Goal: Download file/media

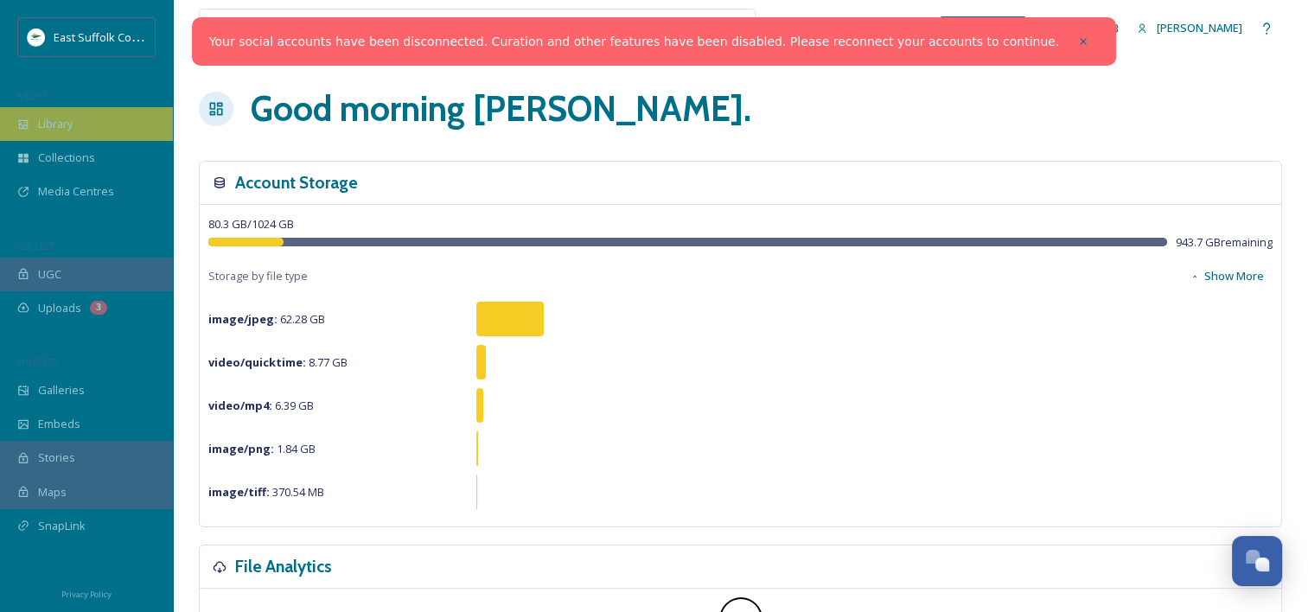
click at [65, 124] on span "Library" at bounding box center [55, 124] width 35 height 16
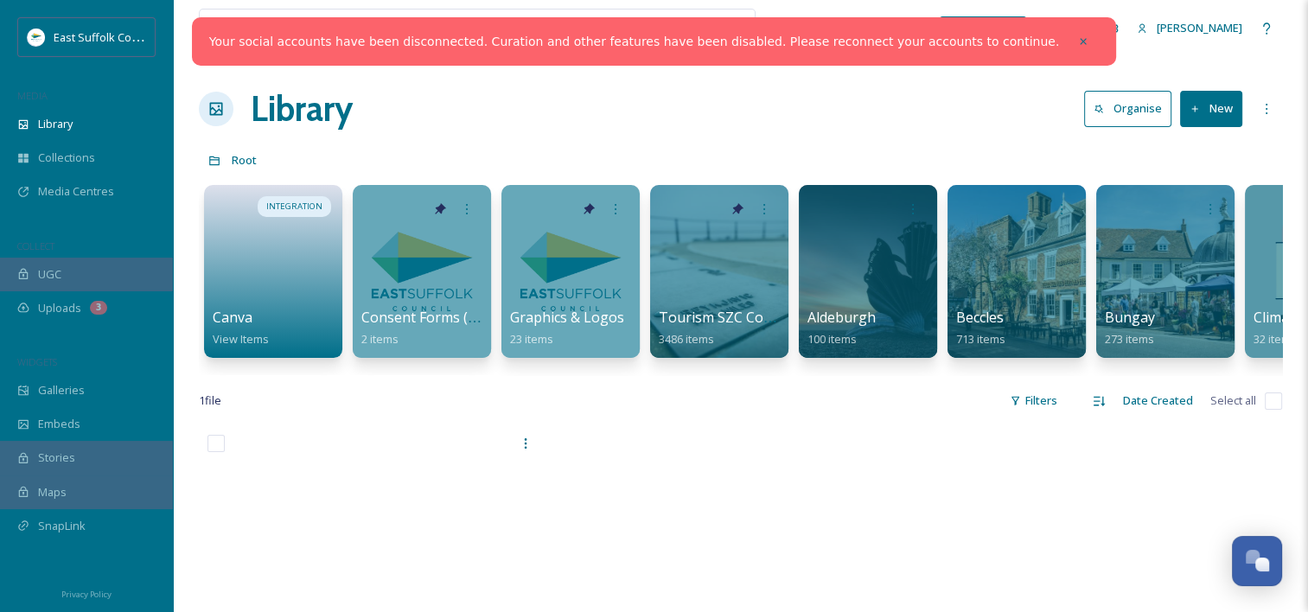
click at [838, 35] on link "Your social accounts have been disconnected. Curation and other features have b…" at bounding box center [634, 42] width 850 height 18
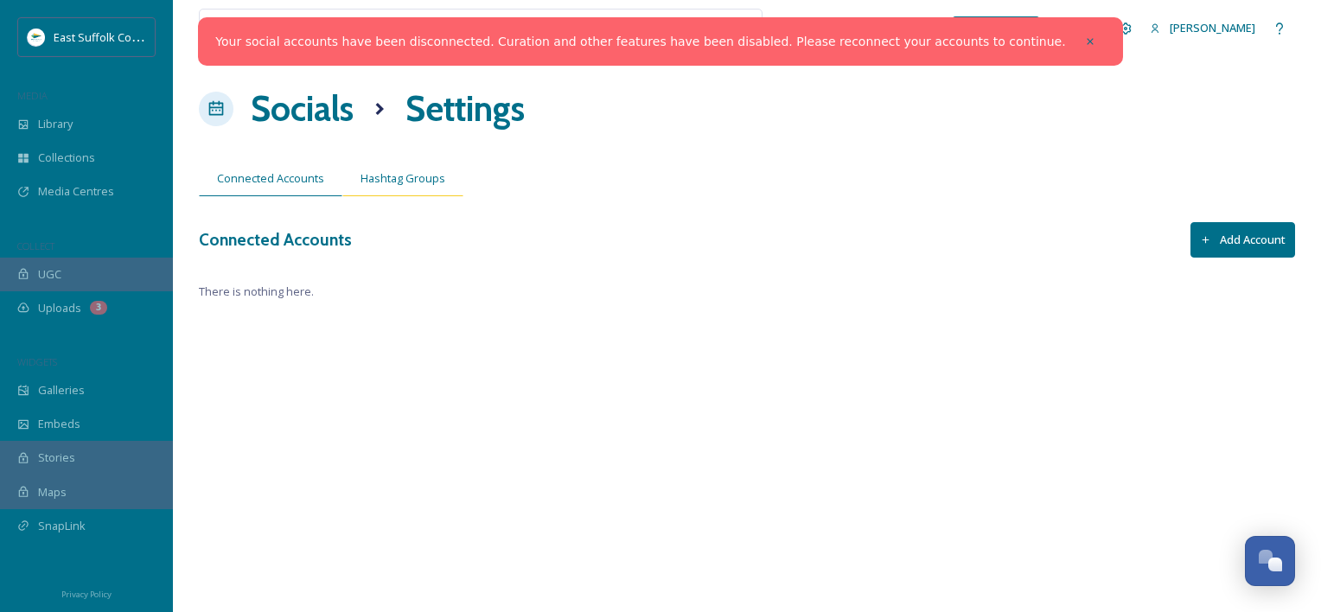
click at [406, 177] on span "Hashtag Groups" at bounding box center [403, 178] width 85 height 16
click at [295, 176] on span "Connected Accounts" at bounding box center [270, 178] width 107 height 16
click at [1230, 241] on button "Add Account" at bounding box center [1243, 239] width 105 height 35
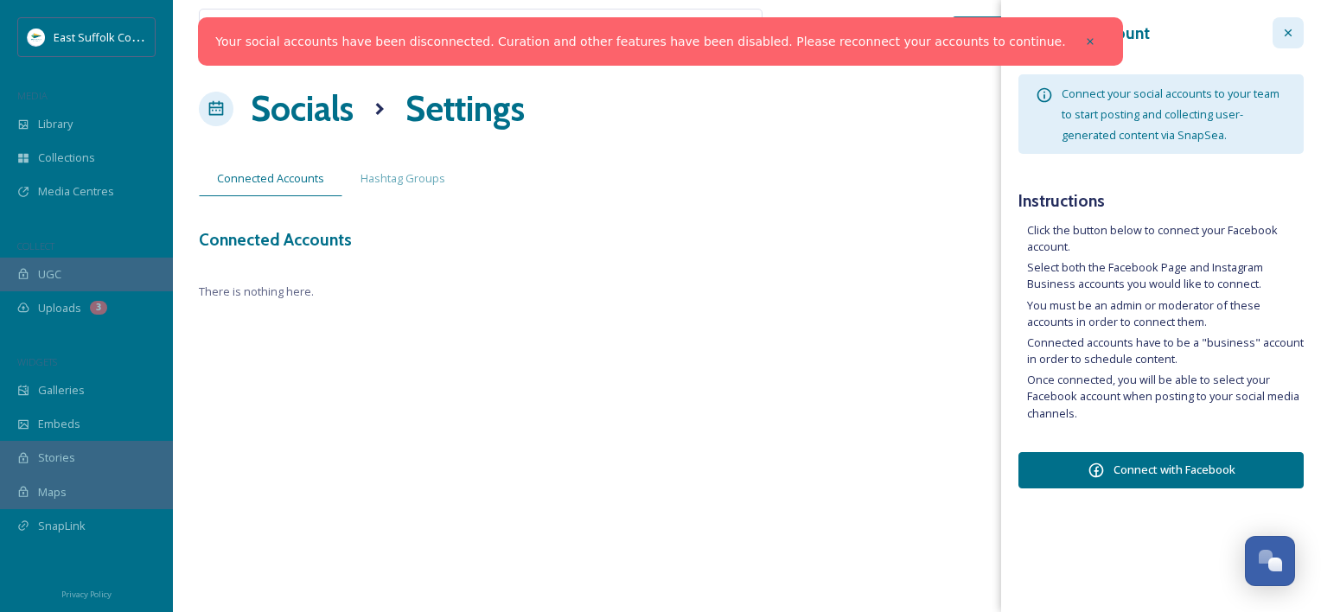
click at [1283, 38] on icon at bounding box center [1289, 33] width 14 height 14
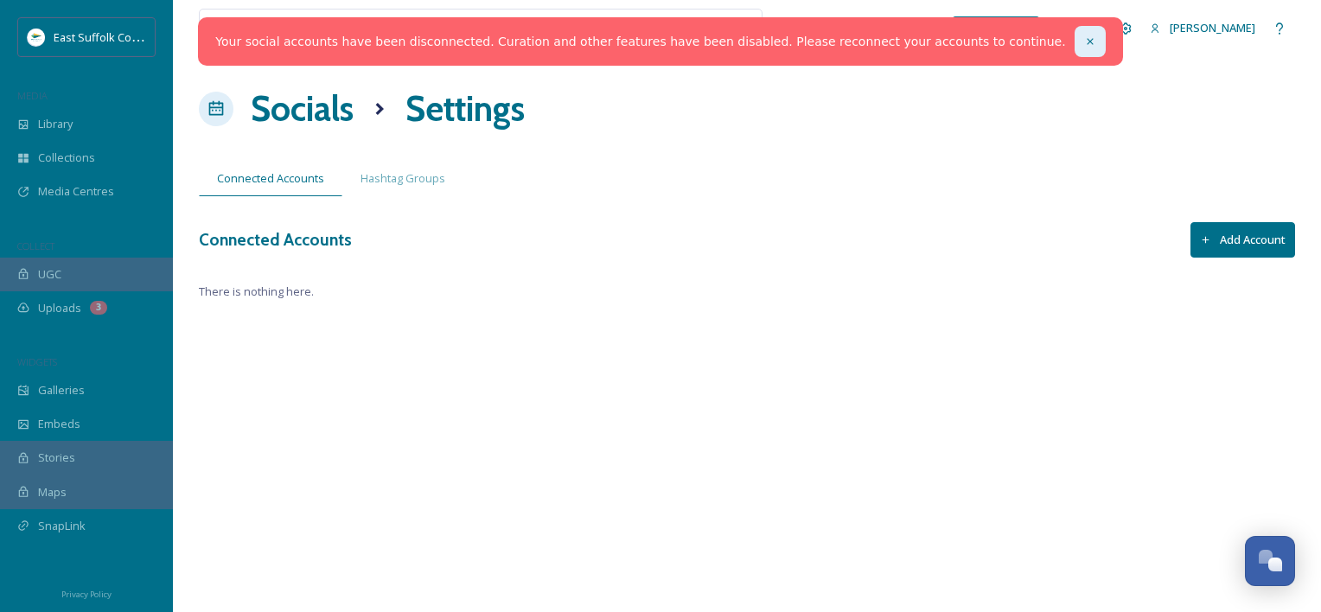
click at [1075, 44] on div at bounding box center [1090, 41] width 31 height 31
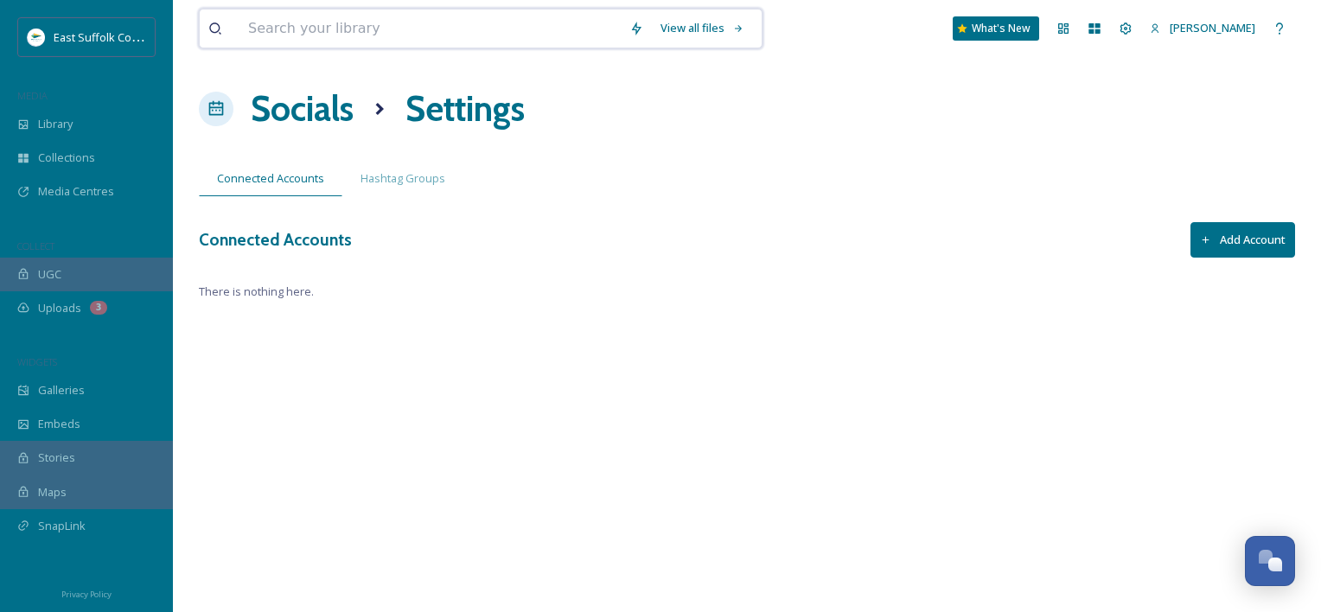
click at [585, 23] on input at bounding box center [430, 29] width 381 height 38
click at [45, 116] on span "Library" at bounding box center [55, 124] width 35 height 16
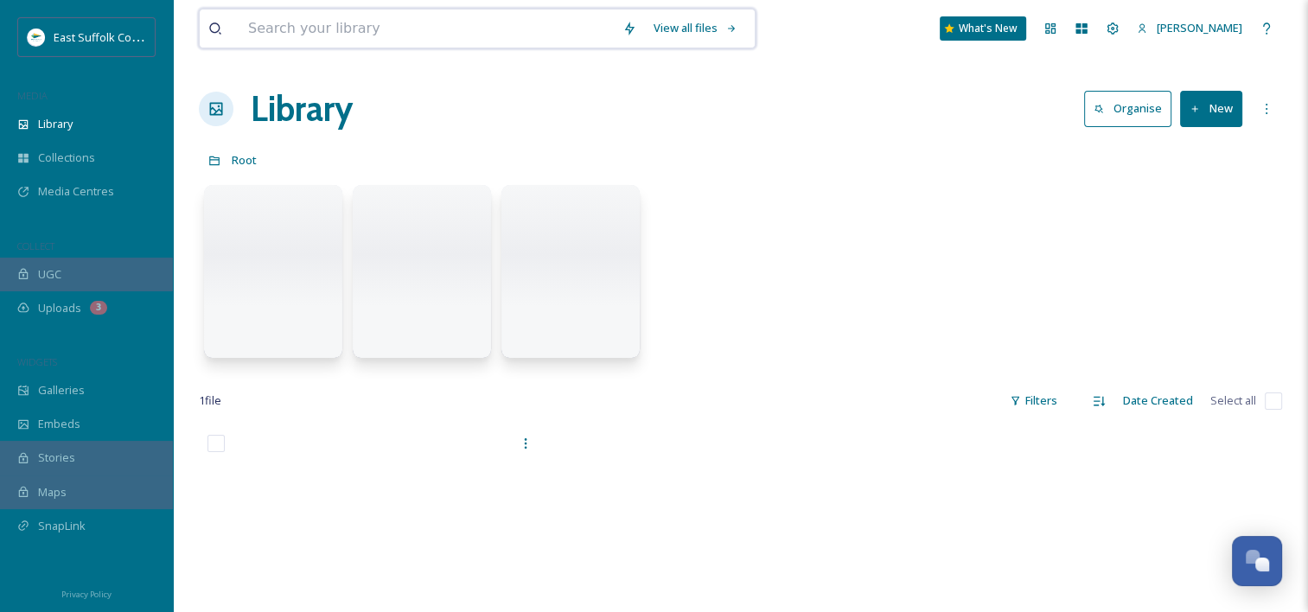
click at [338, 28] on input at bounding box center [427, 29] width 374 height 38
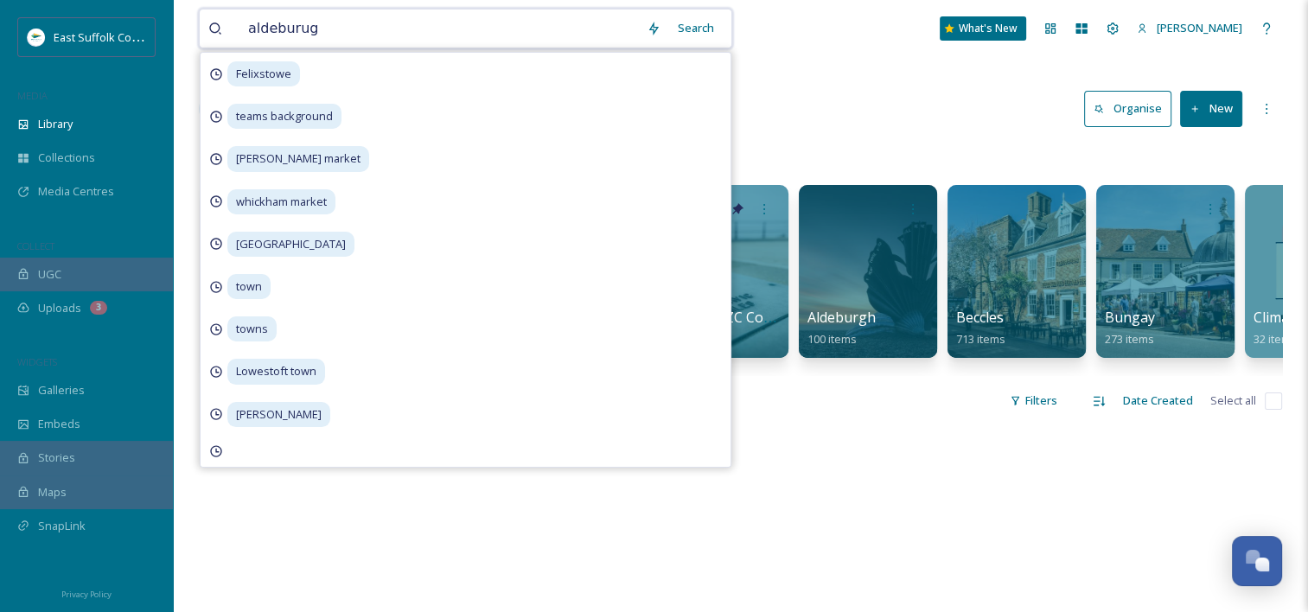
type input "aldeburugh"
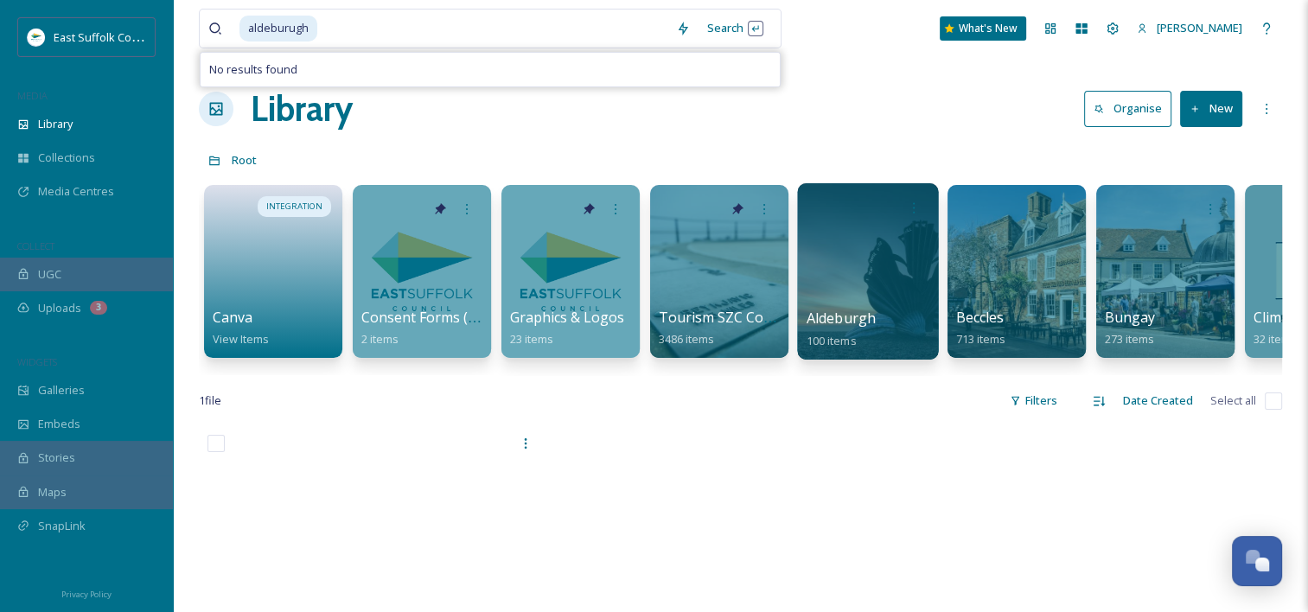
click at [847, 297] on div at bounding box center [867, 271] width 141 height 176
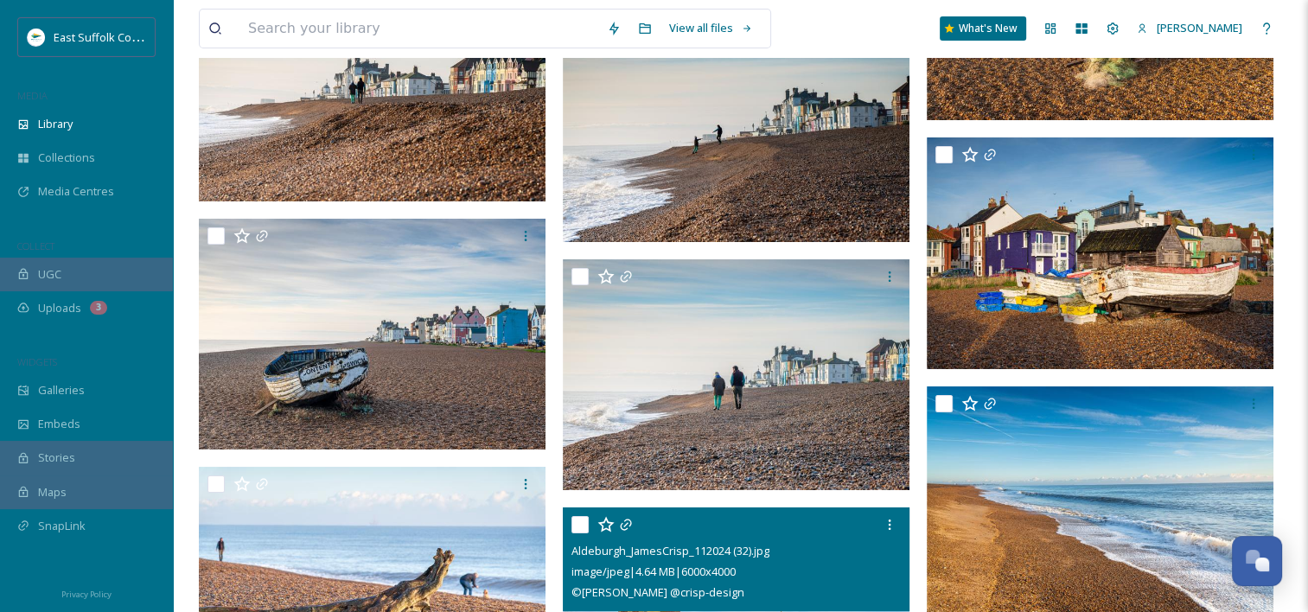
scroll to position [6139, 0]
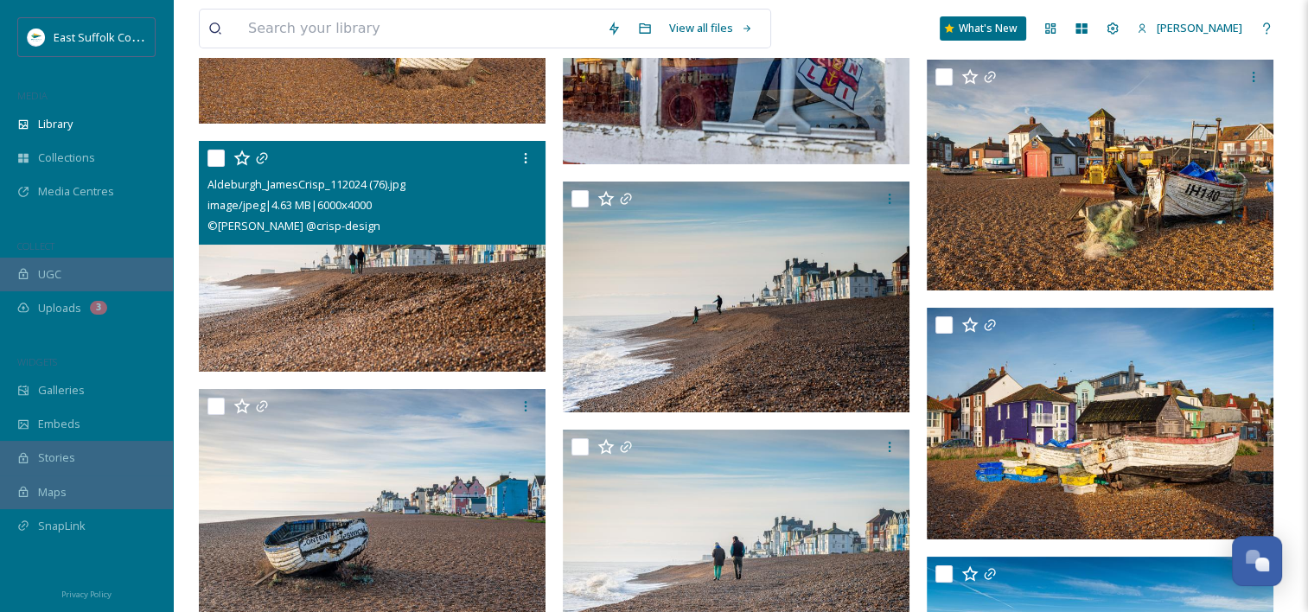
click at [424, 275] on img at bounding box center [372, 257] width 347 height 232
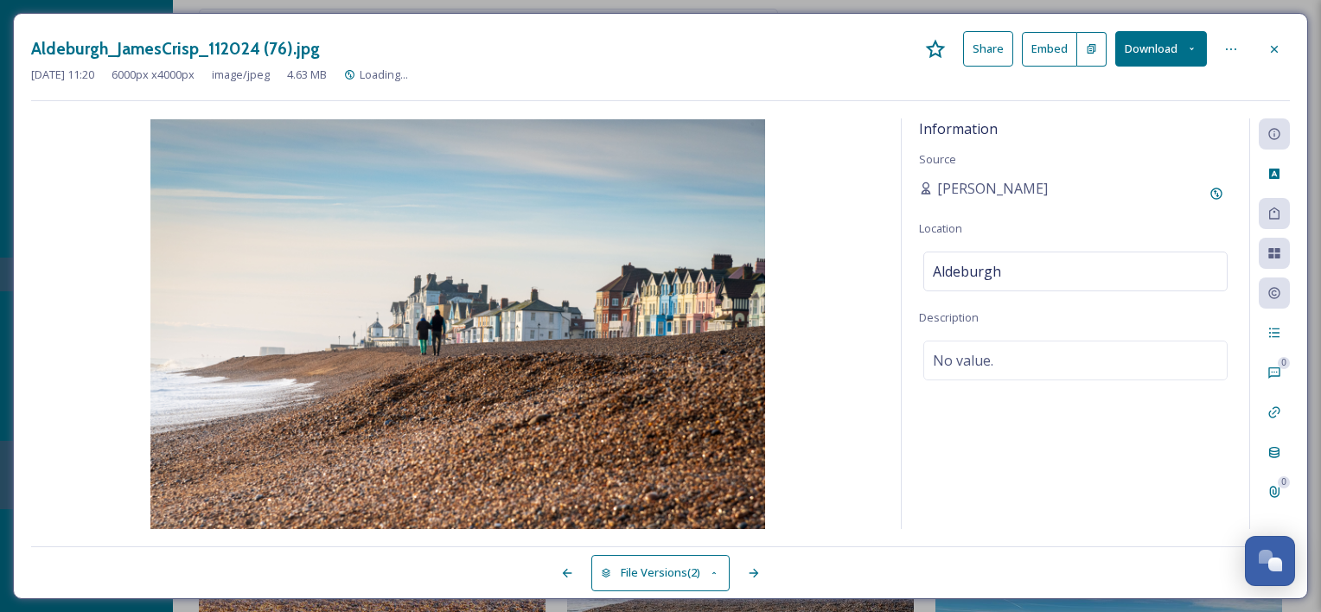
click at [1142, 45] on button "Download" at bounding box center [1161, 48] width 92 height 35
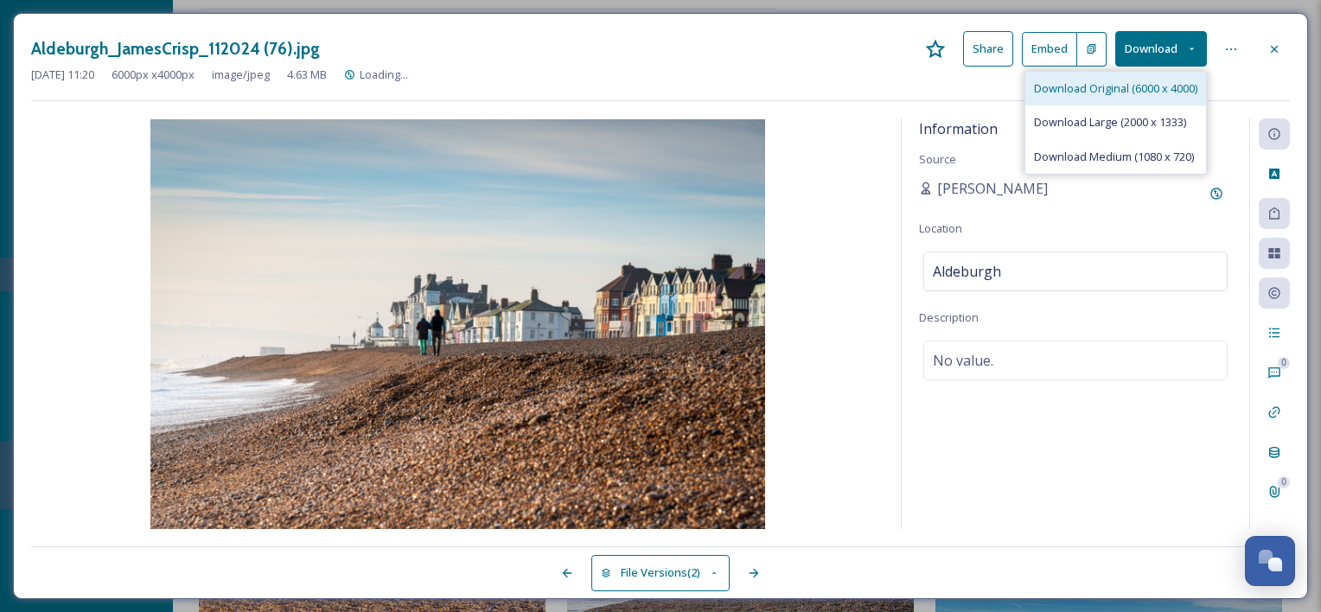
click at [1122, 88] on span "Download Original (6000 x 4000)" at bounding box center [1115, 88] width 163 height 16
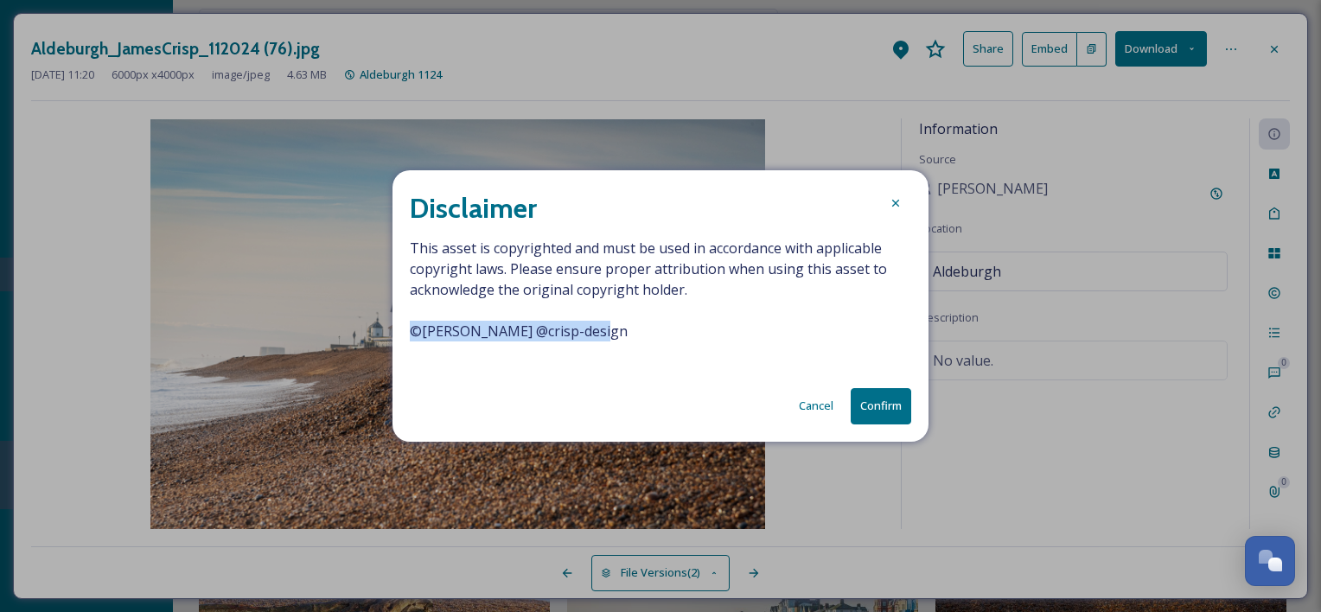
drag, startPoint x: 591, startPoint y: 329, endPoint x: 397, endPoint y: 331, distance: 194.6
click at [397, 331] on div "Disclaimer This asset is copyrighted and must be used in accordance with applic…" at bounding box center [661, 305] width 536 height 271
copy span "© [PERSON_NAME] @crisp-design"
click at [880, 398] on button "Confirm" at bounding box center [881, 405] width 61 height 35
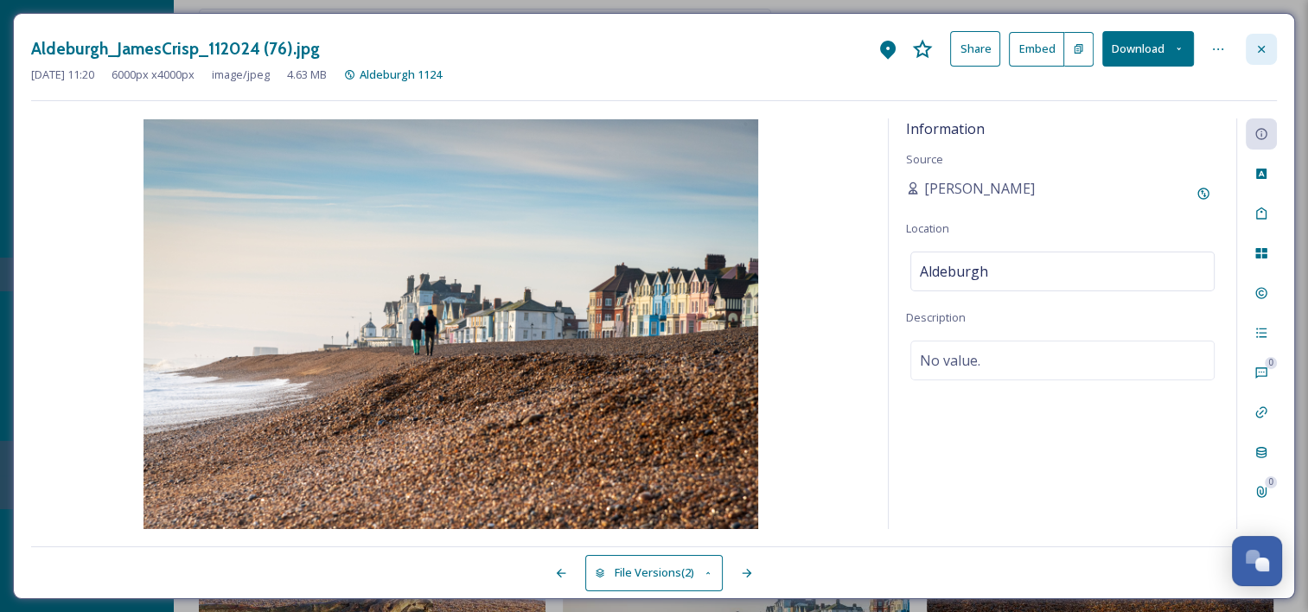
click at [1266, 52] on icon at bounding box center [1262, 49] width 14 height 14
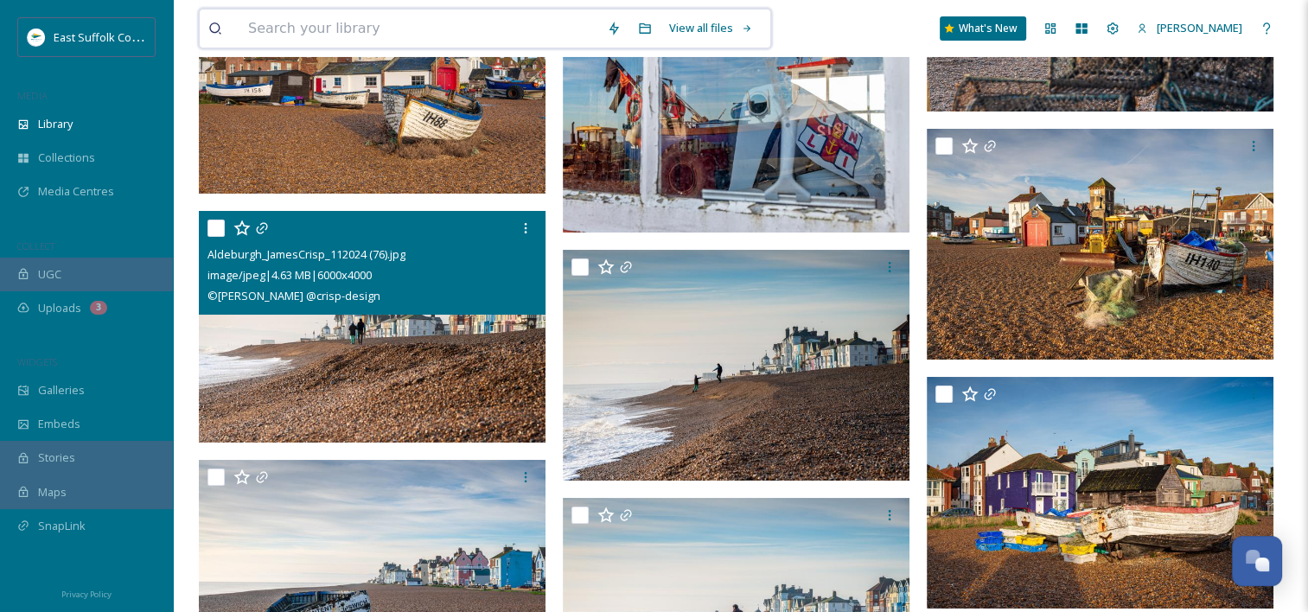
click at [450, 21] on input at bounding box center [419, 29] width 359 height 38
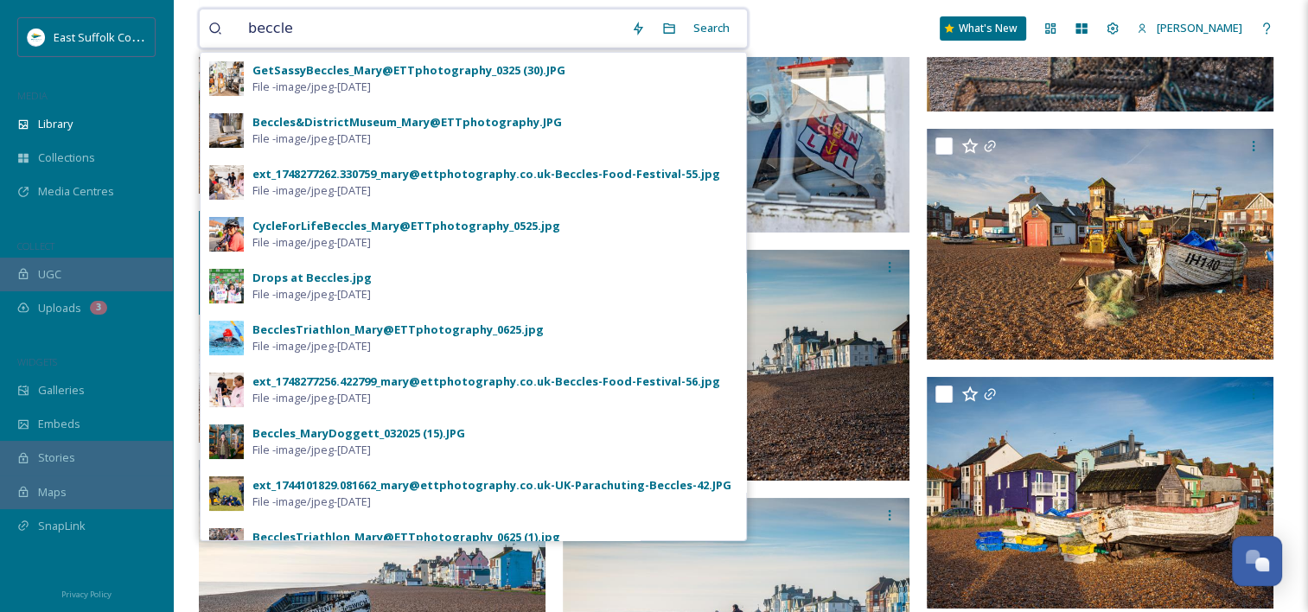
type input "beccles"
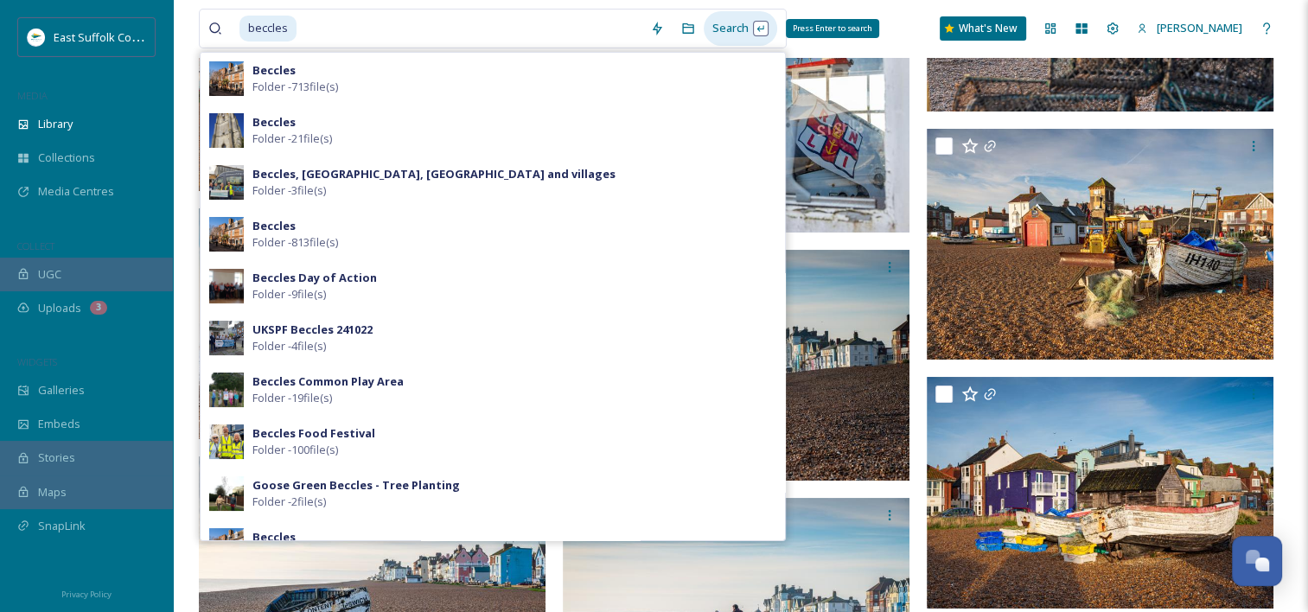
click at [719, 28] on div "Search Press Enter to search" at bounding box center [741, 28] width 74 height 34
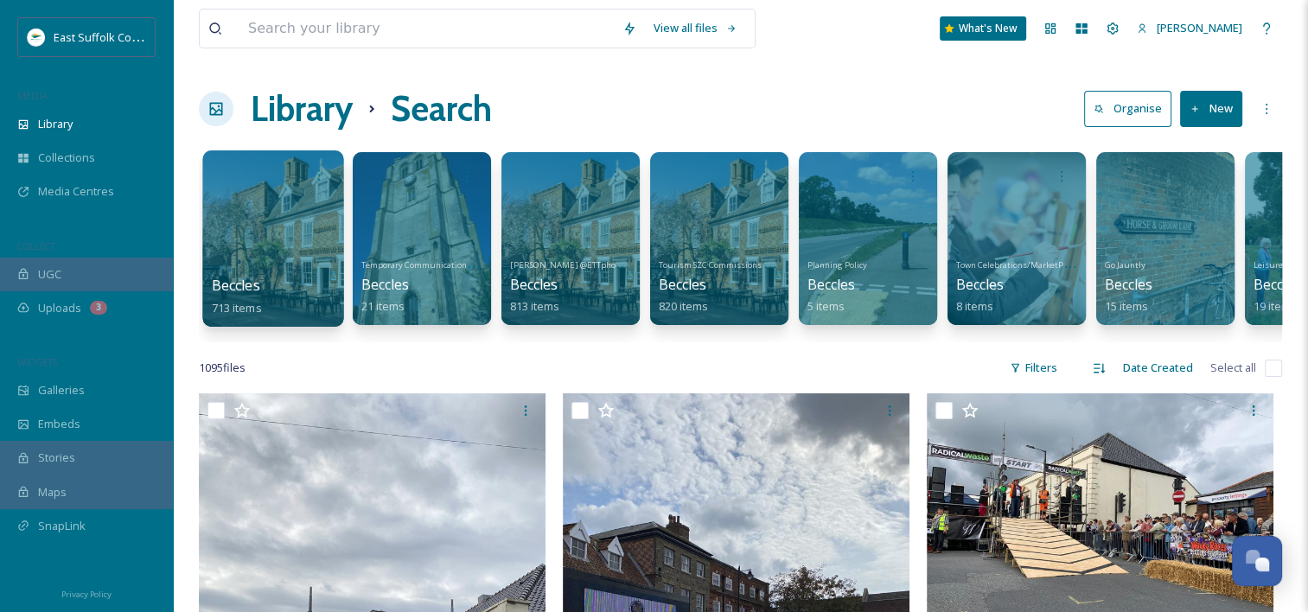
click at [328, 219] on div at bounding box center [272, 238] width 141 height 176
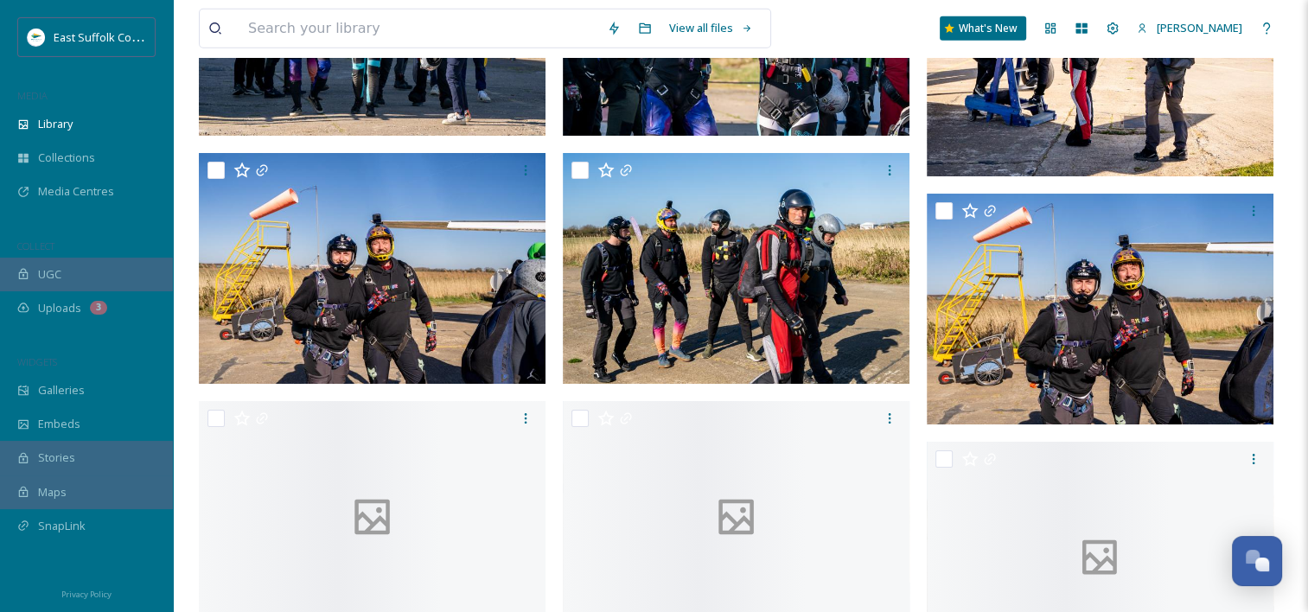
scroll to position [18688, 0]
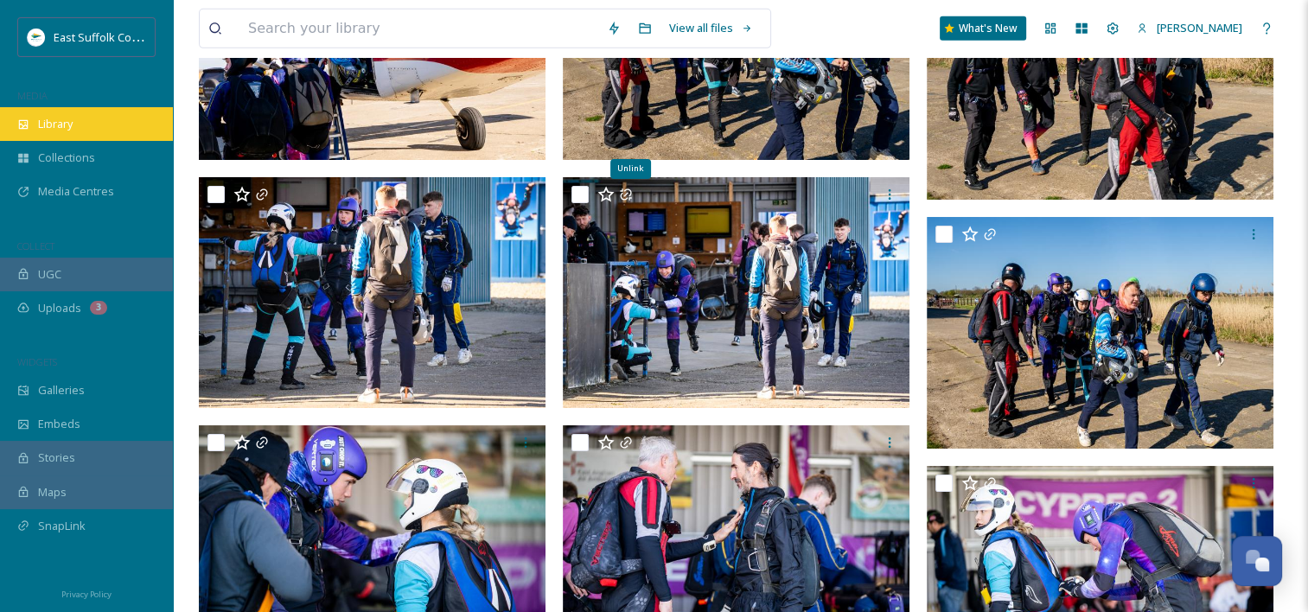
click at [40, 124] on span "Library" at bounding box center [55, 124] width 35 height 16
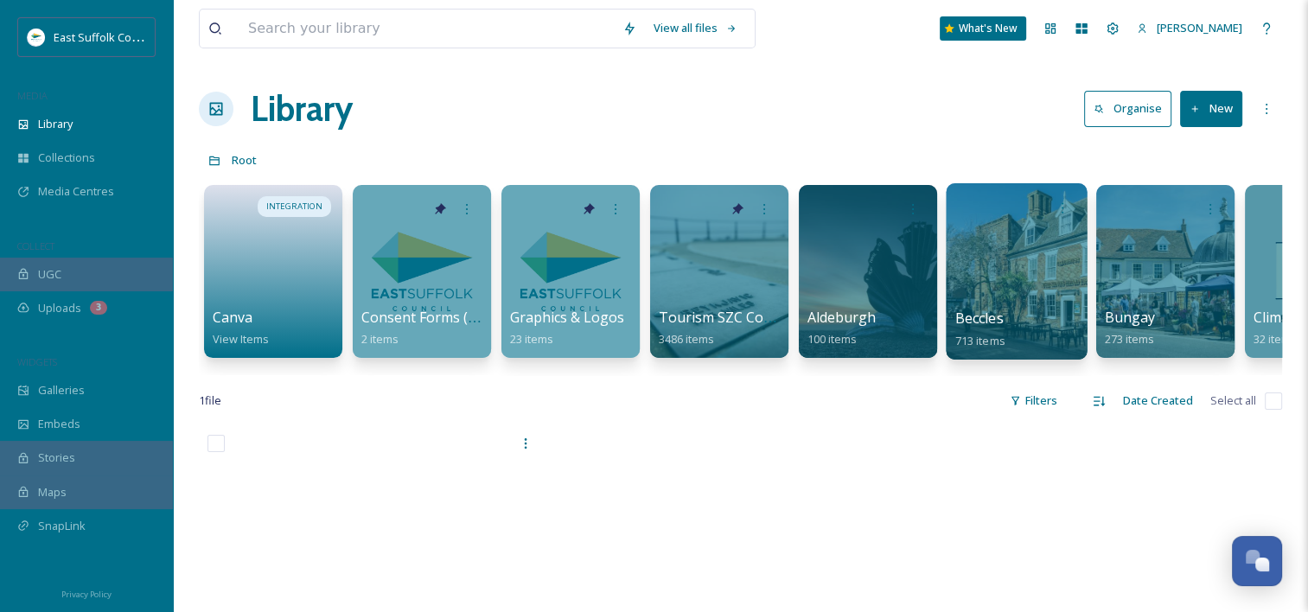
click at [985, 279] on div at bounding box center [1016, 271] width 141 height 176
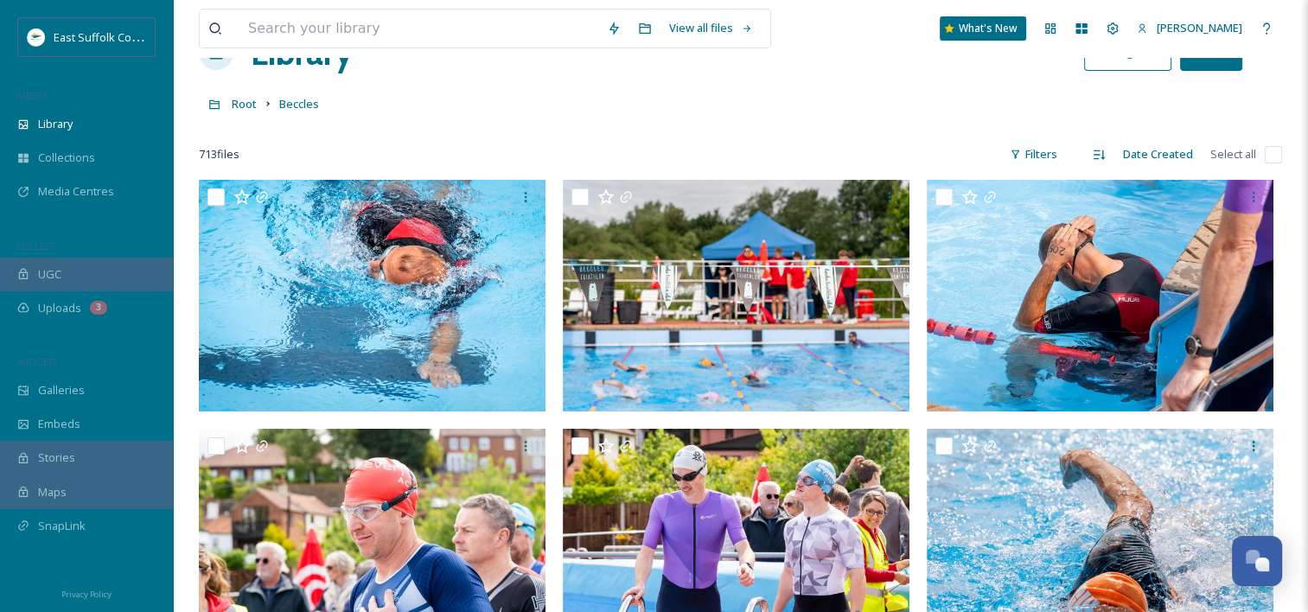
scroll to position [86, 0]
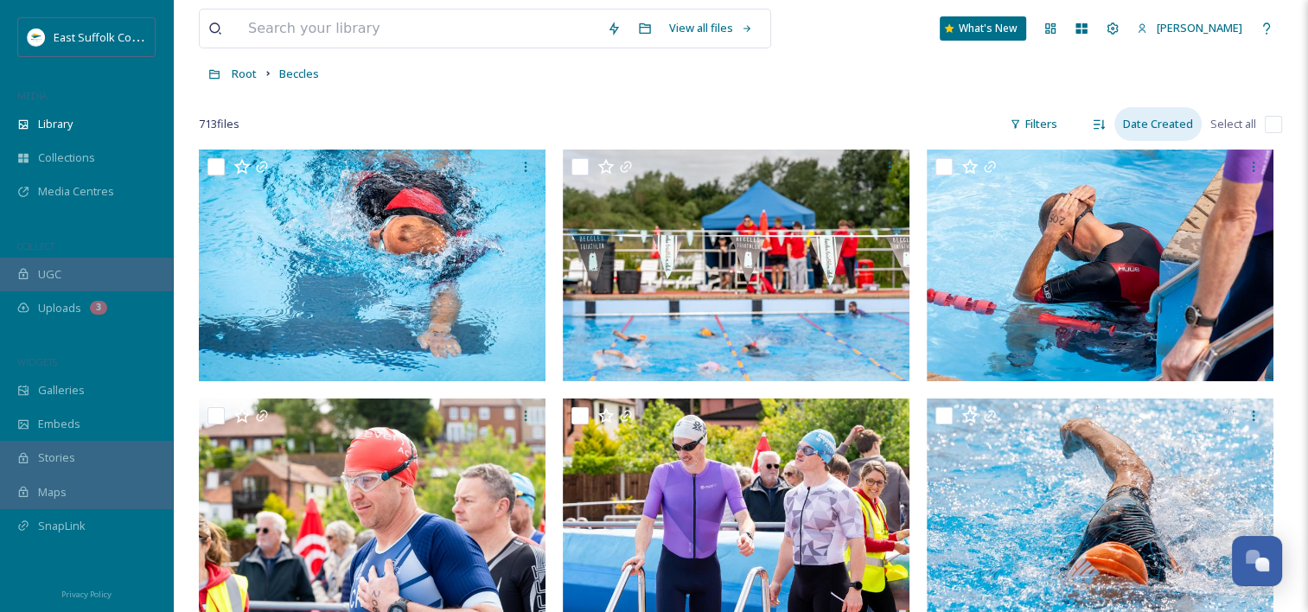
click at [1171, 129] on div "Date Created" at bounding box center [1158, 124] width 87 height 34
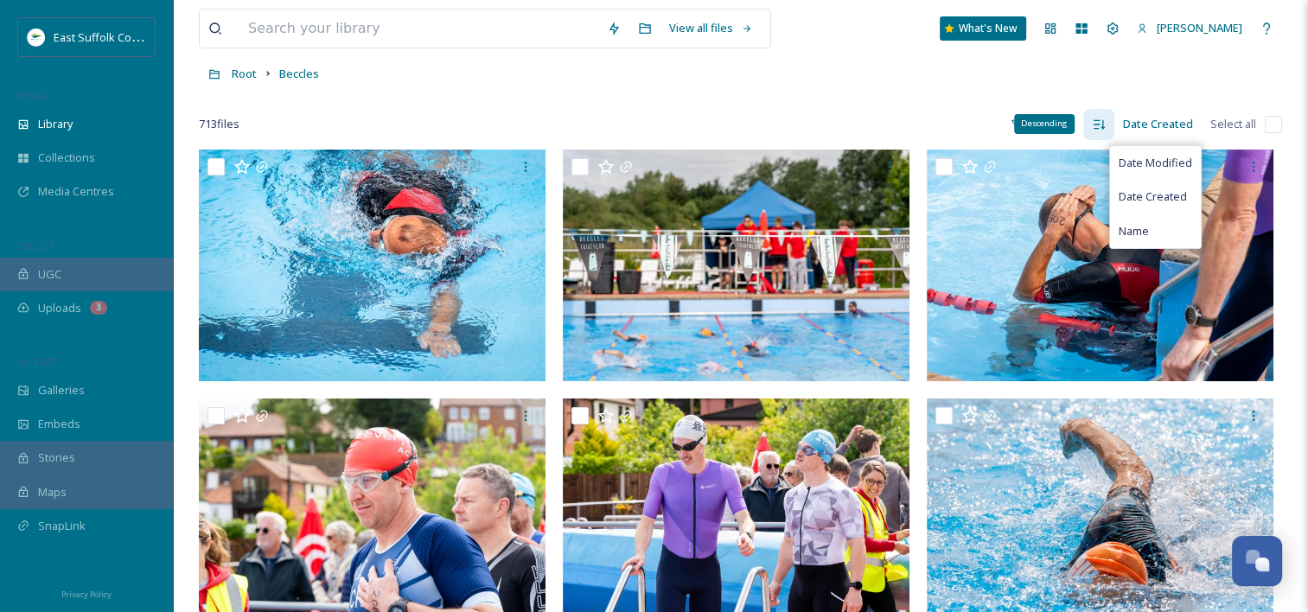
click at [1106, 132] on div "Descending" at bounding box center [1098, 124] width 31 height 31
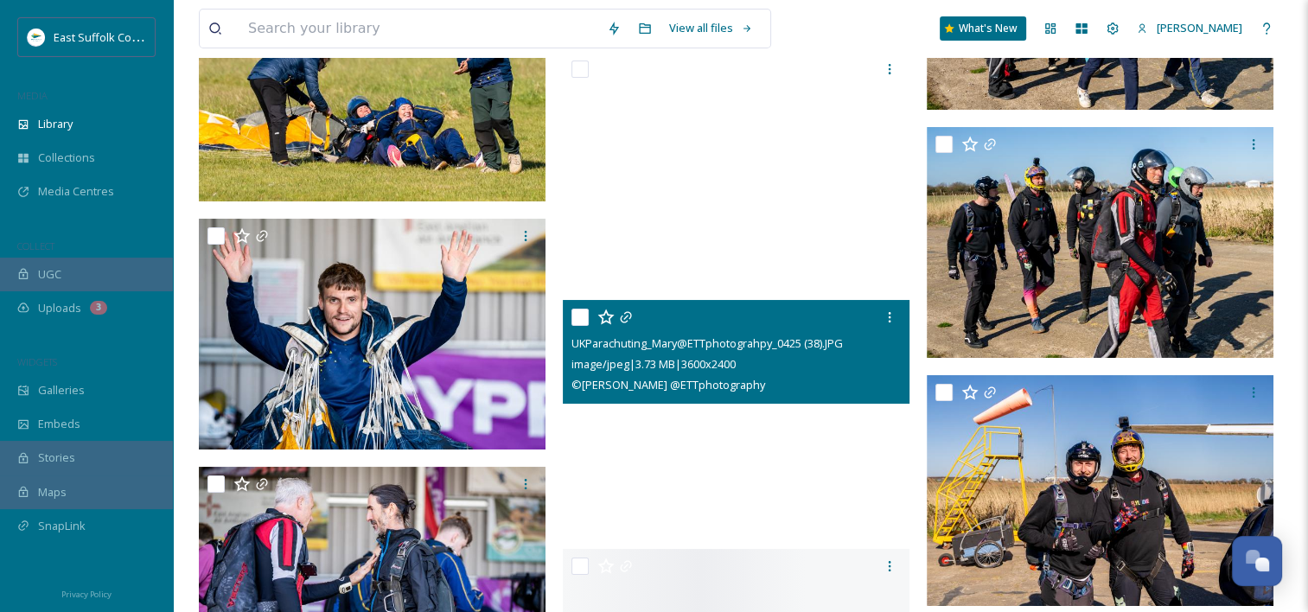
scroll to position [46176, 0]
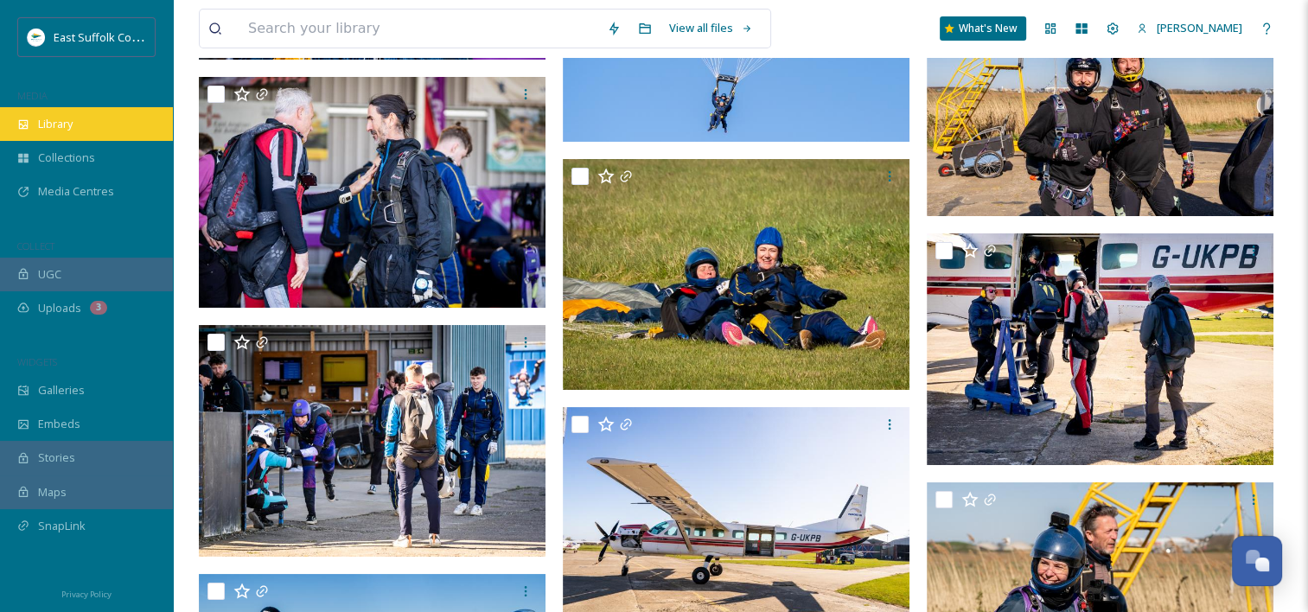
click at [55, 129] on span "Library" at bounding box center [55, 124] width 35 height 16
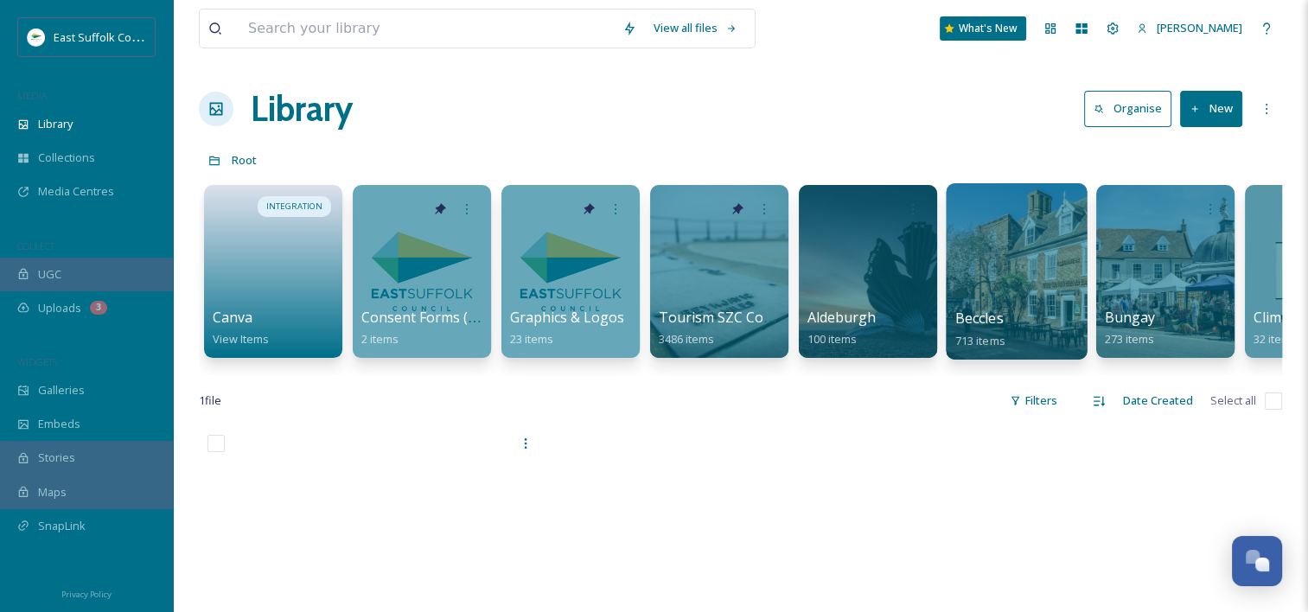
click at [1006, 271] on div at bounding box center [1016, 271] width 141 height 176
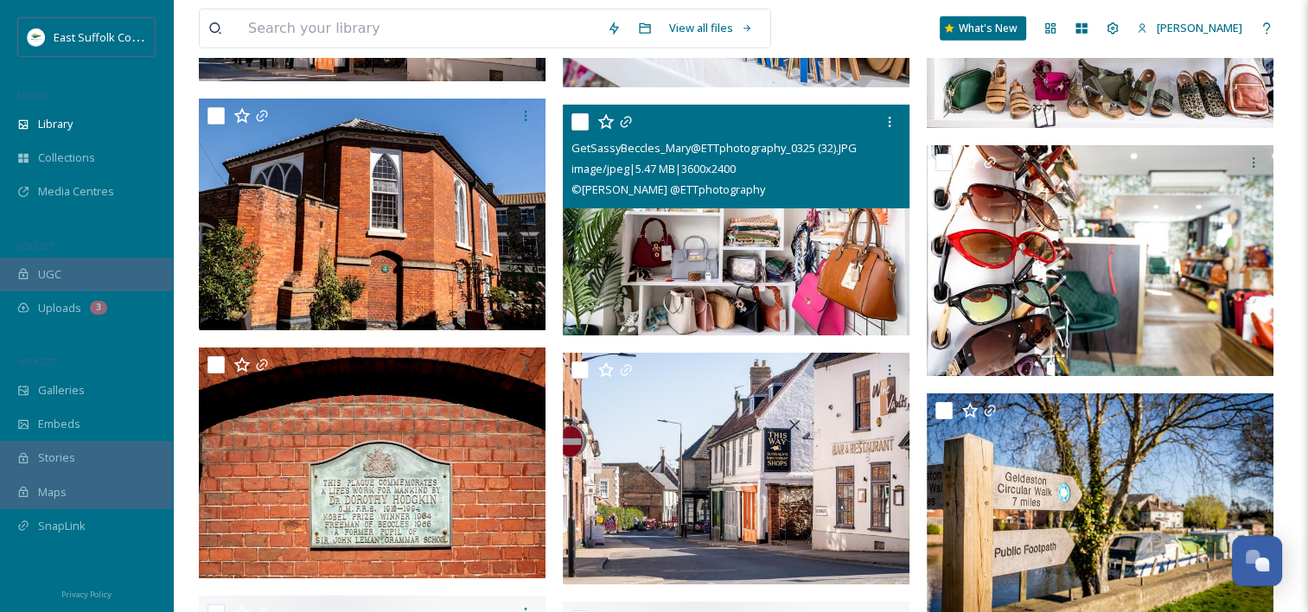
scroll to position [44533, 0]
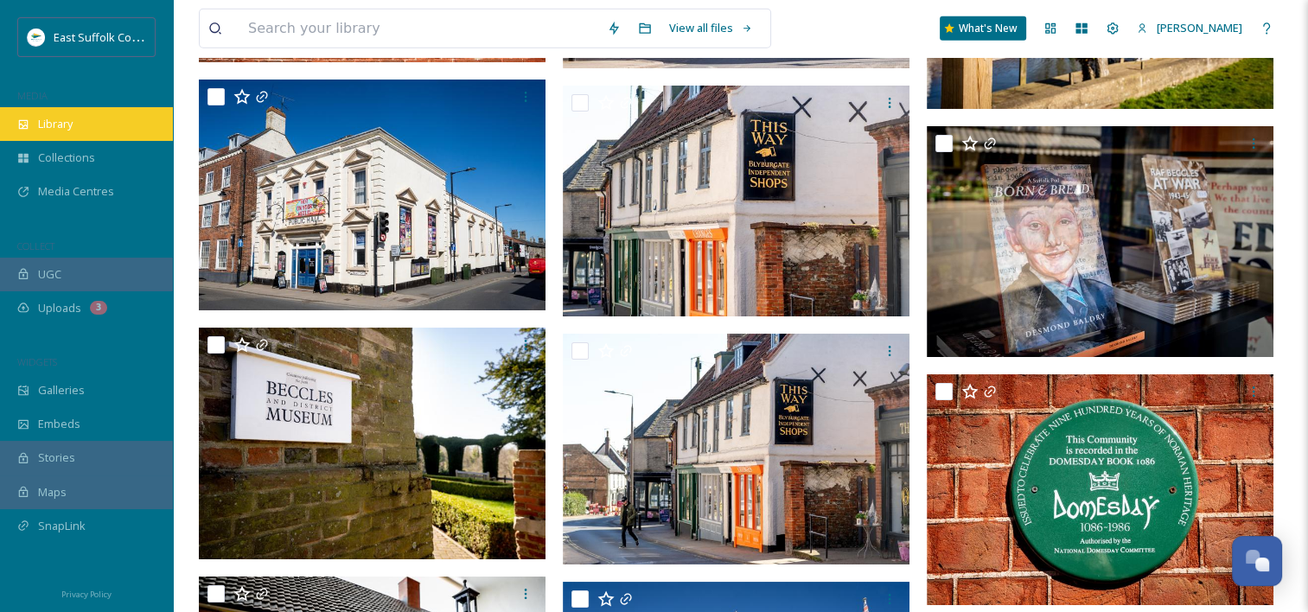
click at [73, 133] on div "Library" at bounding box center [86, 124] width 173 height 34
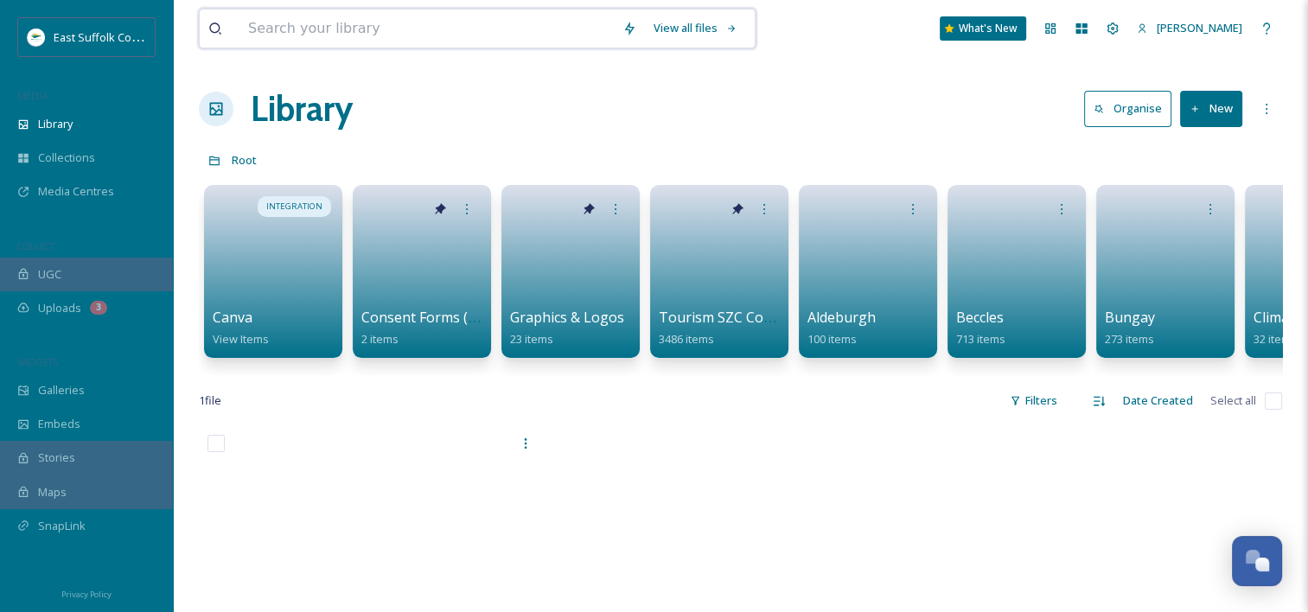
click at [348, 38] on input at bounding box center [427, 29] width 374 height 38
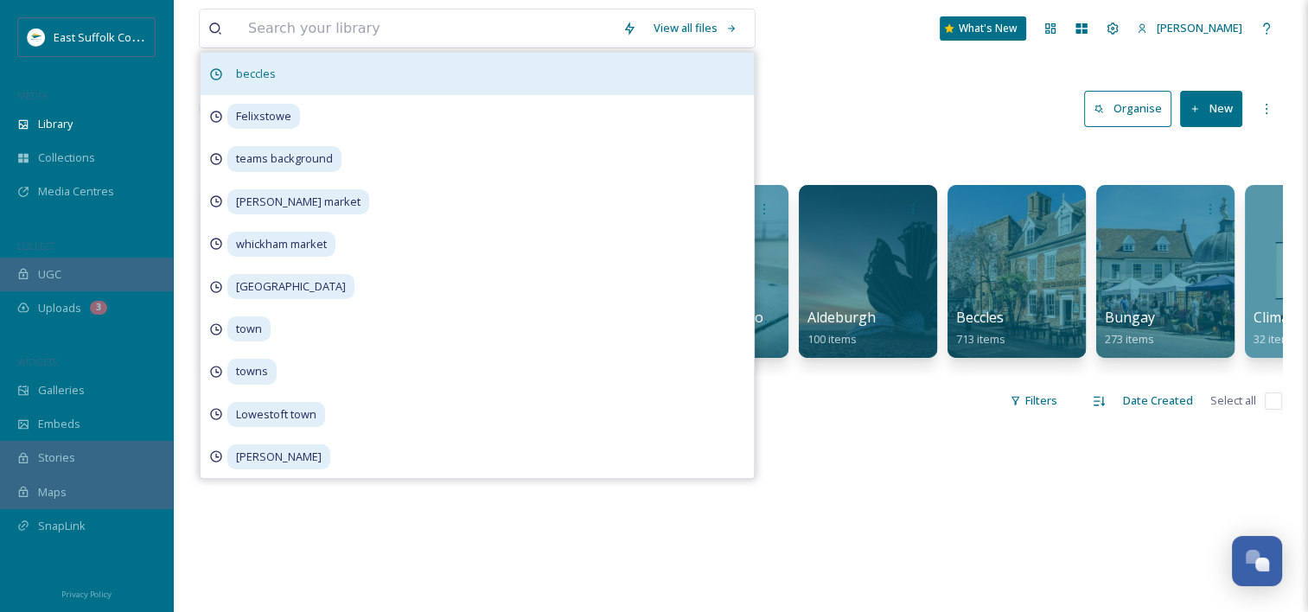
click at [265, 77] on span "beccles" at bounding box center [255, 73] width 57 height 25
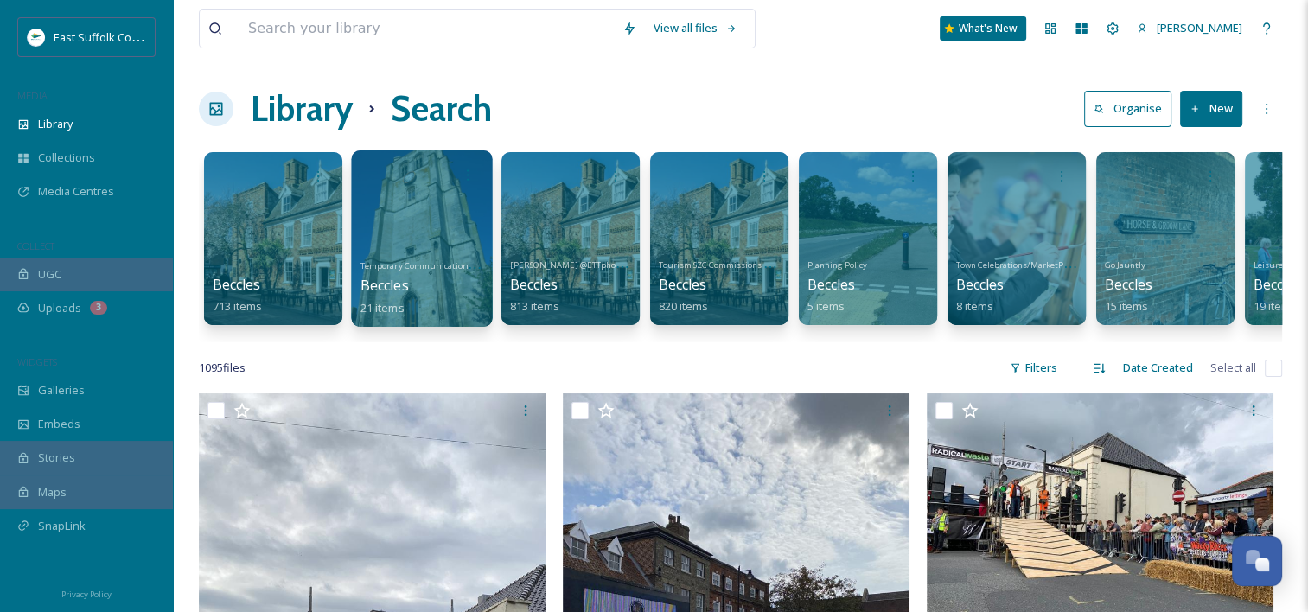
click at [421, 240] on div at bounding box center [421, 238] width 141 height 176
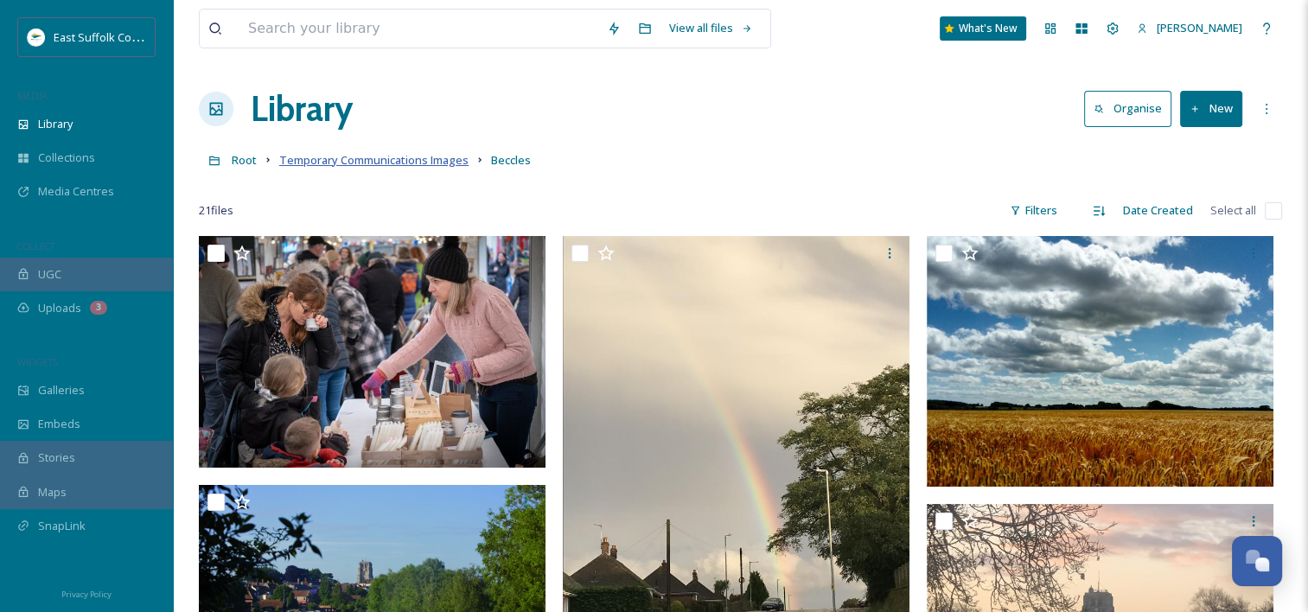
click at [435, 163] on span "Temporary Communications Images" at bounding box center [373, 160] width 189 height 16
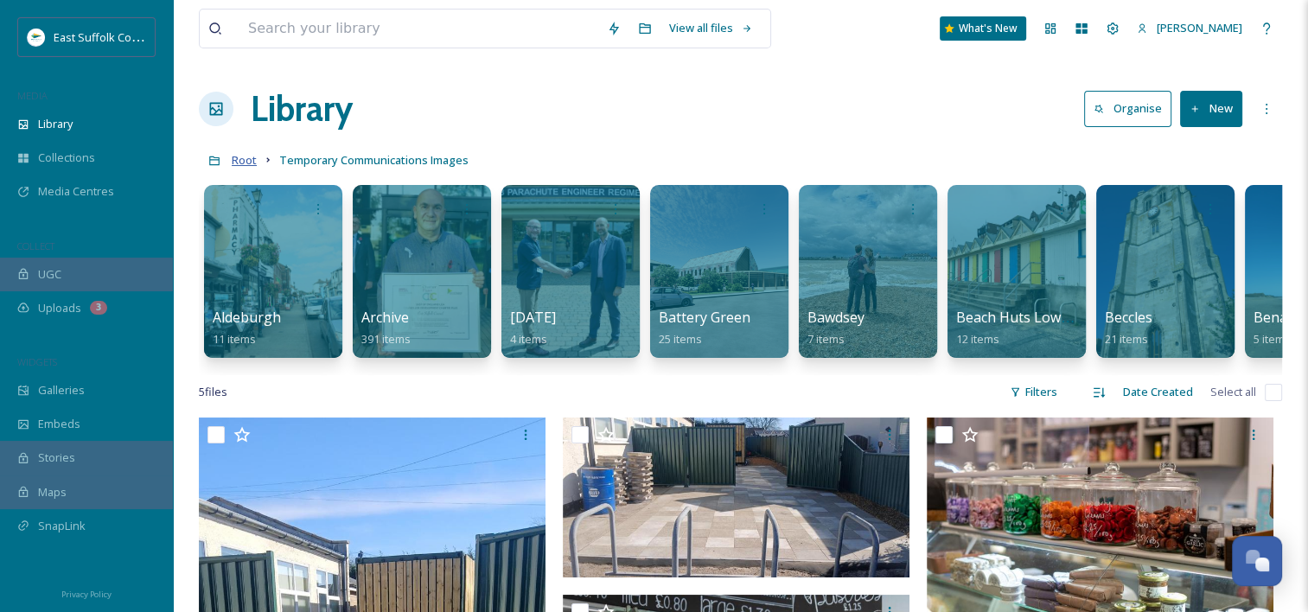
click at [241, 157] on span "Root" at bounding box center [244, 160] width 25 height 16
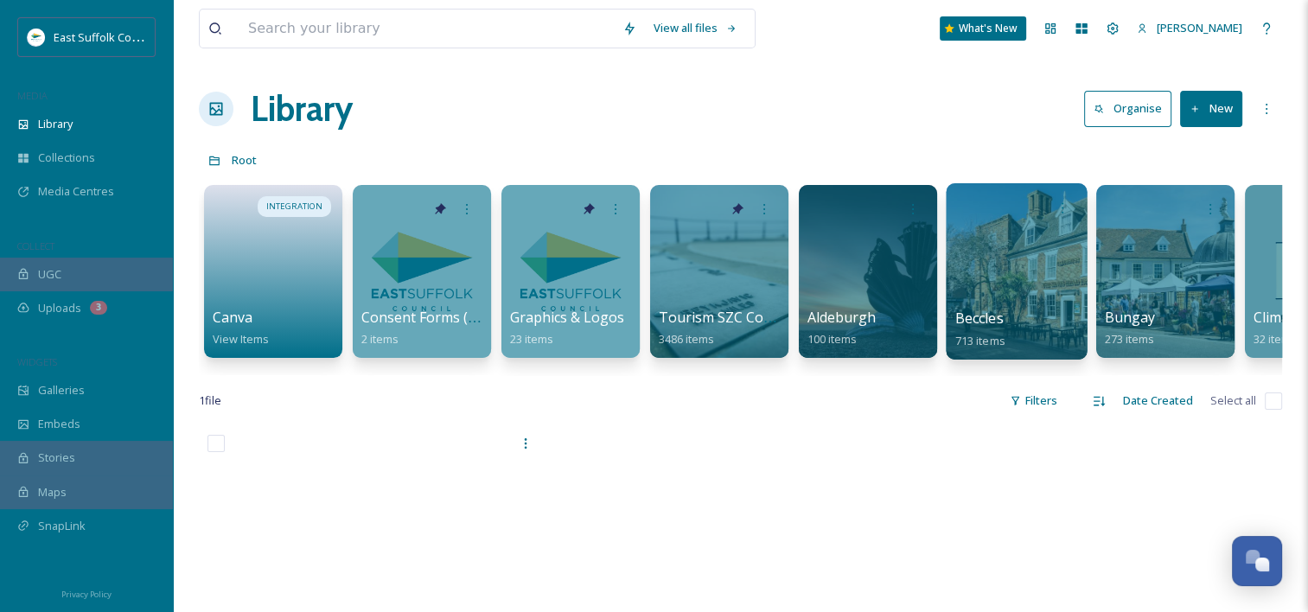
click at [1007, 265] on div at bounding box center [1016, 271] width 141 height 176
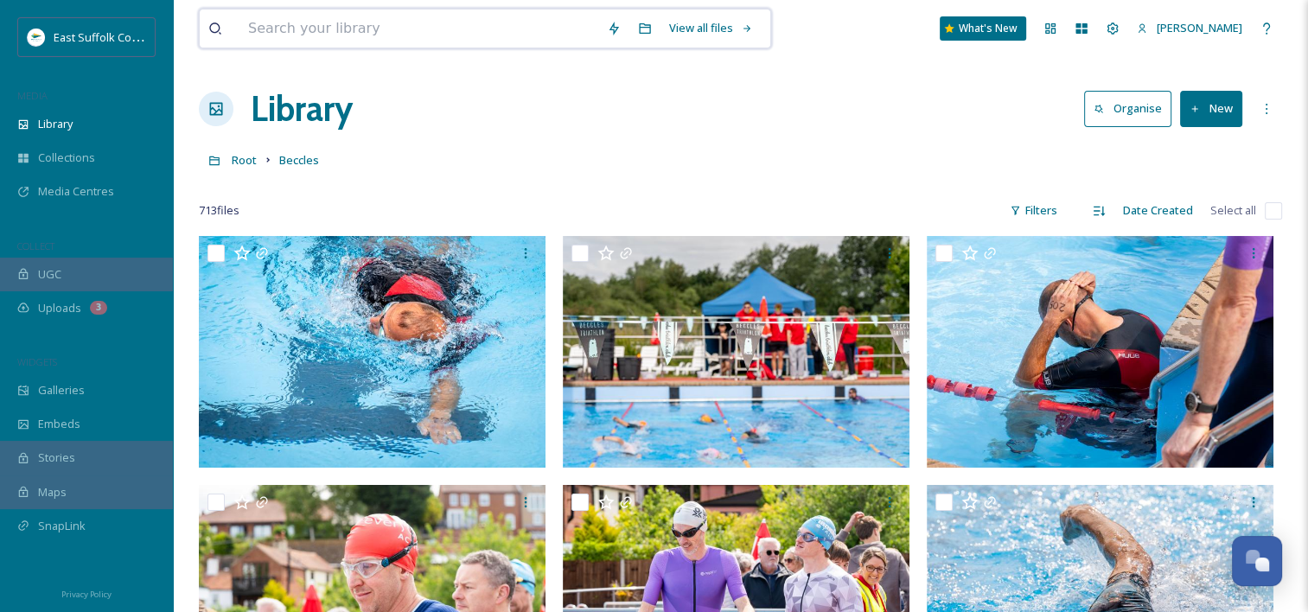
click at [520, 37] on input at bounding box center [419, 29] width 359 height 38
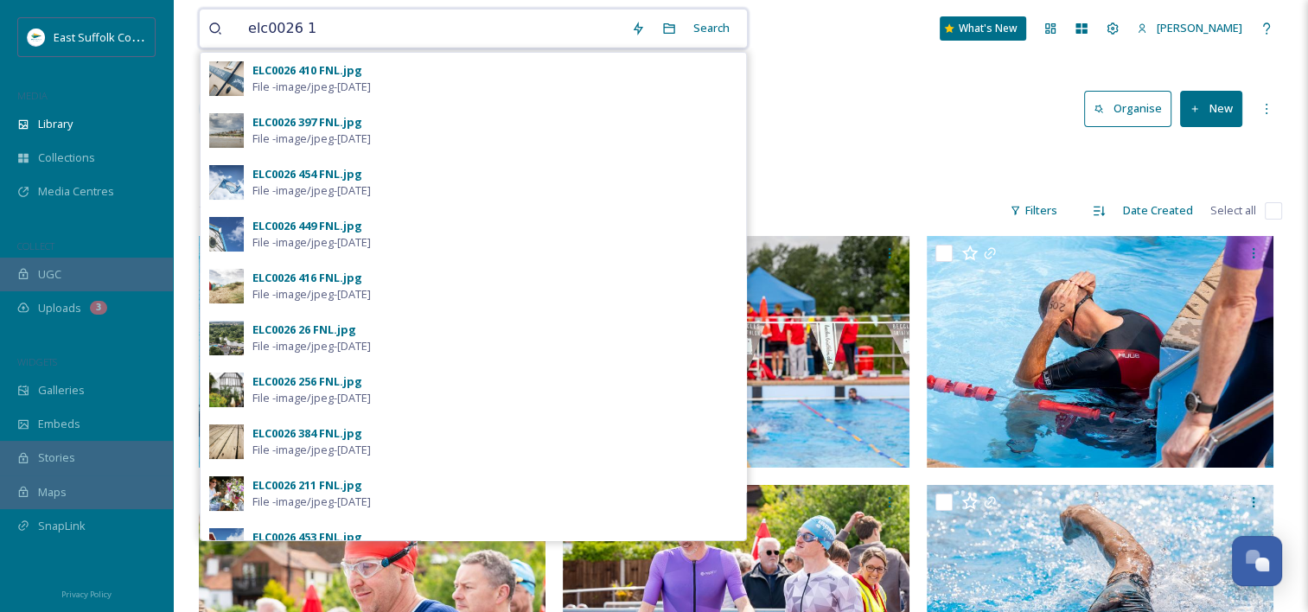
type input "elc0026 15"
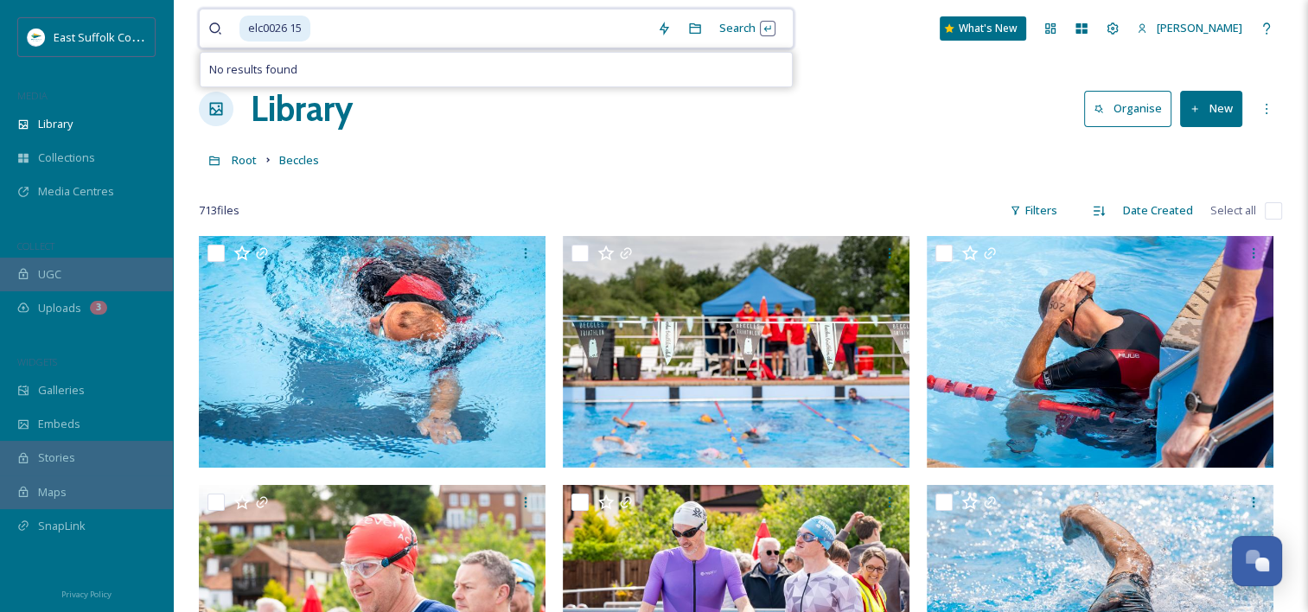
drag, startPoint x: 402, startPoint y: 27, endPoint x: 186, endPoint y: 42, distance: 216.7
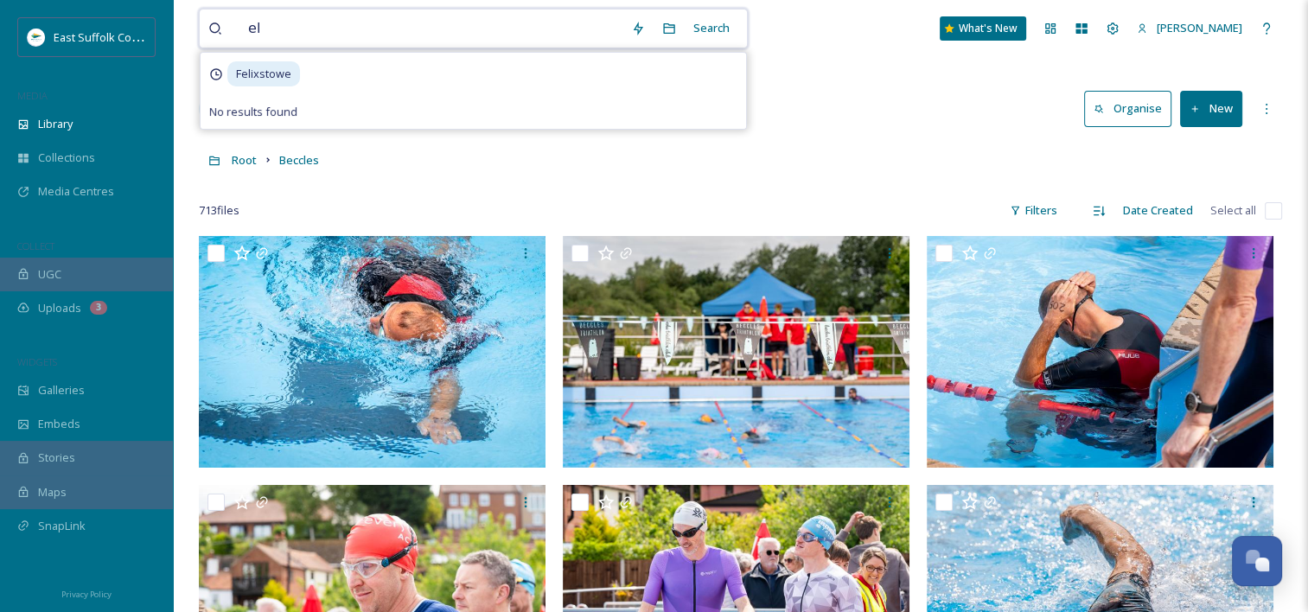
type input "e"
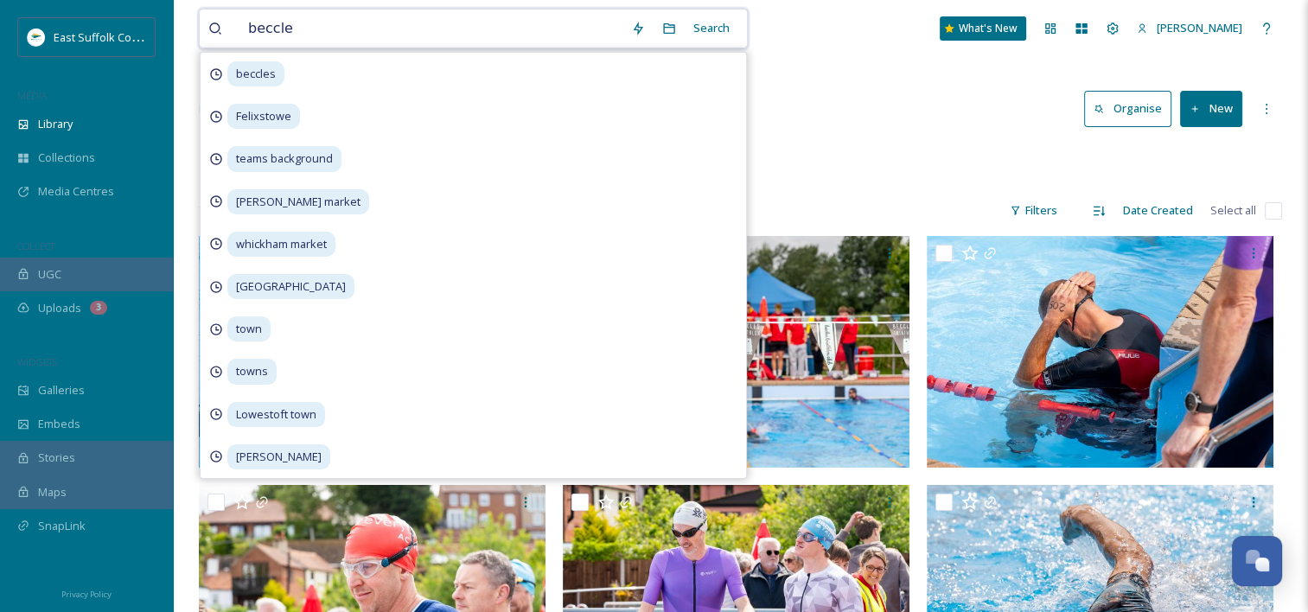
type input "beccles"
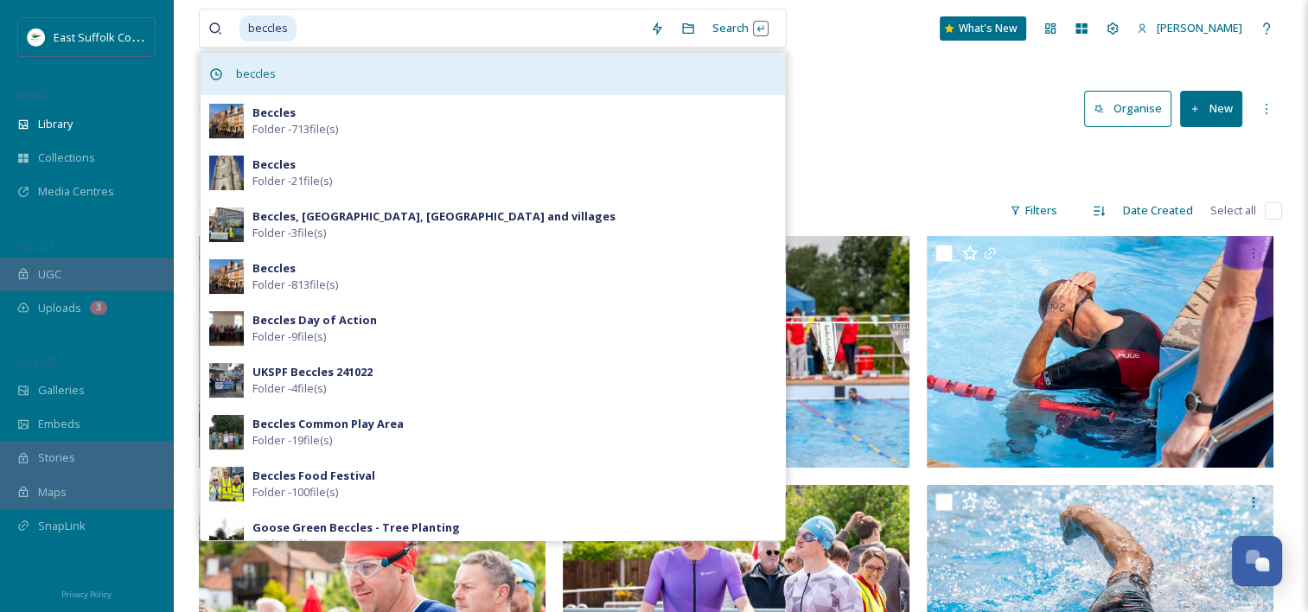
click at [256, 76] on span "beccles" at bounding box center [255, 73] width 57 height 25
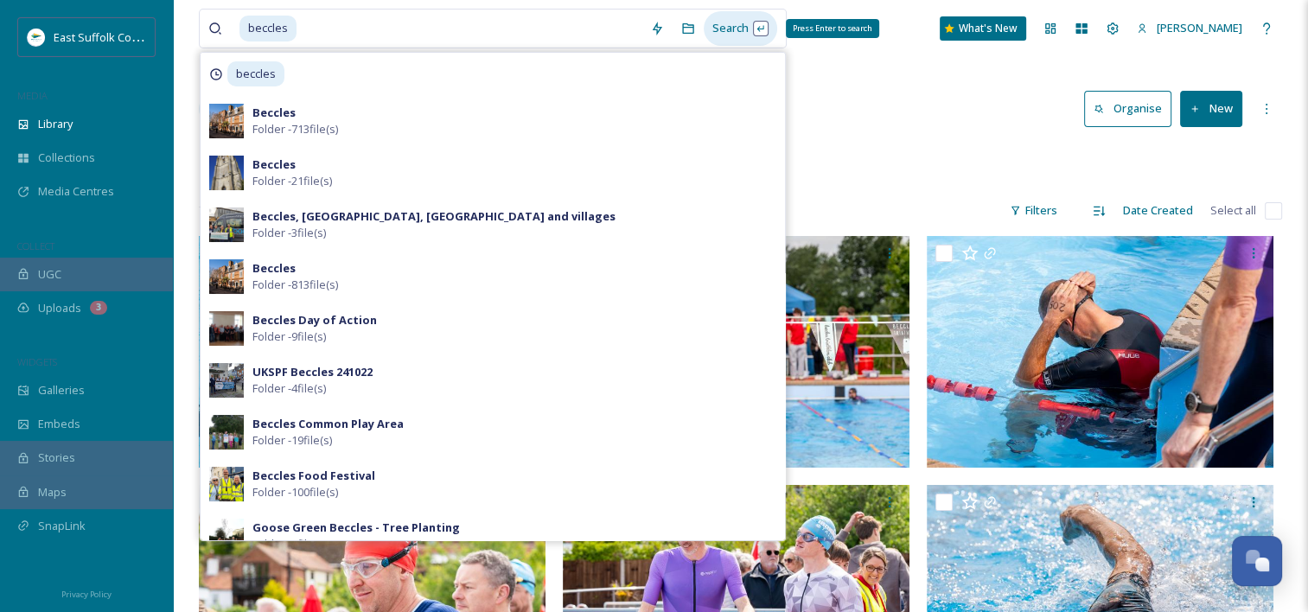
click at [712, 35] on div "Search Press Enter to search" at bounding box center [741, 28] width 74 height 34
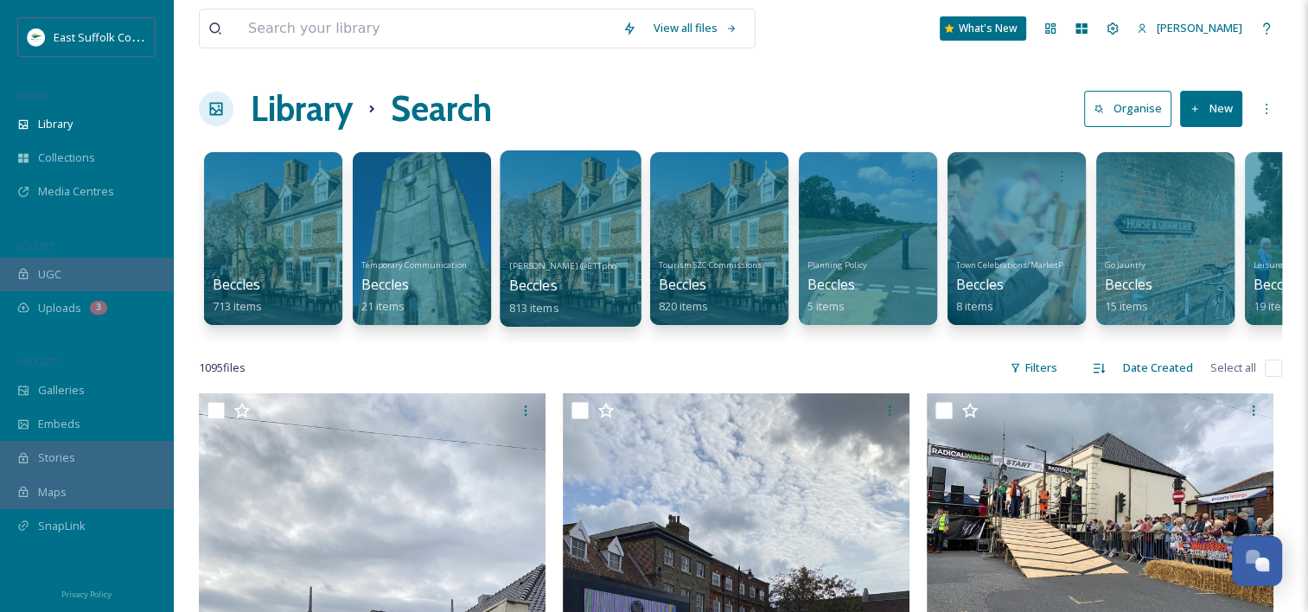
click at [588, 296] on div "[PERSON_NAME] @ETTphotography Beccles 813 items" at bounding box center [571, 285] width 124 height 64
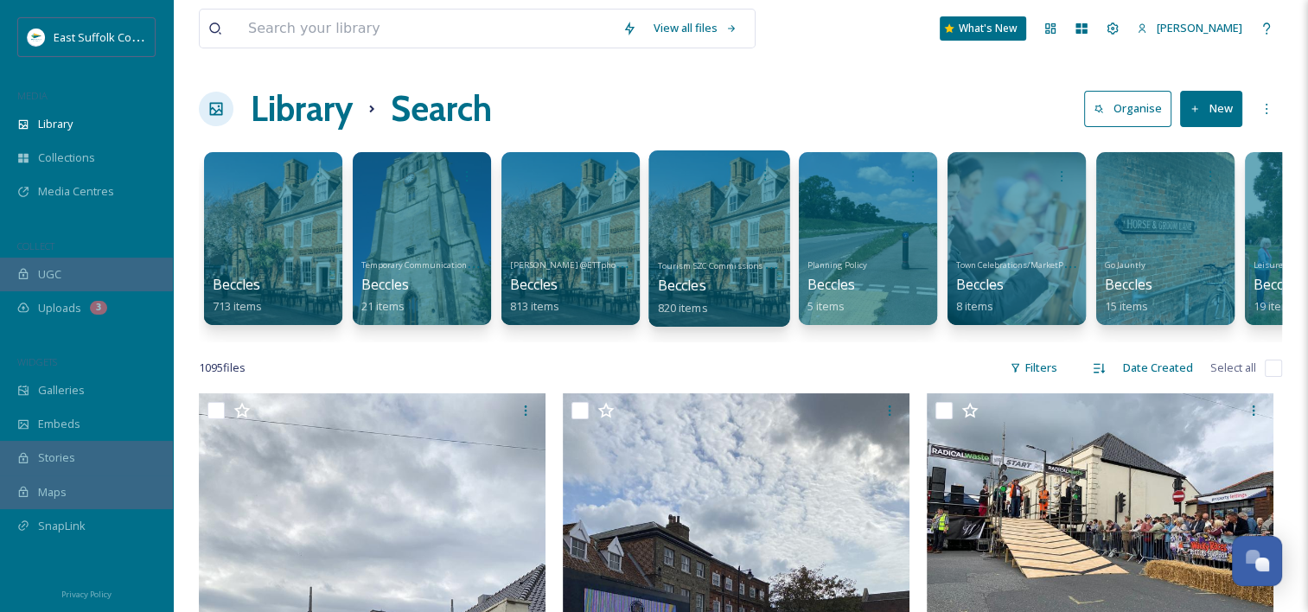
click at [721, 234] on div at bounding box center [719, 238] width 141 height 176
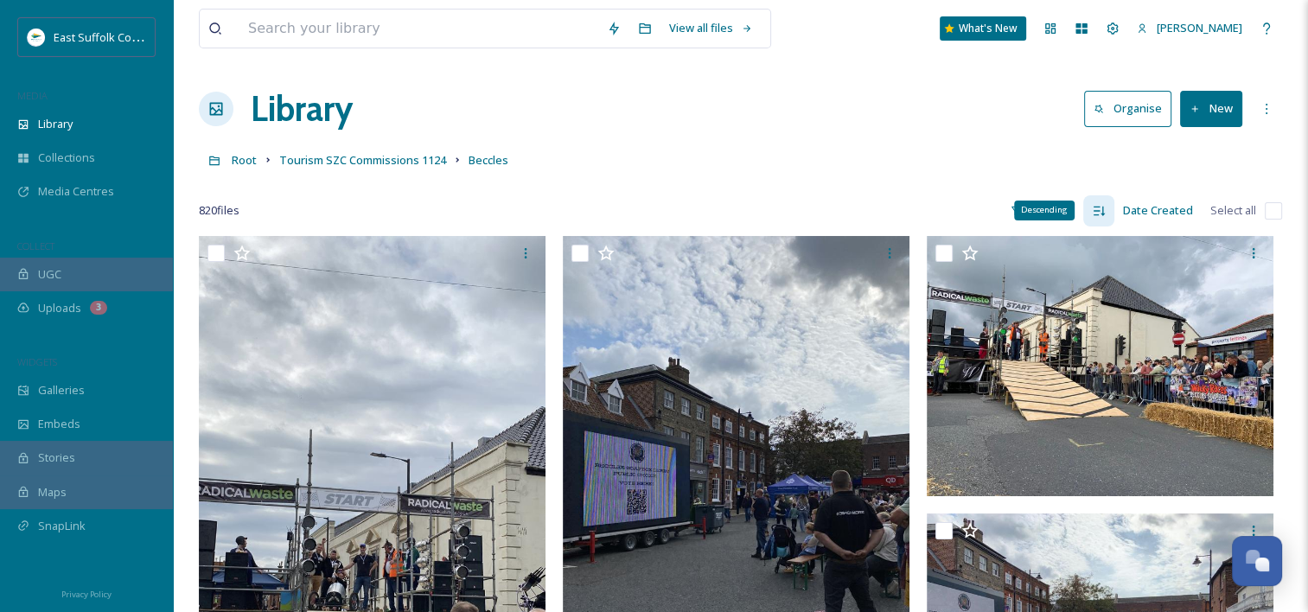
click at [1108, 214] on div "Descending" at bounding box center [1098, 210] width 31 height 31
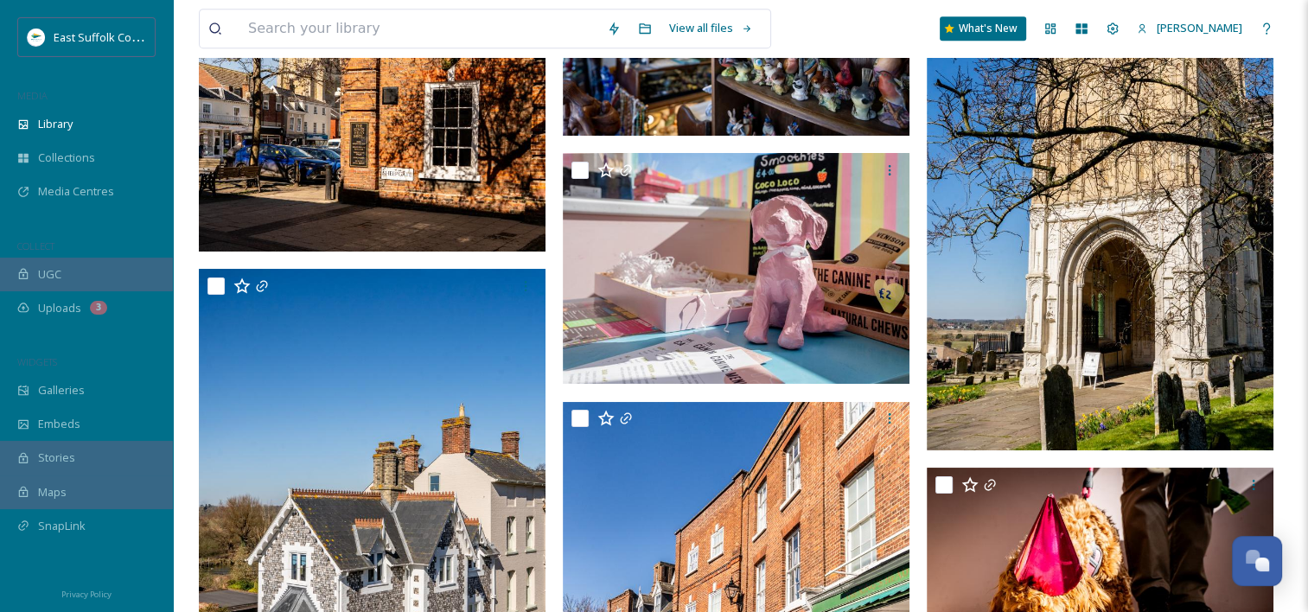
scroll to position [7307, 0]
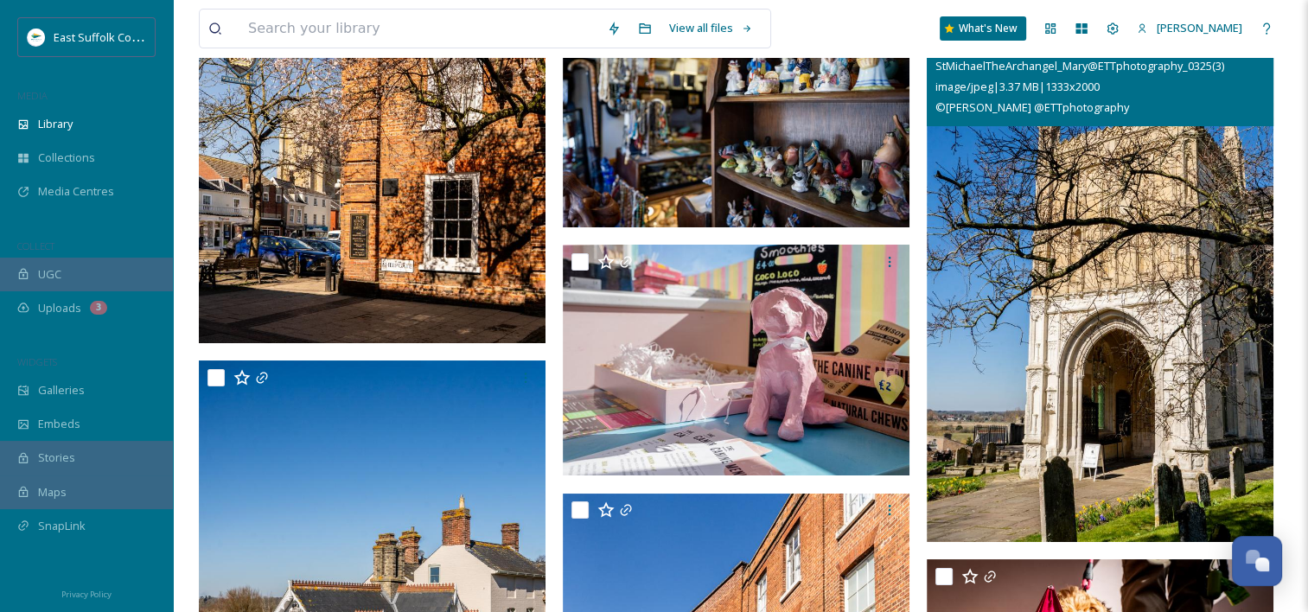
click at [1103, 259] on img at bounding box center [1100, 282] width 347 height 521
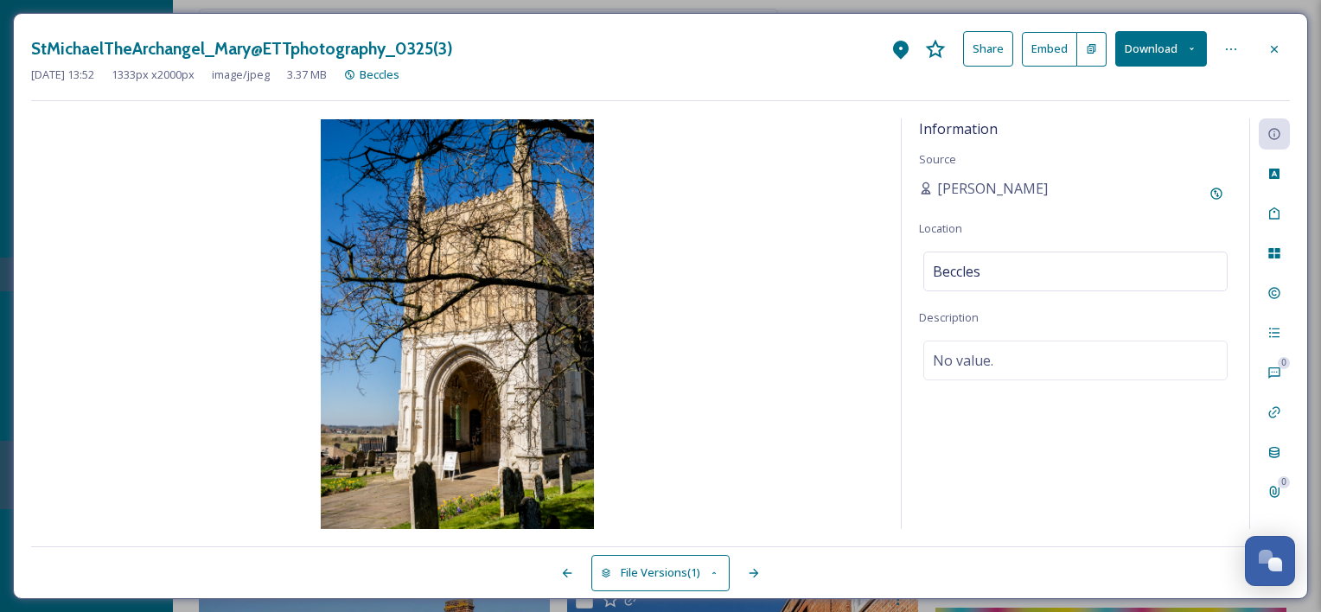
click at [1145, 56] on button "Download" at bounding box center [1161, 48] width 92 height 35
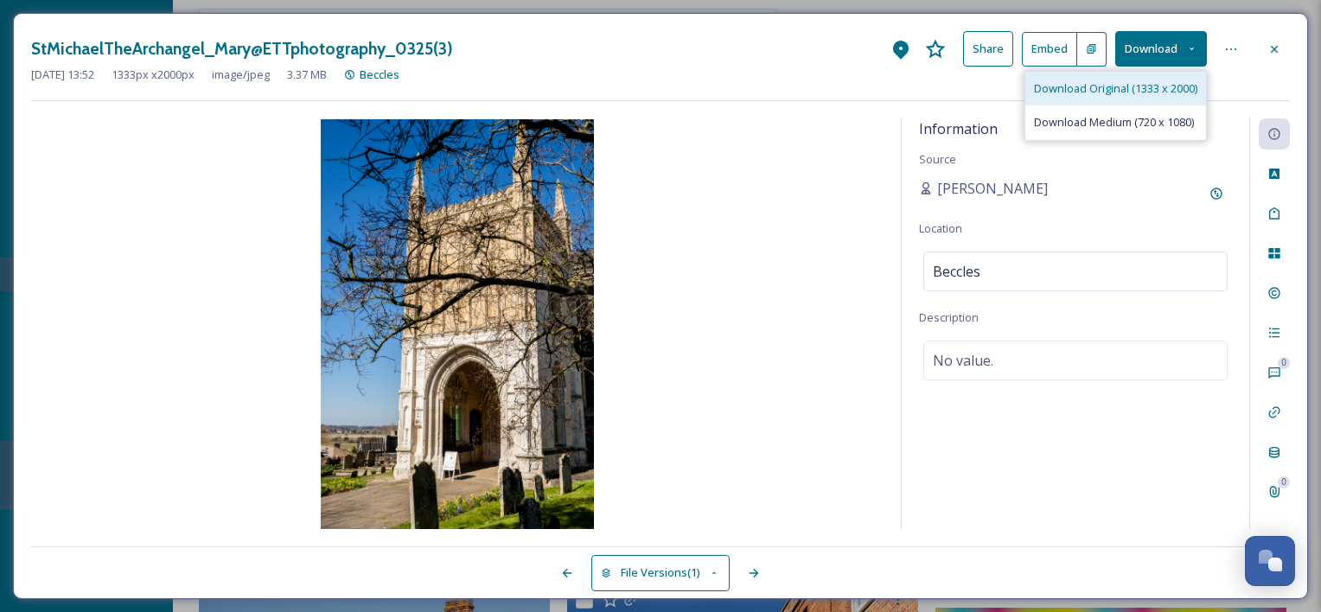
click at [1107, 93] on span "Download Original (1333 x 2000)" at bounding box center [1115, 88] width 163 height 16
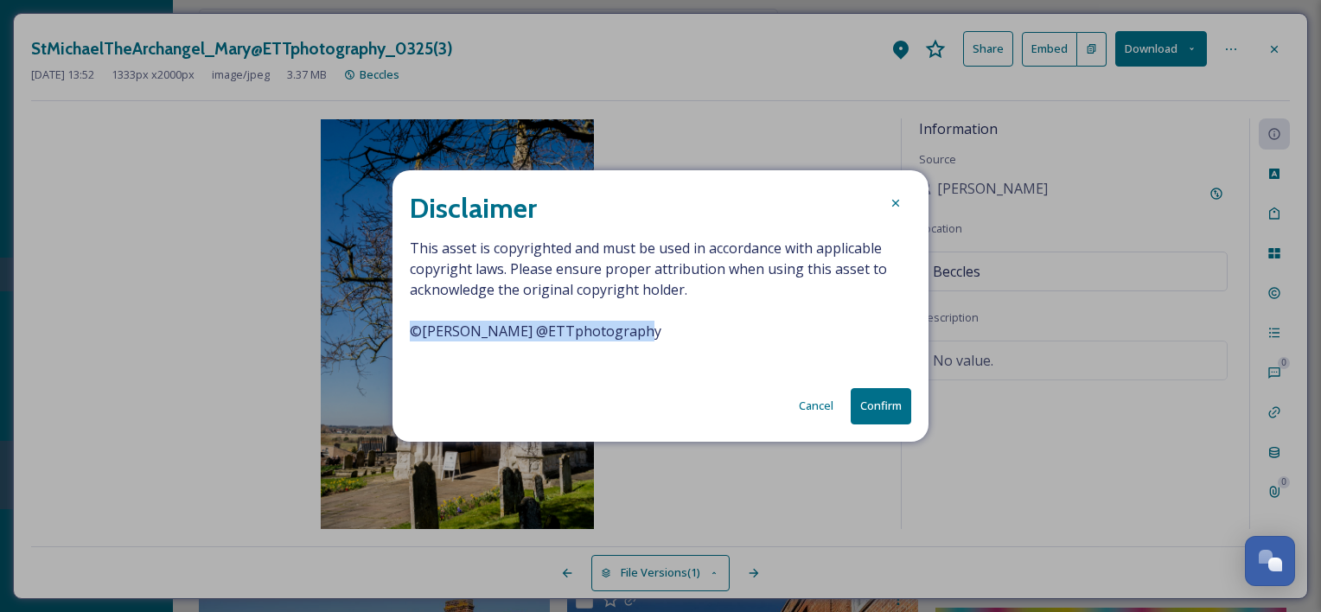
drag, startPoint x: 668, startPoint y: 325, endPoint x: 354, endPoint y: 326, distance: 313.9
click at [354, 326] on div "Disclaimer This asset is copyrighted and must be used in accordance with applic…" at bounding box center [660, 306] width 1321 height 612
copy span "© [PERSON_NAME] @ETTphotography"
click at [876, 409] on button "Confirm" at bounding box center [881, 405] width 61 height 35
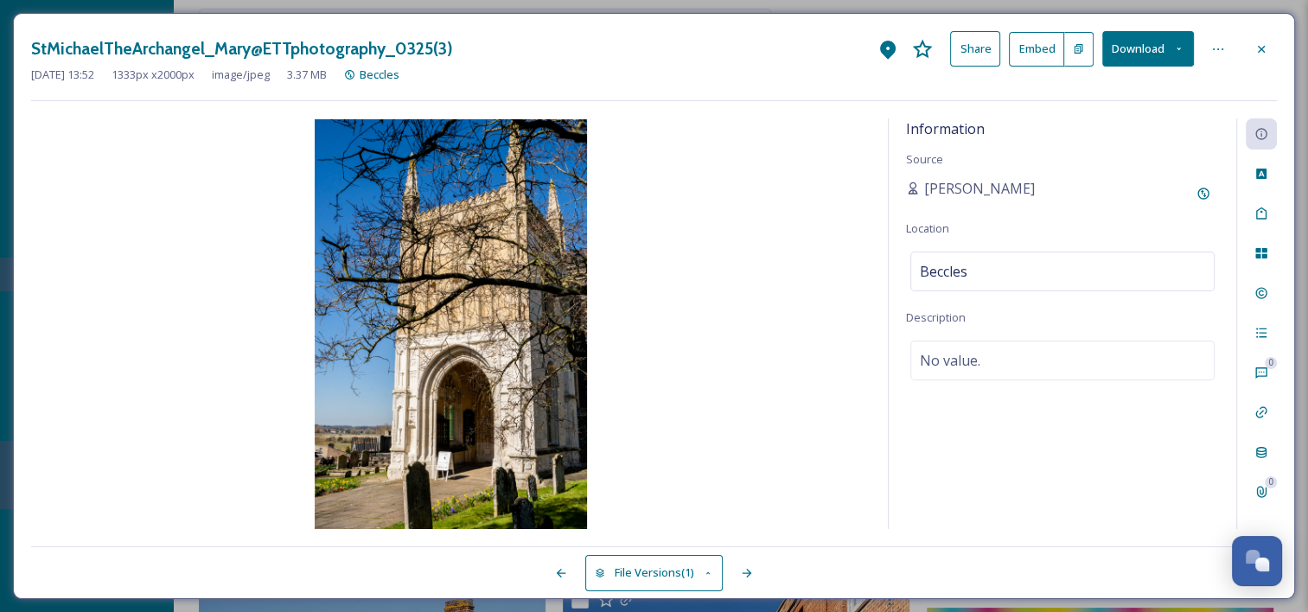
click at [1137, 57] on button "Download" at bounding box center [1149, 48] width 92 height 35
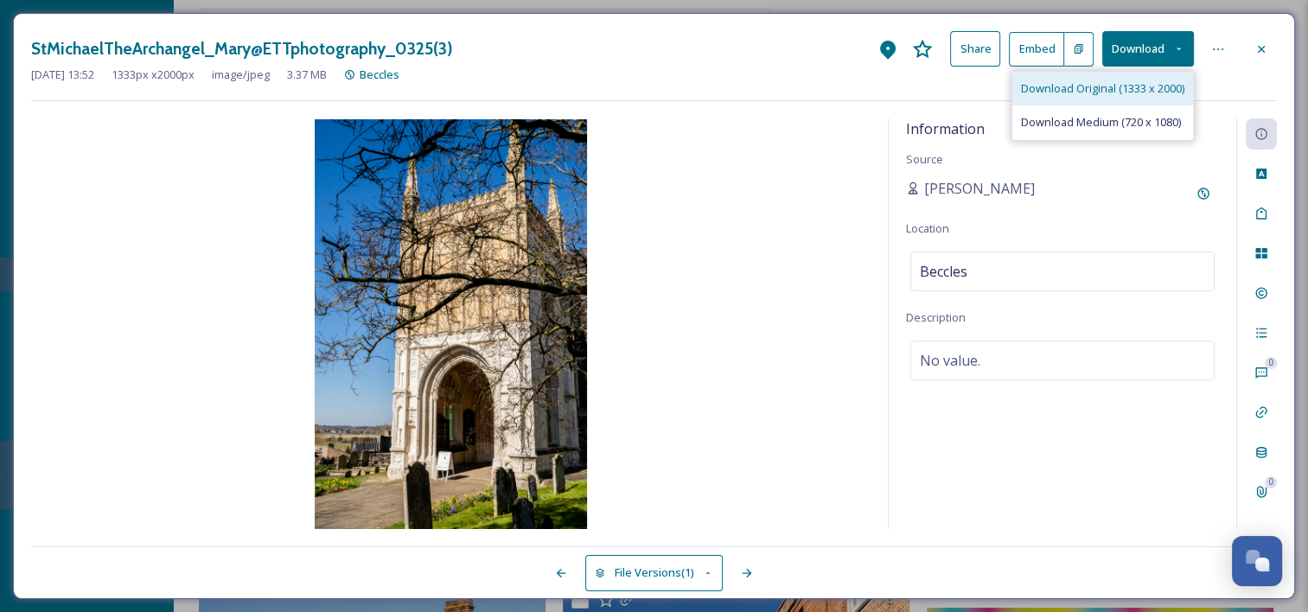
click at [1077, 88] on span "Download Original (1333 x 2000)" at bounding box center [1102, 88] width 163 height 16
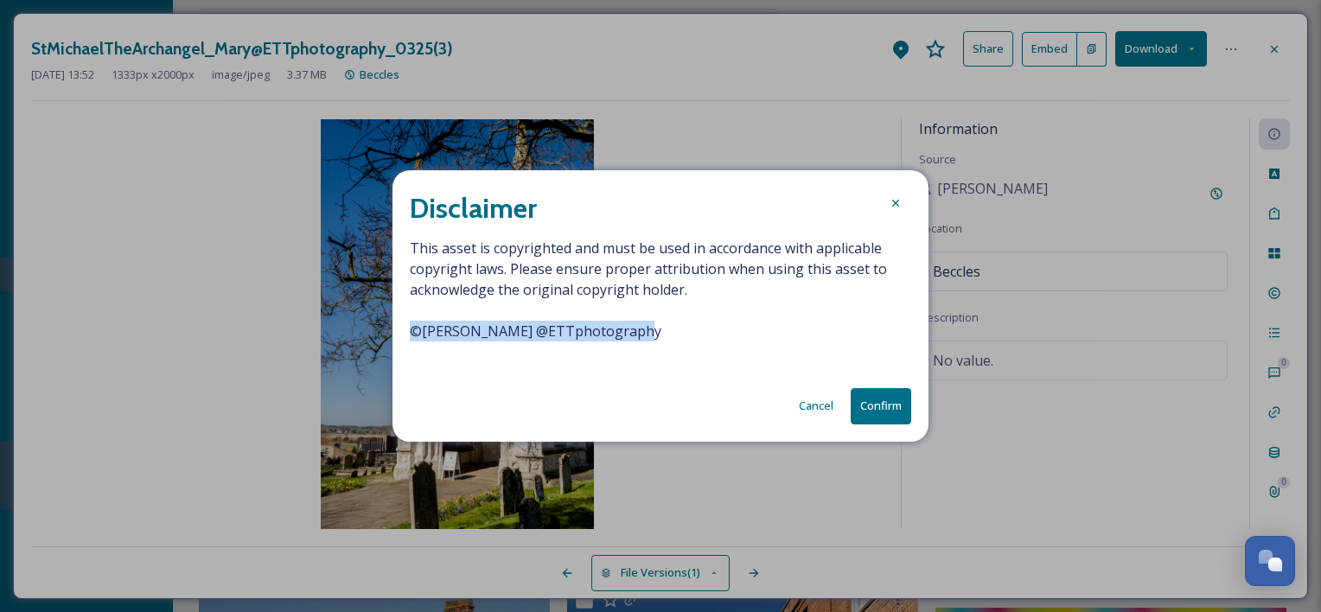
drag, startPoint x: 643, startPoint y: 336, endPoint x: 375, endPoint y: 339, distance: 268.1
click at [375, 339] on div "Disclaimer This asset is copyrighted and must be used in accordance with applic…" at bounding box center [660, 306] width 1321 height 612
drag, startPoint x: 375, startPoint y: 339, endPoint x: 475, endPoint y: 337, distance: 99.5
copy span "© [PERSON_NAME] @ETTphotography"
click at [890, 206] on icon at bounding box center [896, 203] width 14 height 14
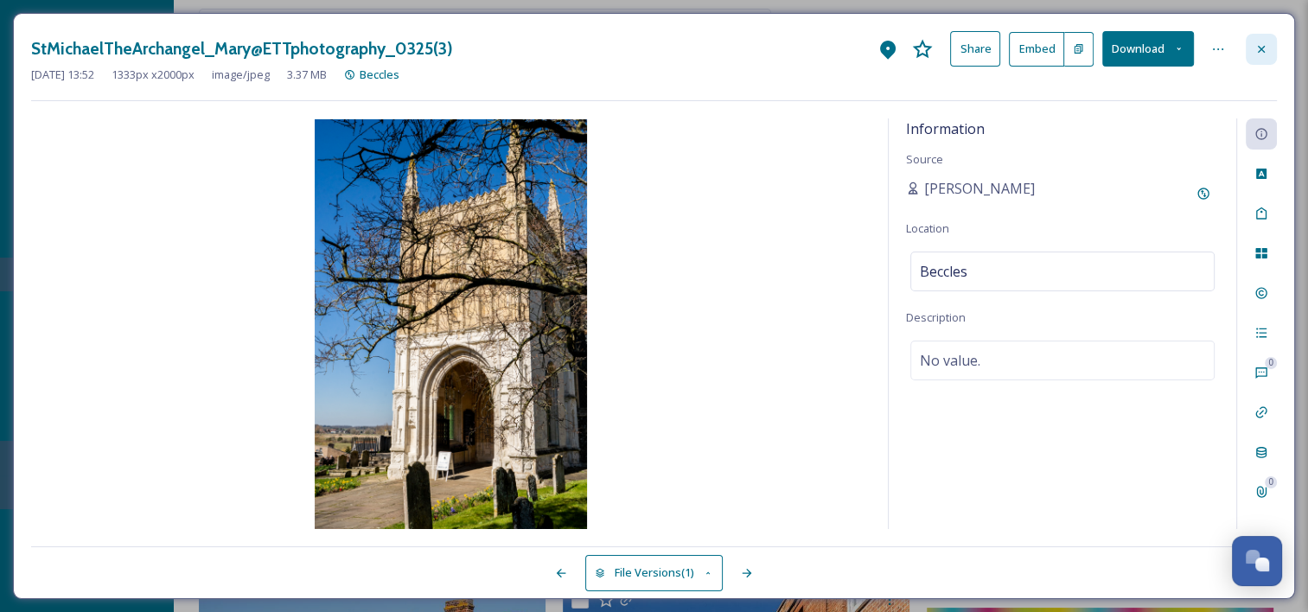
click at [1257, 52] on icon at bounding box center [1262, 49] width 14 height 14
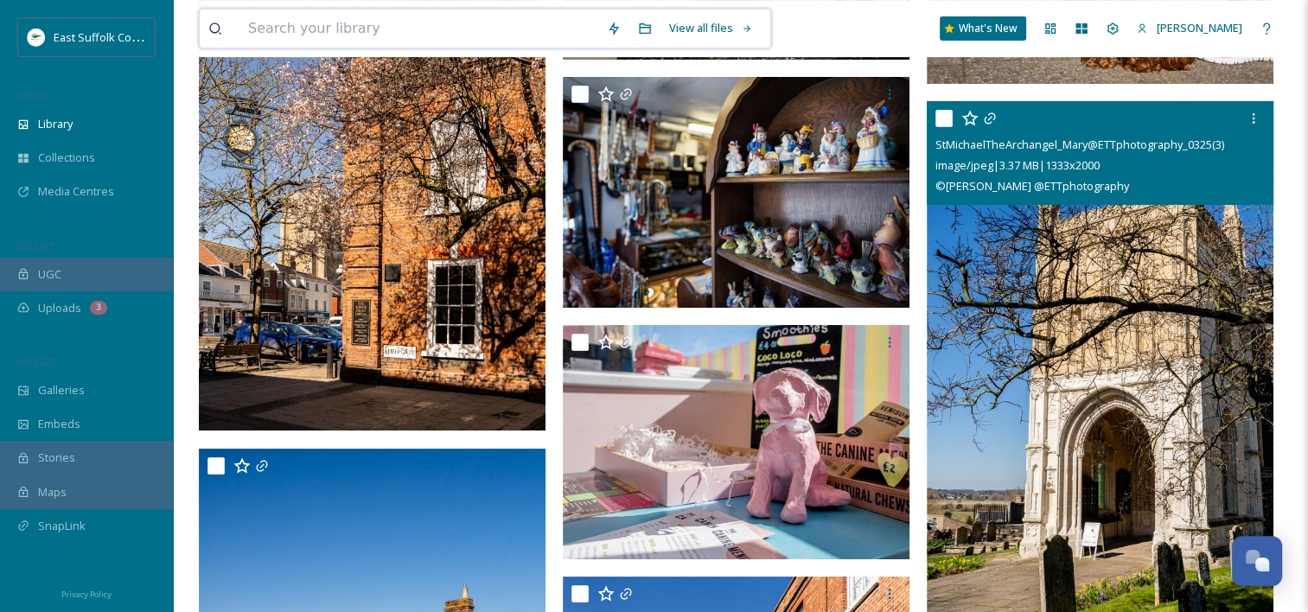
click at [501, 27] on input at bounding box center [419, 29] width 359 height 38
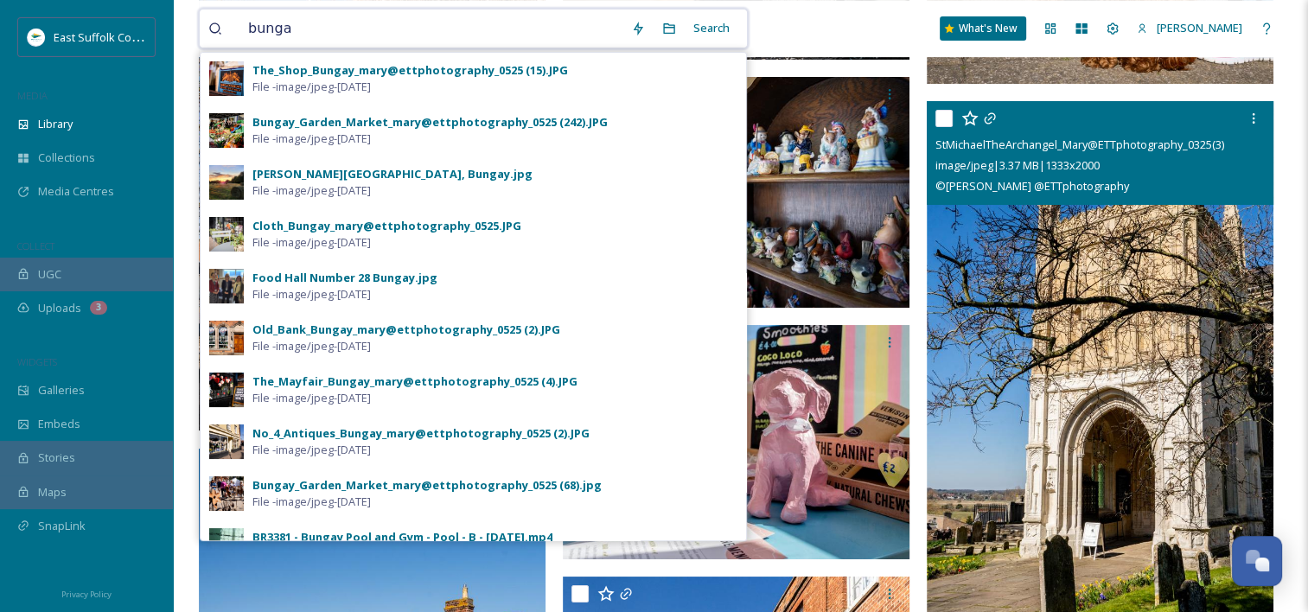
type input "bungay"
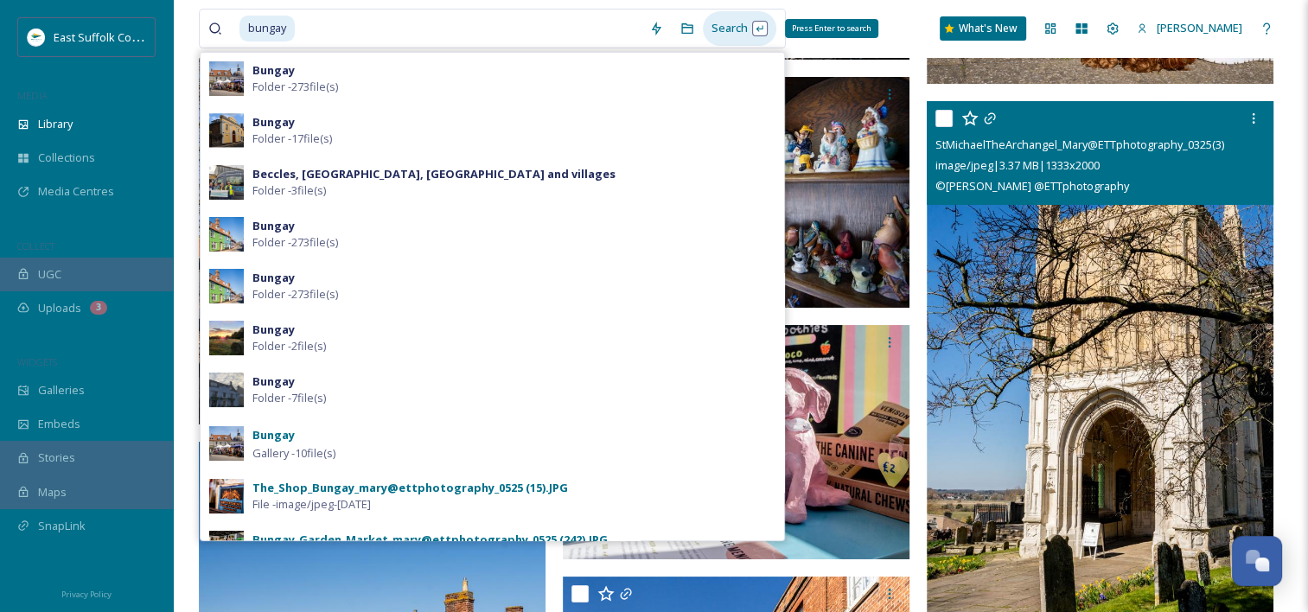
click at [733, 26] on div "Search Press Enter to search" at bounding box center [740, 28] width 74 height 34
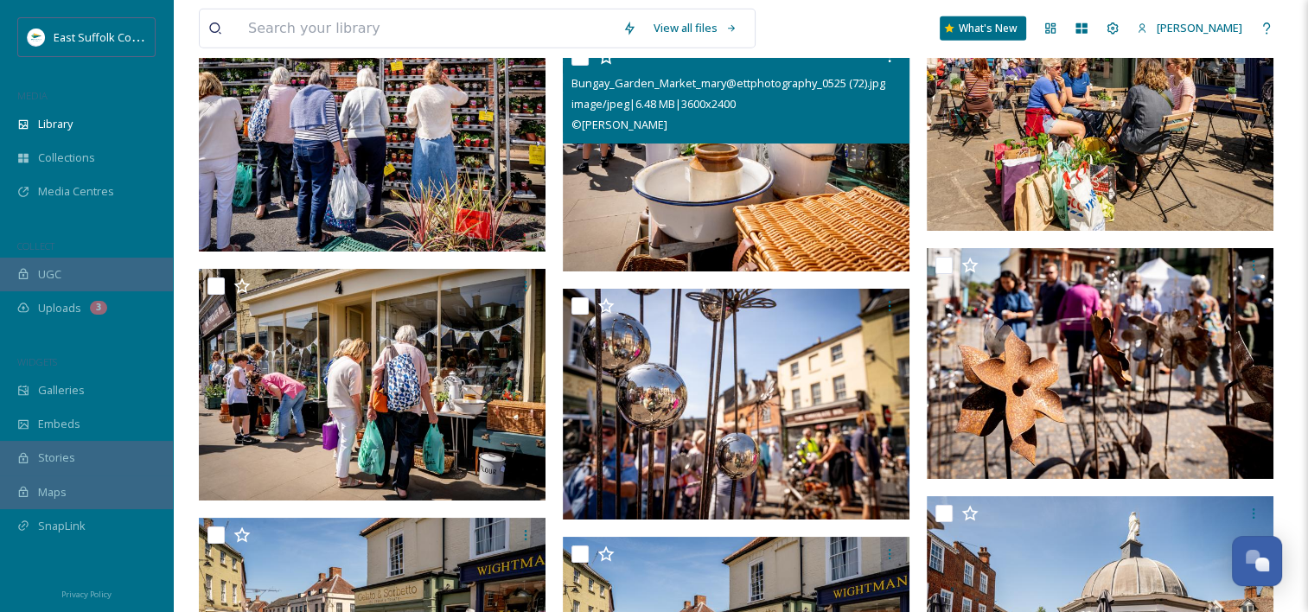
scroll to position [4929, 0]
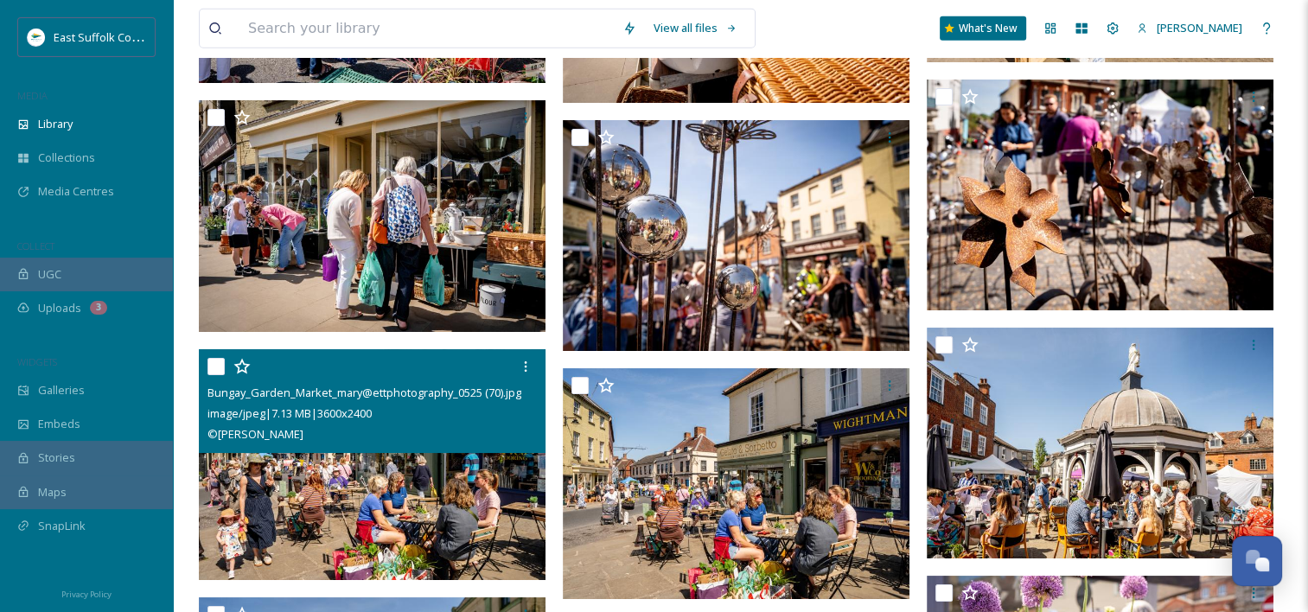
click at [448, 457] on img at bounding box center [372, 465] width 347 height 232
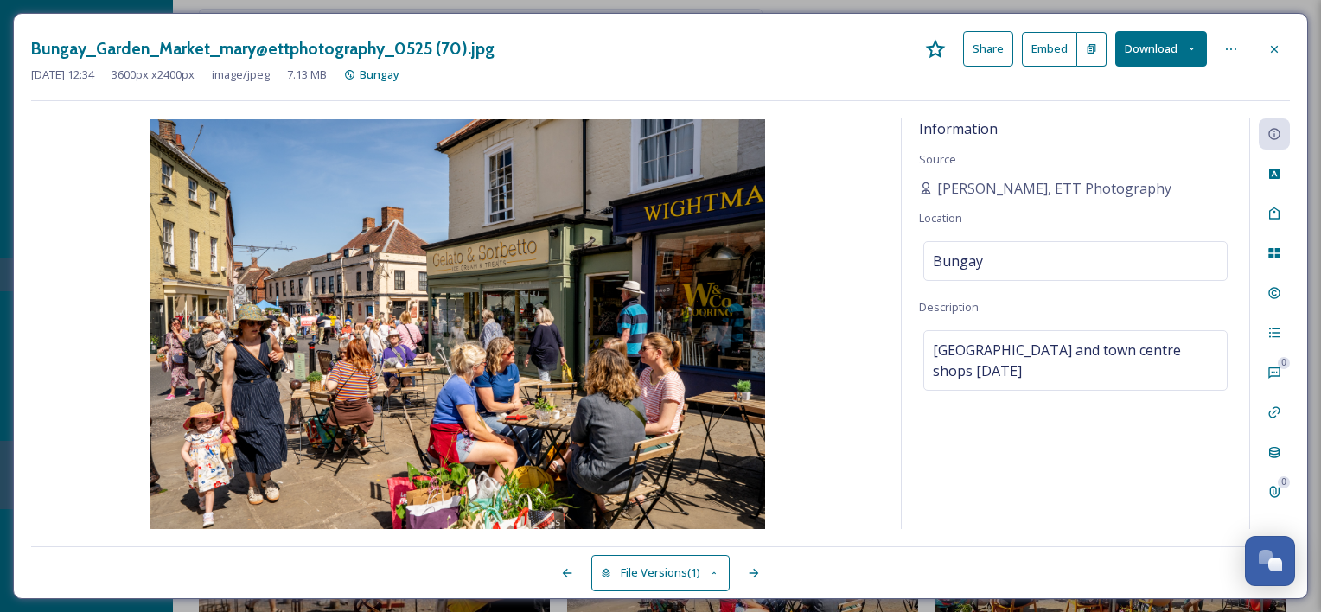
click at [1145, 42] on button "Download" at bounding box center [1161, 48] width 92 height 35
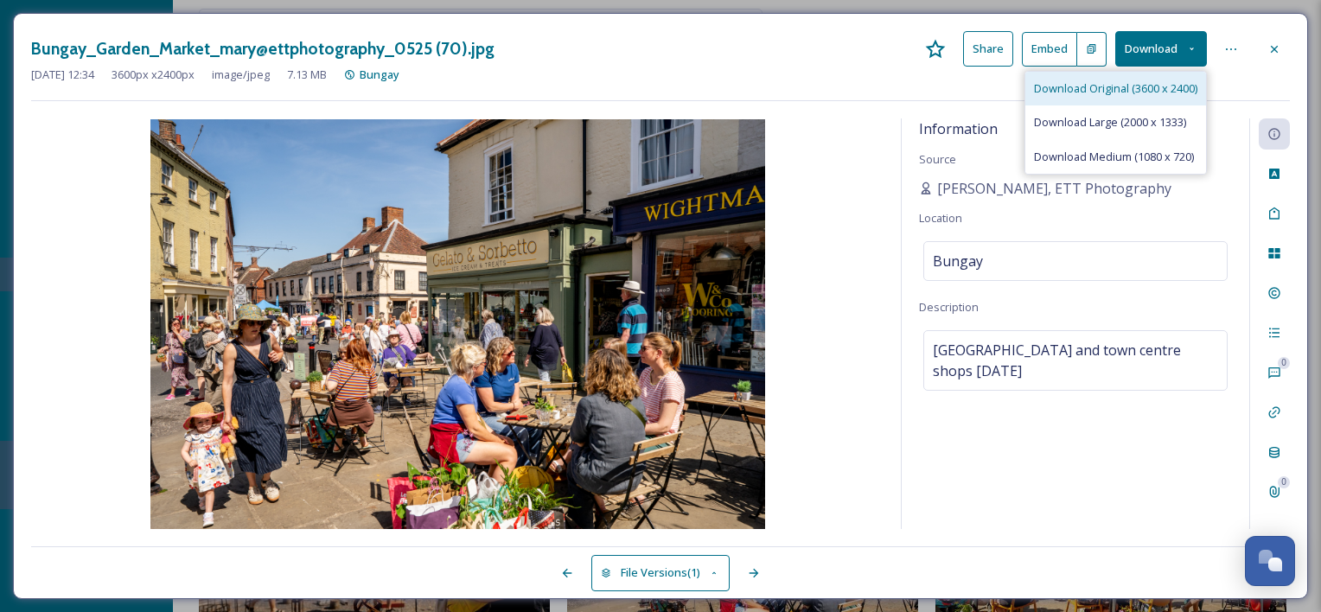
click at [1144, 86] on span "Download Original (3600 x 2400)" at bounding box center [1115, 88] width 163 height 16
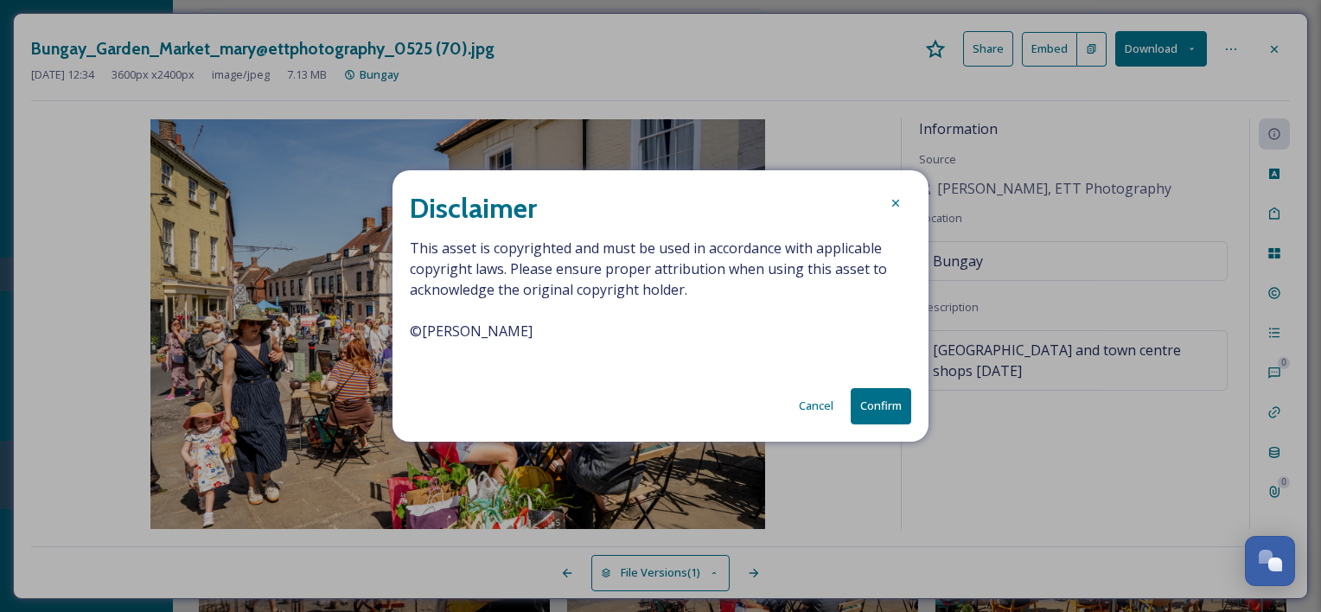
drag, startPoint x: 581, startPoint y: 330, endPoint x: 391, endPoint y: 341, distance: 190.5
click at [391, 341] on div "Disclaimer This asset is copyrighted and must be used in accordance with applic…" at bounding box center [660, 306] width 1321 height 612
copy span "© [PERSON_NAME]"
click at [876, 414] on button "Confirm" at bounding box center [881, 405] width 61 height 35
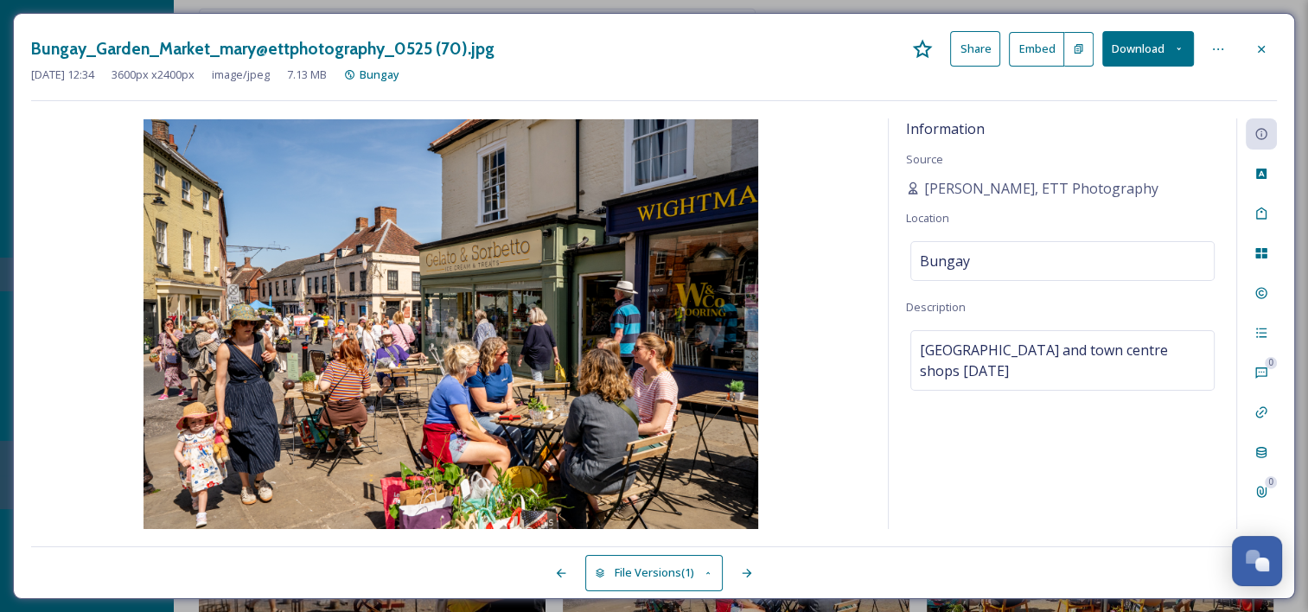
drag, startPoint x: 808, startPoint y: 42, endPoint x: 854, endPoint y: 45, distance: 46.8
click at [808, 42] on div "Bungay_Garden_Market_mary@ettphotography_0525 (70).jpg Share Embed Download" at bounding box center [654, 48] width 1246 height 35
click at [1253, 47] on div at bounding box center [1261, 49] width 31 height 31
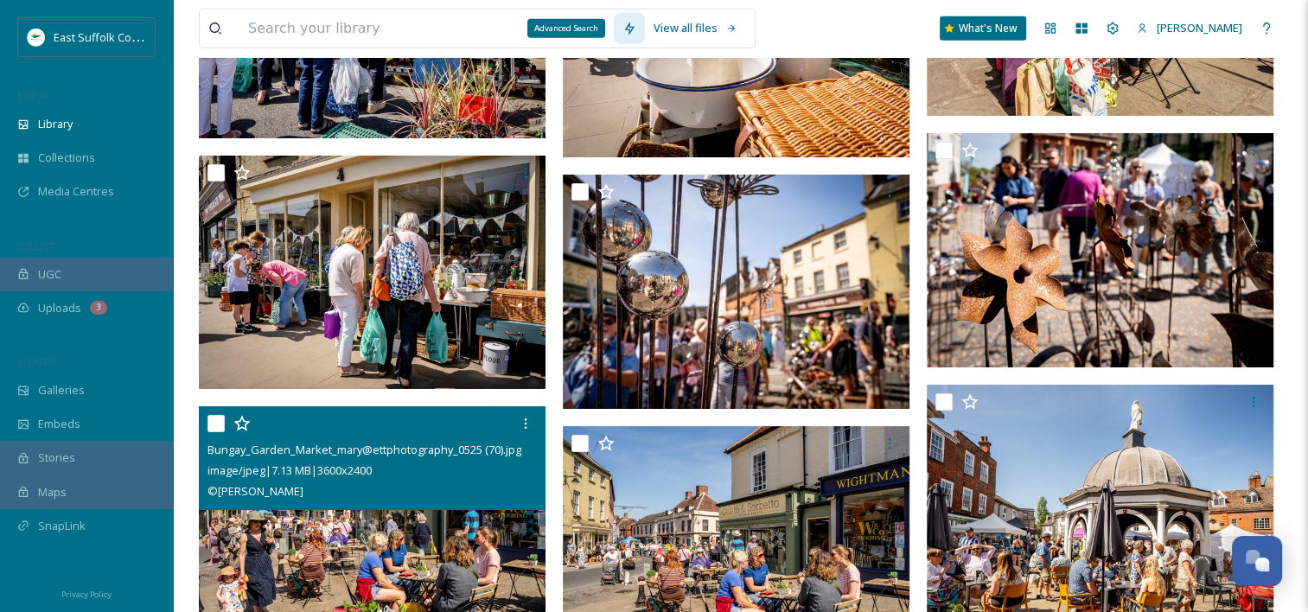
click at [527, 29] on div "Advanced Search" at bounding box center [566, 28] width 78 height 19
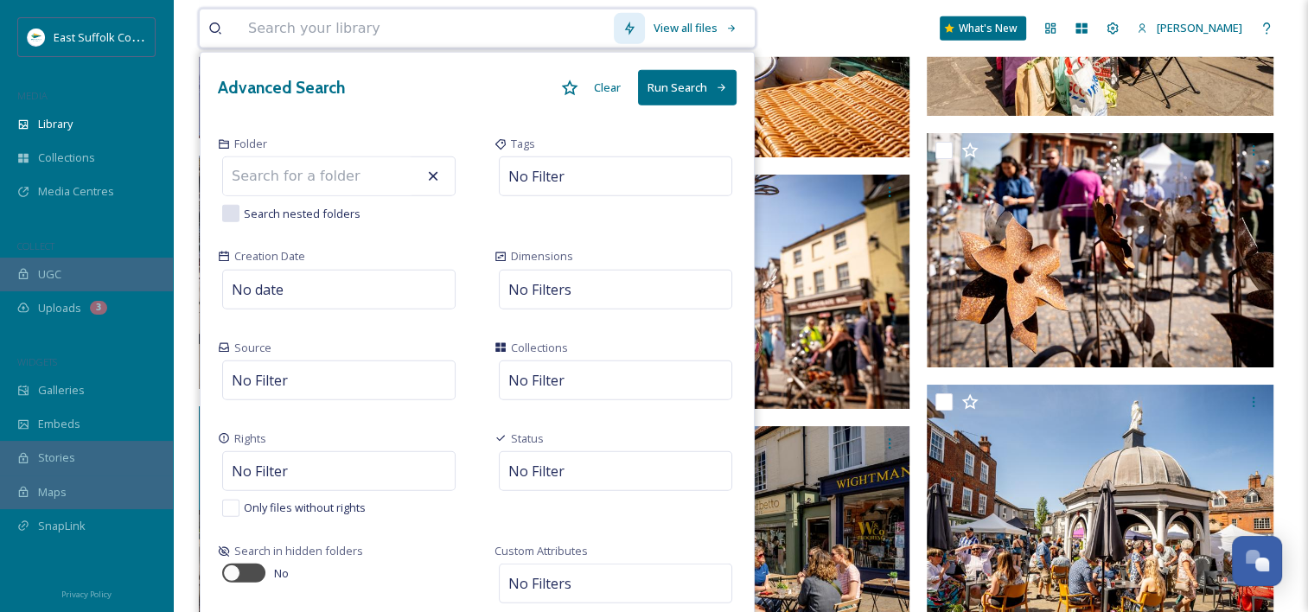
click at [438, 30] on input at bounding box center [427, 29] width 374 height 38
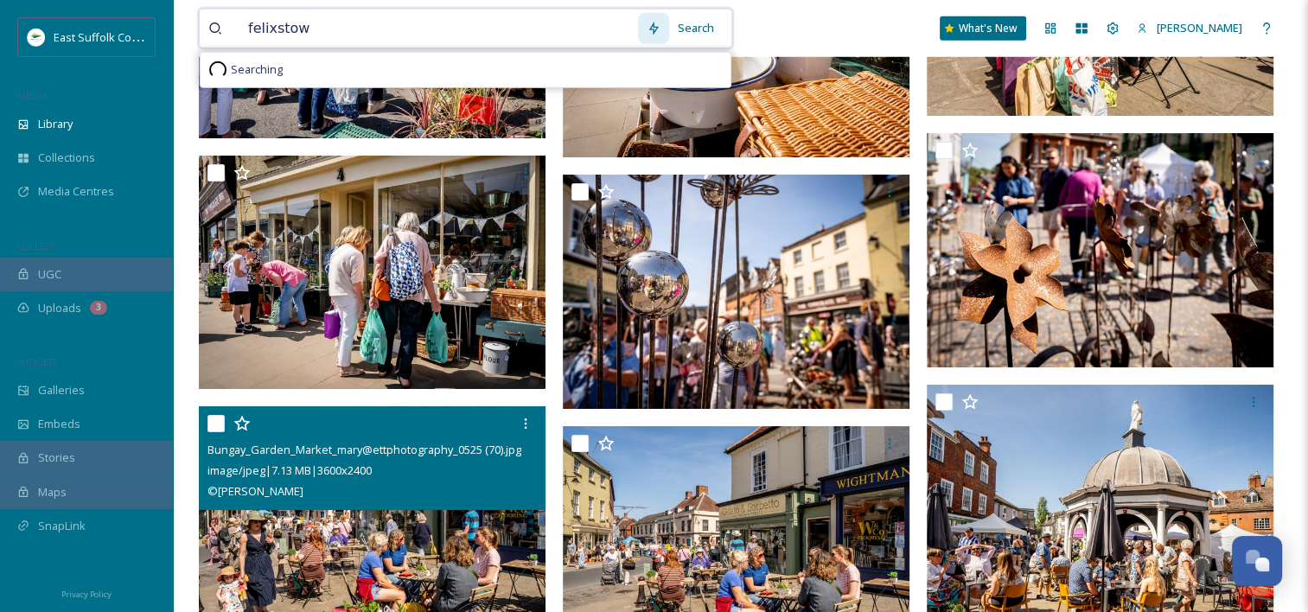
type input "felixstowe"
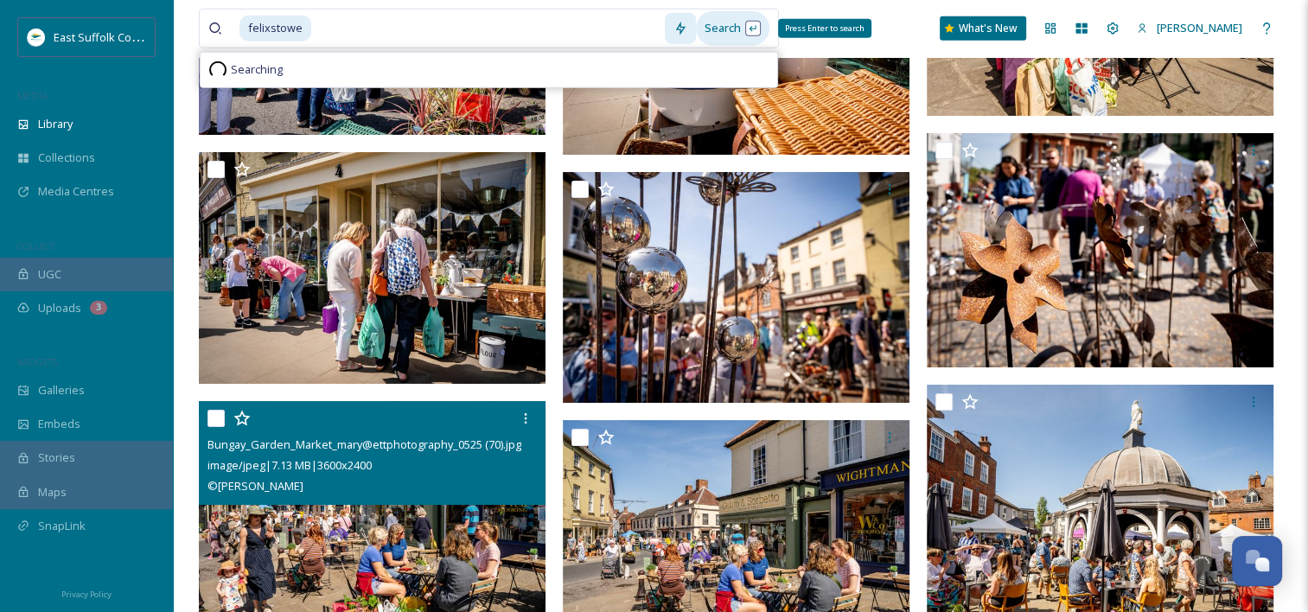
click at [743, 28] on div "Search Press Enter to search" at bounding box center [733, 28] width 74 height 34
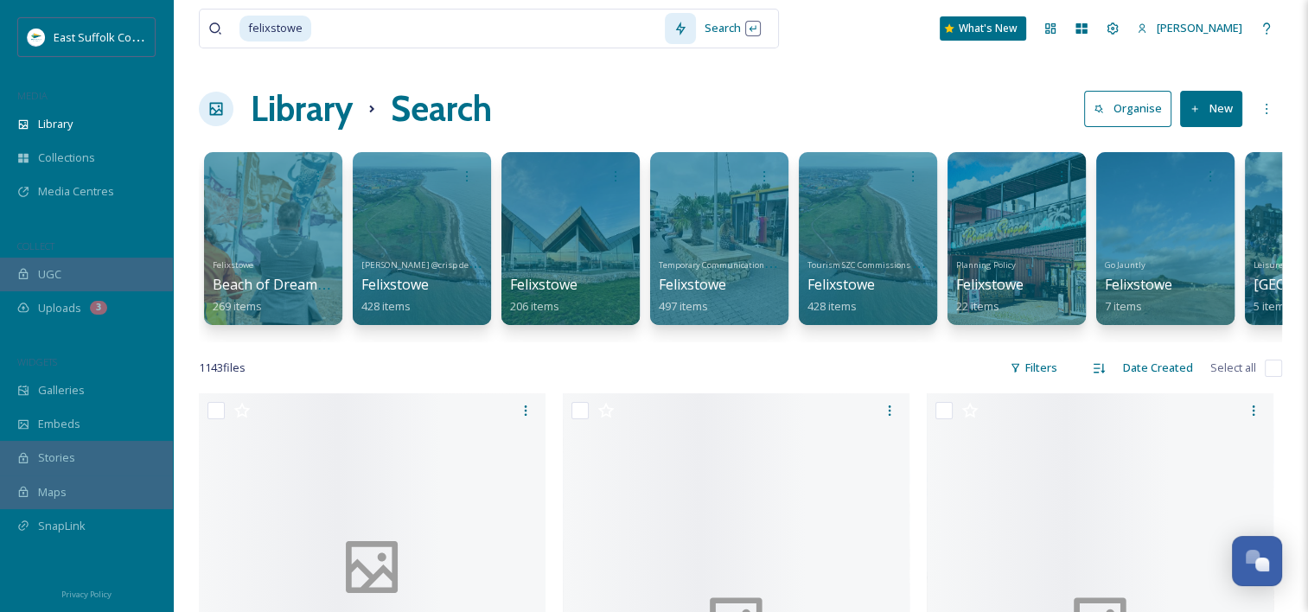
click at [823, 31] on div "felixstowe Search What's New [PERSON_NAME]" at bounding box center [740, 28] width 1083 height 57
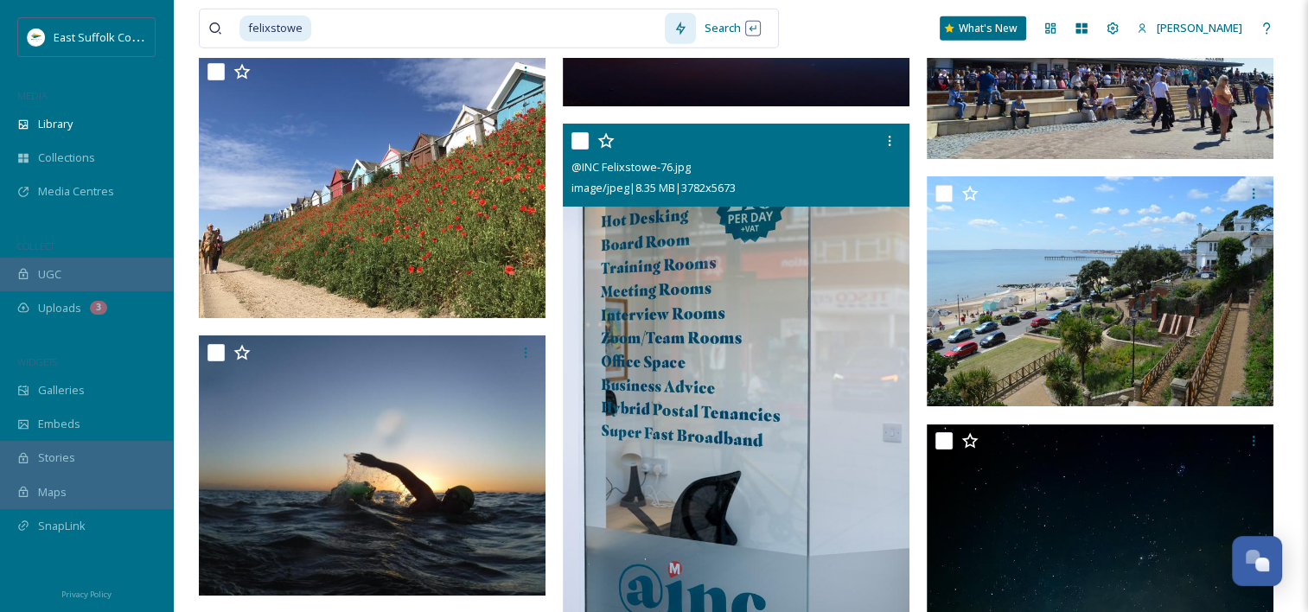
scroll to position [57307, 0]
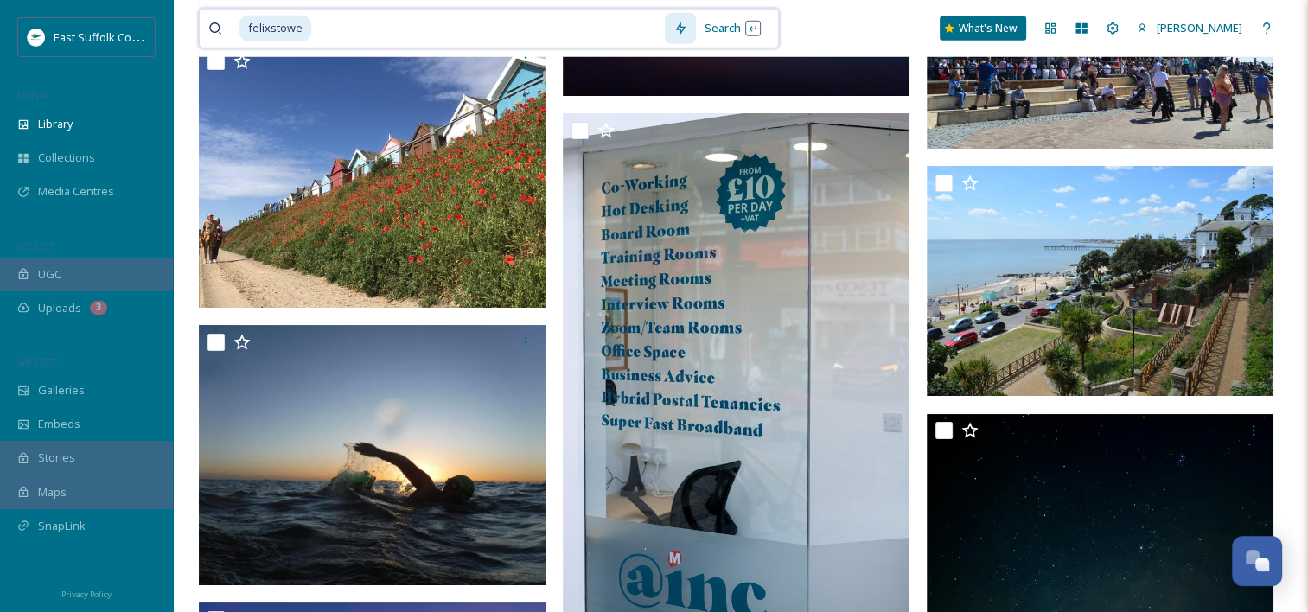
click at [371, 19] on input at bounding box center [489, 29] width 352 height 38
type input "town centre"
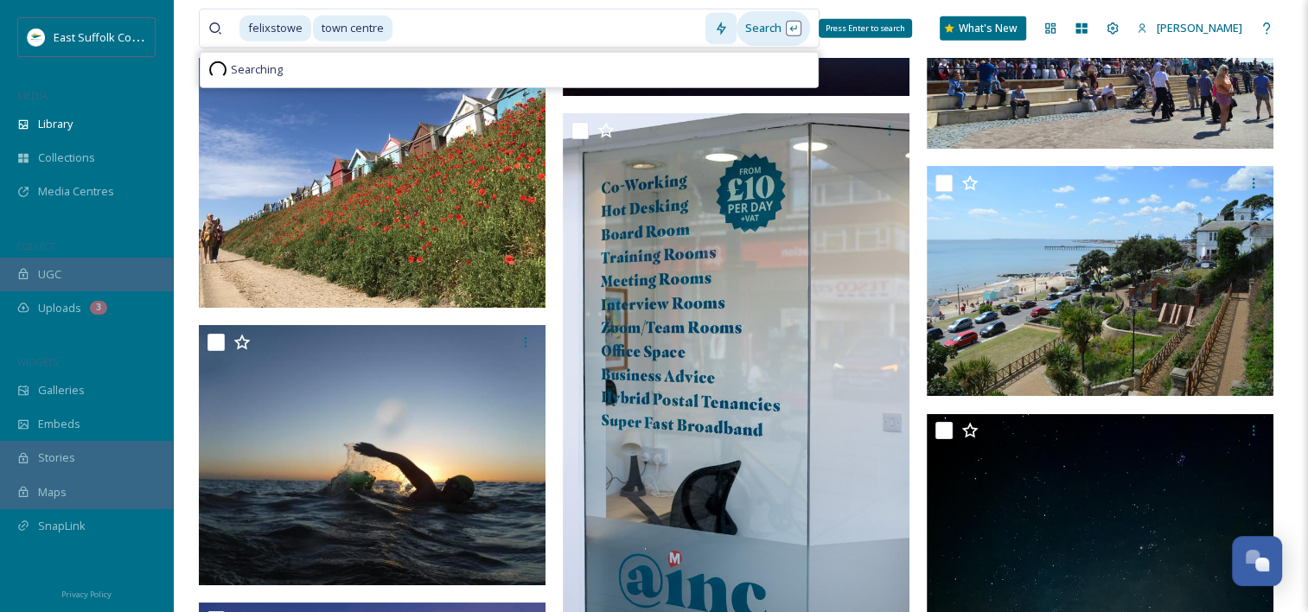
click at [777, 28] on div "Search Press Enter to search" at bounding box center [774, 28] width 74 height 34
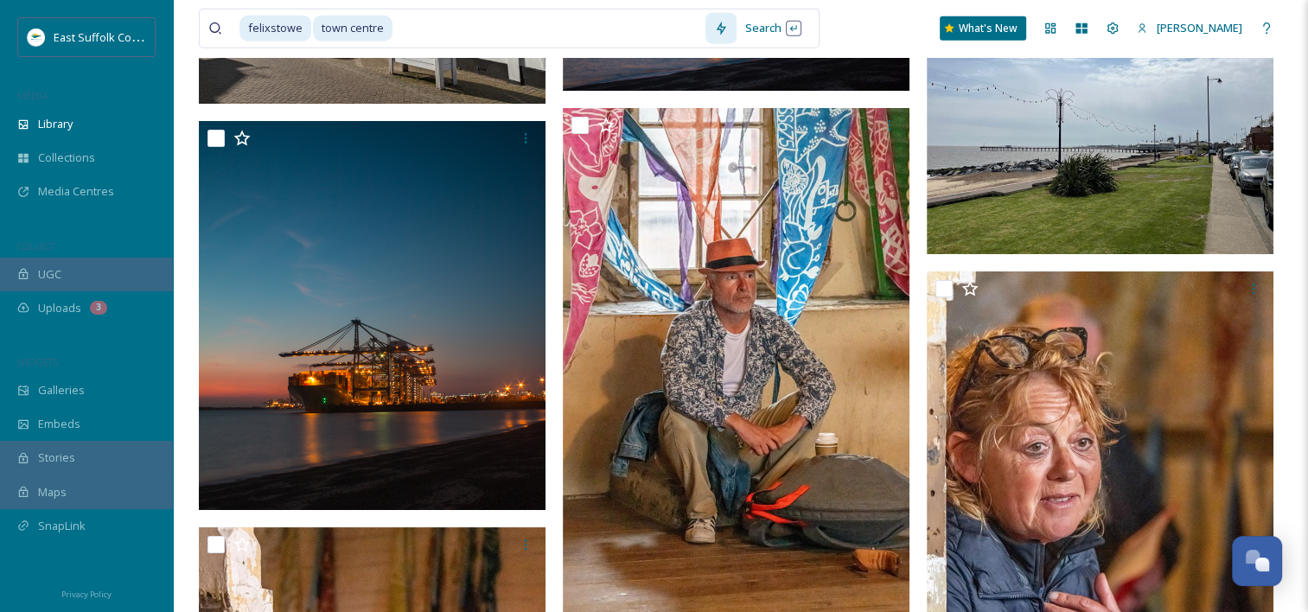
scroll to position [3805, 0]
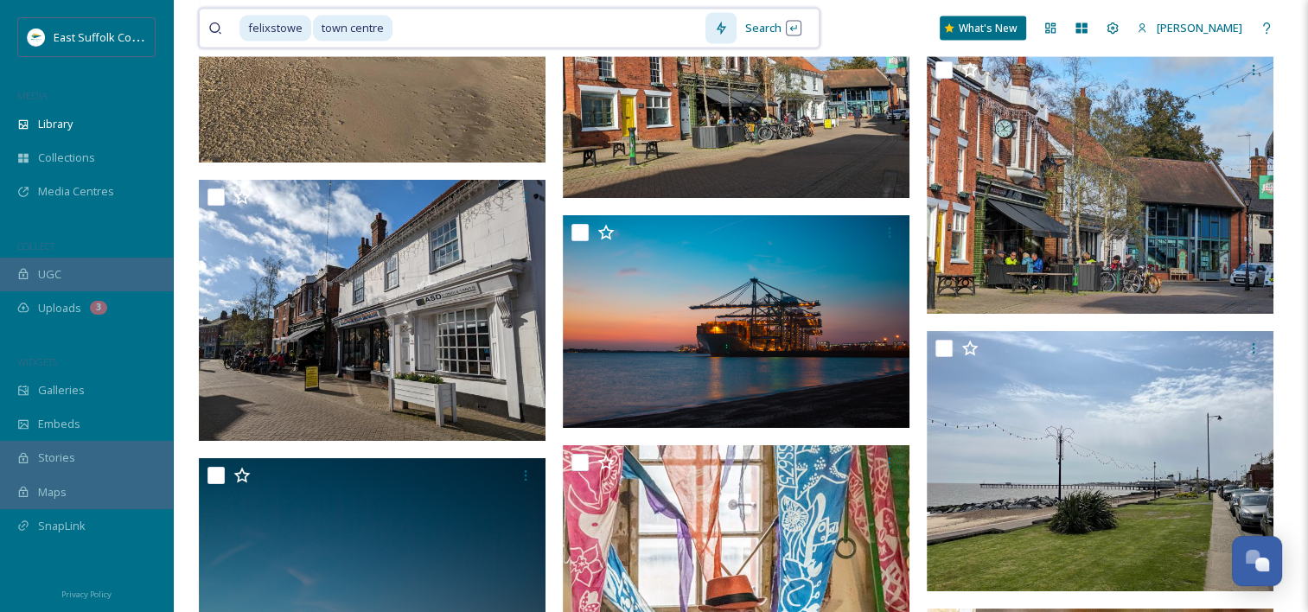
drag, startPoint x: 408, startPoint y: 29, endPoint x: 187, endPoint y: 24, distance: 221.4
type input "t"
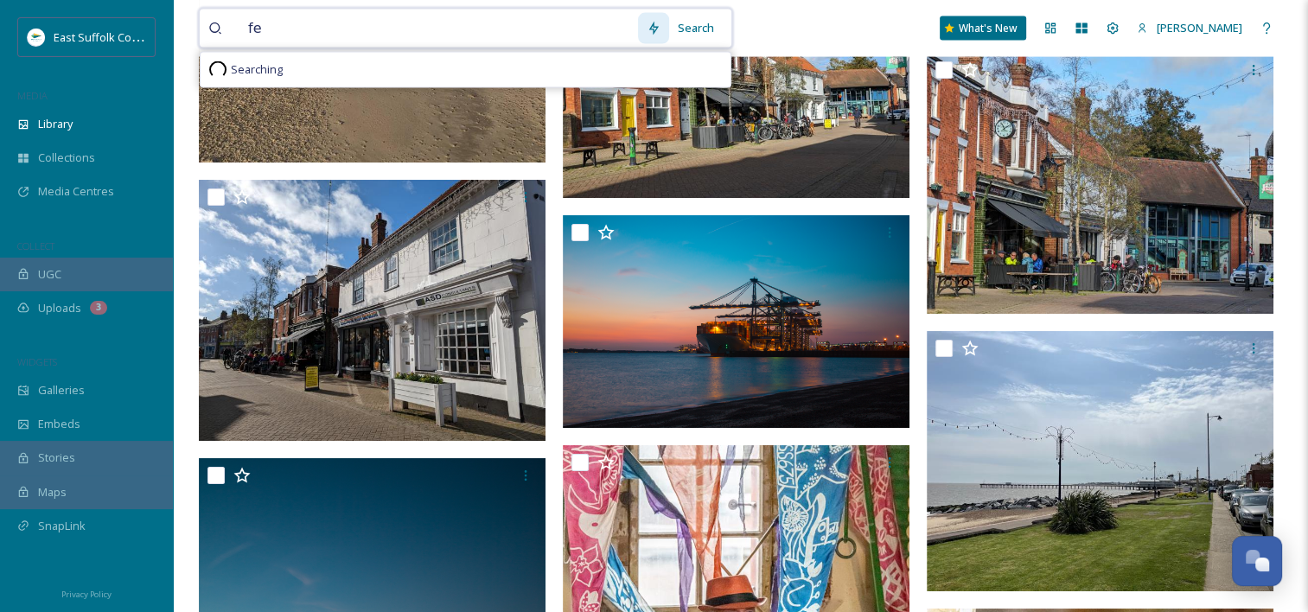
type input "f"
type input "[GEOGRAPHIC_DATA]"
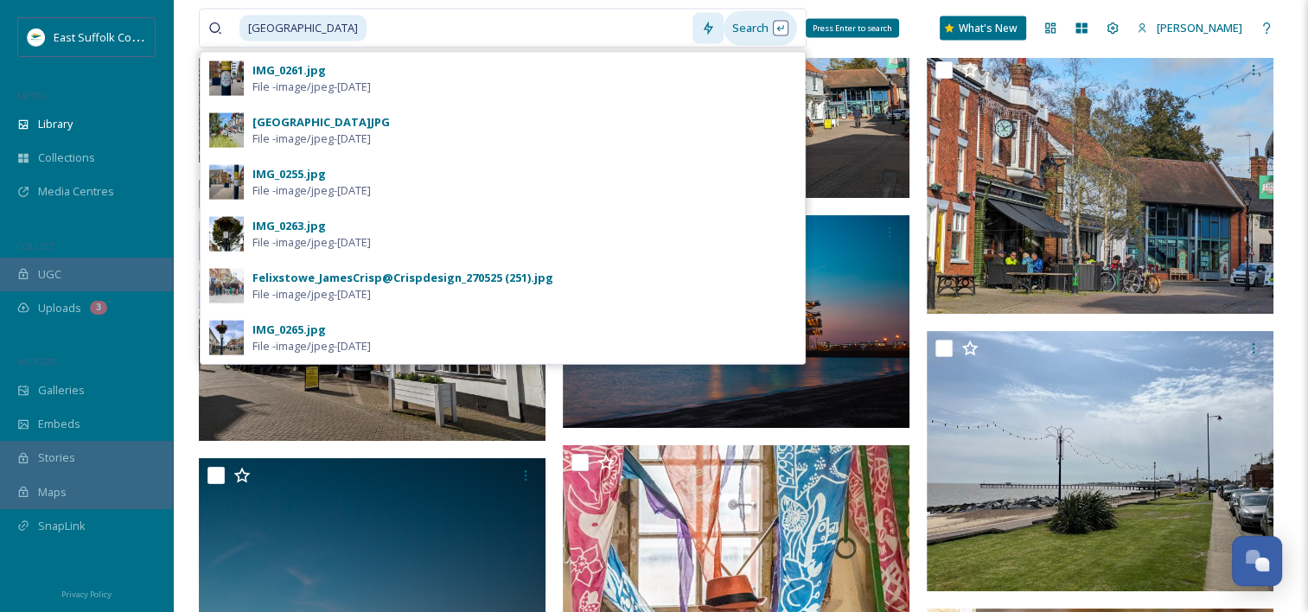
click at [751, 35] on div "Search Press Enter to search" at bounding box center [761, 28] width 74 height 34
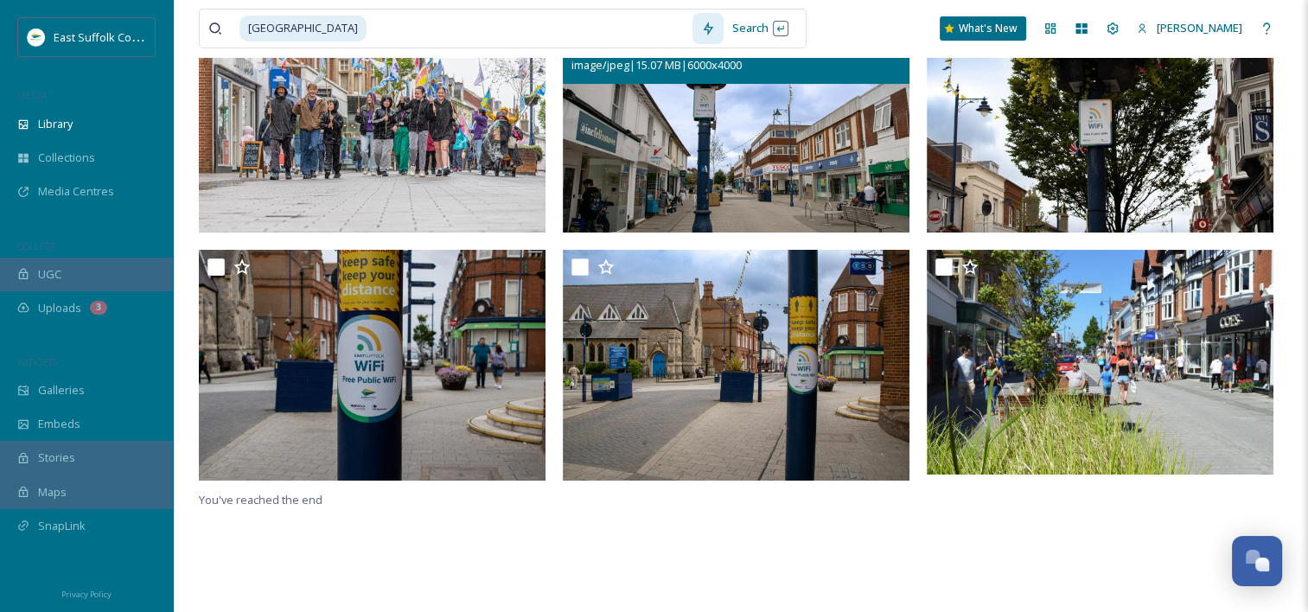
scroll to position [211, 0]
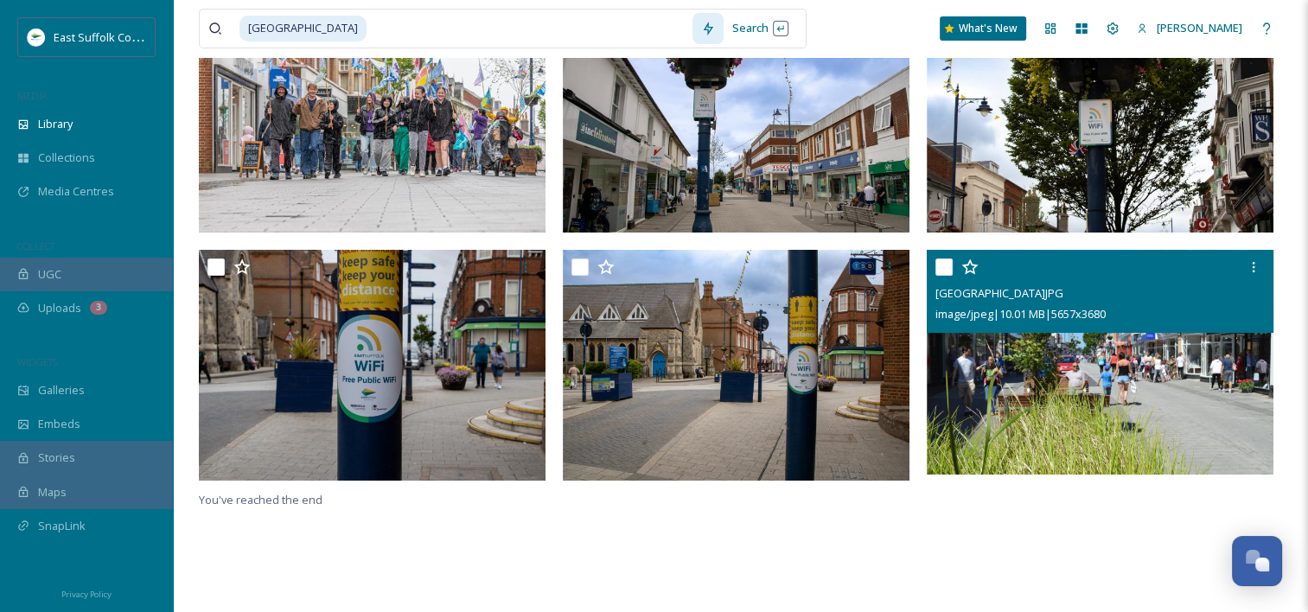
click at [1135, 381] on img at bounding box center [1100, 363] width 347 height 226
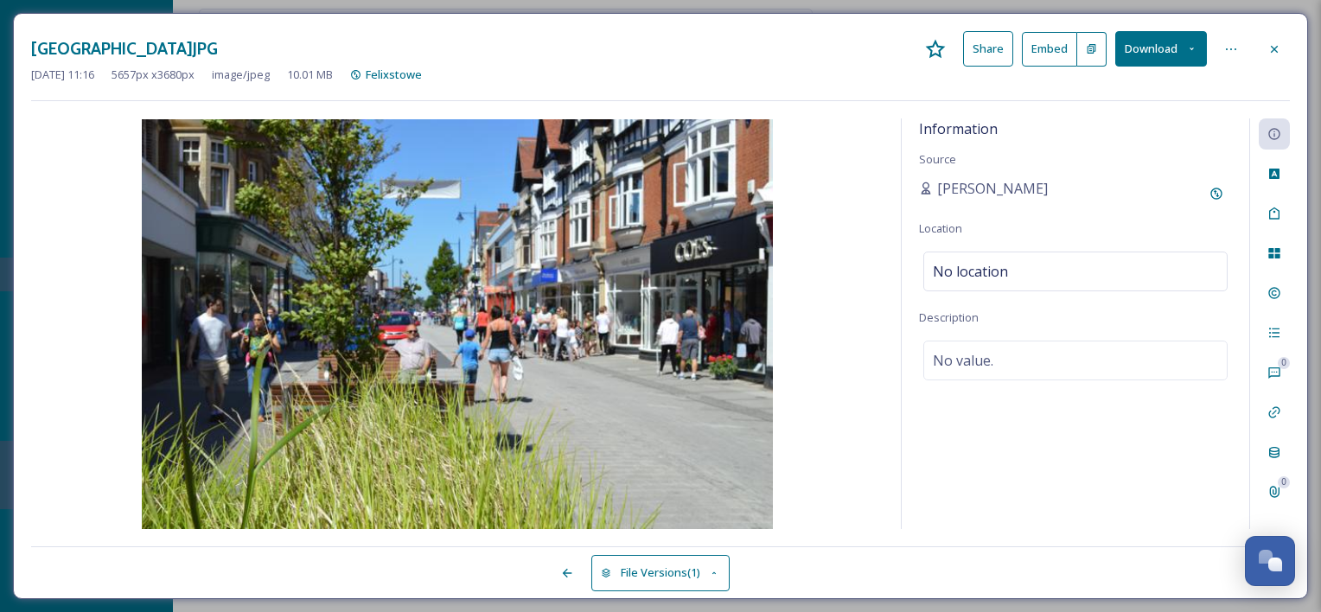
click at [1160, 45] on button "Download" at bounding box center [1161, 48] width 92 height 35
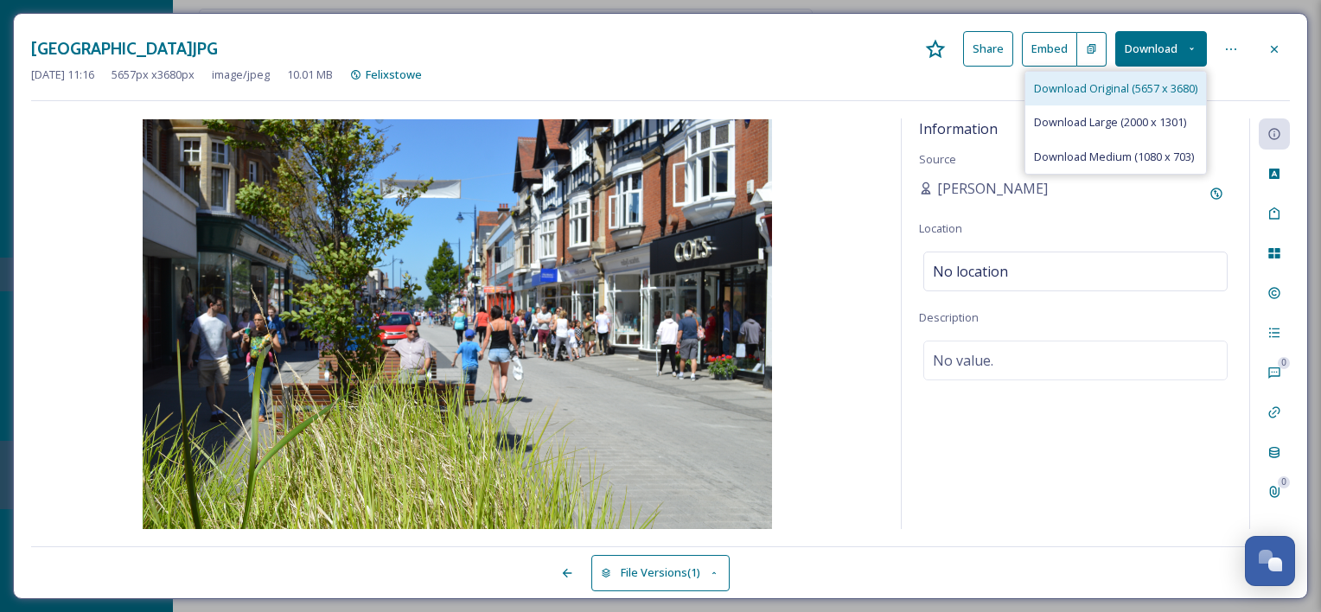
click at [1159, 89] on span "Download Original (5657 x 3680)" at bounding box center [1115, 88] width 163 height 16
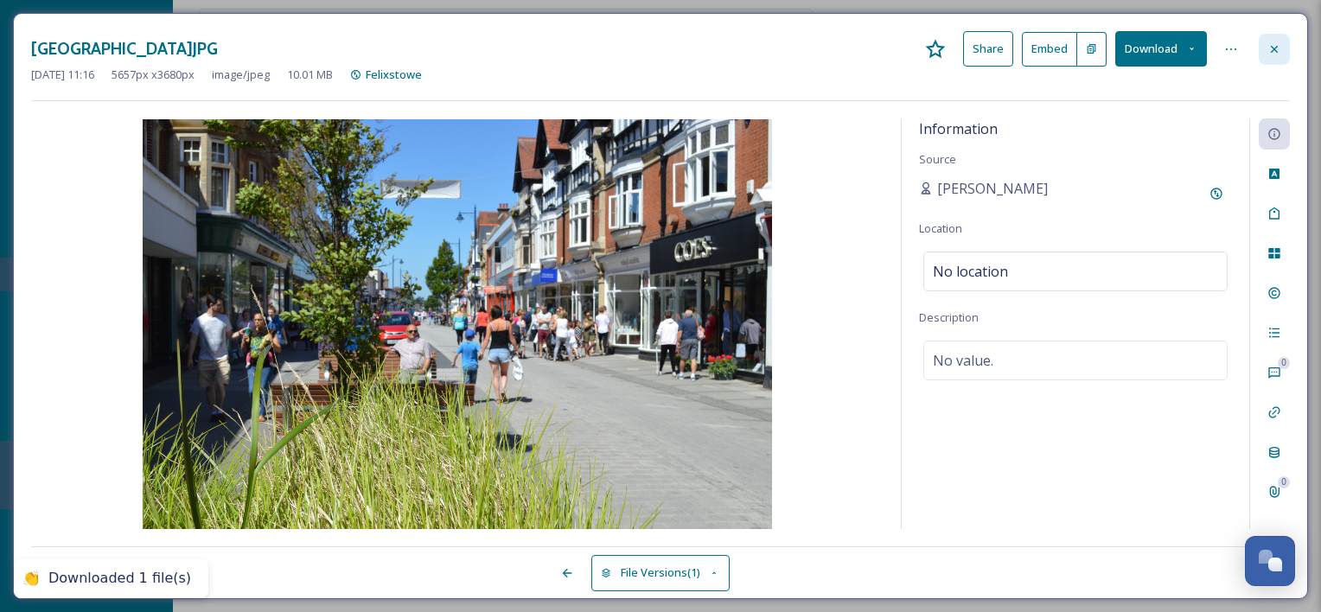
click at [1280, 46] on icon at bounding box center [1275, 49] width 14 height 14
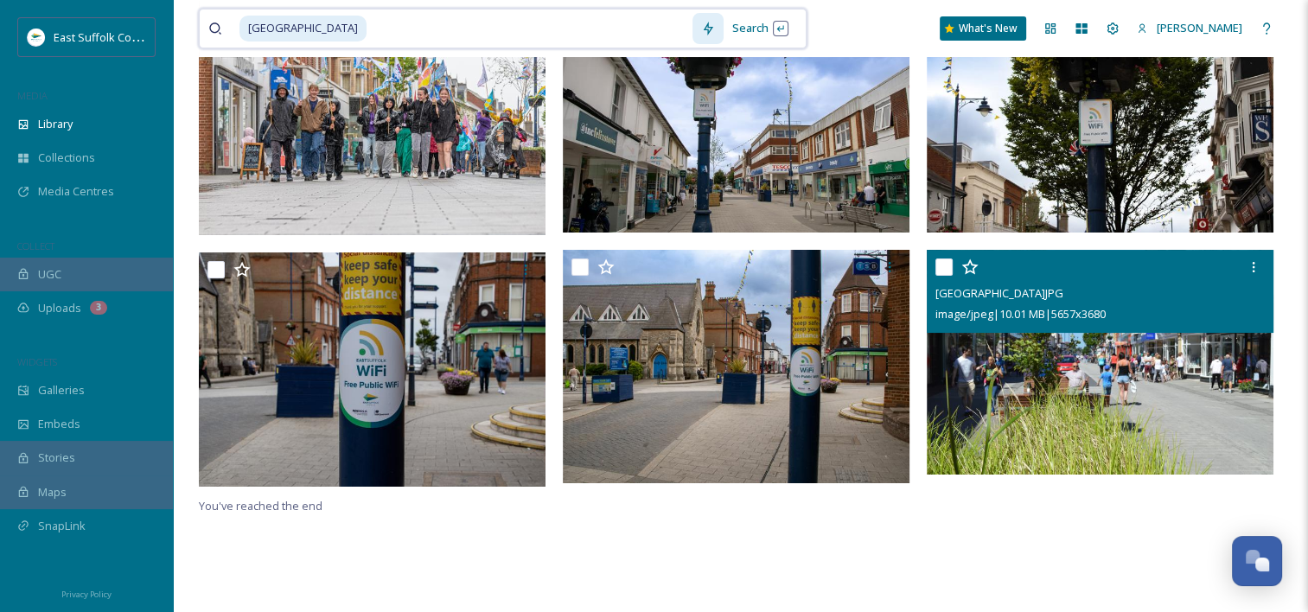
click at [398, 31] on input at bounding box center [530, 29] width 324 height 38
drag, startPoint x: 415, startPoint y: 29, endPoint x: 150, endPoint y: 29, distance: 265.5
click at [150, 29] on div "East Suffolk Council MEDIA Library Collections Media Centres COLLECT UGC Upload…" at bounding box center [654, 201] width 1308 height 824
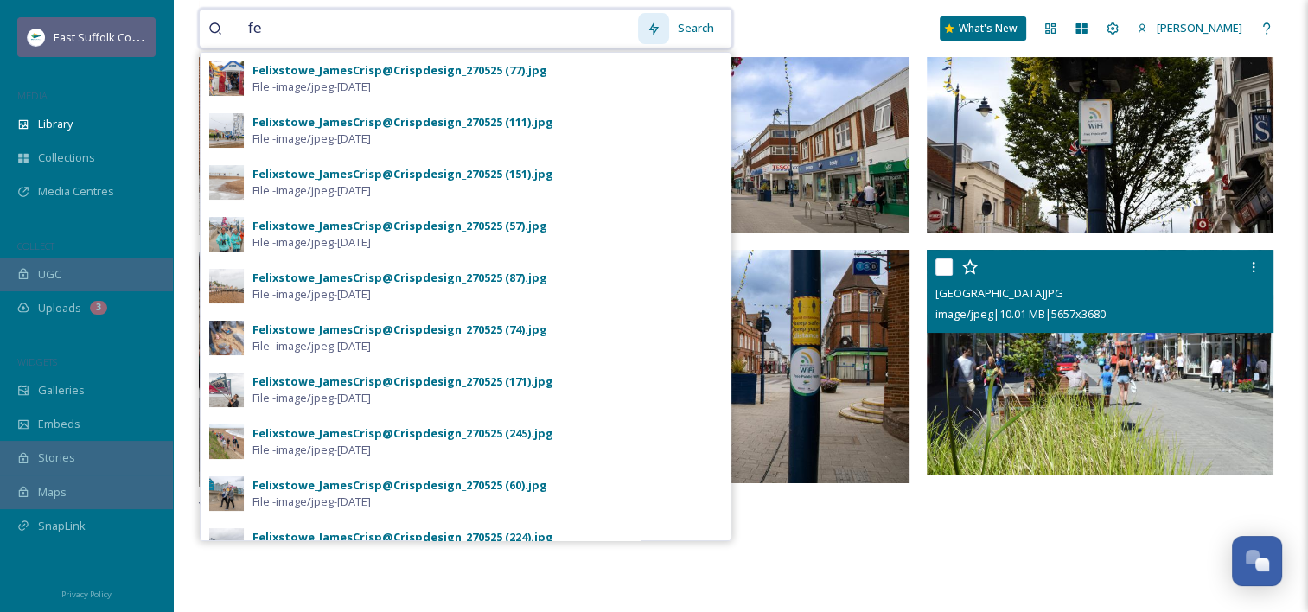
type input "f"
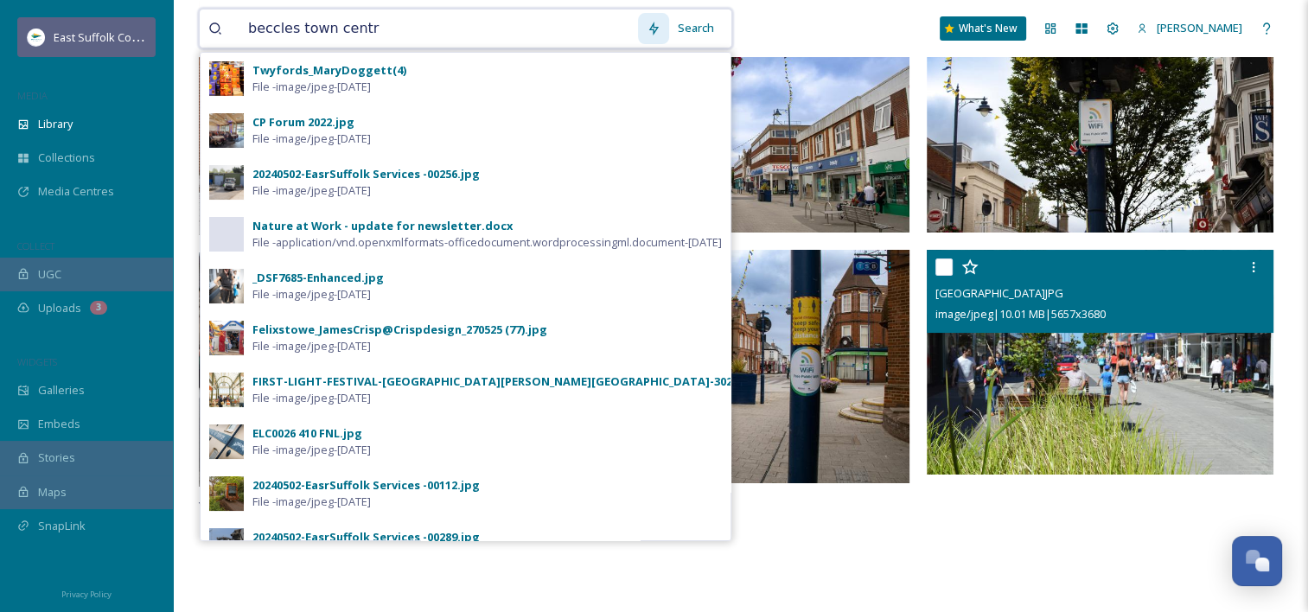
type input "[GEOGRAPHIC_DATA]"
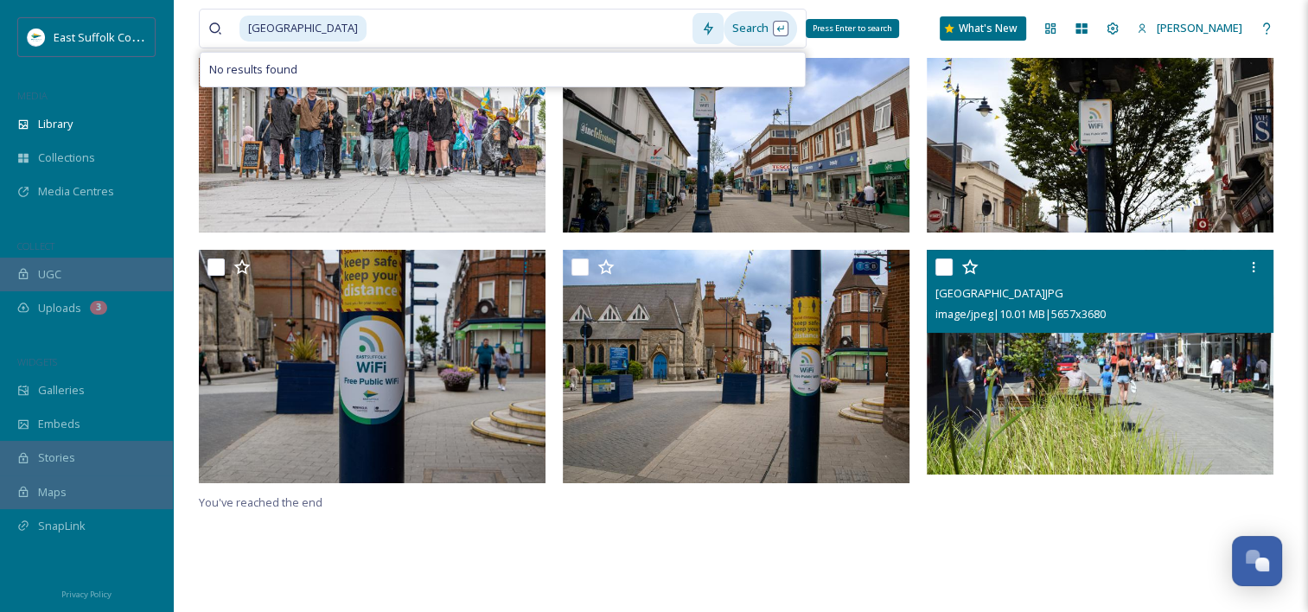
click at [730, 25] on div "Search Press Enter to search" at bounding box center [761, 28] width 74 height 34
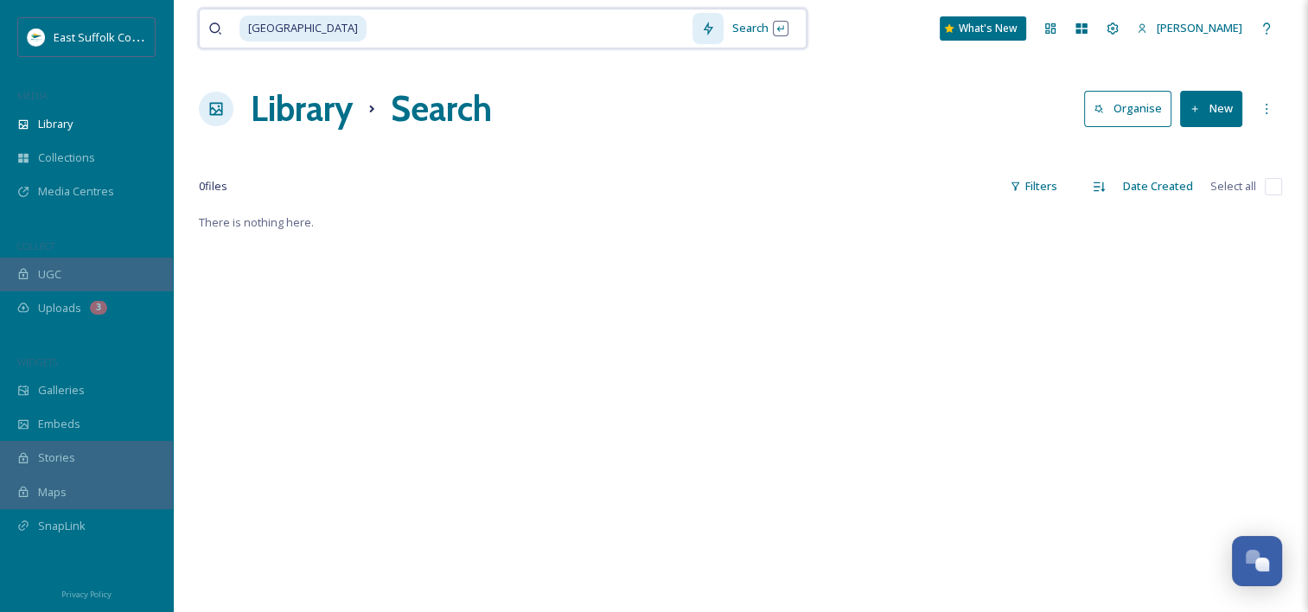
click at [391, 26] on input at bounding box center [530, 29] width 324 height 38
drag, startPoint x: 424, startPoint y: 27, endPoint x: 227, endPoint y: 31, distance: 196.3
click at [227, 31] on div "[GEOGRAPHIC_DATA]" at bounding box center [450, 29] width 484 height 38
type input "b"
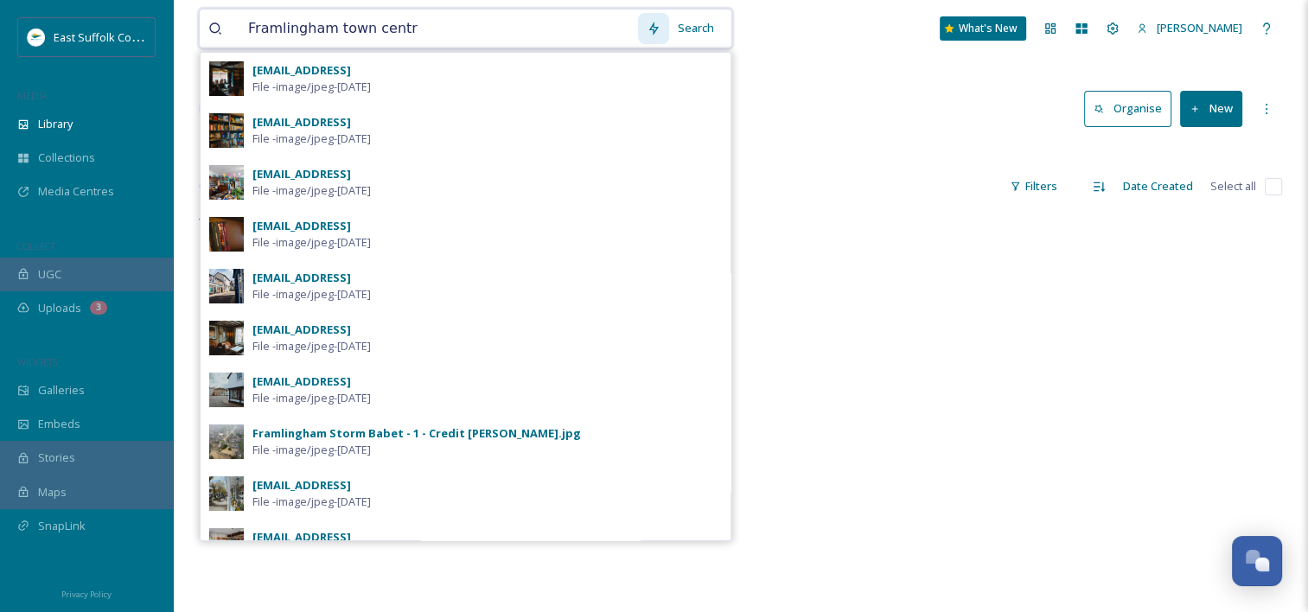
type input "[GEOGRAPHIC_DATA]"
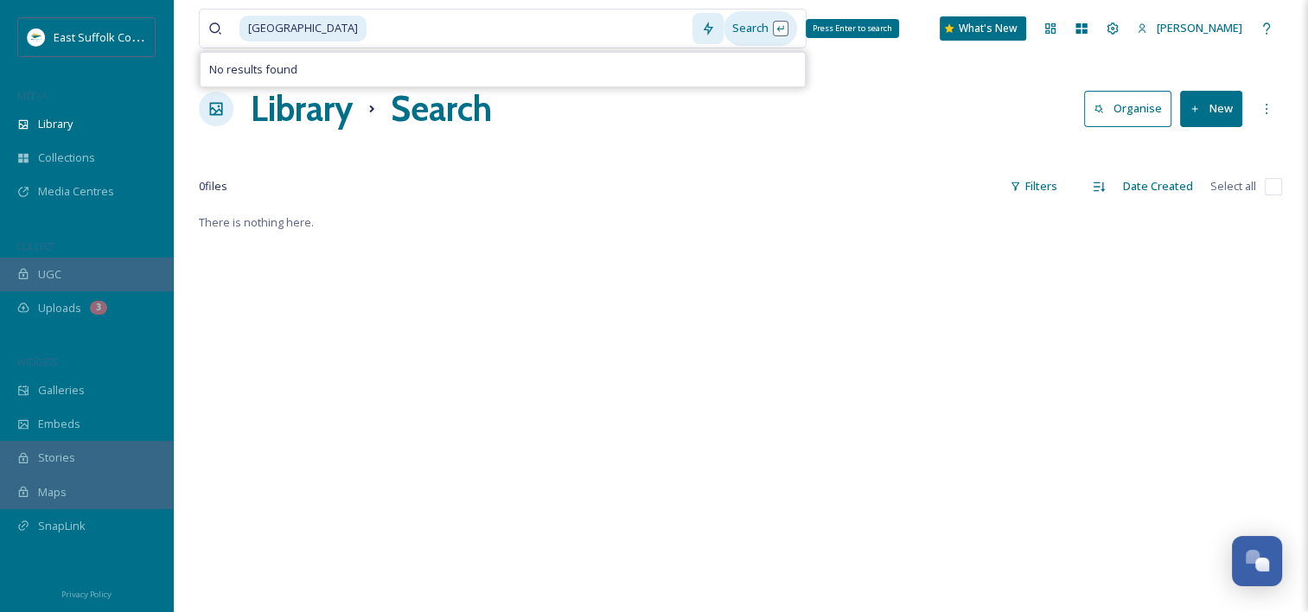
click at [749, 21] on div "Search Press Enter to search" at bounding box center [761, 28] width 74 height 34
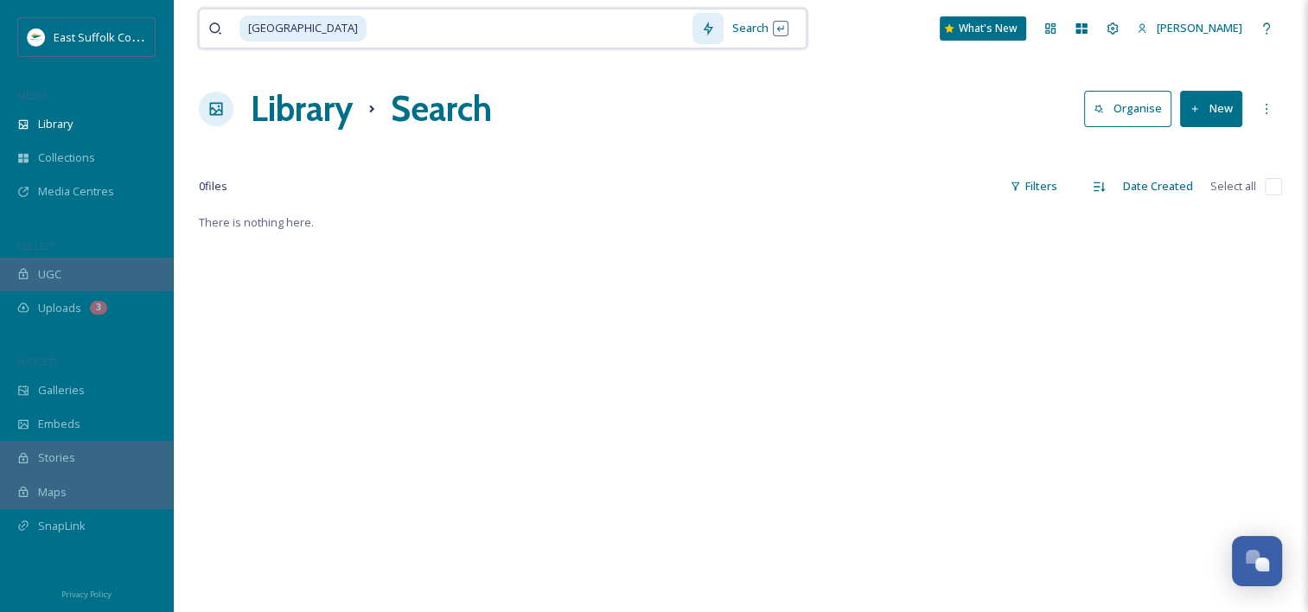
click at [426, 31] on input at bounding box center [530, 29] width 324 height 38
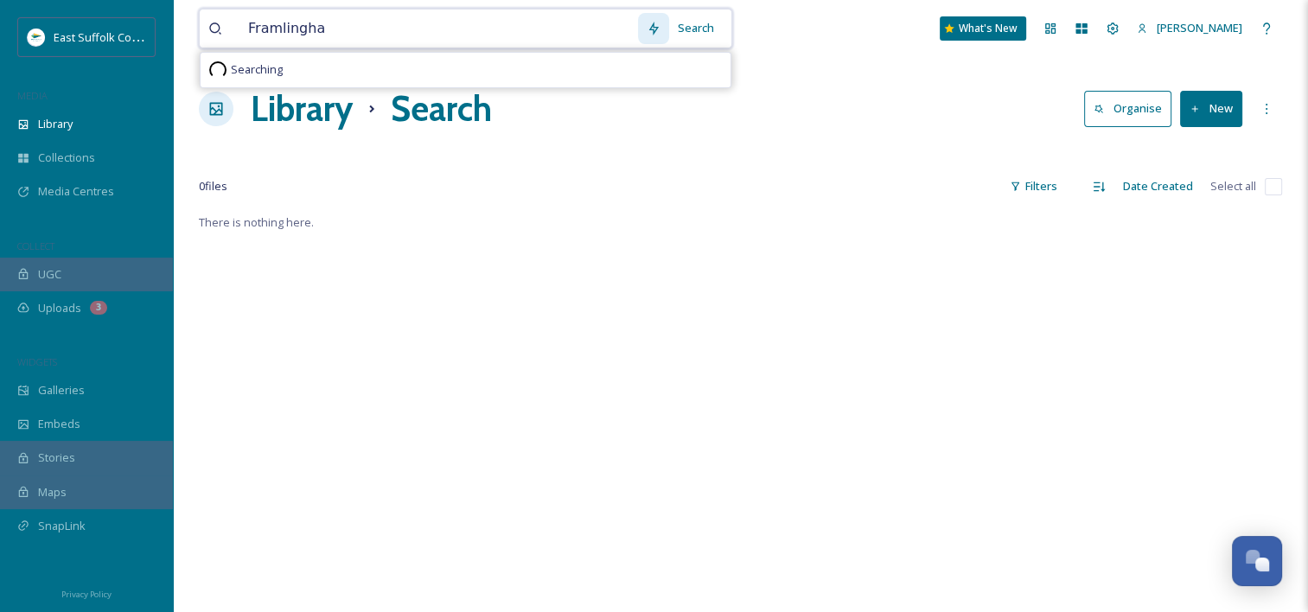
type input "Framlingham"
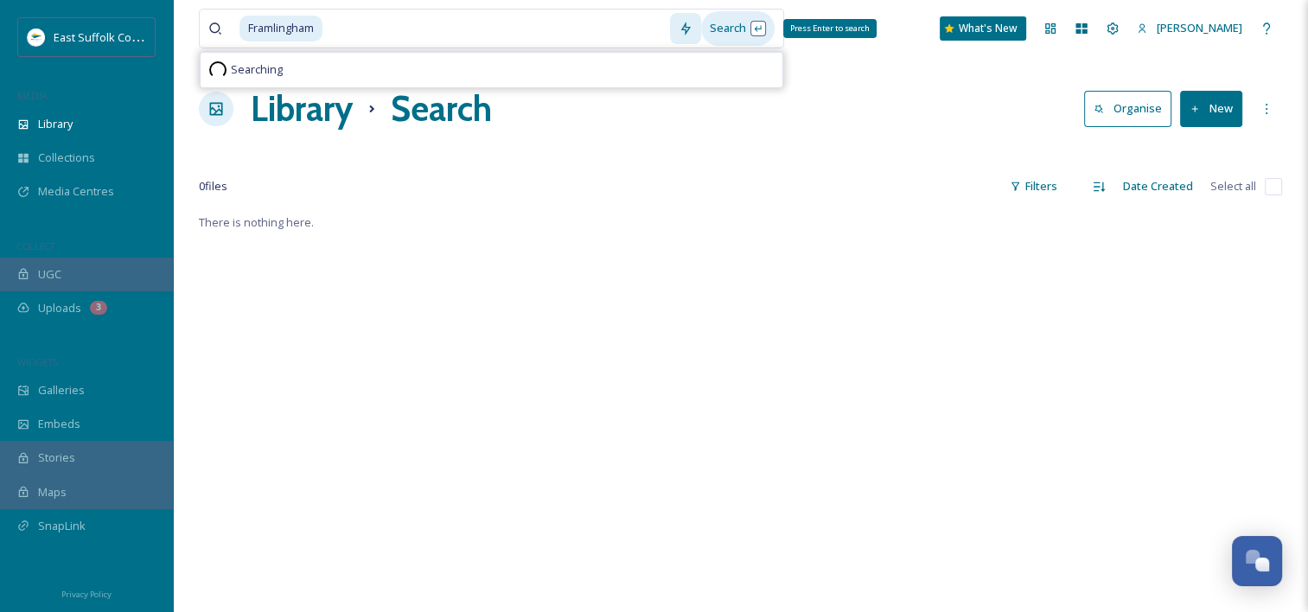
click at [726, 33] on div "Search Press Enter to search" at bounding box center [738, 28] width 74 height 34
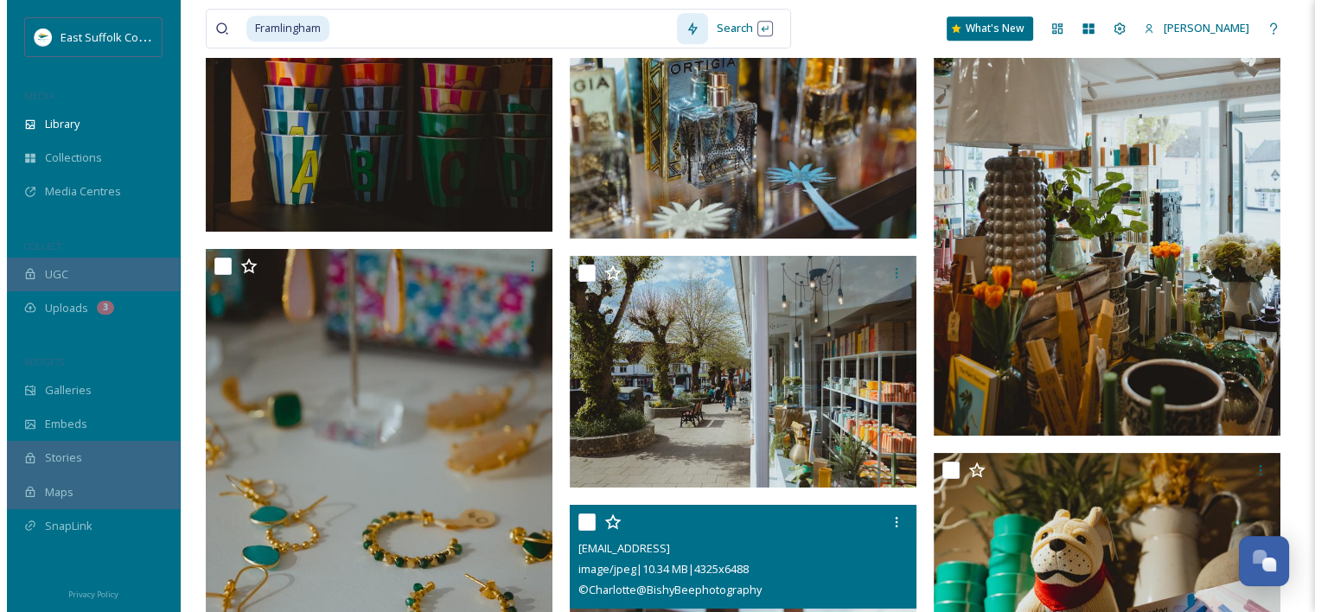
scroll to position [14354, 0]
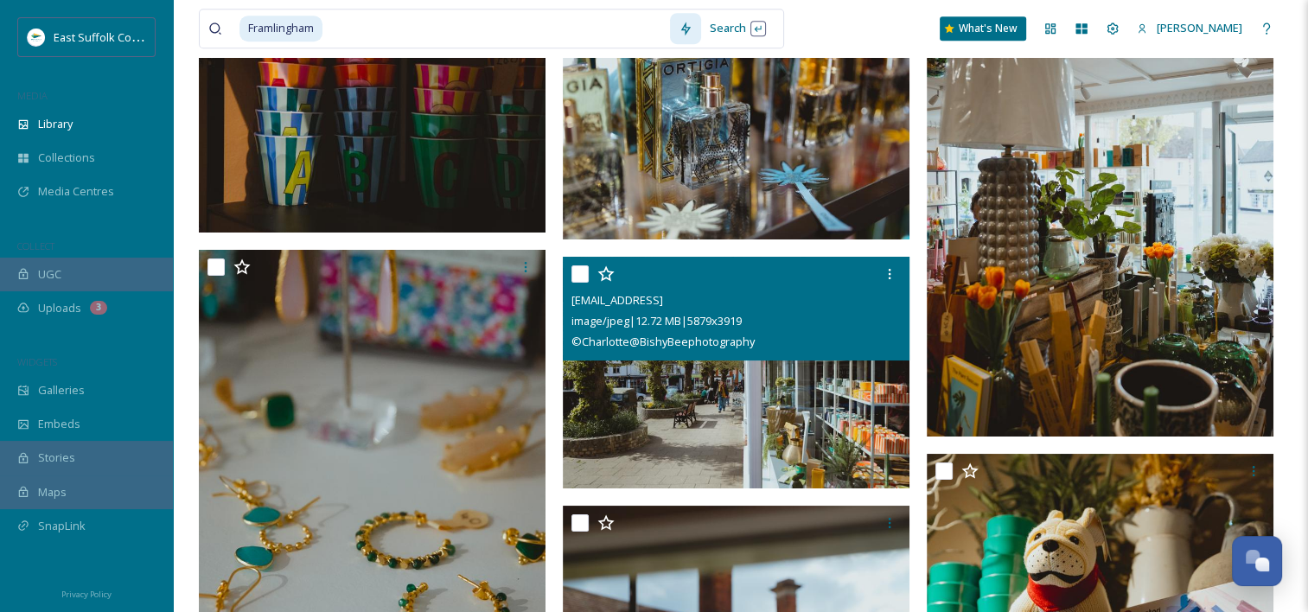
click at [756, 377] on img at bounding box center [736, 373] width 347 height 232
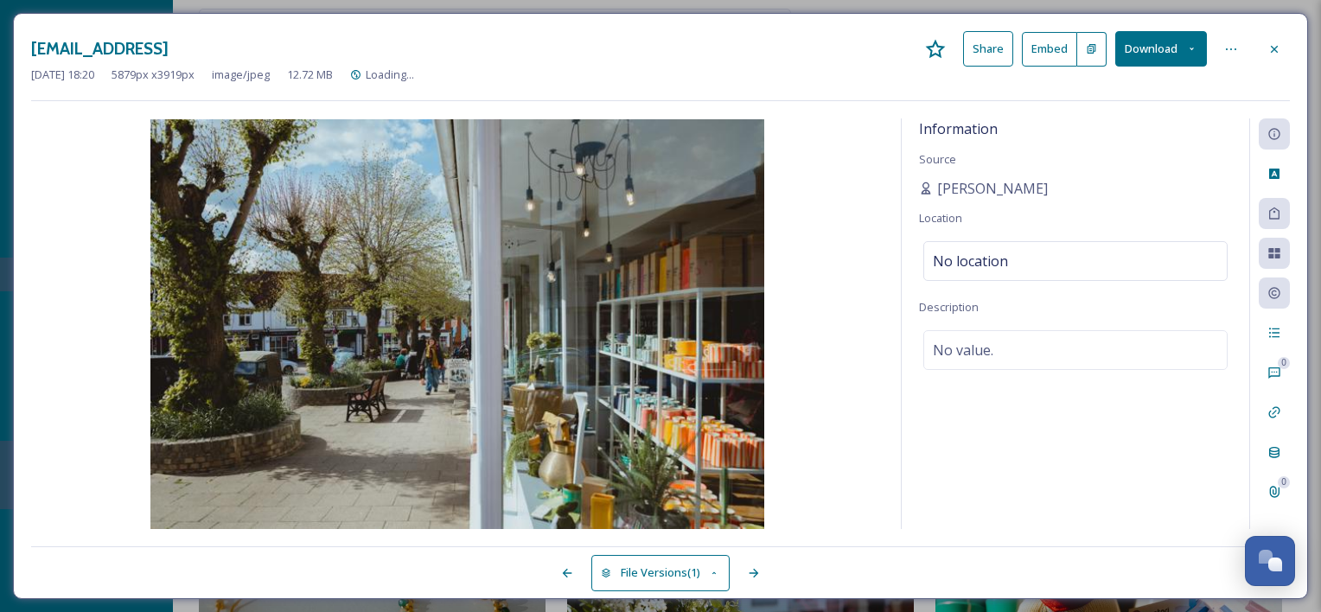
click at [1166, 48] on button "Download" at bounding box center [1161, 48] width 92 height 35
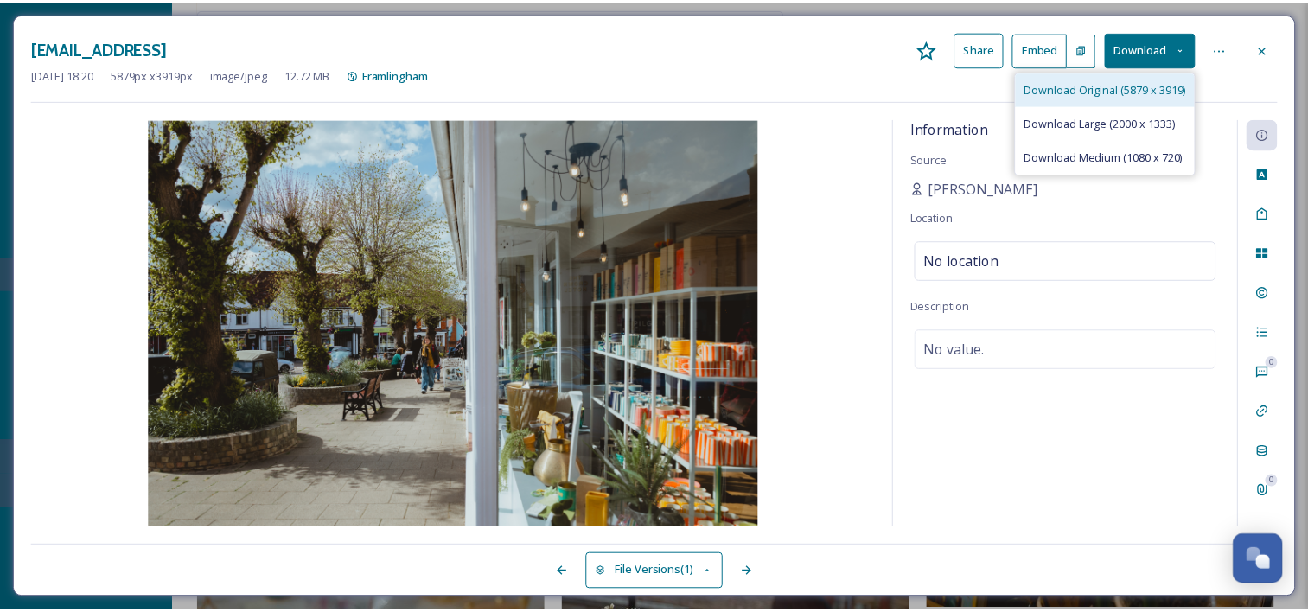
scroll to position [14523, 0]
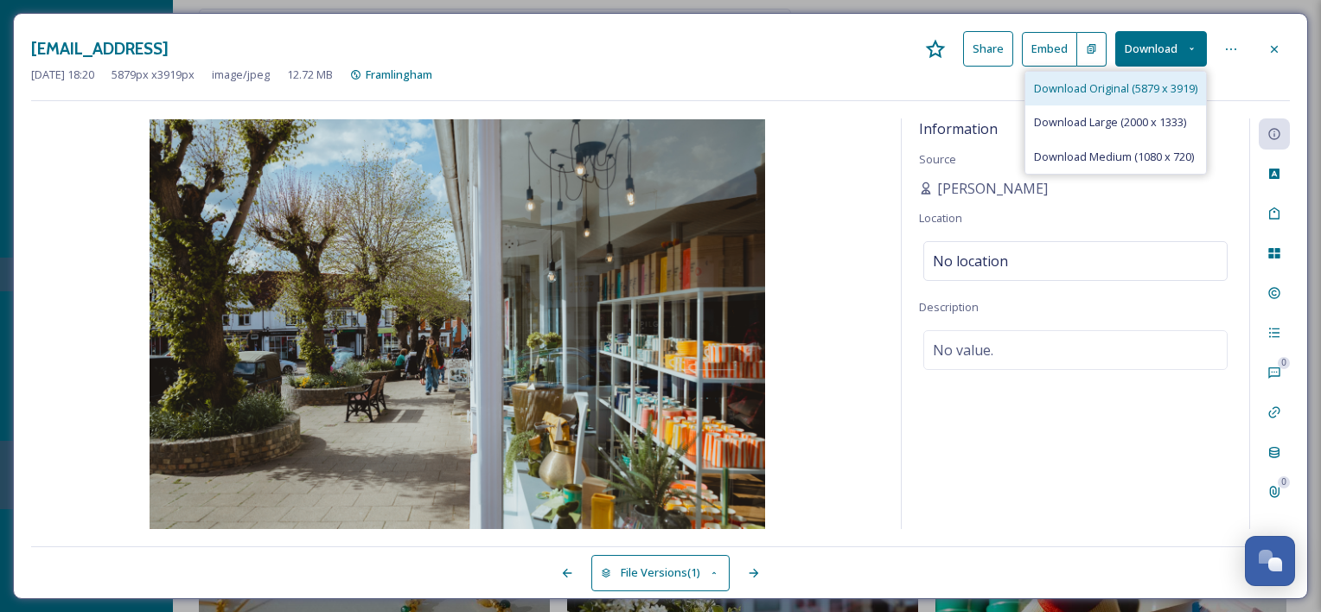
click at [1129, 80] on span "Download Original (5879 x 3919)" at bounding box center [1115, 88] width 163 height 16
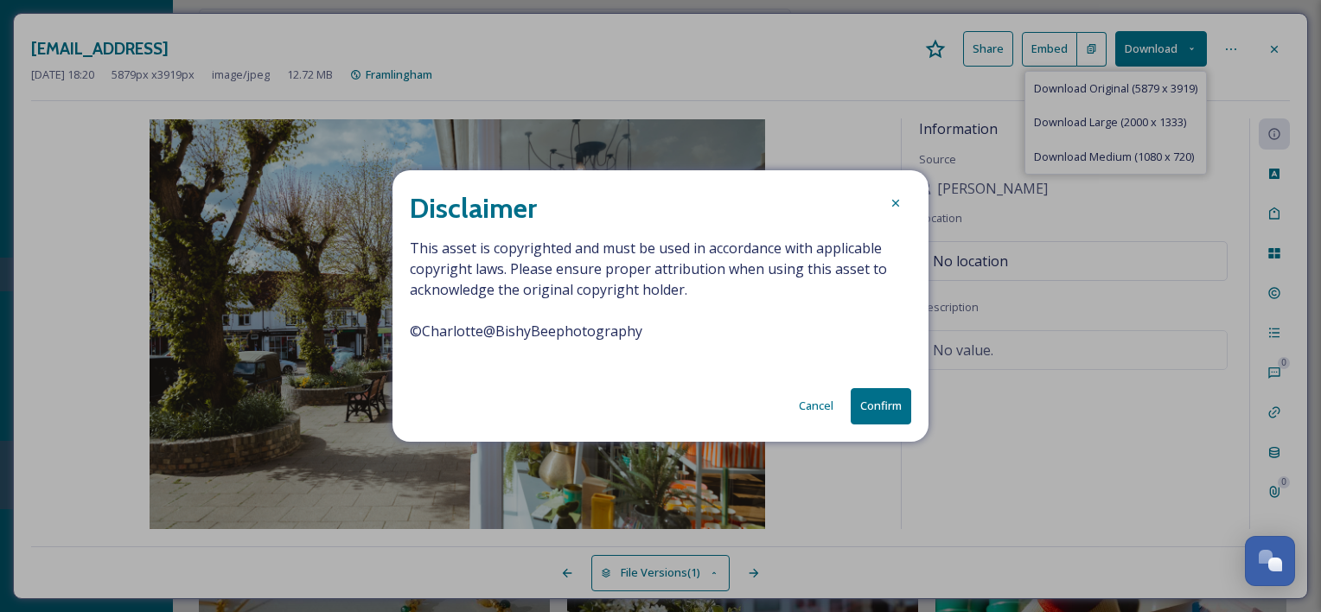
click at [655, 334] on span "This asset is copyrighted and must be used in accordance with applicable copyri…" at bounding box center [661, 300] width 502 height 125
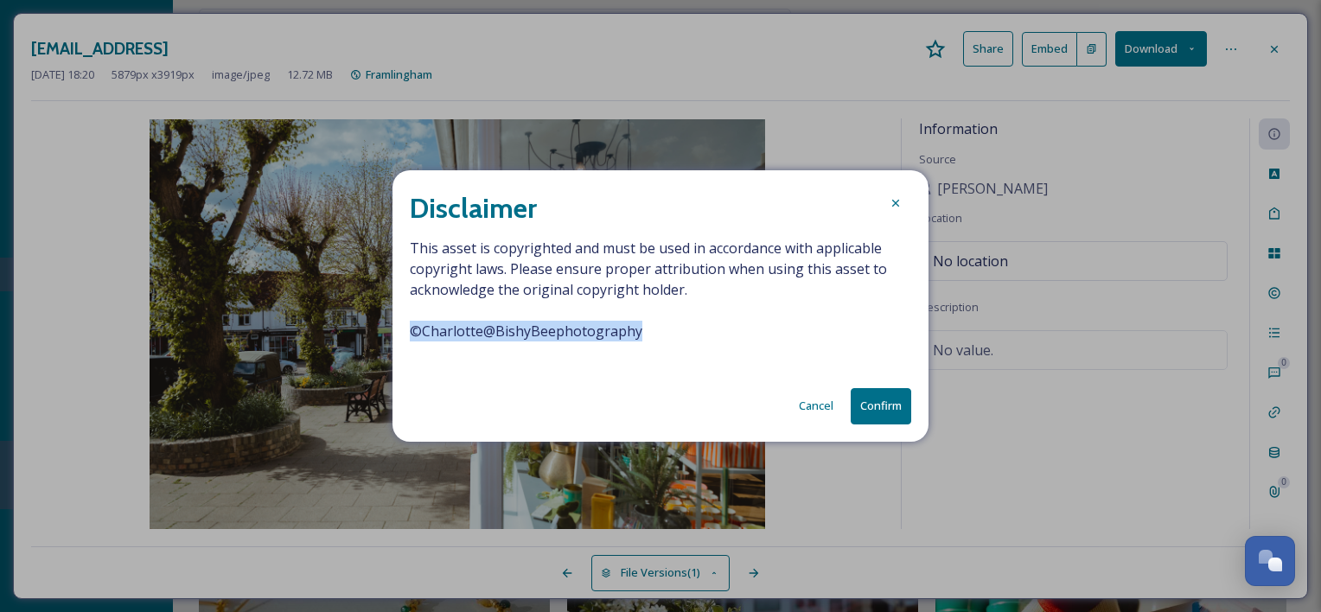
drag, startPoint x: 650, startPoint y: 334, endPoint x: 402, endPoint y: 338, distance: 248.2
click at [402, 338] on div "Disclaimer This asset is copyrighted and must be used in accordance with applic…" at bounding box center [661, 305] width 536 height 271
copy span "© [PERSON_NAME]"
click at [883, 412] on button "Confirm" at bounding box center [881, 405] width 61 height 35
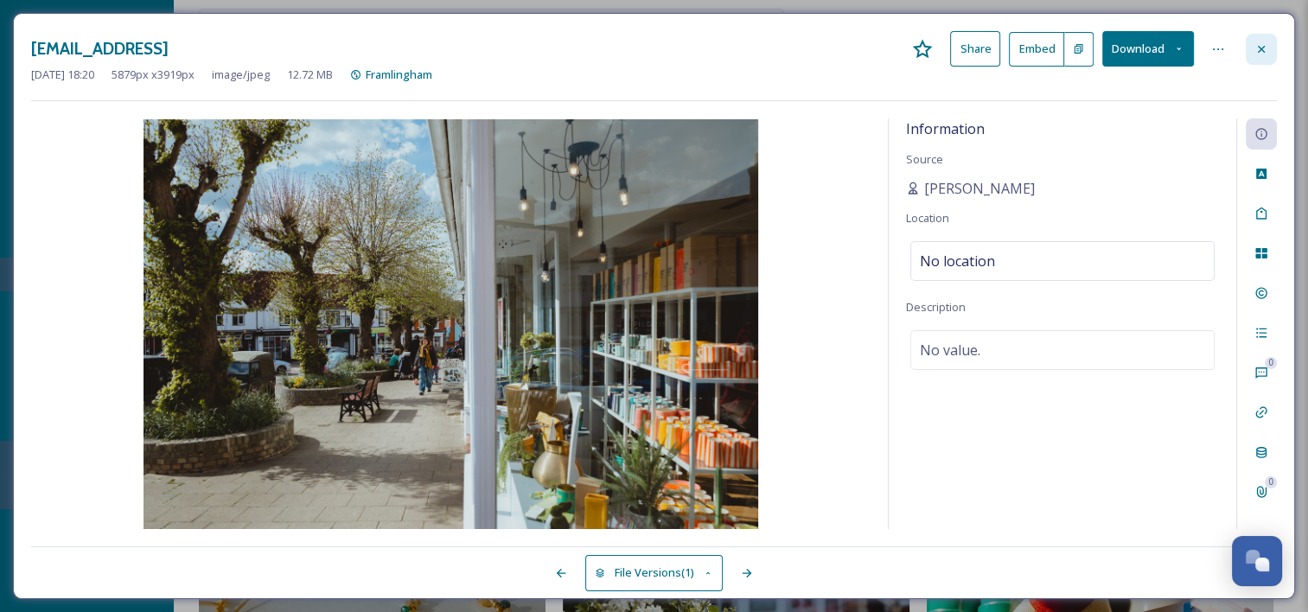
click at [1265, 52] on icon at bounding box center [1262, 49] width 14 height 14
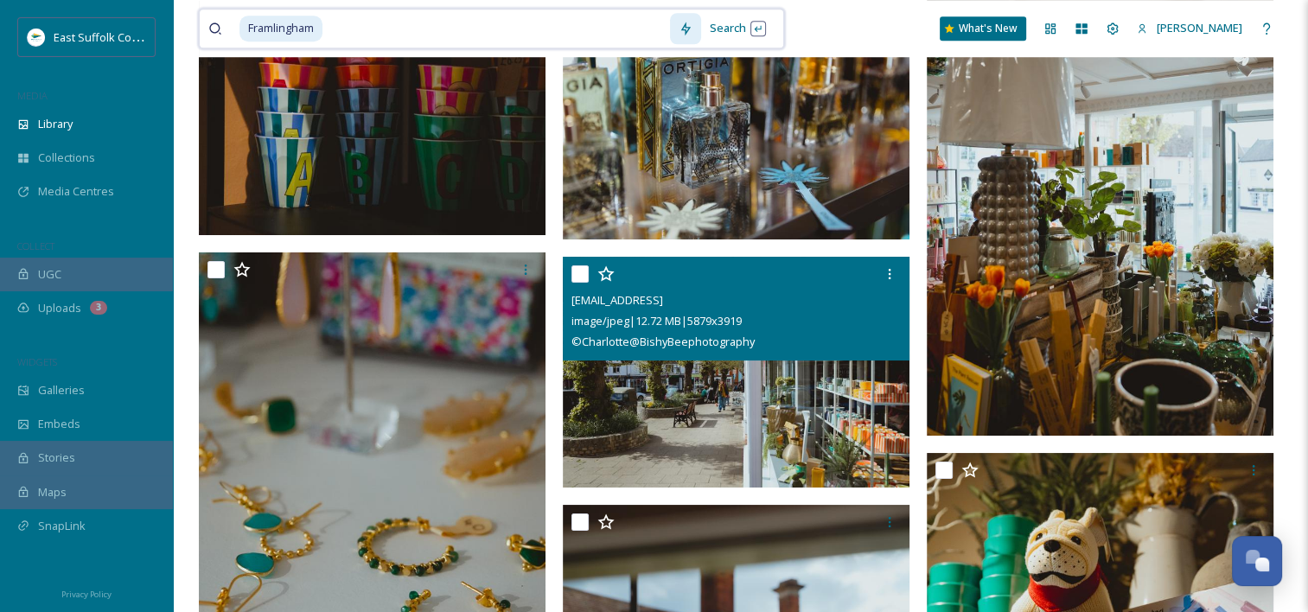
click at [475, 35] on input at bounding box center [497, 29] width 346 height 38
type input "F"
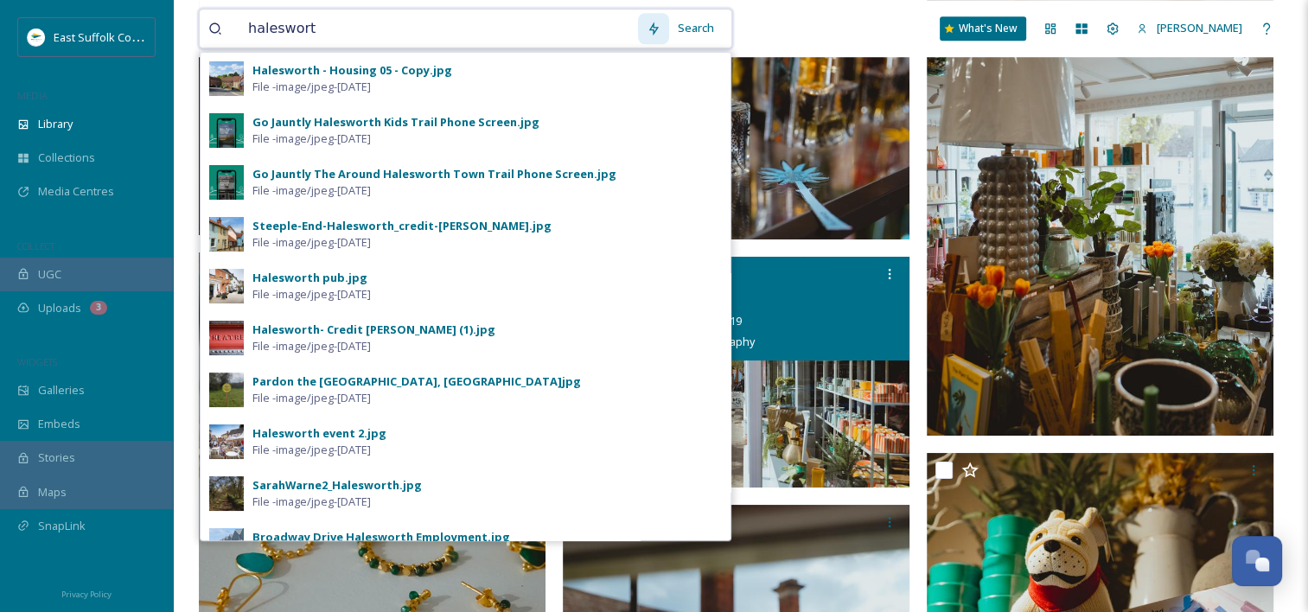
type input "halesworth"
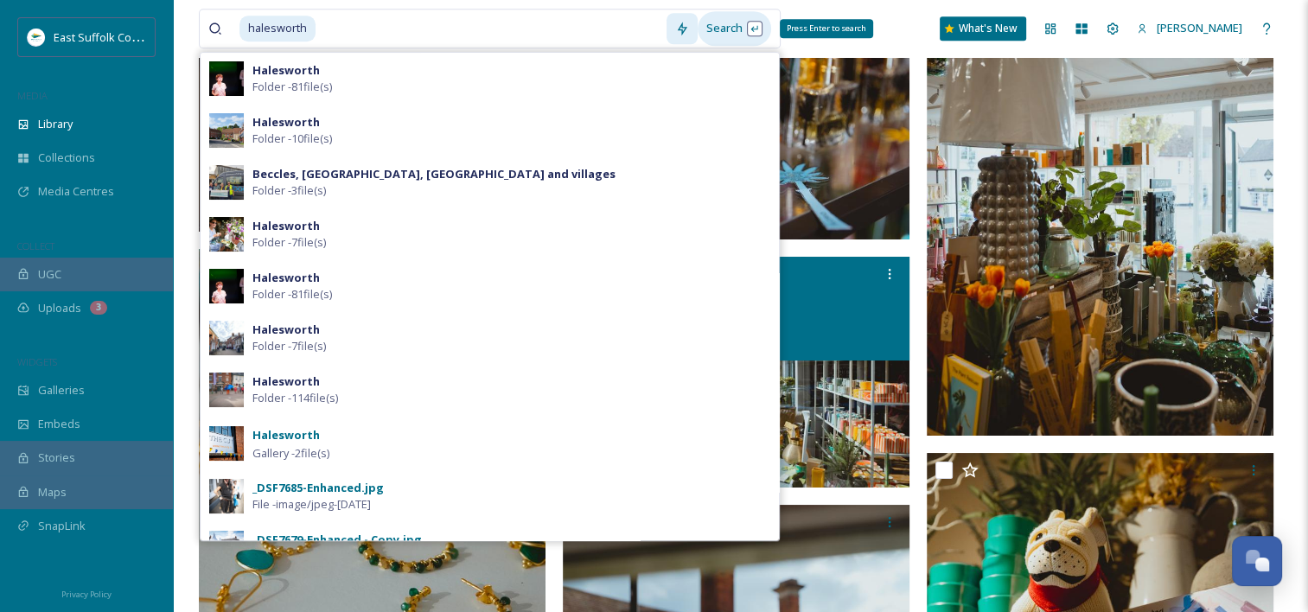
click at [742, 26] on div "Search Press Enter to search" at bounding box center [735, 28] width 74 height 34
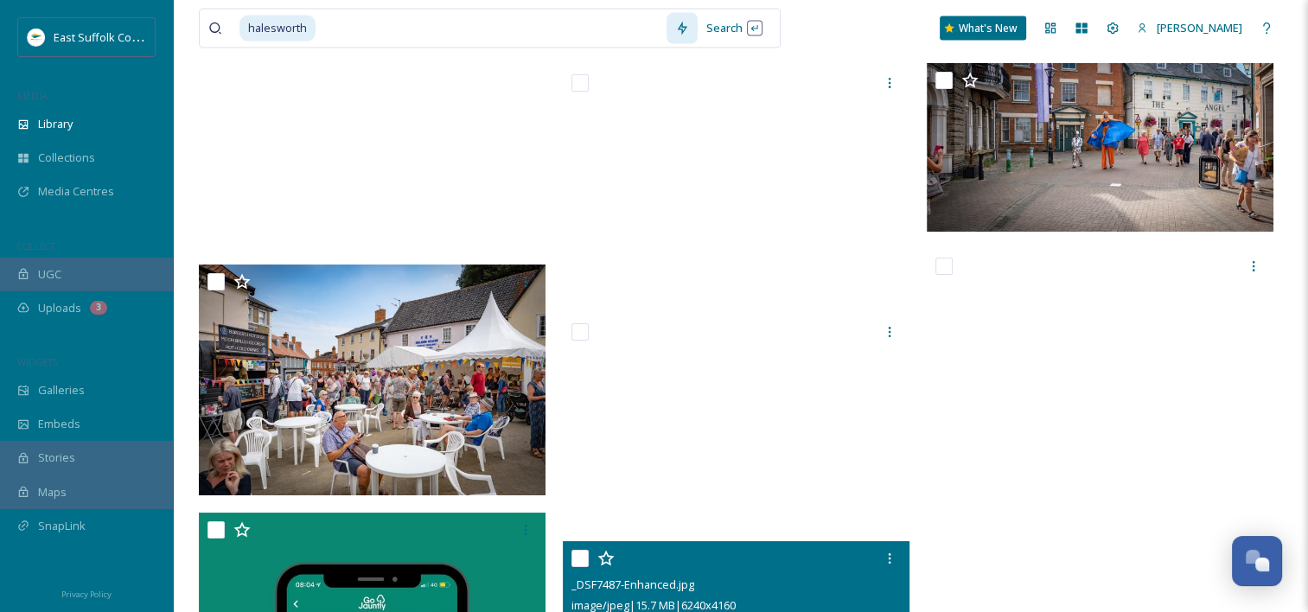
scroll to position [10463, 0]
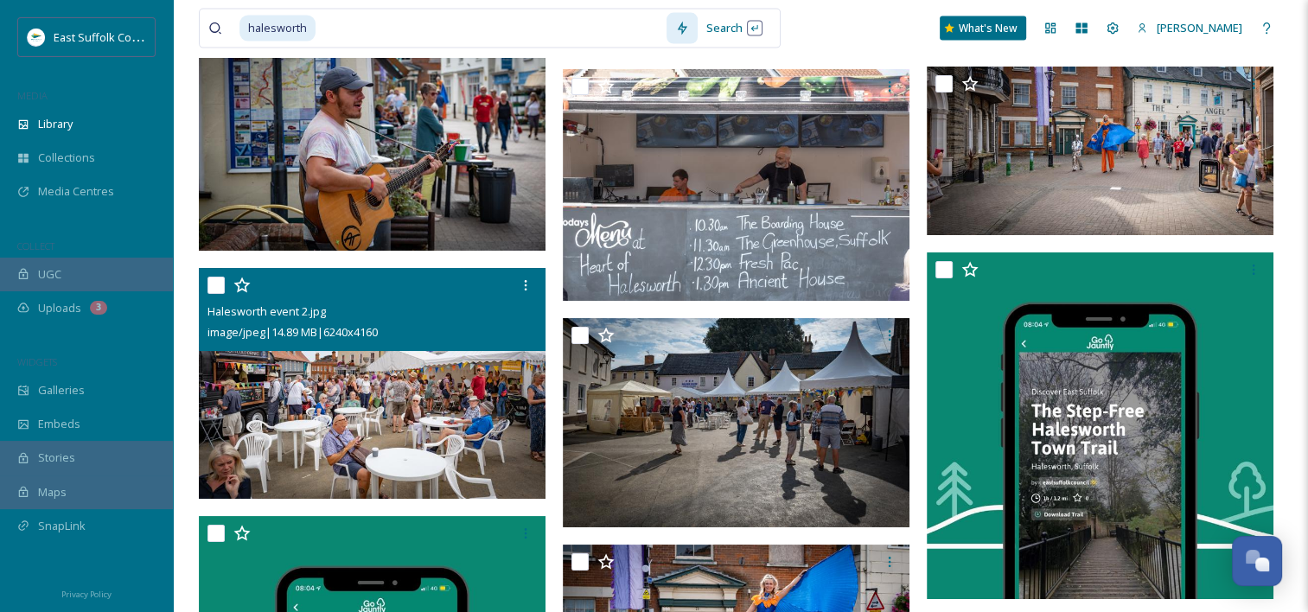
click at [412, 375] on img at bounding box center [372, 384] width 347 height 232
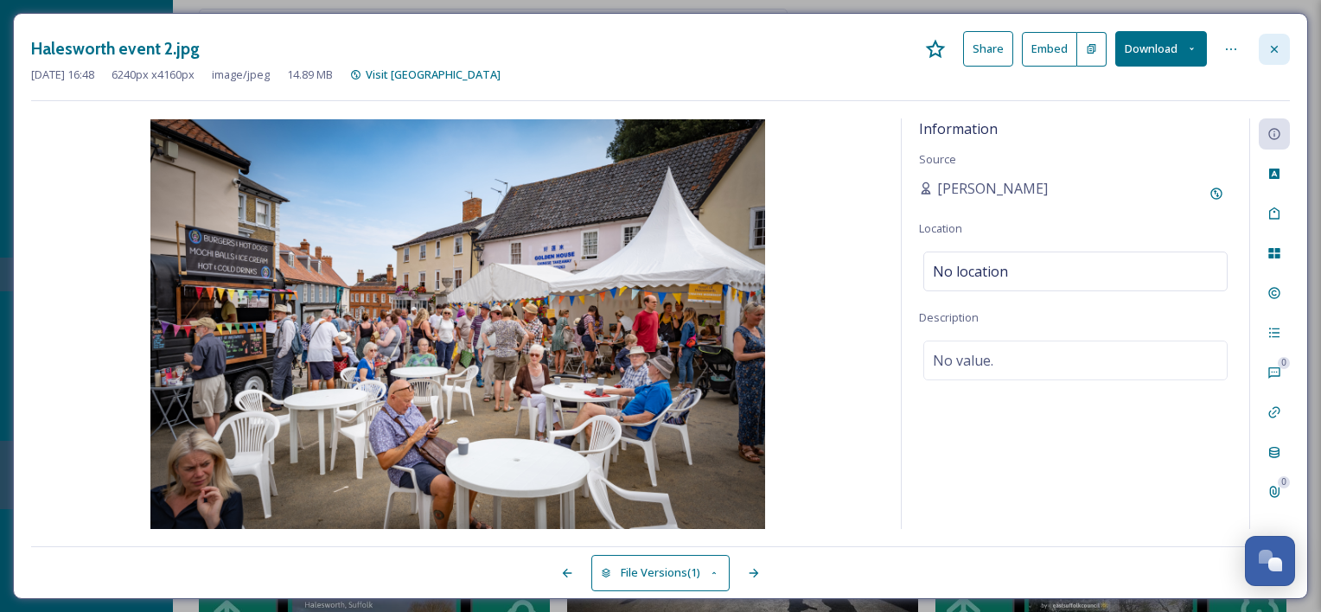
click at [1269, 35] on div at bounding box center [1274, 49] width 31 height 31
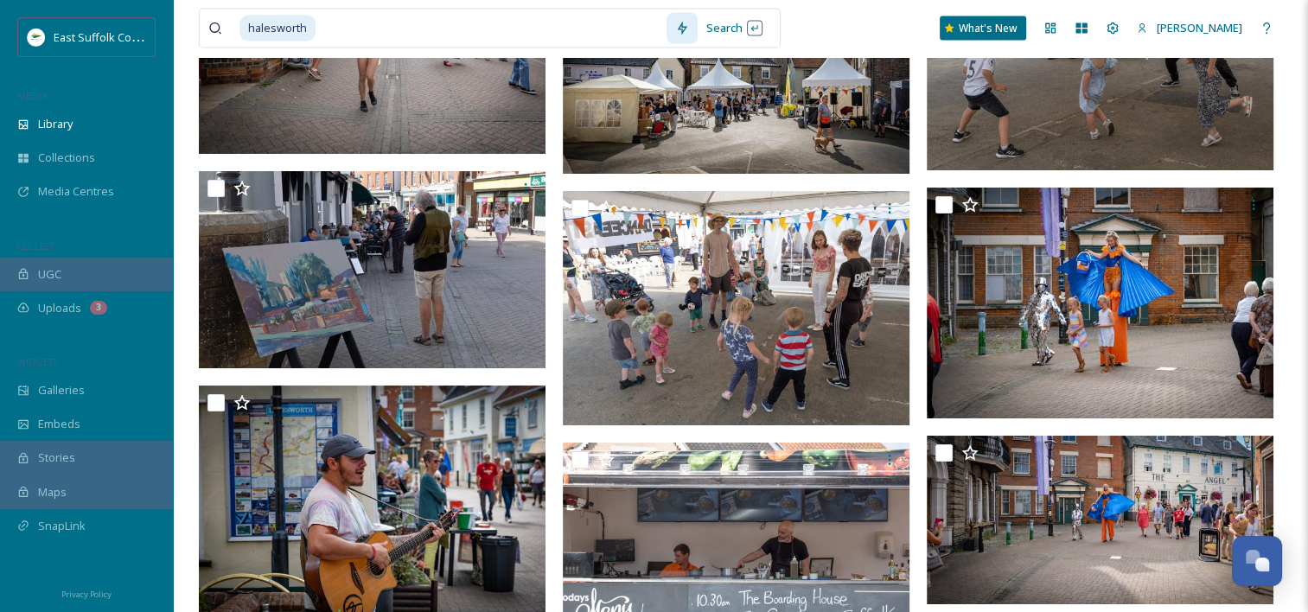
scroll to position [10550, 0]
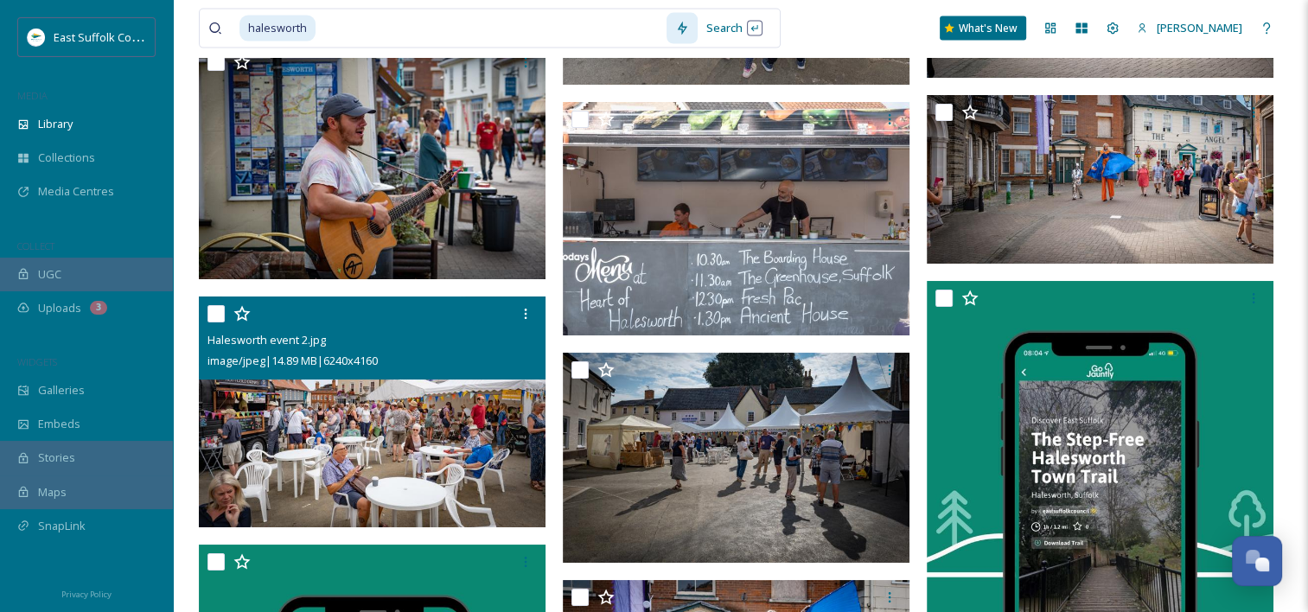
click at [457, 515] on img at bounding box center [372, 413] width 347 height 232
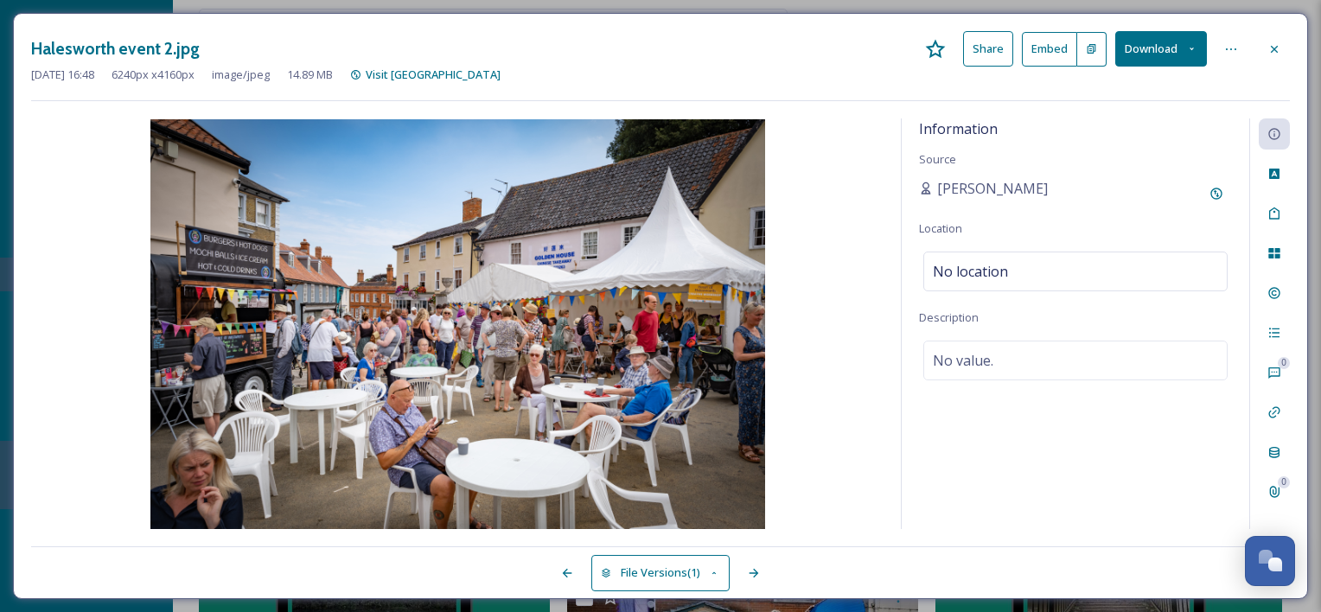
click at [1163, 46] on button "Download" at bounding box center [1161, 48] width 92 height 35
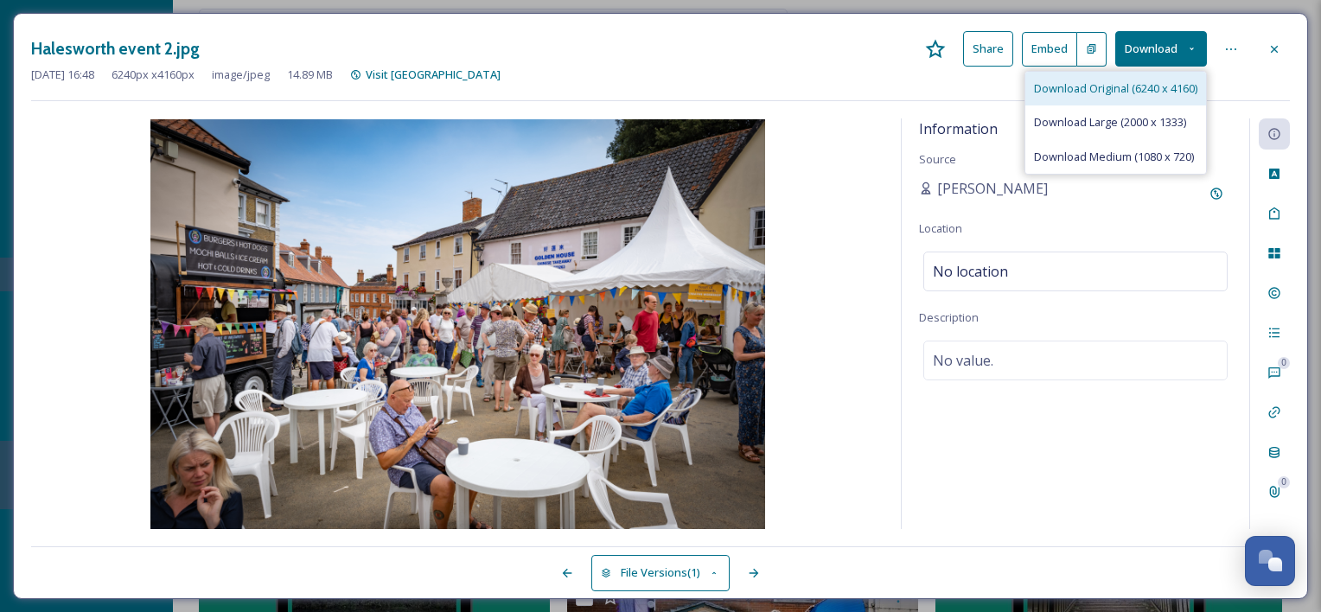
click at [1148, 81] on span "Download Original (6240 x 4160)" at bounding box center [1115, 88] width 163 height 16
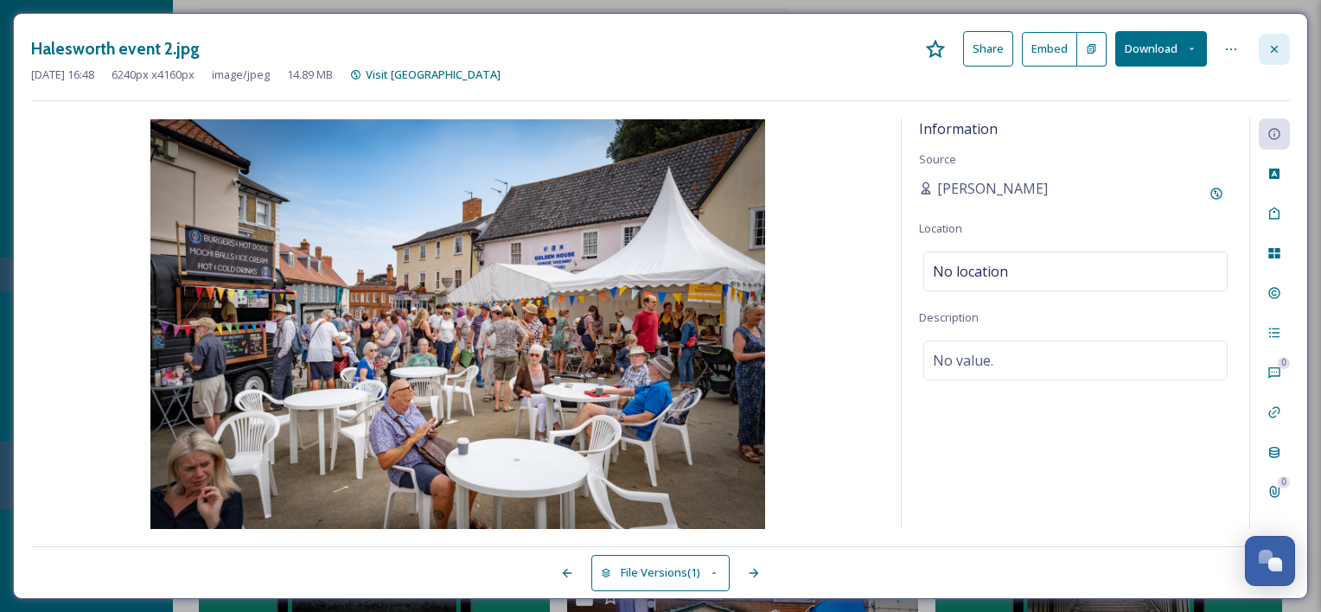
click at [1275, 51] on icon at bounding box center [1275, 49] width 14 height 14
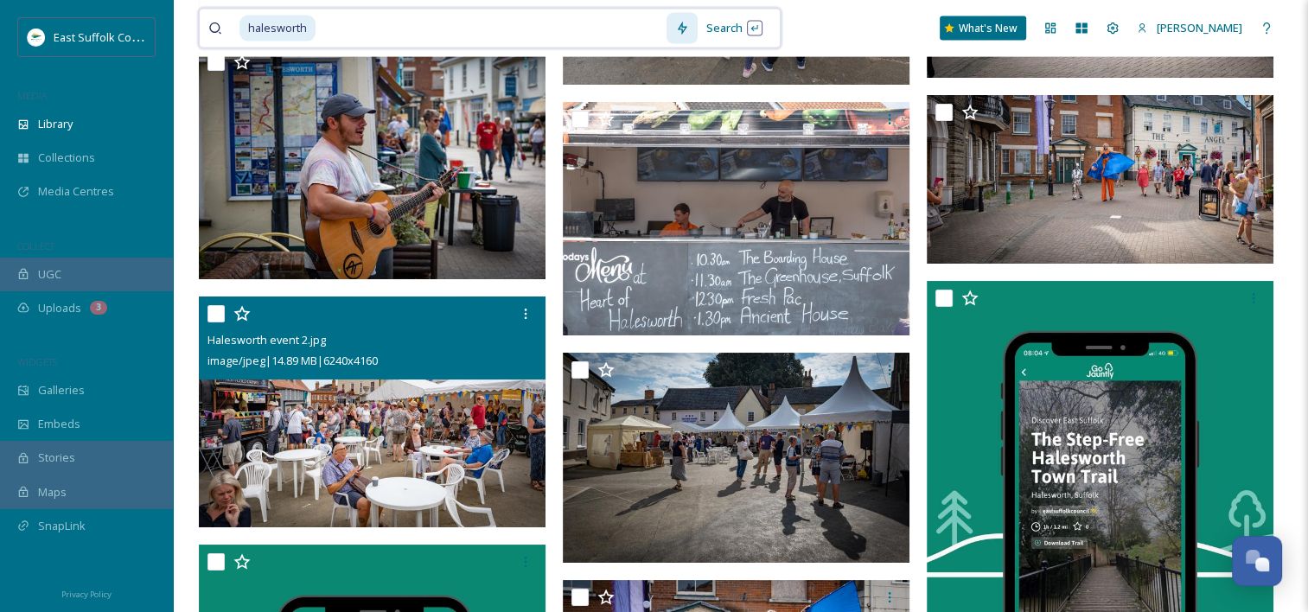
click at [463, 28] on input at bounding box center [491, 29] width 349 height 38
type input "h"
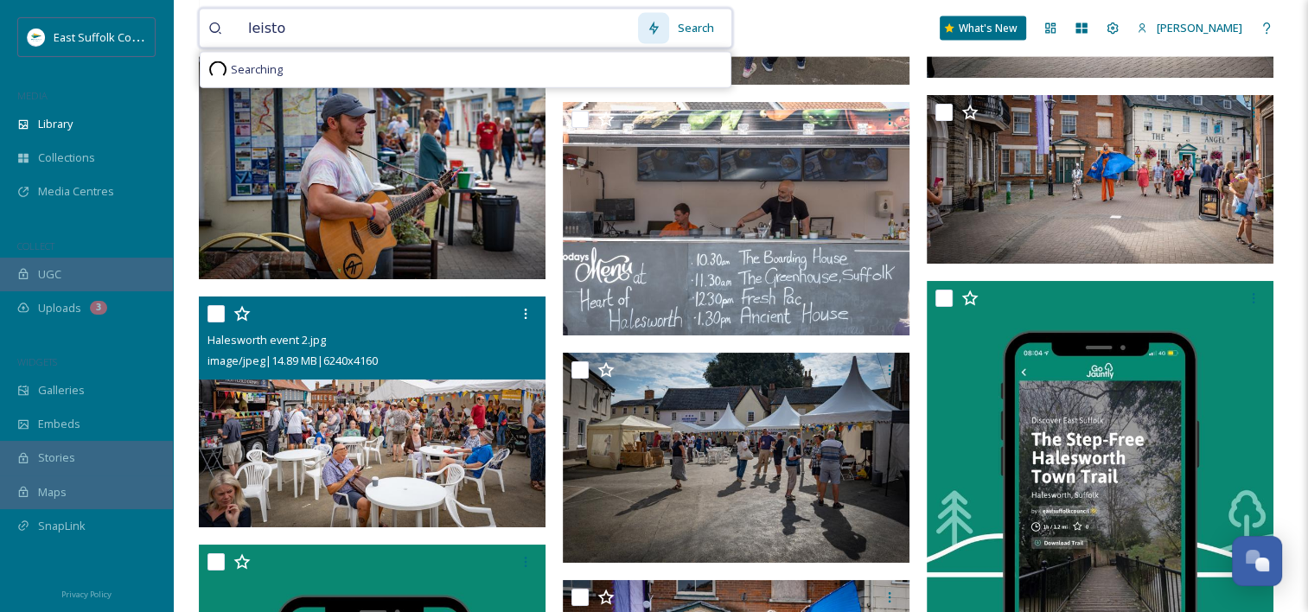
type input "leiston"
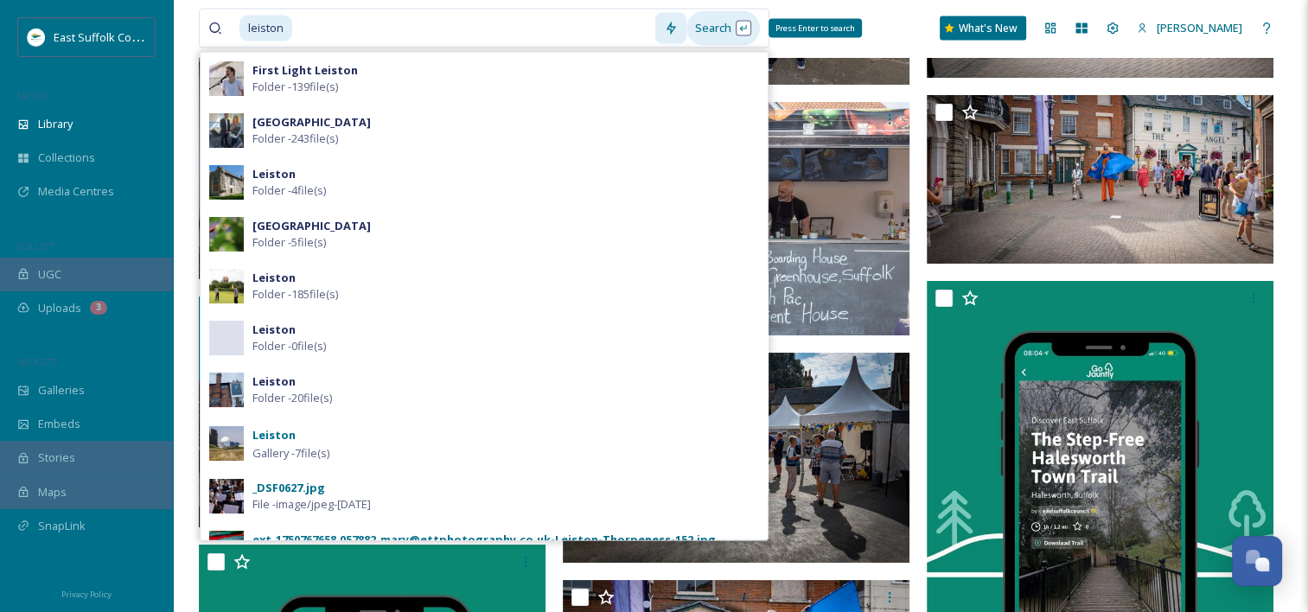
click at [706, 29] on div "Search Press Enter to search" at bounding box center [724, 28] width 74 height 34
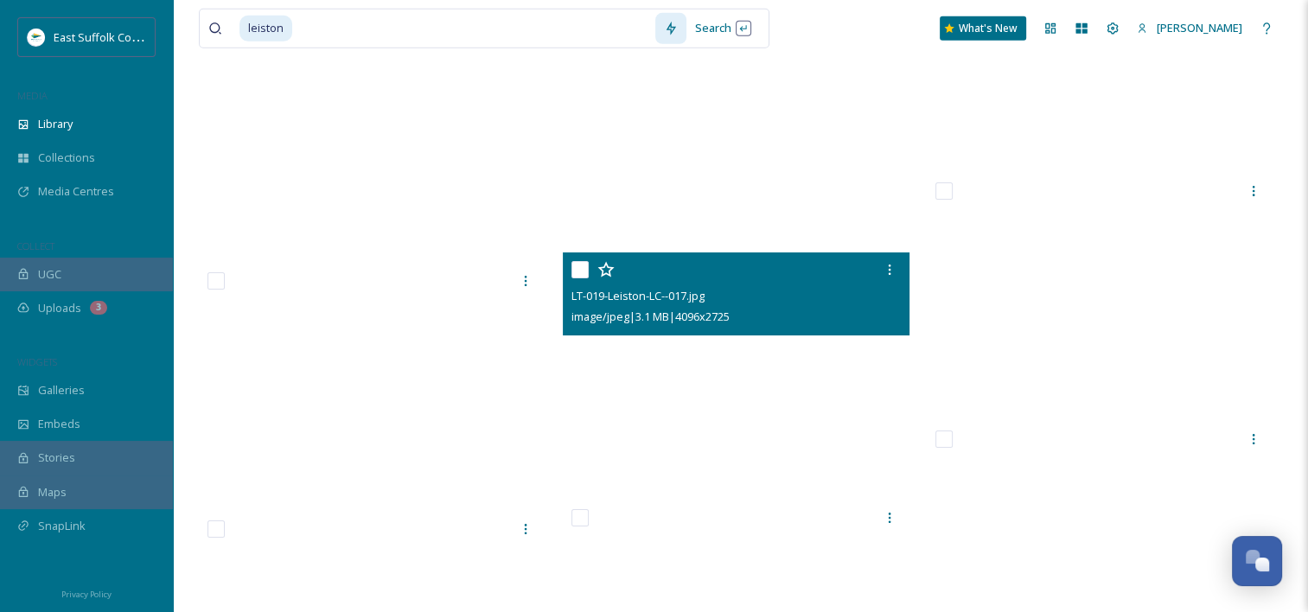
scroll to position [25596, 0]
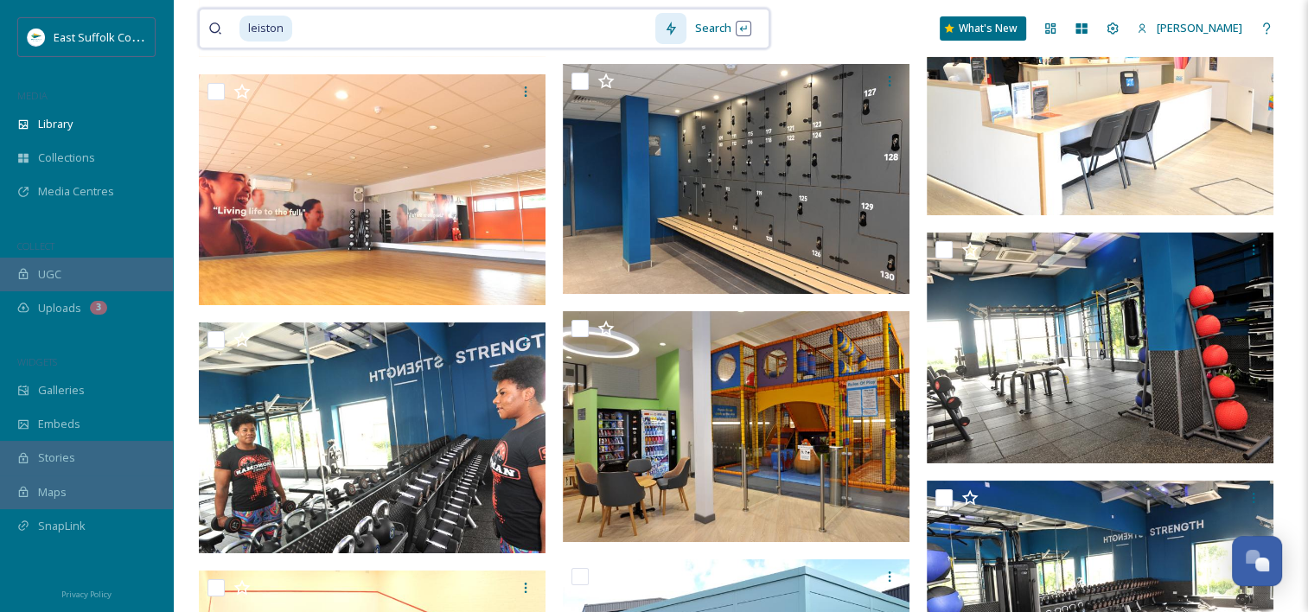
click at [374, 14] on input at bounding box center [474, 29] width 361 height 38
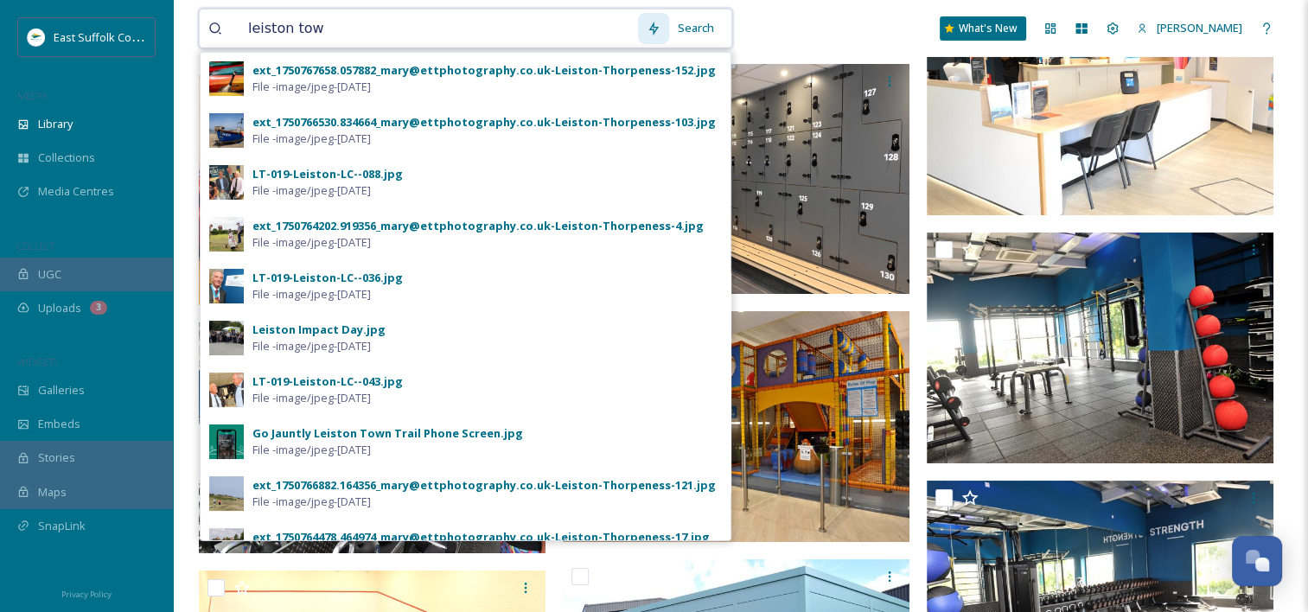
type input "leiston town"
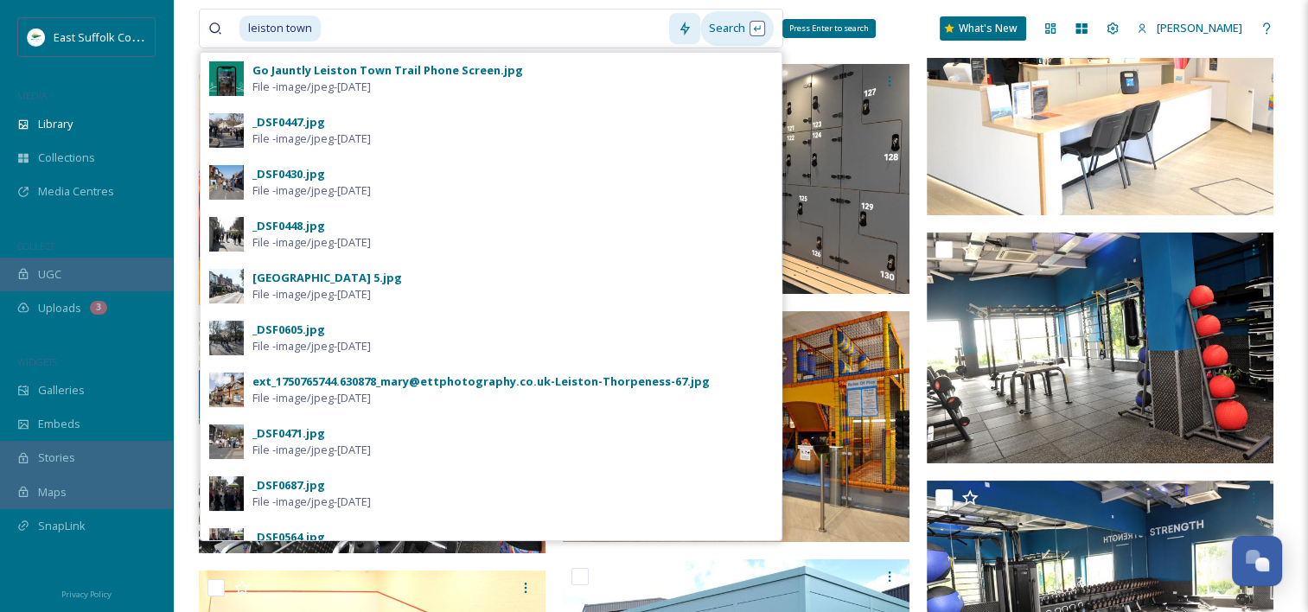
click at [723, 25] on div "Search Press Enter to search" at bounding box center [737, 28] width 74 height 34
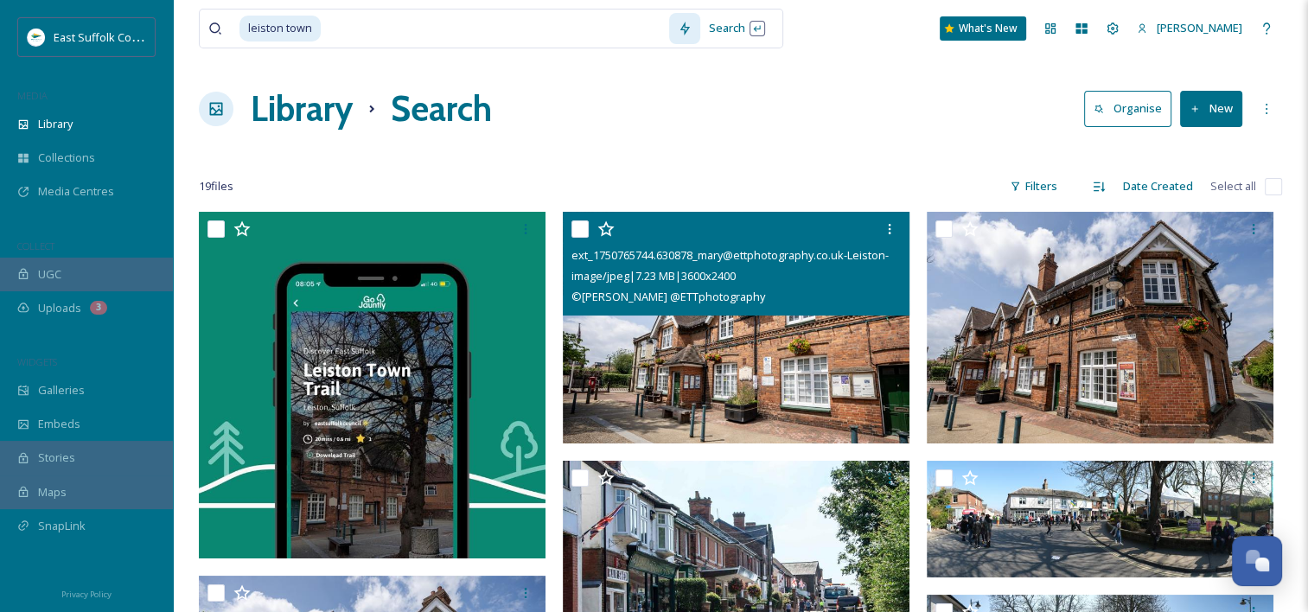
click at [806, 355] on img at bounding box center [736, 328] width 347 height 232
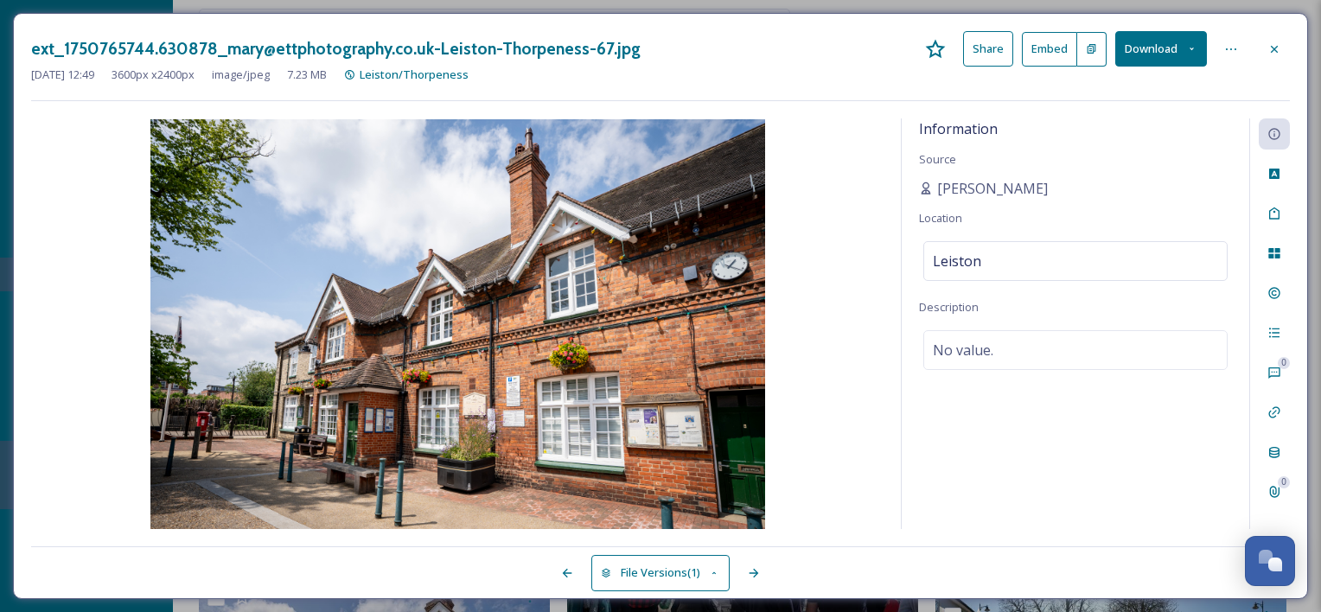
click at [1154, 46] on button "Download" at bounding box center [1161, 48] width 92 height 35
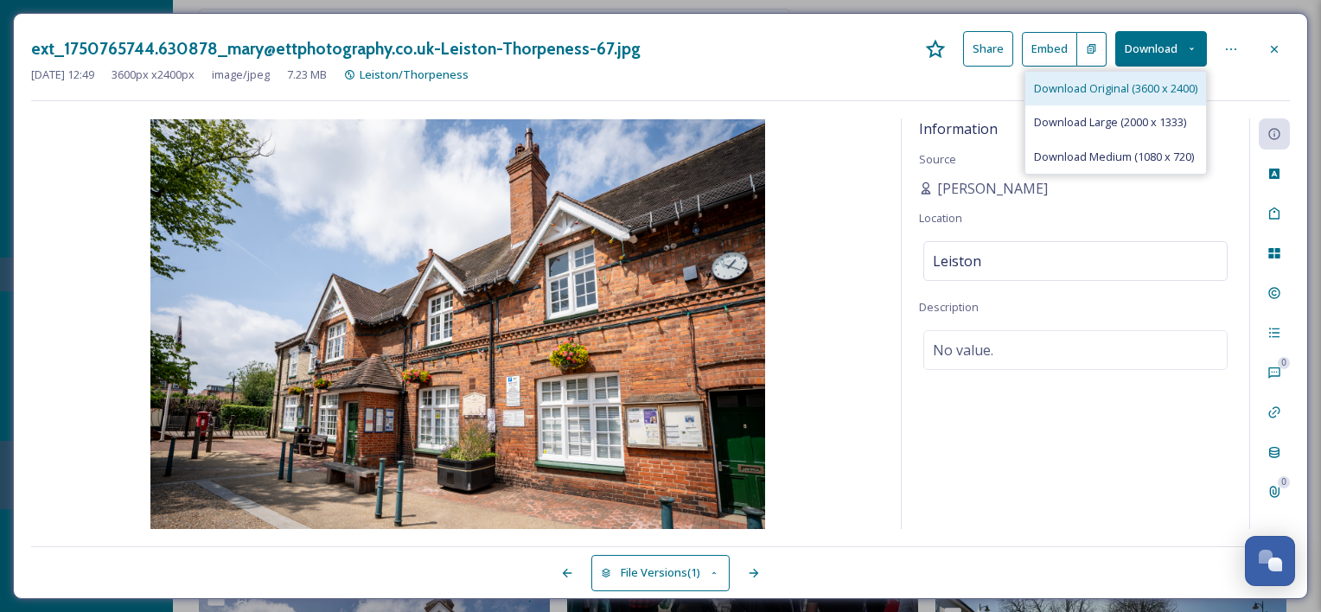
click at [1150, 86] on span "Download Original (3600 x 2400)" at bounding box center [1115, 88] width 163 height 16
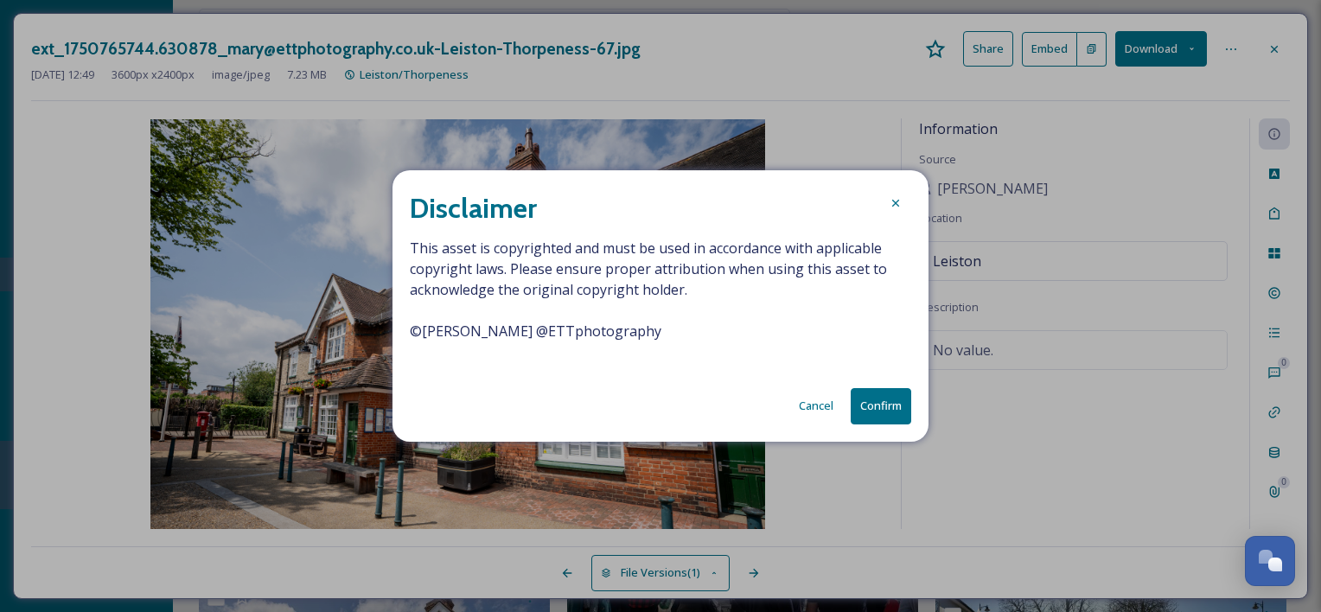
click at [657, 341] on span "This asset is copyrighted and must be used in accordance with applicable copyri…" at bounding box center [661, 300] width 502 height 125
drag, startPoint x: 643, startPoint y: 335, endPoint x: 356, endPoint y: 334, distance: 287.1
click at [356, 334] on div "Disclaimer This asset is copyrighted and must be used in accordance with applic…" at bounding box center [660, 306] width 1321 height 612
copy span "© [PERSON_NAME] @ETTphotography"
click at [874, 402] on button "Confirm" at bounding box center [881, 405] width 61 height 35
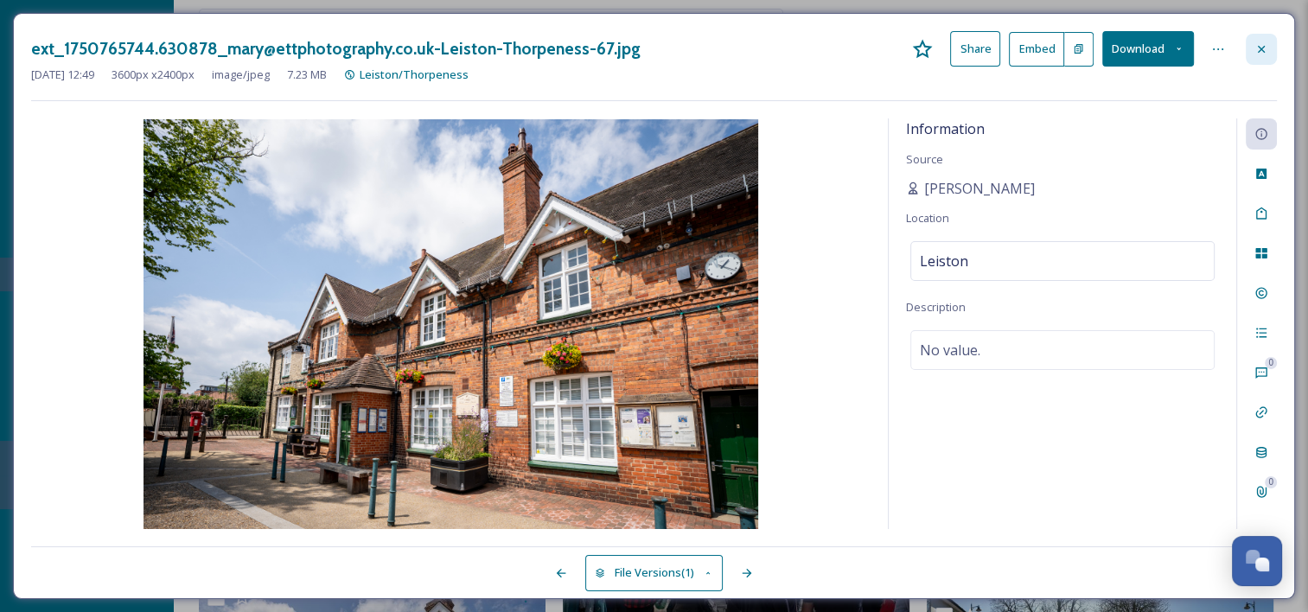
click at [1264, 48] on icon at bounding box center [1262, 49] width 14 height 14
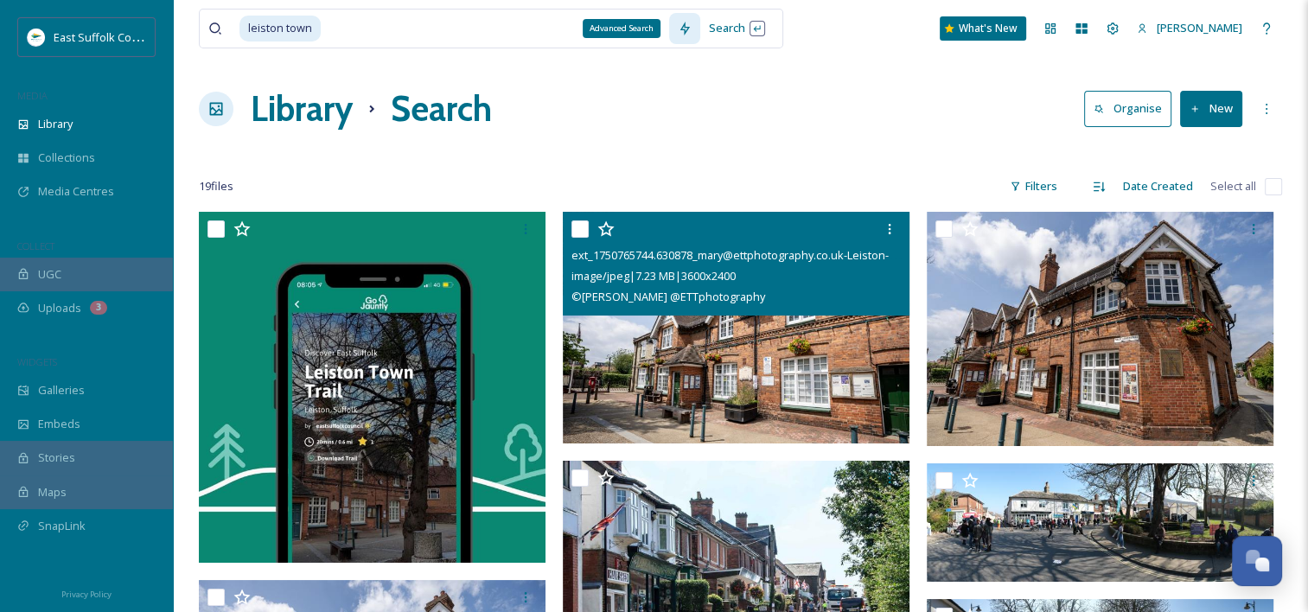
click at [591, 28] on div "Advanced Search" at bounding box center [622, 28] width 78 height 19
click at [495, 31] on input at bounding box center [496, 29] width 347 height 38
drag, startPoint x: 513, startPoint y: 35, endPoint x: 446, endPoint y: 35, distance: 66.6
click at [446, 35] on input at bounding box center [496, 29] width 347 height 38
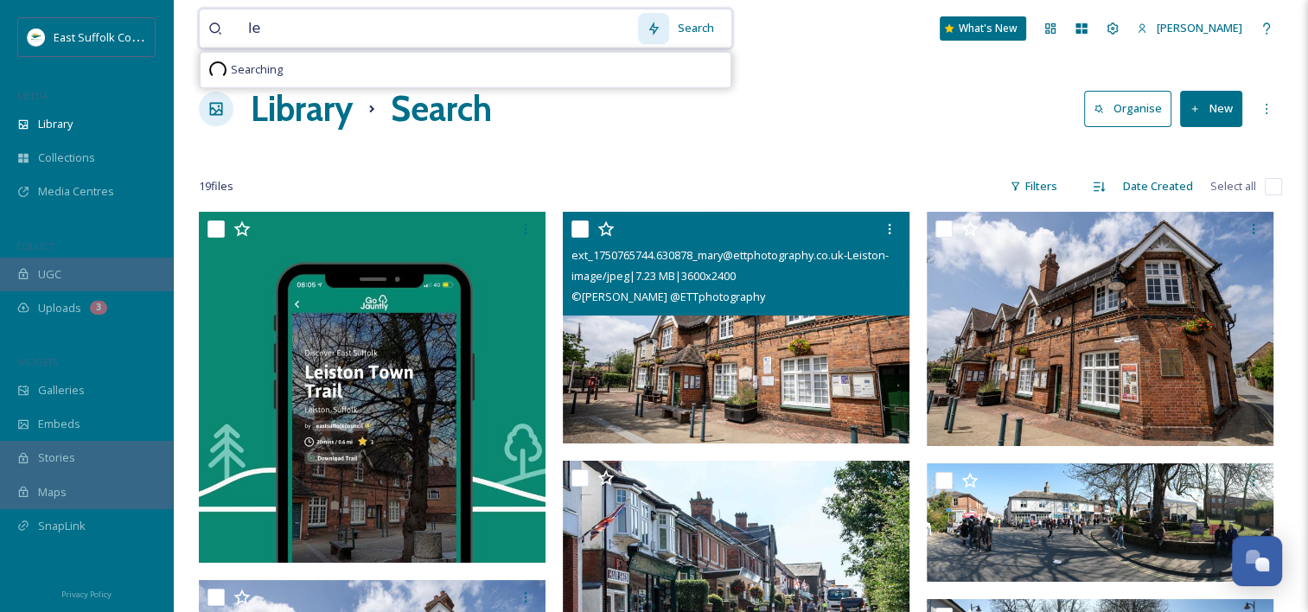
type input "l"
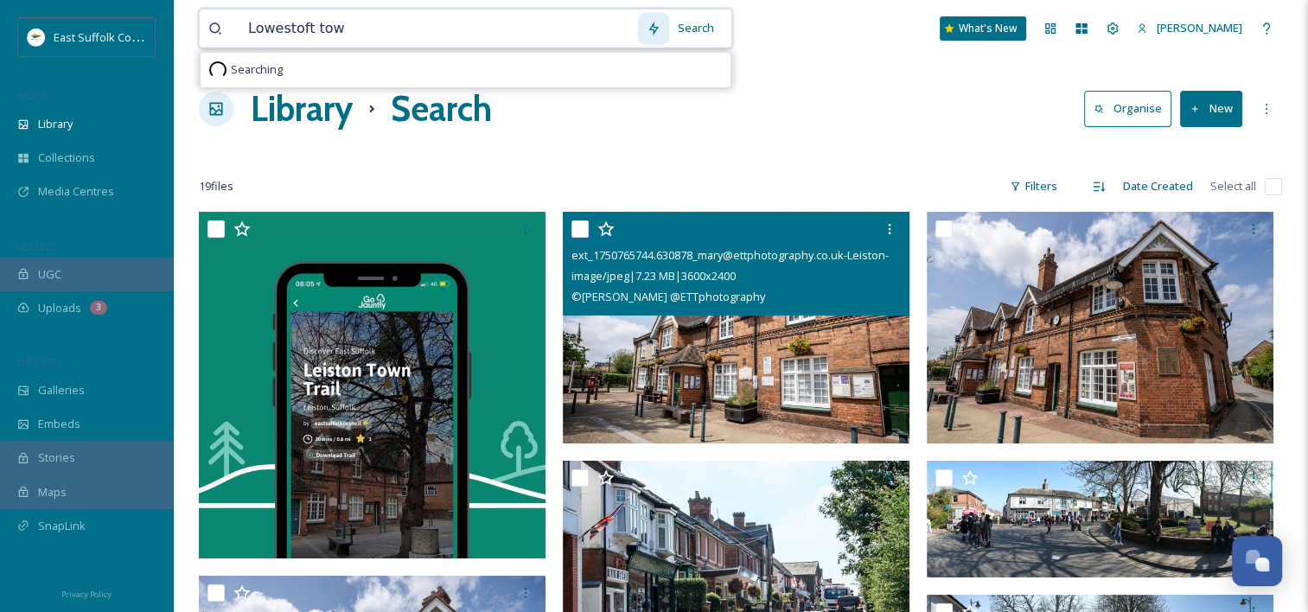
type input "Lowestoft town"
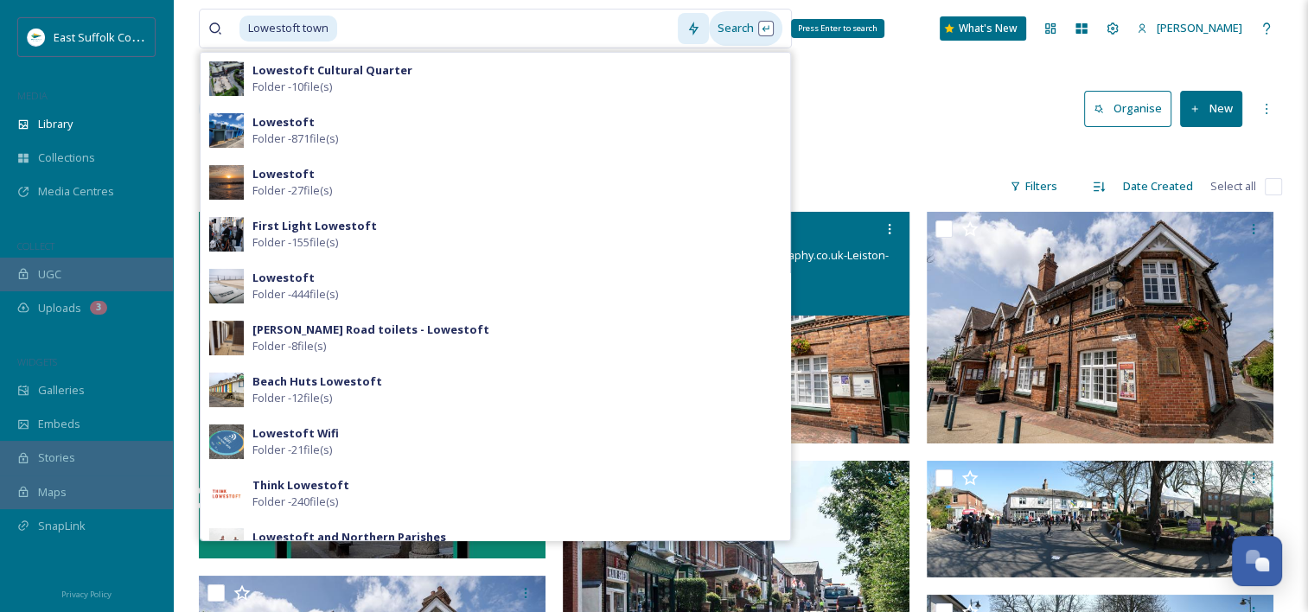
click at [736, 29] on div "Search Press Enter to search" at bounding box center [746, 28] width 74 height 34
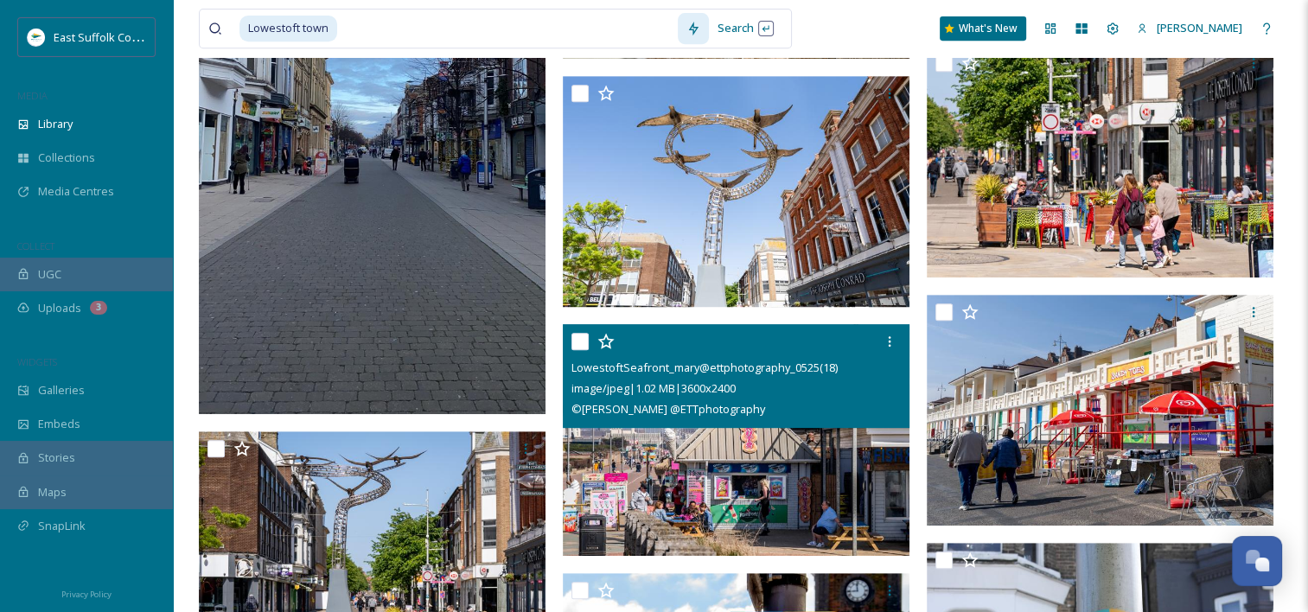
scroll to position [692, 0]
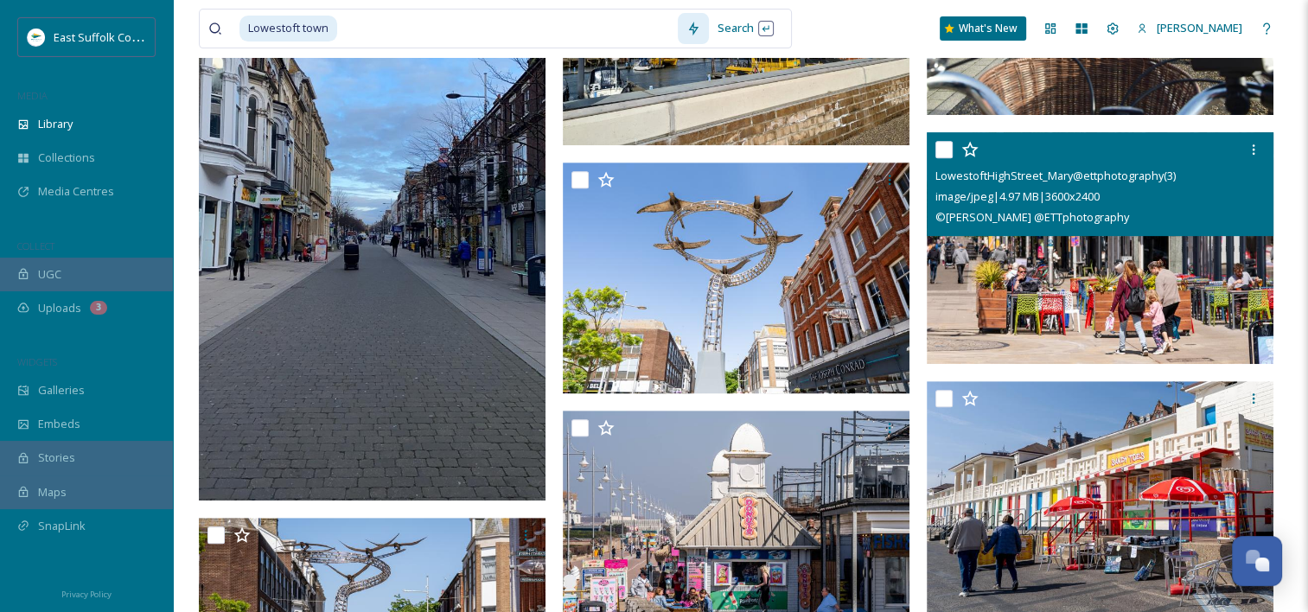
click at [1068, 273] on img at bounding box center [1100, 248] width 347 height 232
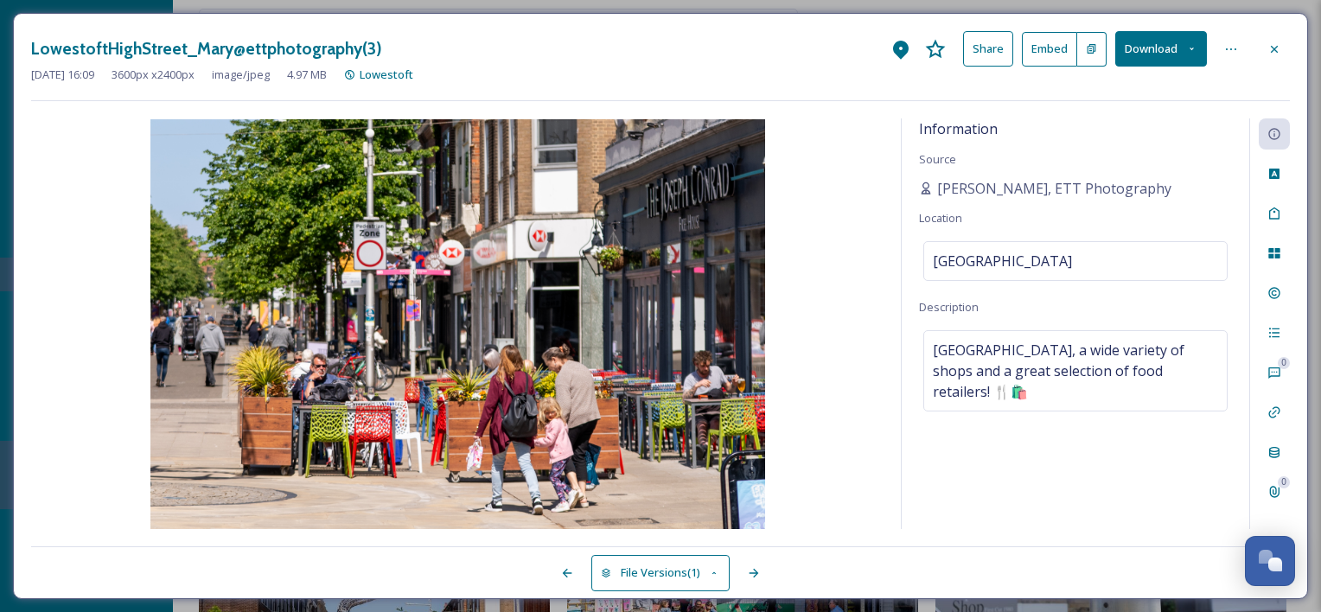
click at [1152, 48] on button "Download" at bounding box center [1161, 48] width 92 height 35
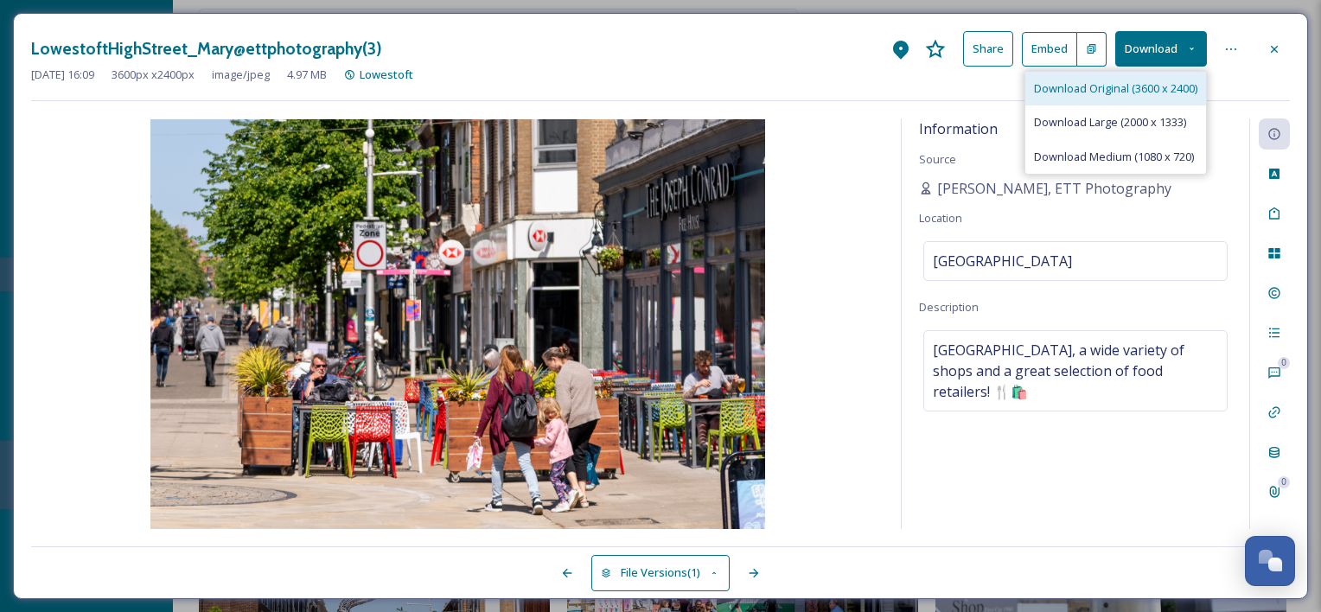
click at [1109, 91] on span "Download Original (3600 x 2400)" at bounding box center [1115, 88] width 163 height 16
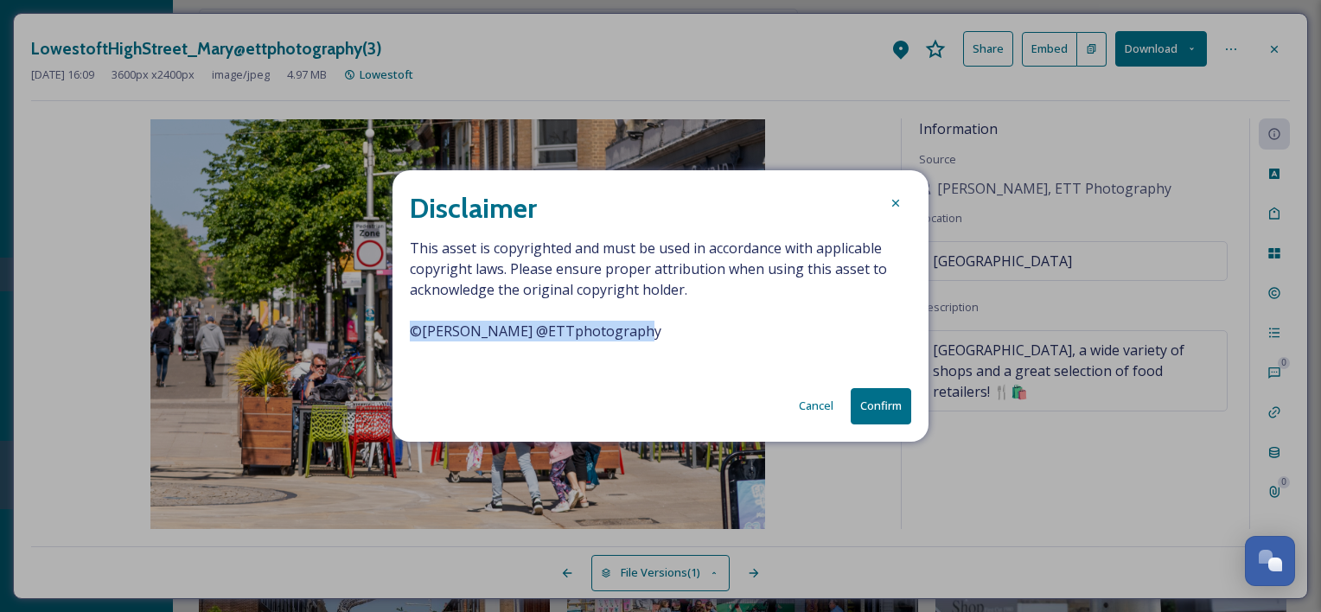
drag, startPoint x: 653, startPoint y: 336, endPoint x: 398, endPoint y: 330, distance: 255.2
click at [398, 330] on div "Disclaimer This asset is copyrighted and must be used in accordance with applic…" at bounding box center [661, 305] width 536 height 271
copy span "© [PERSON_NAME] @ETTphotography"
click at [876, 414] on button "Confirm" at bounding box center [881, 405] width 61 height 35
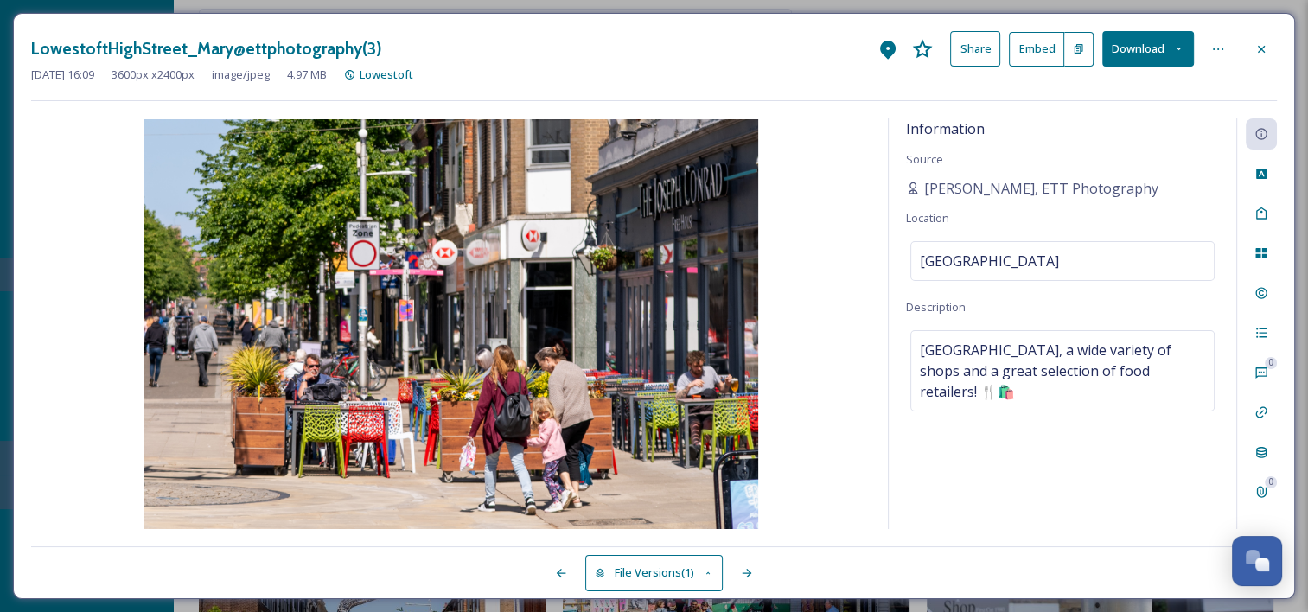
drag, startPoint x: 1269, startPoint y: 51, endPoint x: 1257, endPoint y: 48, distance: 11.5
click at [1269, 51] on div at bounding box center [1261, 49] width 31 height 31
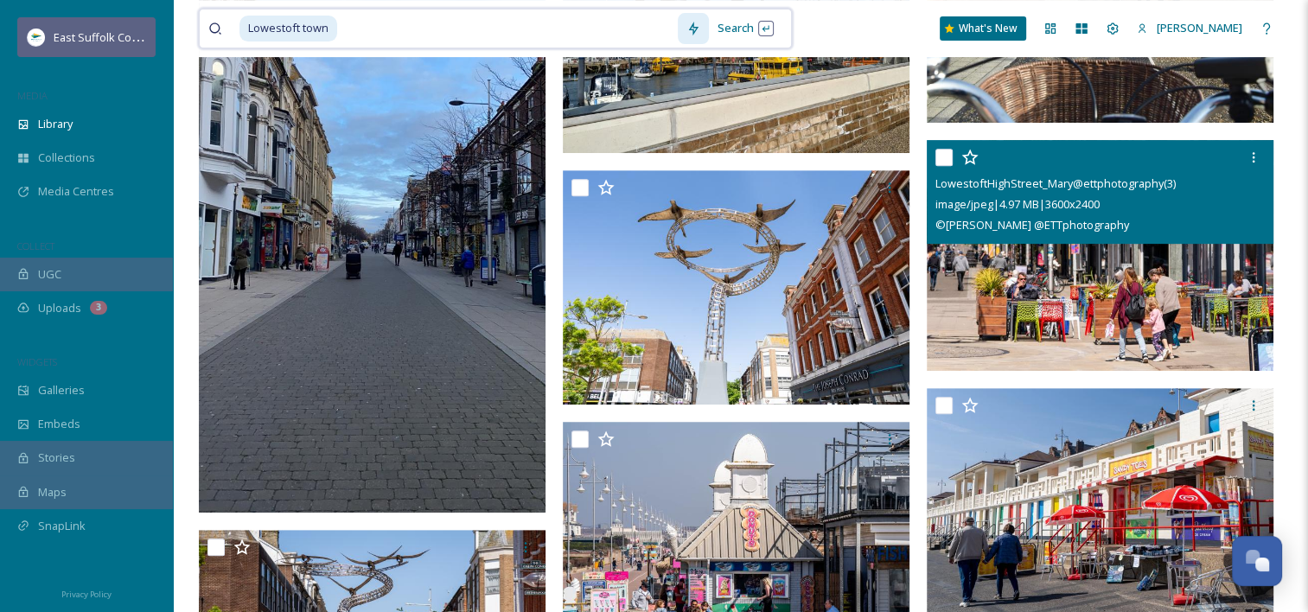
drag, startPoint x: 360, startPoint y: 29, endPoint x: 132, endPoint y: 31, distance: 227.4
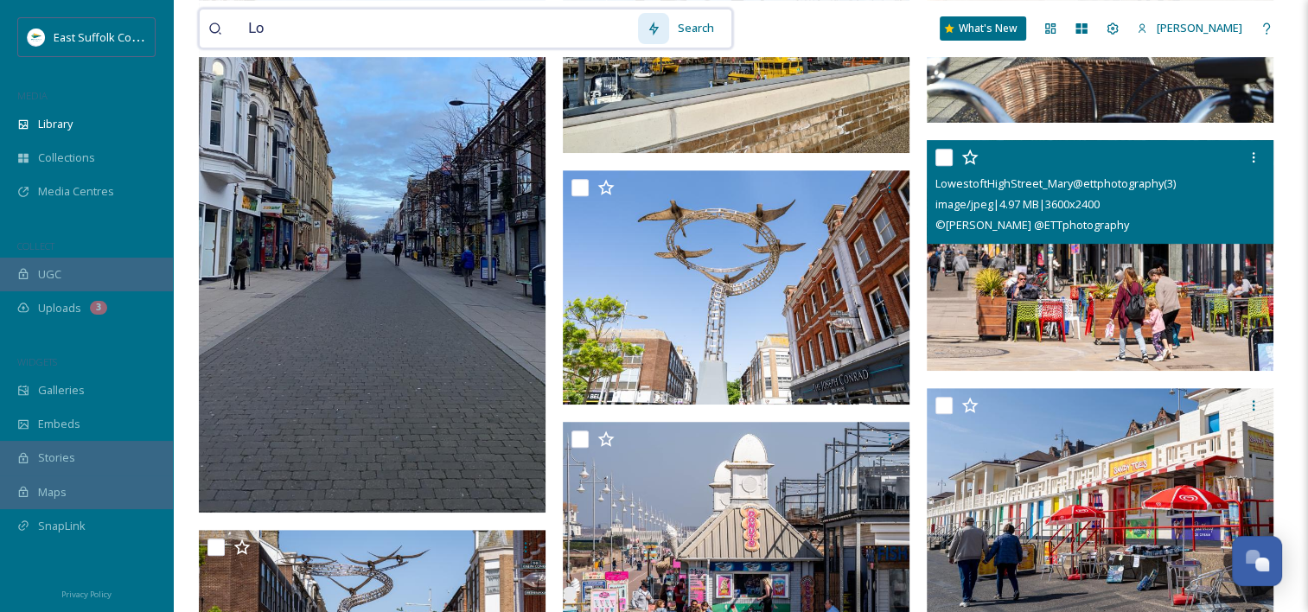
type input "L"
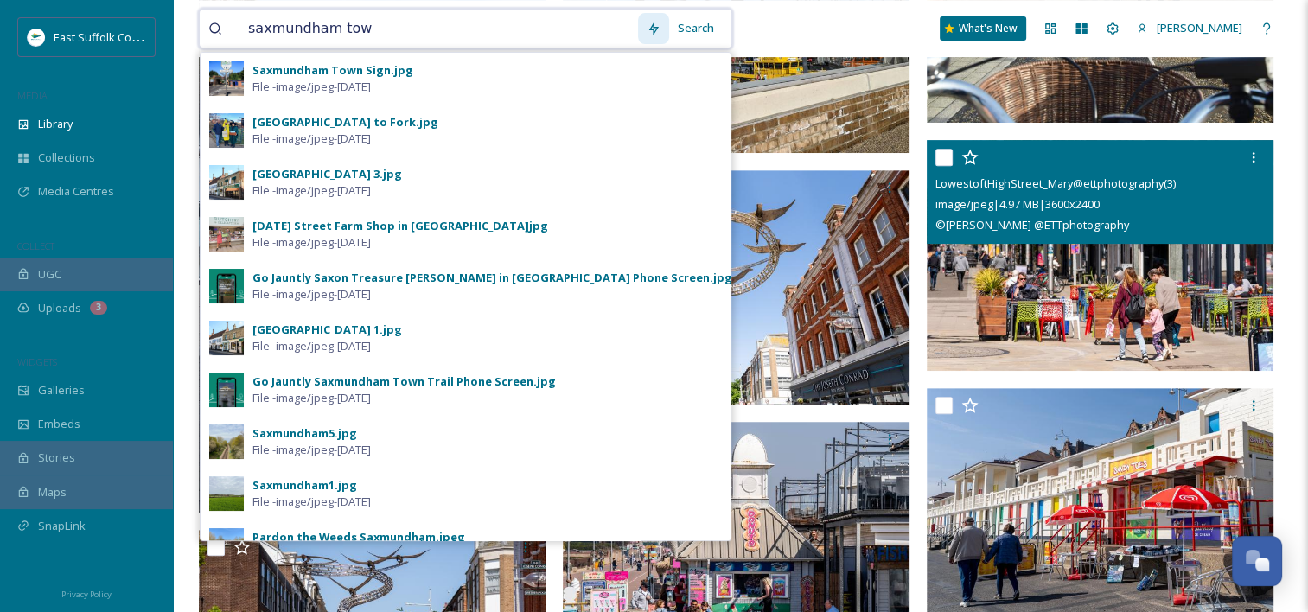
type input "saxmundham town"
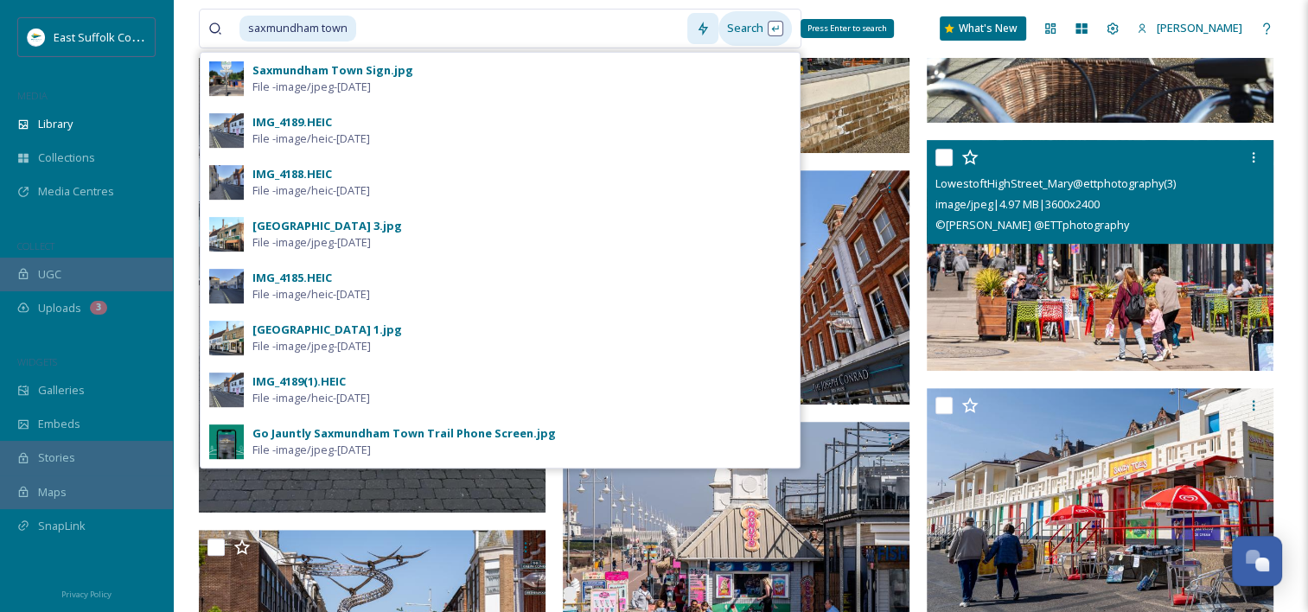
click at [756, 31] on div "Search Press Enter to search" at bounding box center [756, 28] width 74 height 34
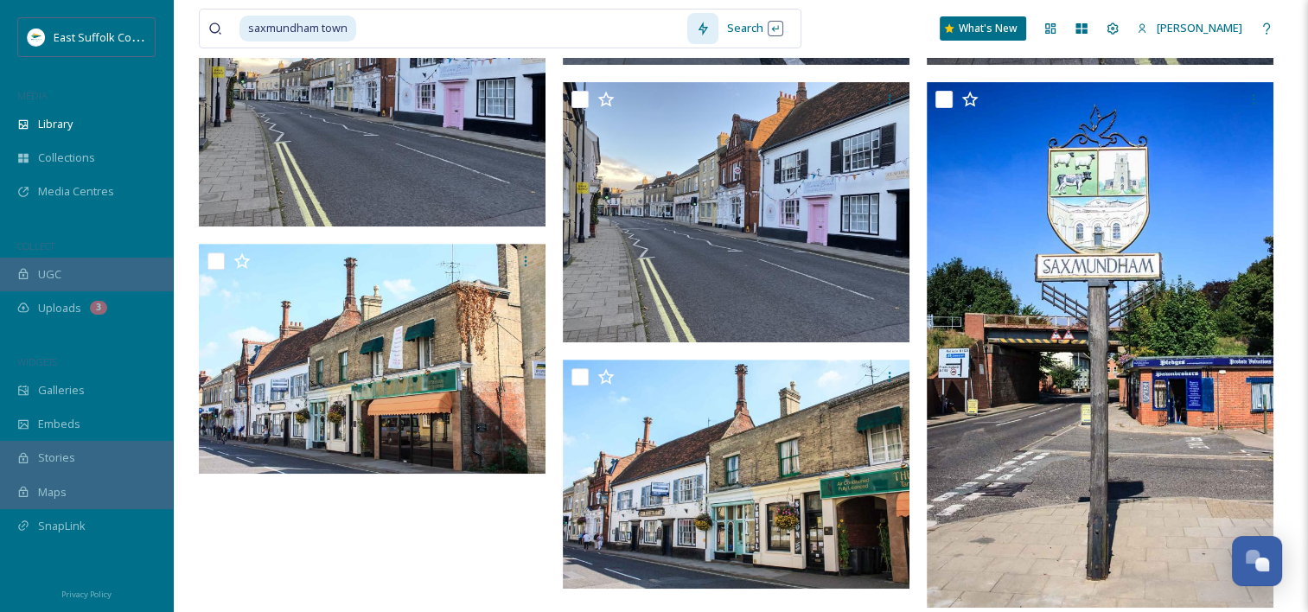
scroll to position [634, 0]
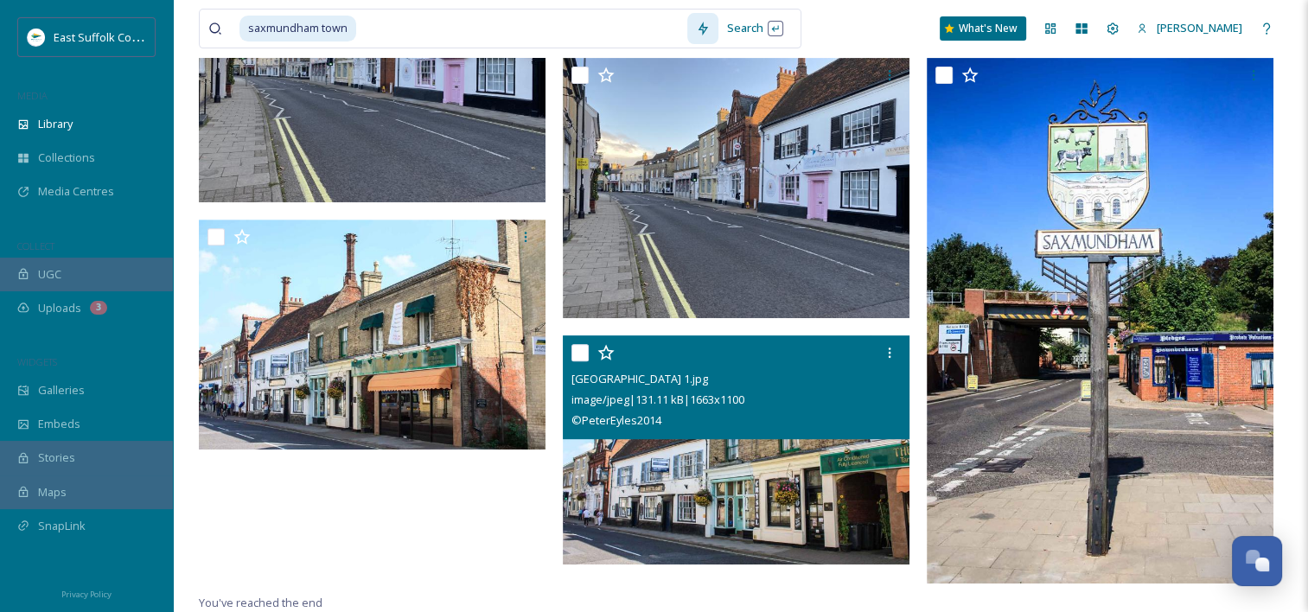
click at [778, 465] on img at bounding box center [736, 450] width 347 height 229
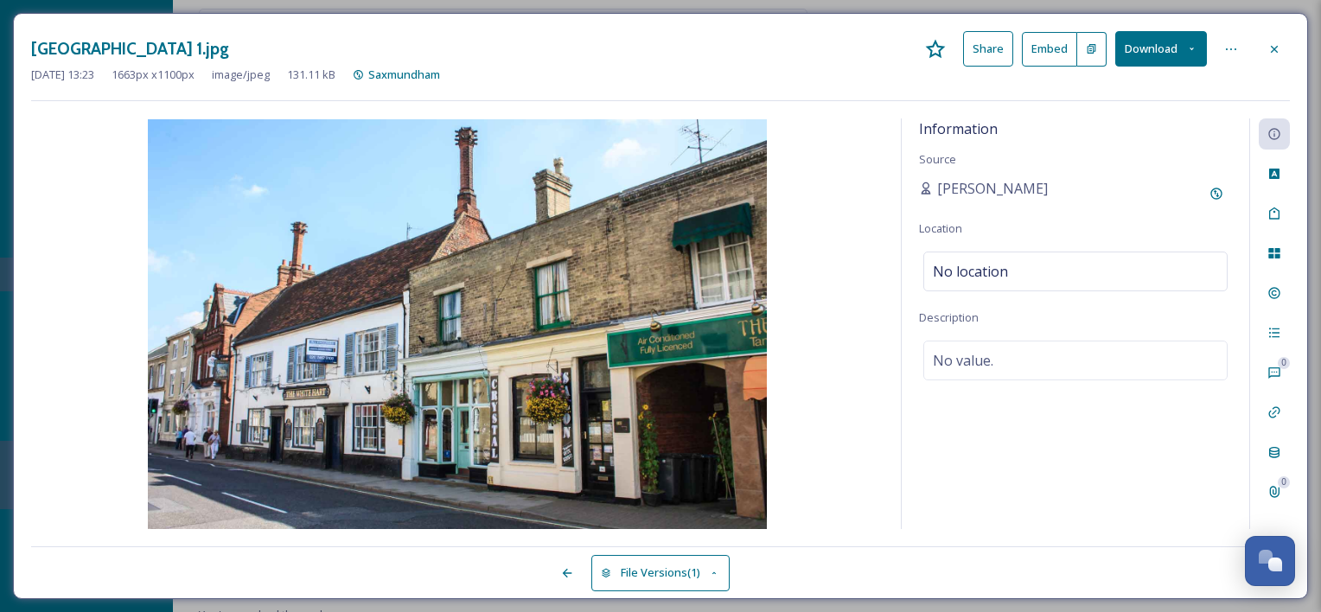
click at [1150, 50] on button "Download" at bounding box center [1161, 48] width 92 height 35
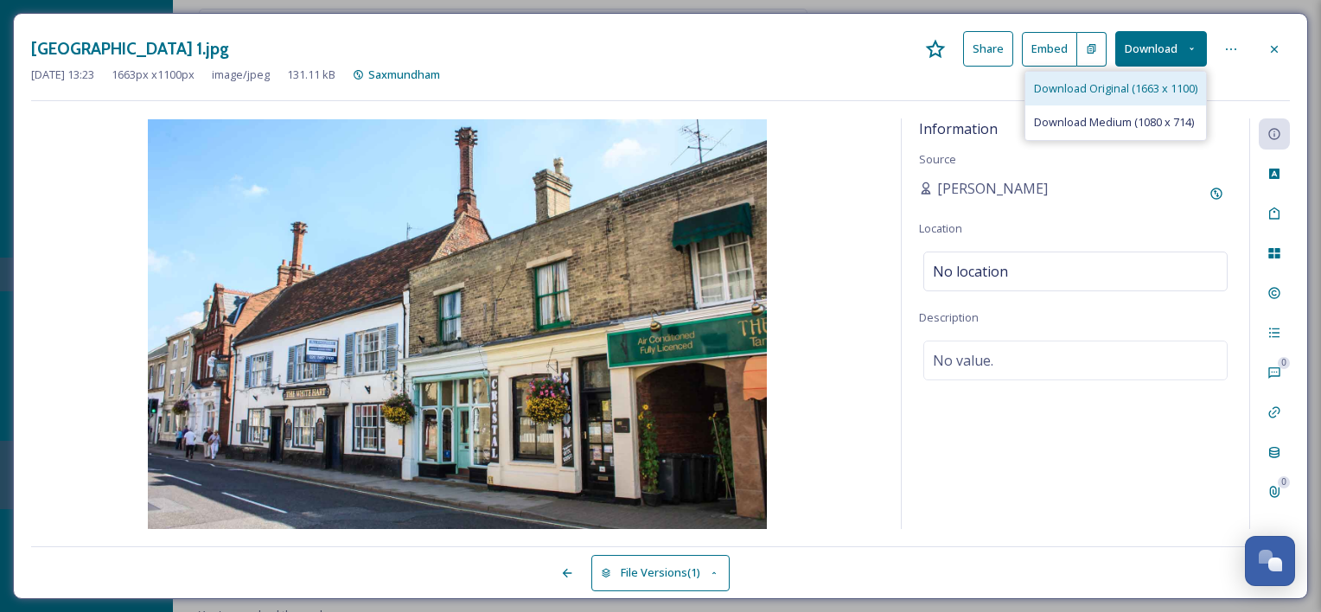
click at [1119, 93] on span "Download Original (1663 x 1100)" at bounding box center [1115, 88] width 163 height 16
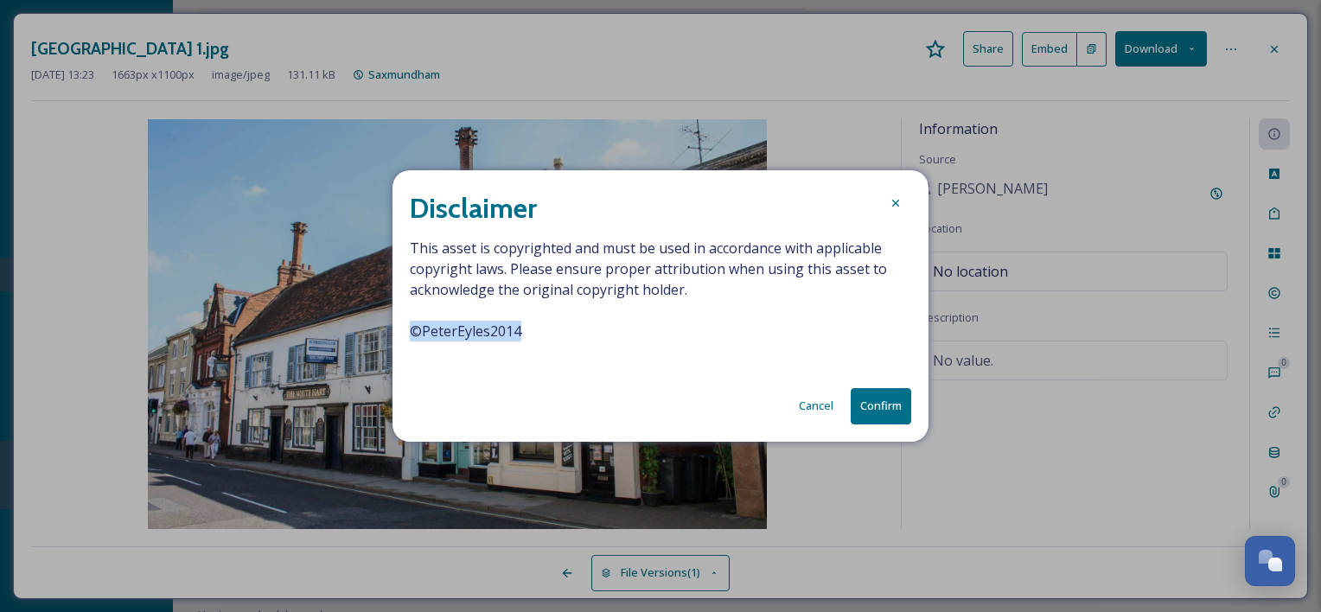
drag, startPoint x: 568, startPoint y: 329, endPoint x: 380, endPoint y: 331, distance: 188.5
click at [380, 331] on div "Disclaimer This asset is copyrighted and must be used in accordance with applic…" at bounding box center [660, 306] width 1321 height 612
copy span "© PeterEyles2014"
click at [893, 413] on button "Confirm" at bounding box center [881, 405] width 61 height 35
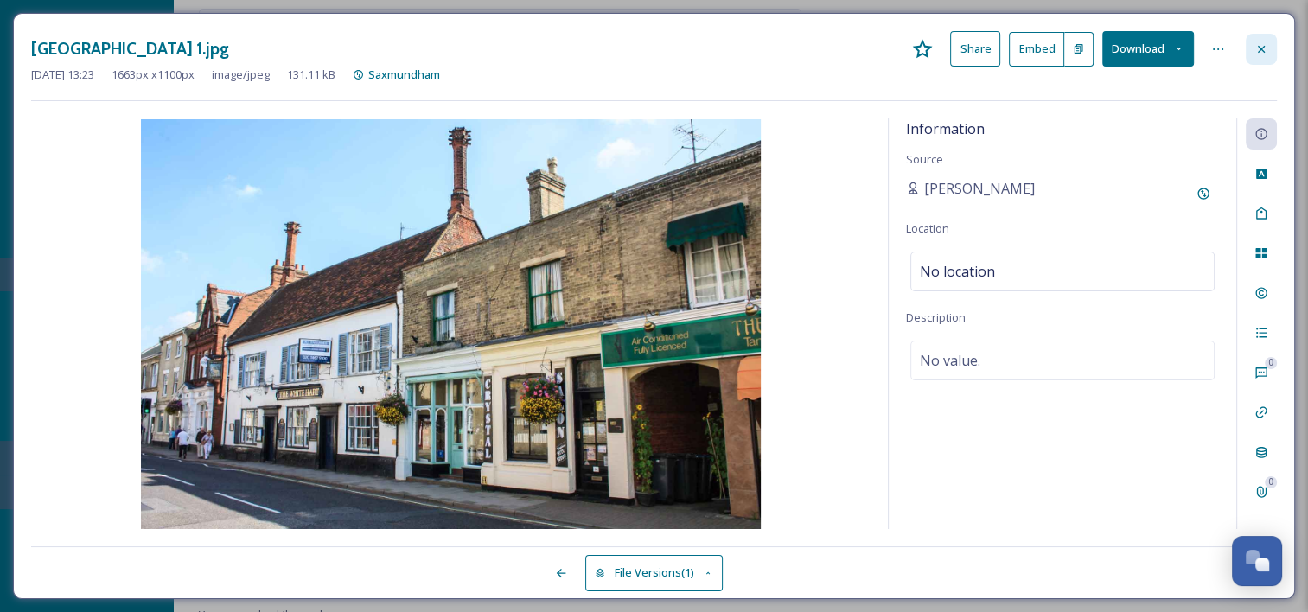
click at [1268, 52] on icon at bounding box center [1262, 49] width 14 height 14
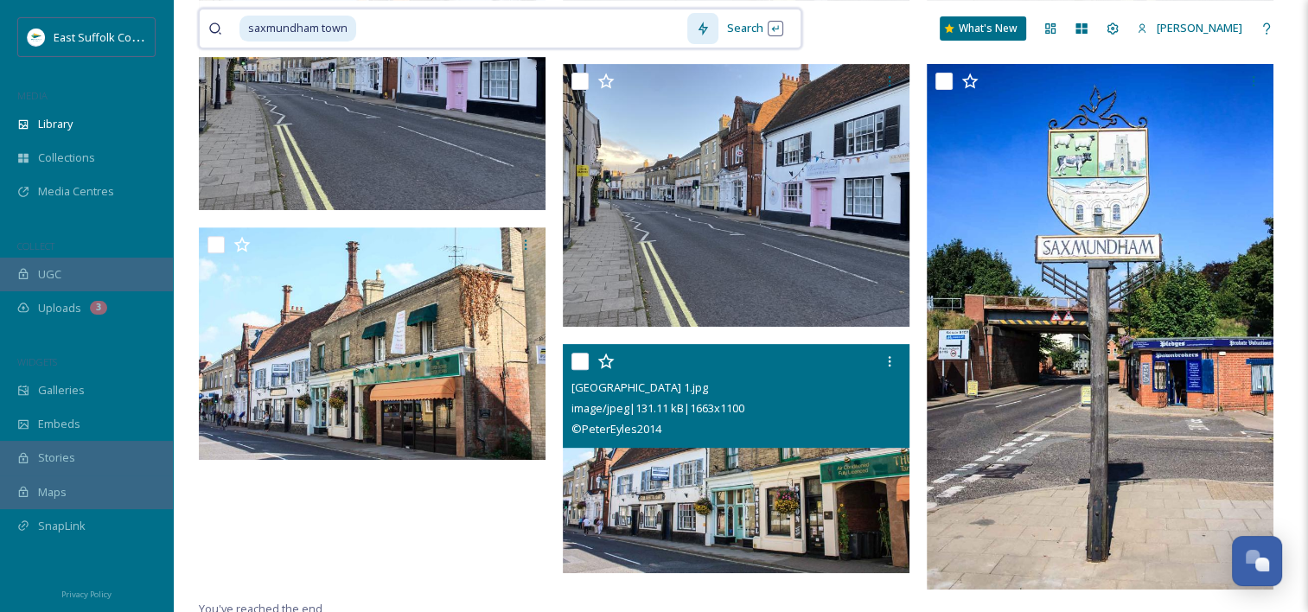
drag, startPoint x: 413, startPoint y: 17, endPoint x: 410, endPoint y: 28, distance: 10.9
click at [413, 18] on input at bounding box center [522, 29] width 329 height 38
drag, startPoint x: 410, startPoint y: 32, endPoint x: 224, endPoint y: 38, distance: 186.0
click at [218, 33] on div "saxmundham town" at bounding box center [447, 29] width 479 height 38
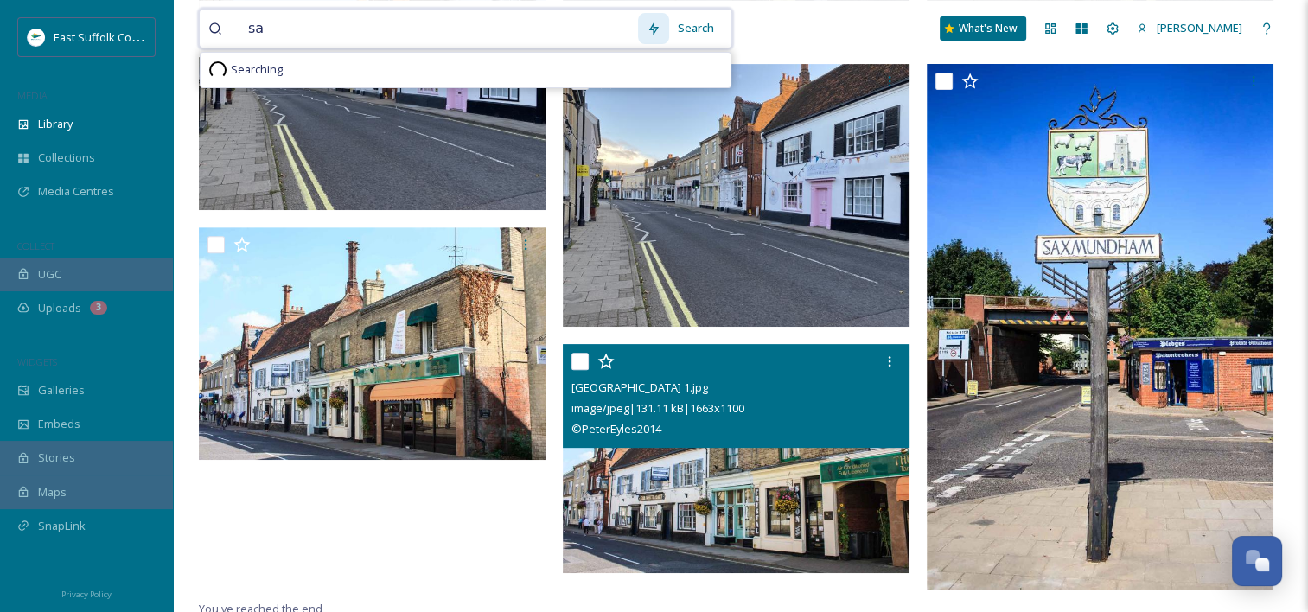
type input "s"
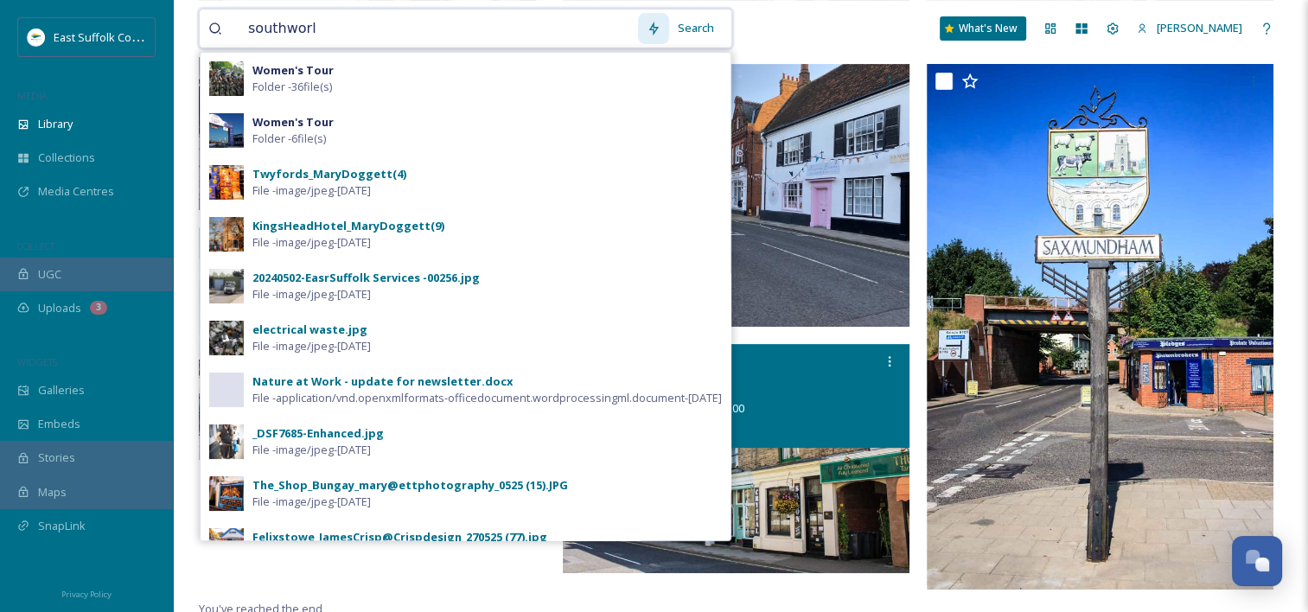
type input "southworld"
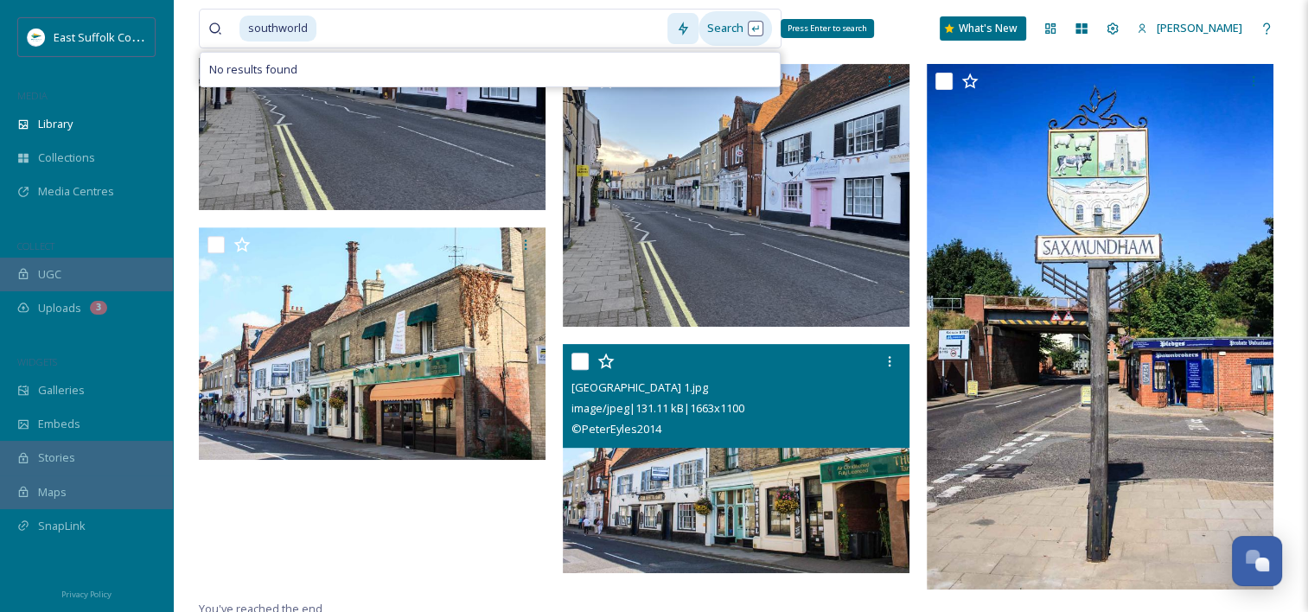
click at [709, 24] on div "Search Press Enter to search" at bounding box center [736, 28] width 74 height 34
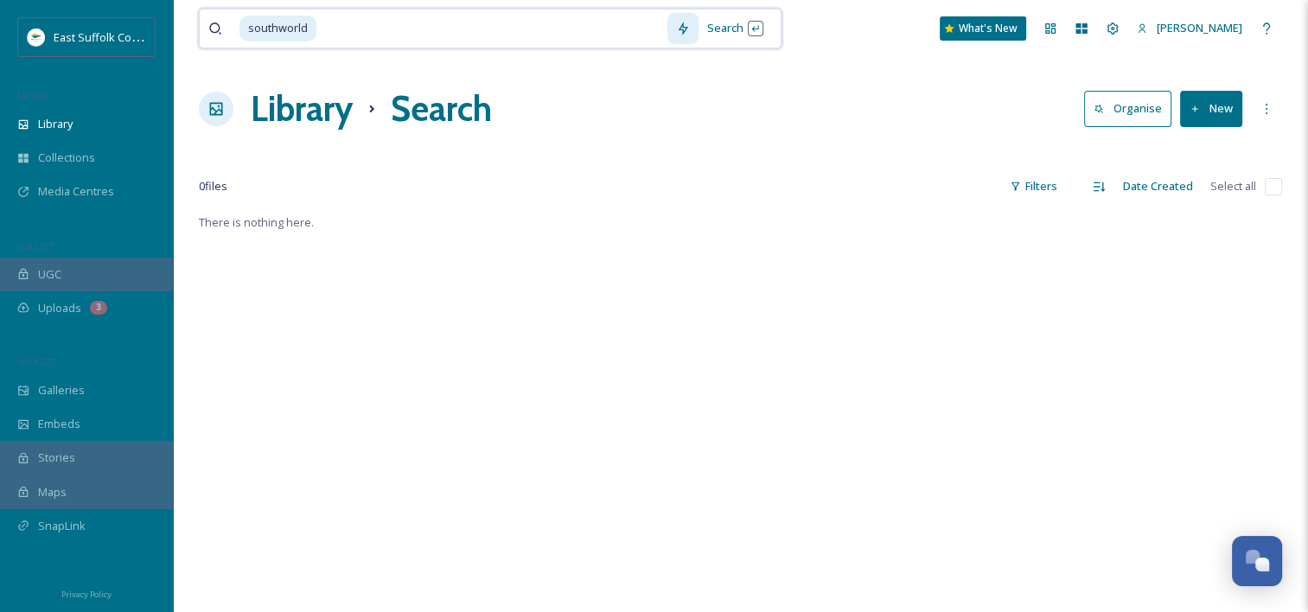
click at [332, 31] on input at bounding box center [492, 29] width 349 height 38
drag, startPoint x: 339, startPoint y: 28, endPoint x: 233, endPoint y: 24, distance: 105.6
click at [233, 24] on div "southworld" at bounding box center [437, 29] width 459 height 38
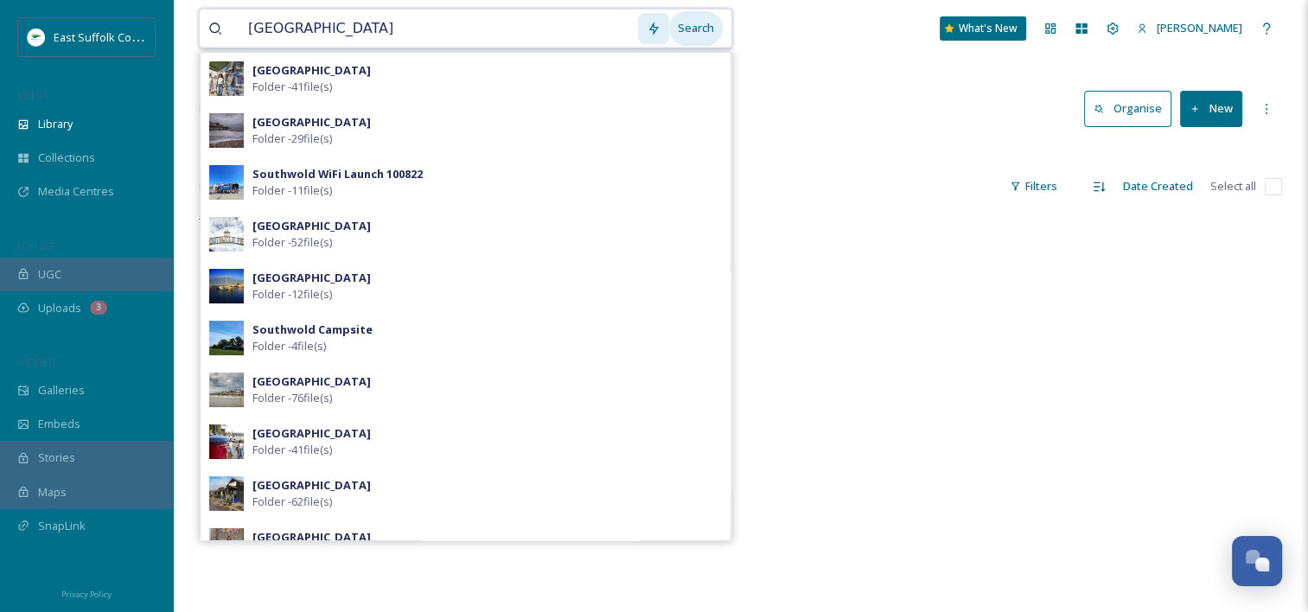
type input "[GEOGRAPHIC_DATA]"
click at [683, 28] on div "Search" at bounding box center [696, 28] width 54 height 34
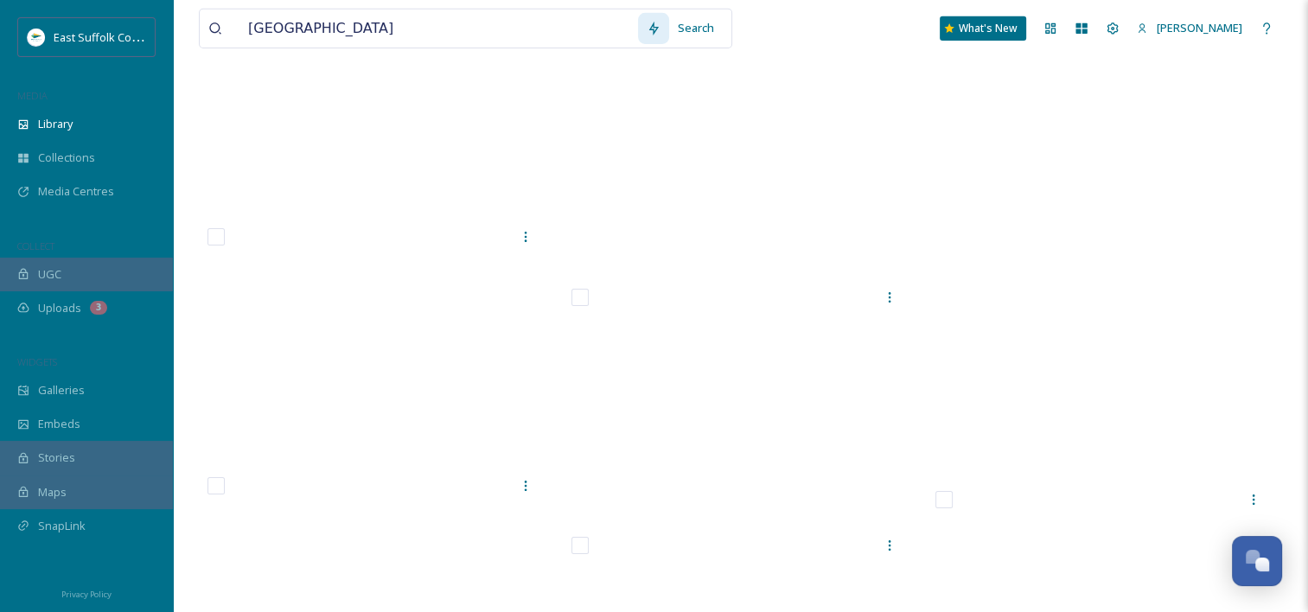
scroll to position [25367, 0]
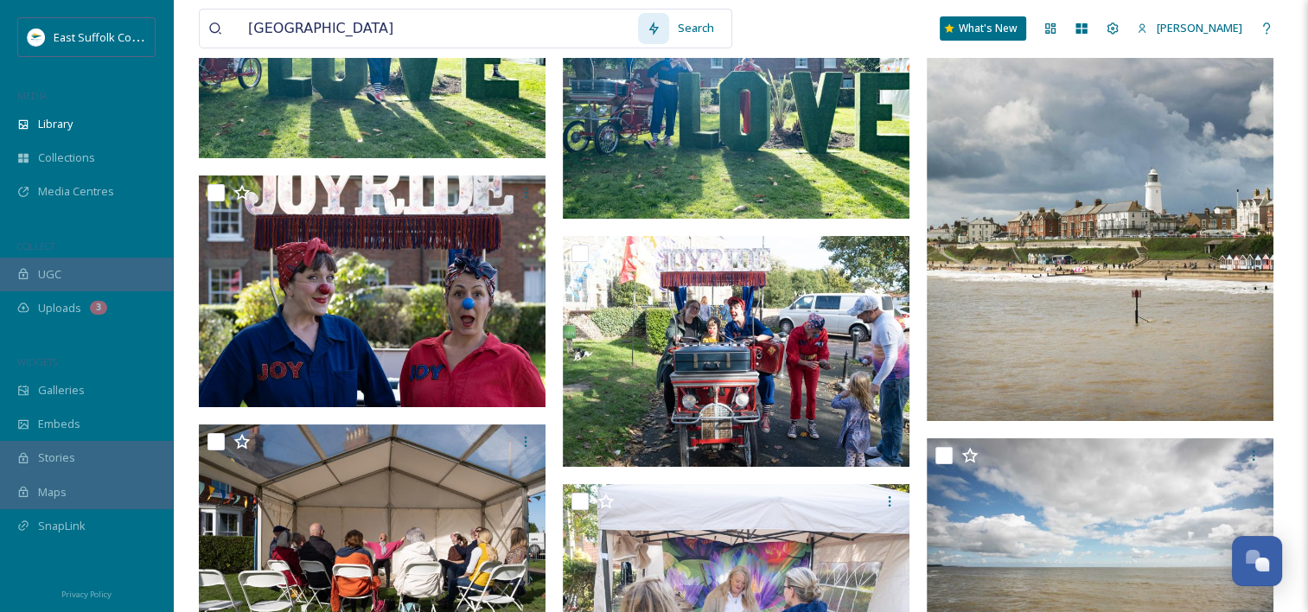
click at [1109, 277] on img at bounding box center [1100, 161] width 347 height 521
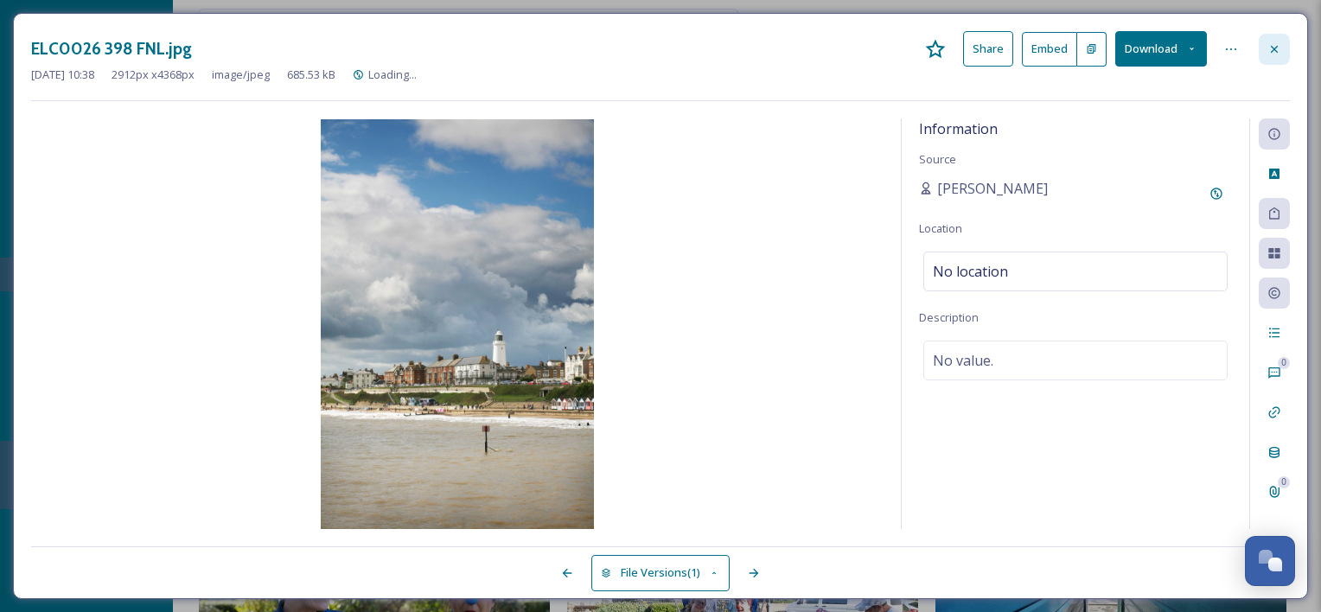
click at [1273, 44] on icon at bounding box center [1275, 49] width 14 height 14
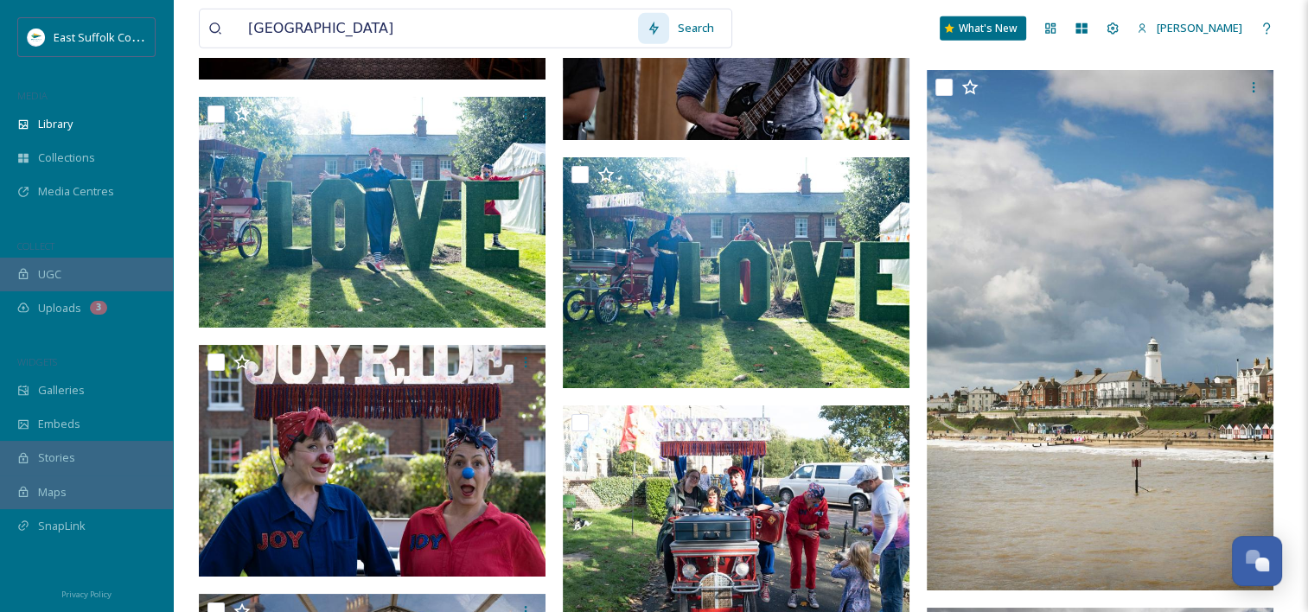
scroll to position [25115, 0]
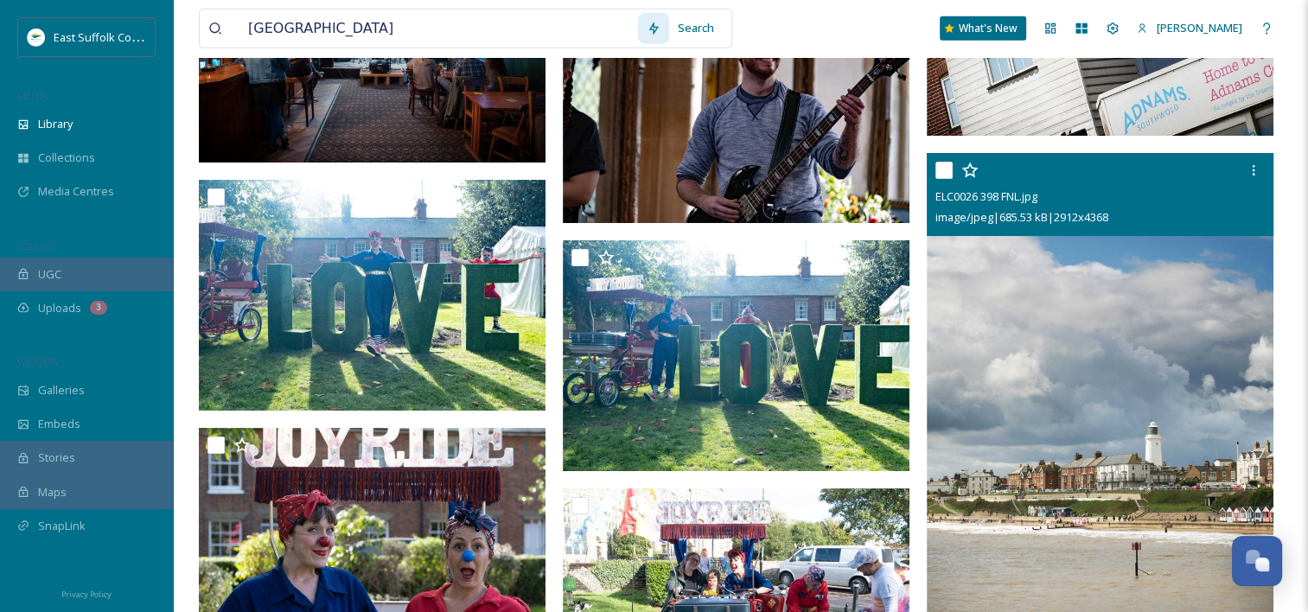
click at [1152, 317] on img at bounding box center [1100, 413] width 347 height 521
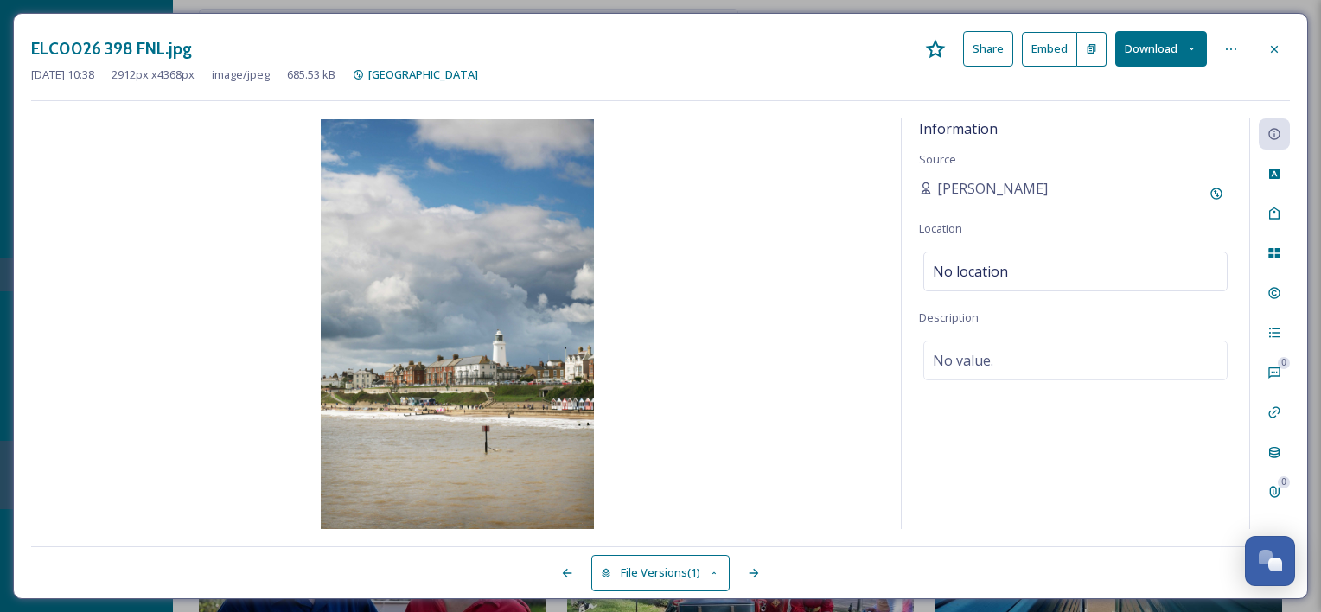
click at [1171, 54] on button "Download" at bounding box center [1161, 48] width 92 height 35
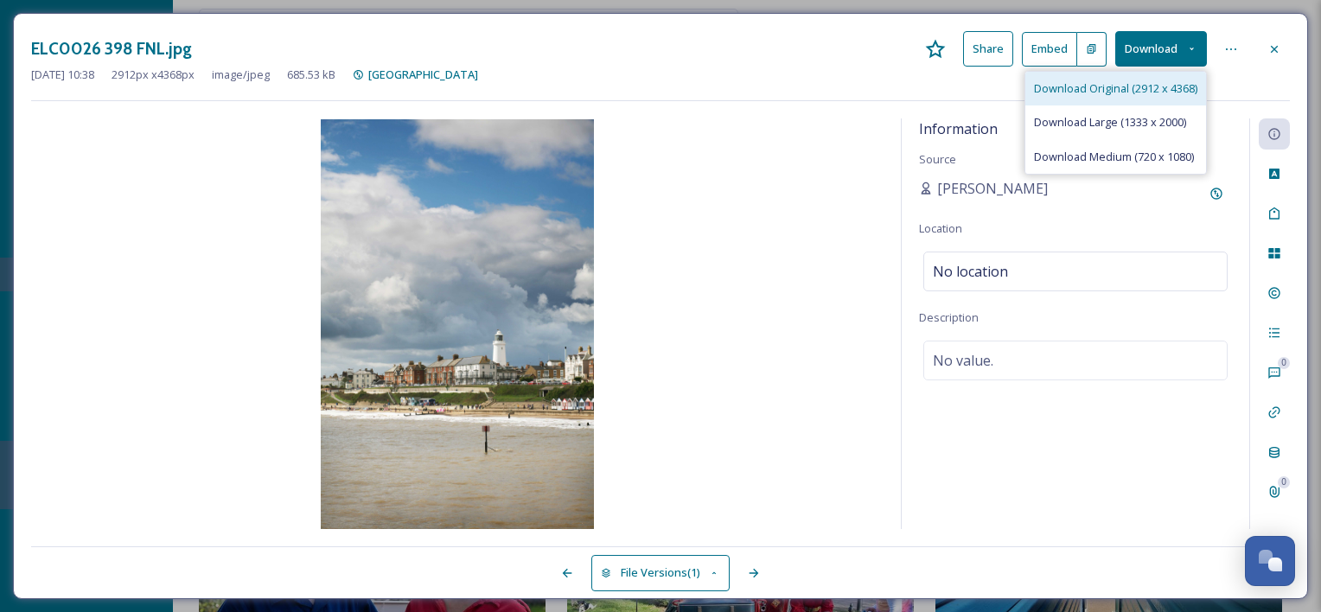
click at [1155, 90] on span "Download Original (2912 x 4368)" at bounding box center [1115, 88] width 163 height 16
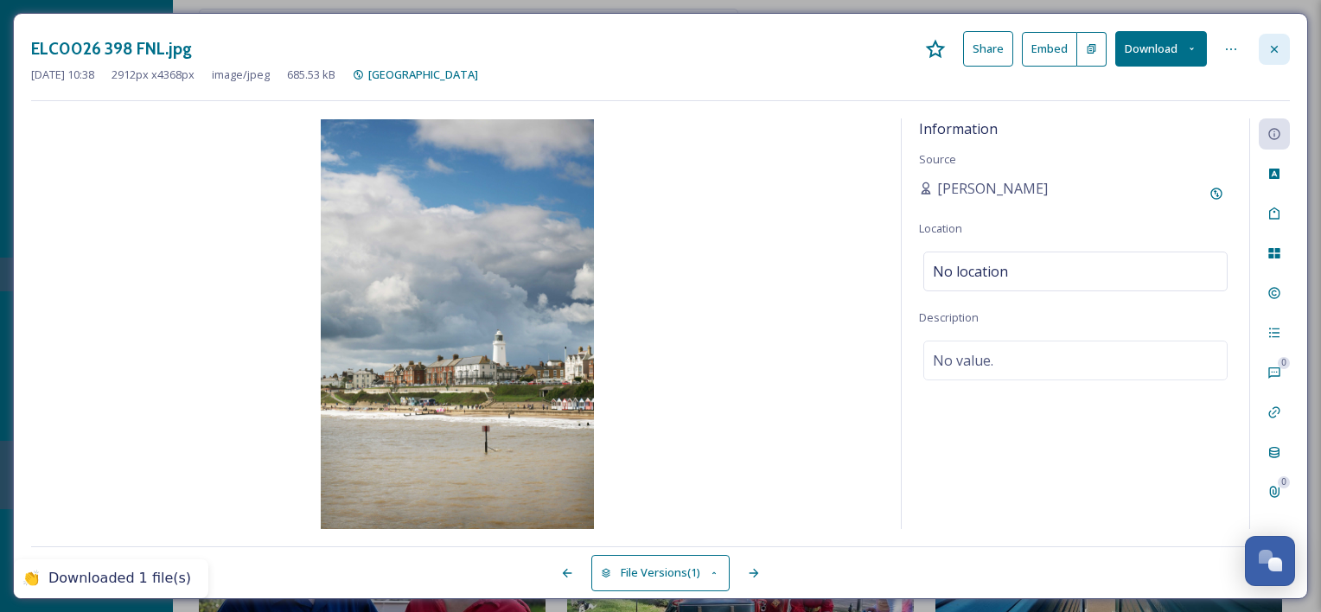
click at [1279, 45] on icon at bounding box center [1275, 49] width 14 height 14
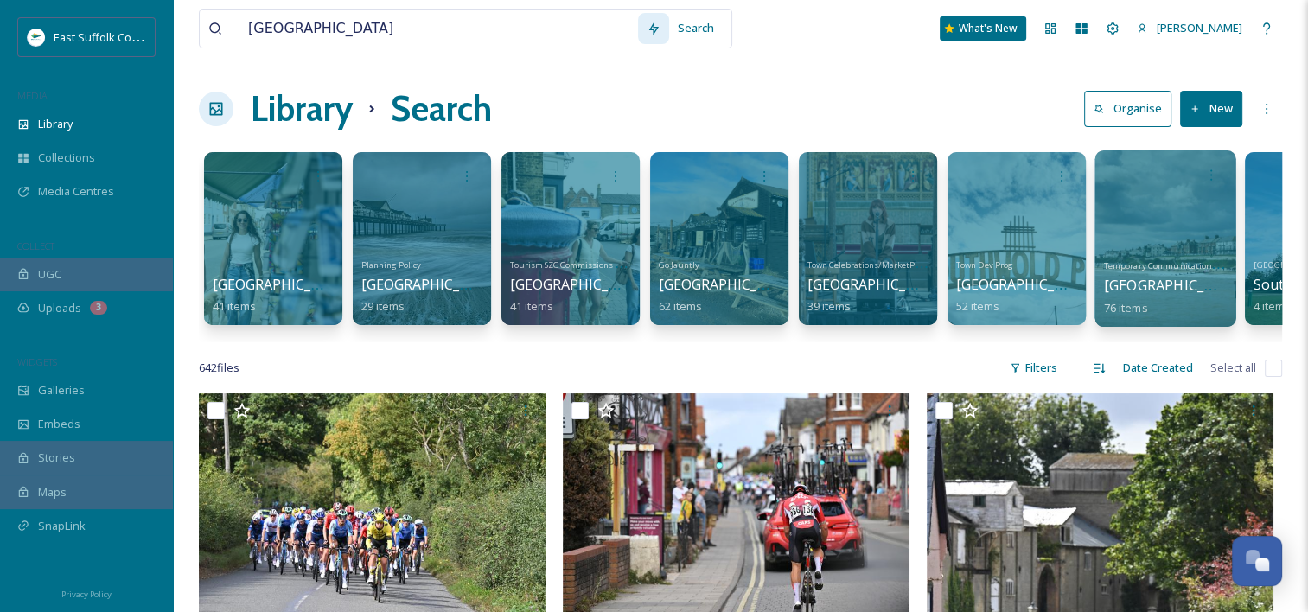
click at [1184, 234] on div at bounding box center [1165, 238] width 141 height 176
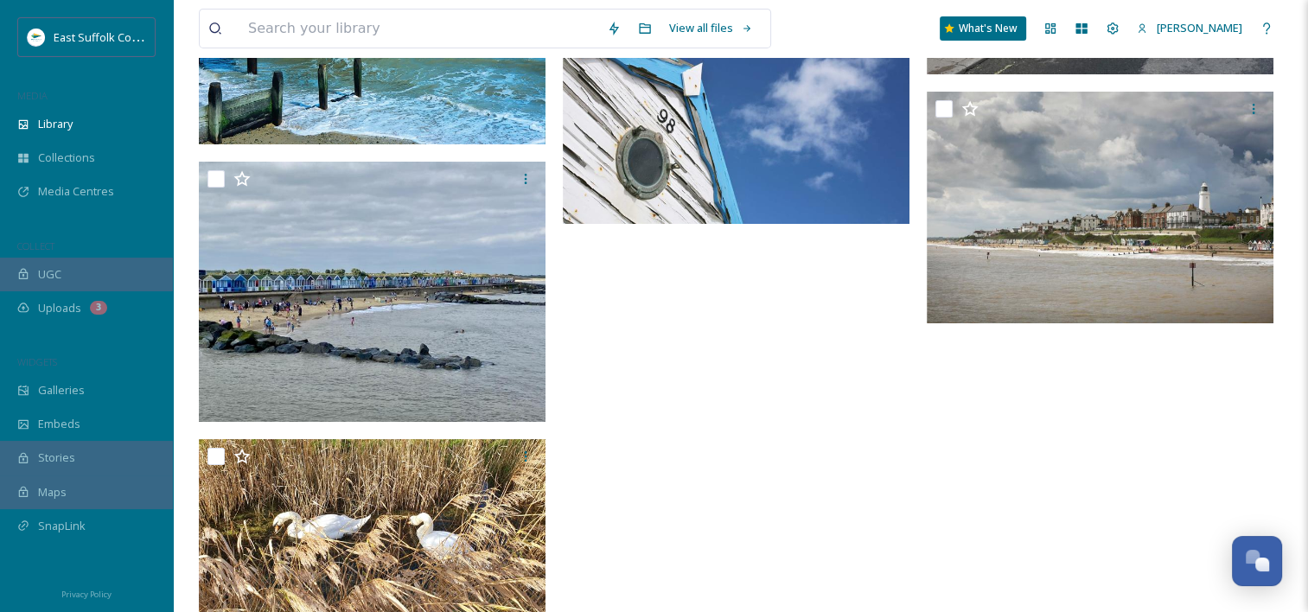
scroll to position [5789, 0]
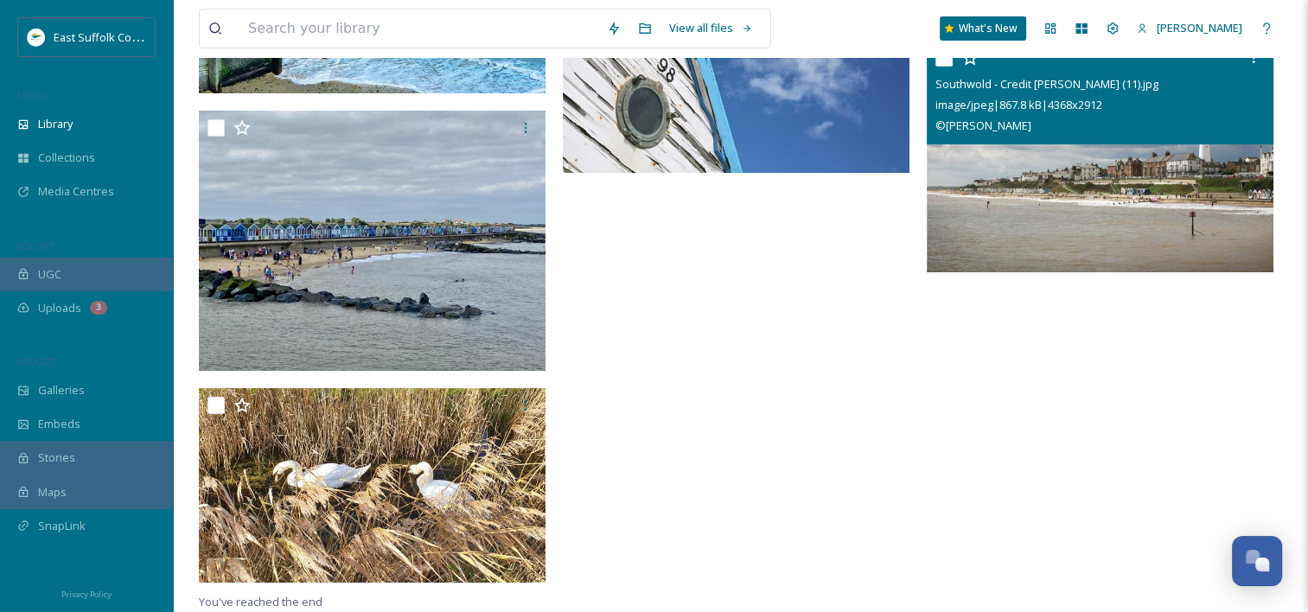
click at [1177, 221] on img at bounding box center [1100, 157] width 347 height 232
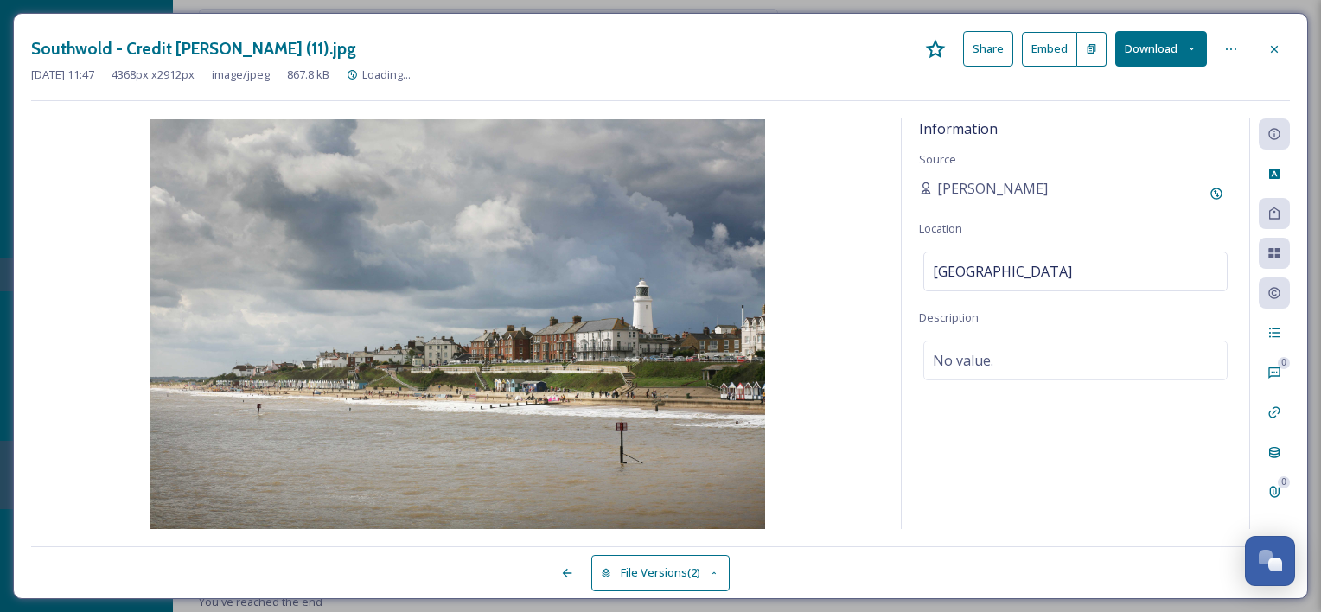
click at [1179, 48] on button "Download" at bounding box center [1161, 48] width 92 height 35
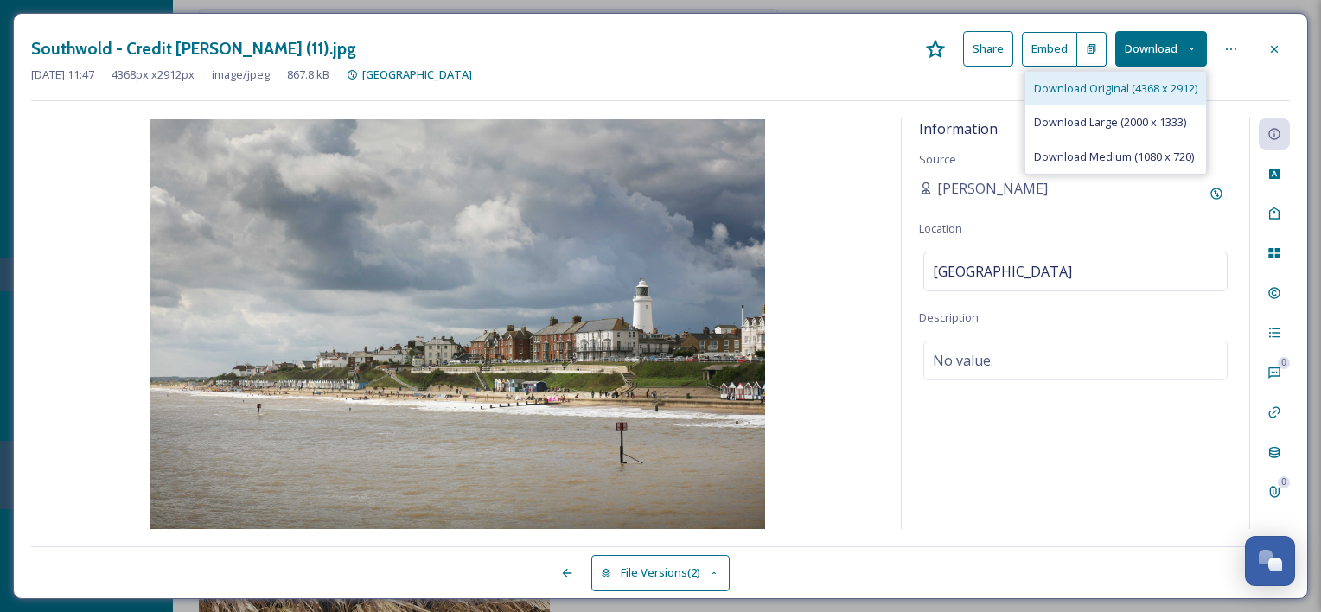
click at [1147, 89] on span "Download Original (4368 x 2912)" at bounding box center [1115, 88] width 163 height 16
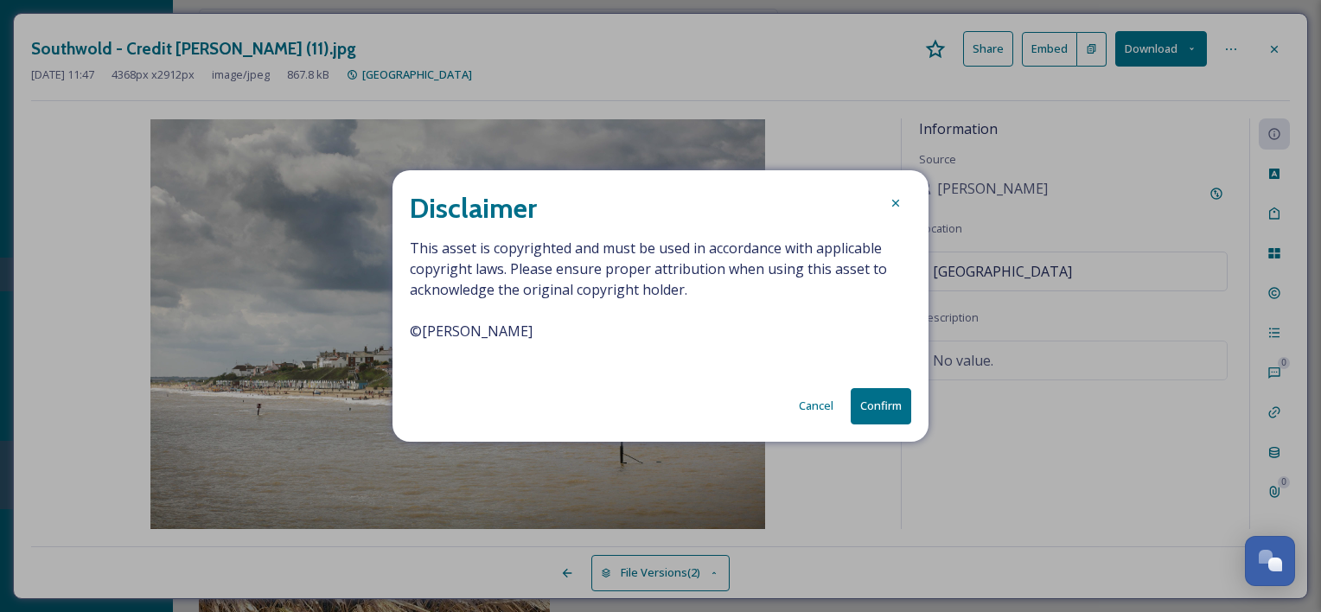
drag, startPoint x: 559, startPoint y: 337, endPoint x: 407, endPoint y: 333, distance: 152.3
click at [407, 333] on div "Disclaimer This asset is copyrighted and must be used in accordance with applic…" at bounding box center [661, 305] width 536 height 271
copy span "© [PERSON_NAME]"
click at [875, 405] on button "Confirm" at bounding box center [881, 405] width 61 height 35
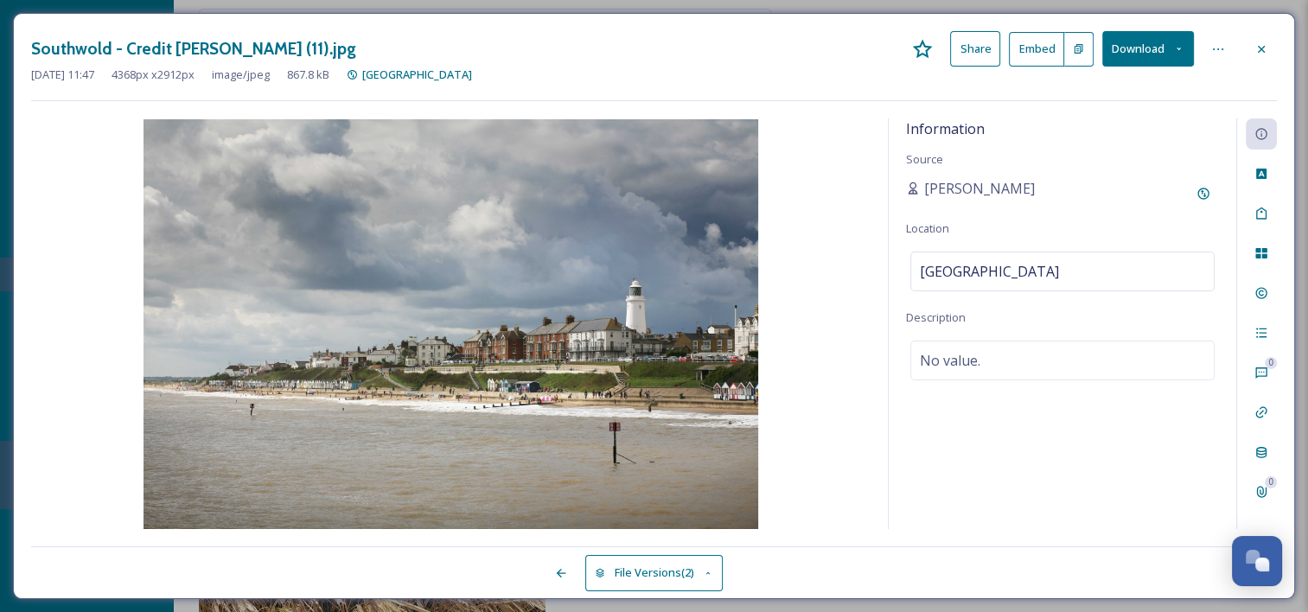
click at [785, 52] on div "Southwold - Credit [PERSON_NAME] (11).jpg Share Embed Download" at bounding box center [654, 48] width 1246 height 35
click at [1261, 52] on icon at bounding box center [1262, 49] width 14 height 14
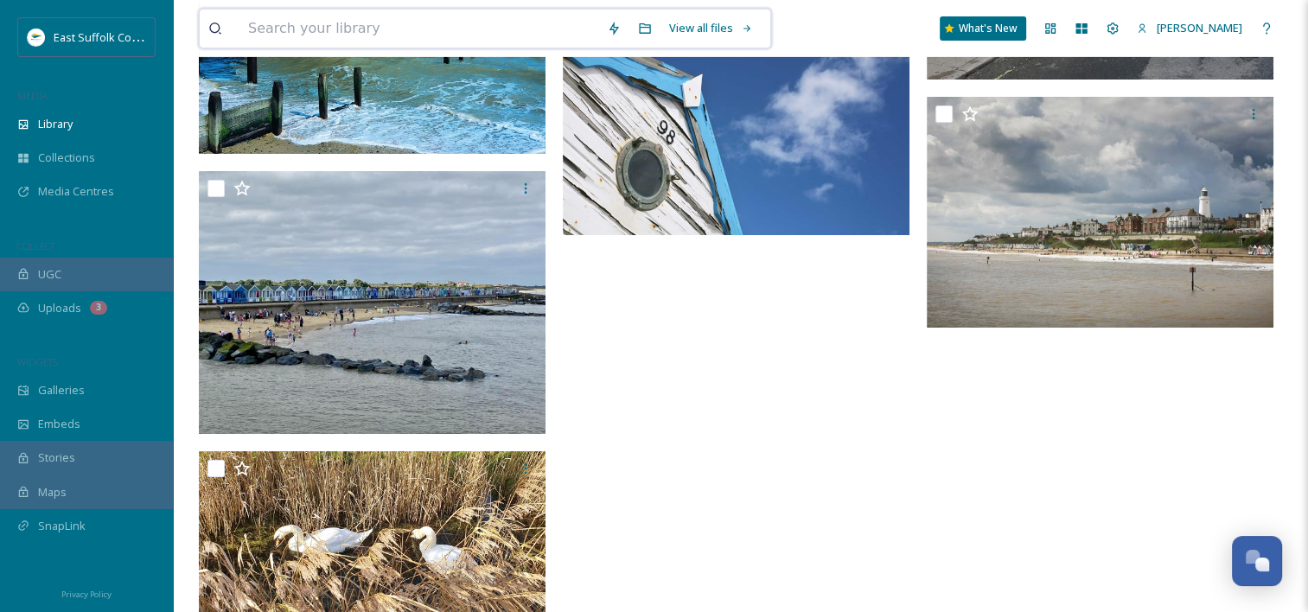
click at [393, 31] on input at bounding box center [419, 29] width 359 height 38
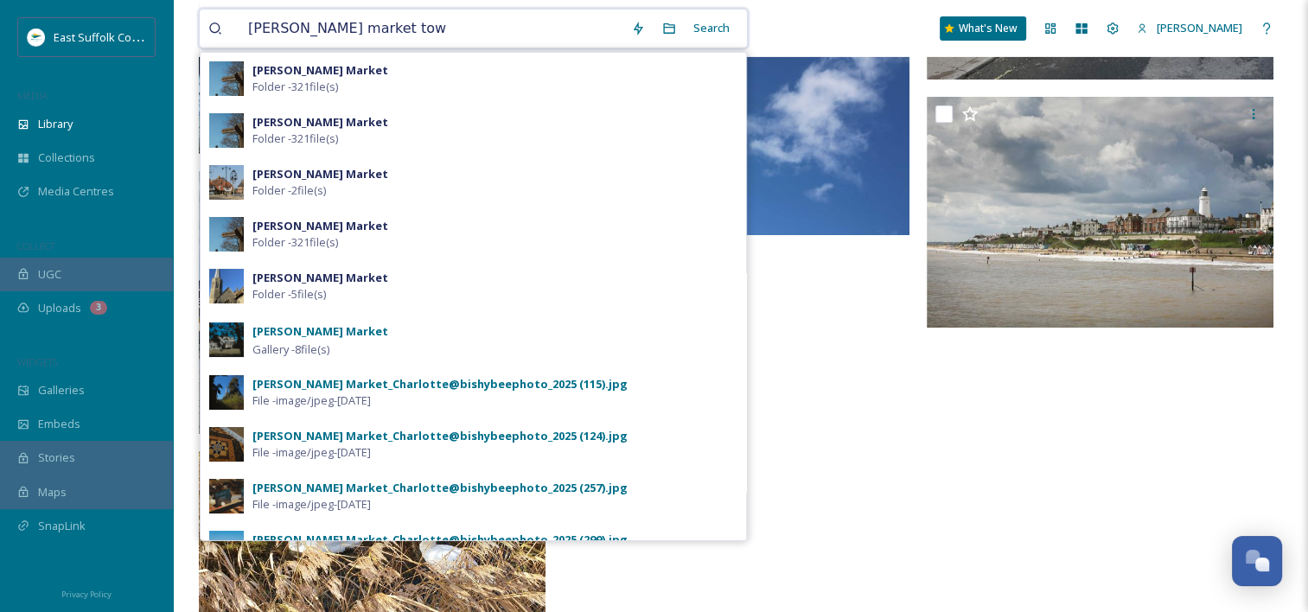
type input "[PERSON_NAME] market town"
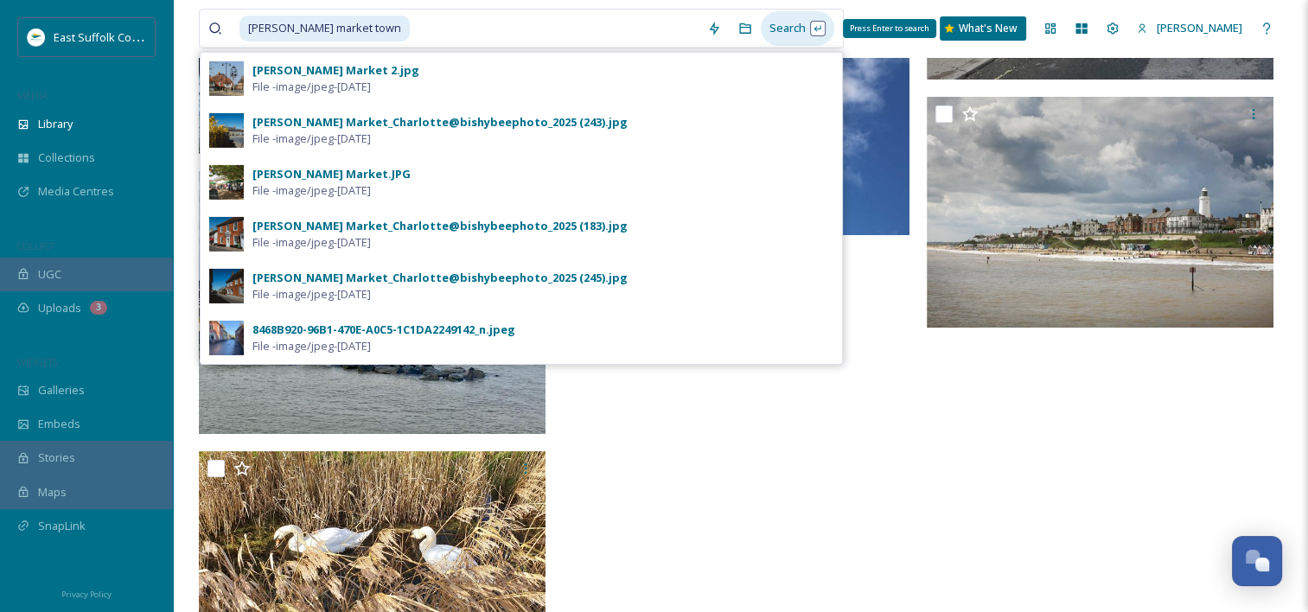
click at [783, 30] on div "Search Press Enter to search" at bounding box center [798, 28] width 74 height 34
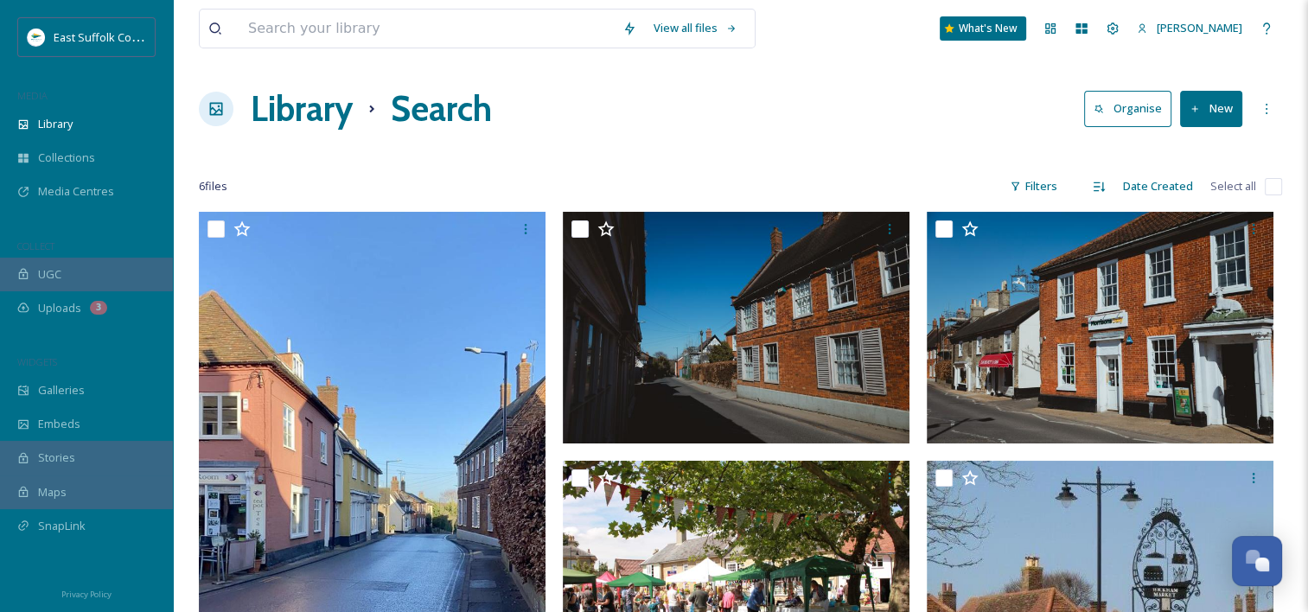
click at [304, 105] on h1 "Library" at bounding box center [302, 109] width 102 height 52
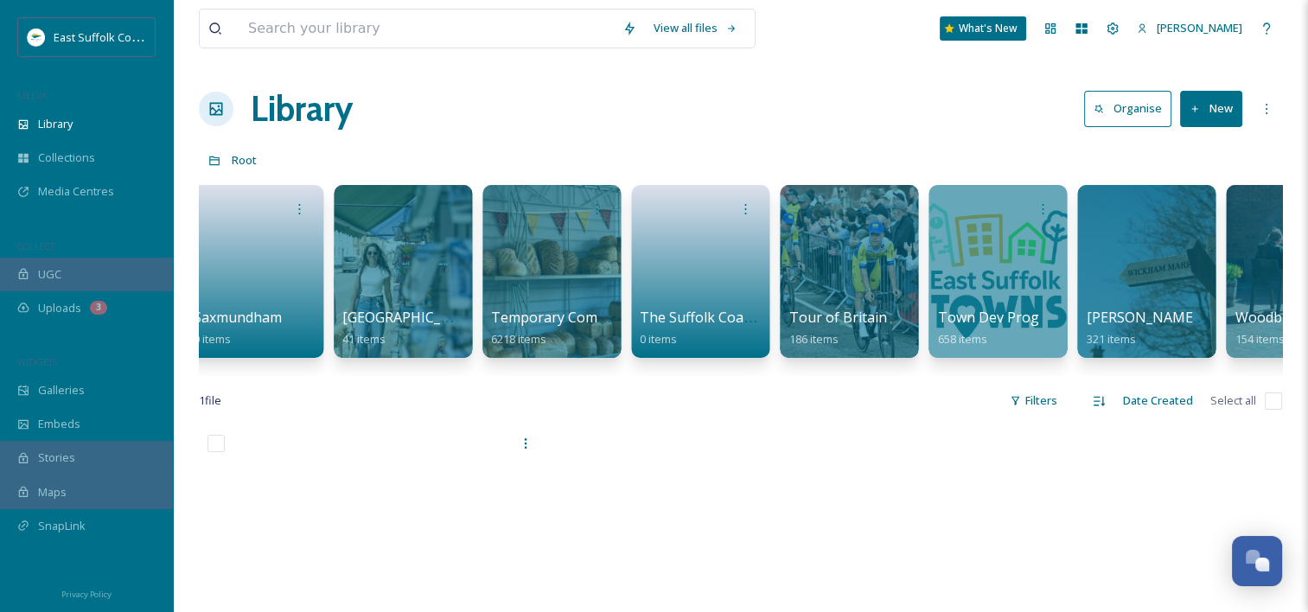
scroll to position [0, 2784]
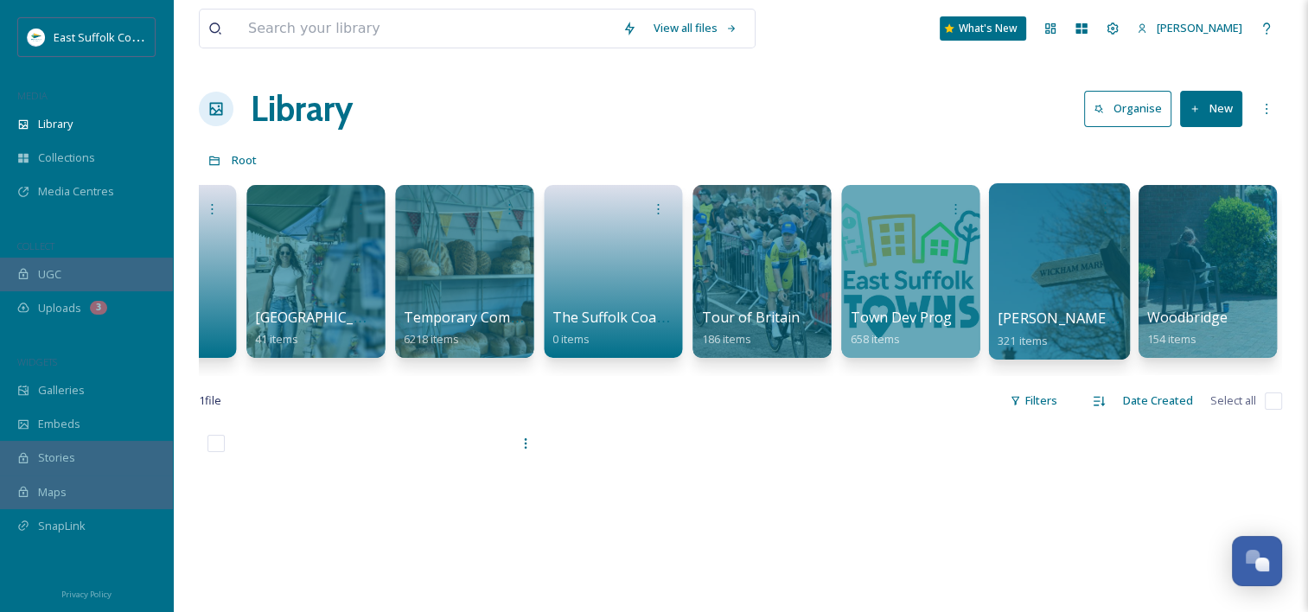
click at [1086, 246] on div at bounding box center [1058, 271] width 141 height 176
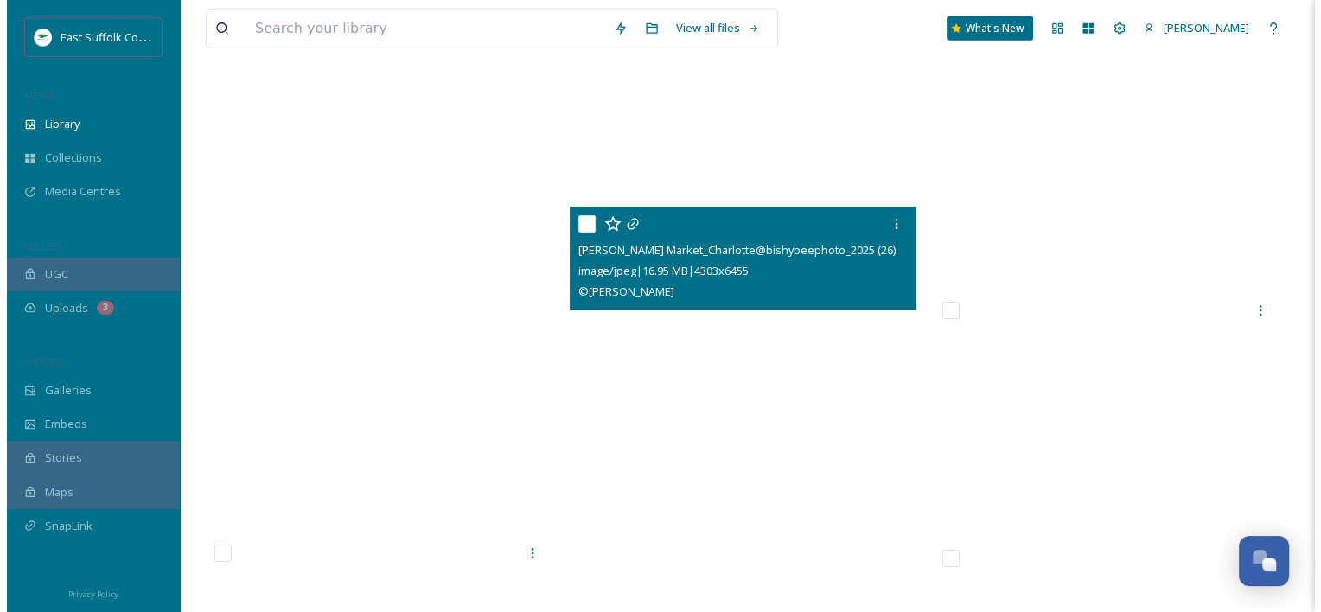
scroll to position [32081, 0]
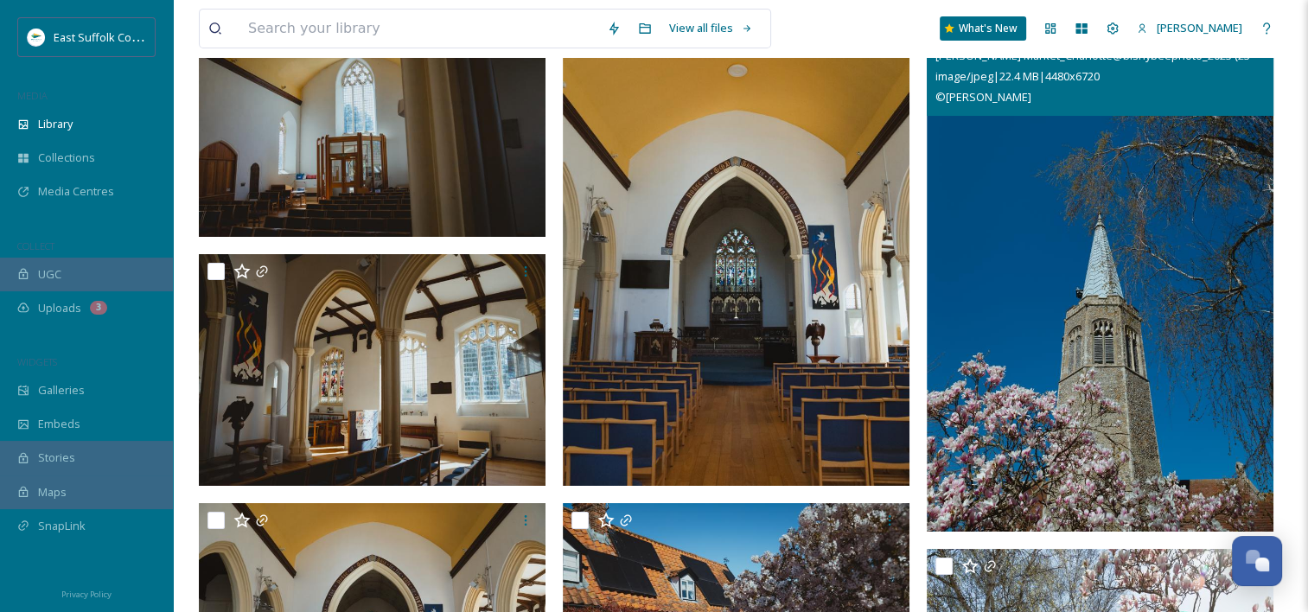
click at [1077, 339] on img at bounding box center [1100, 272] width 347 height 521
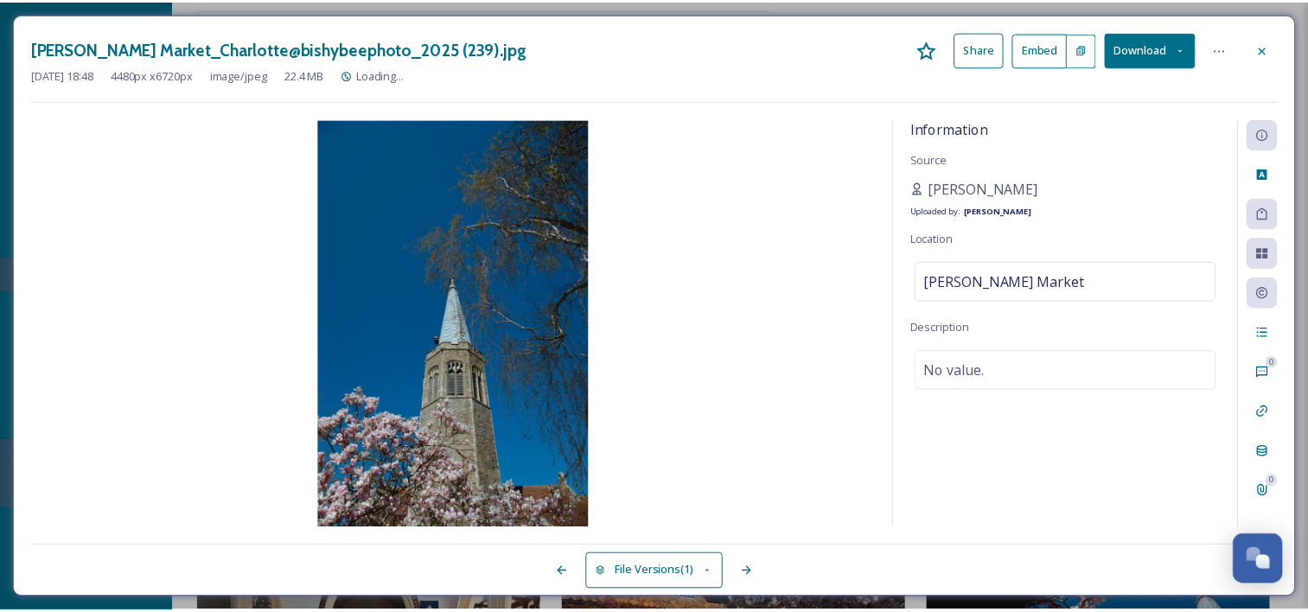
scroll to position [32460, 0]
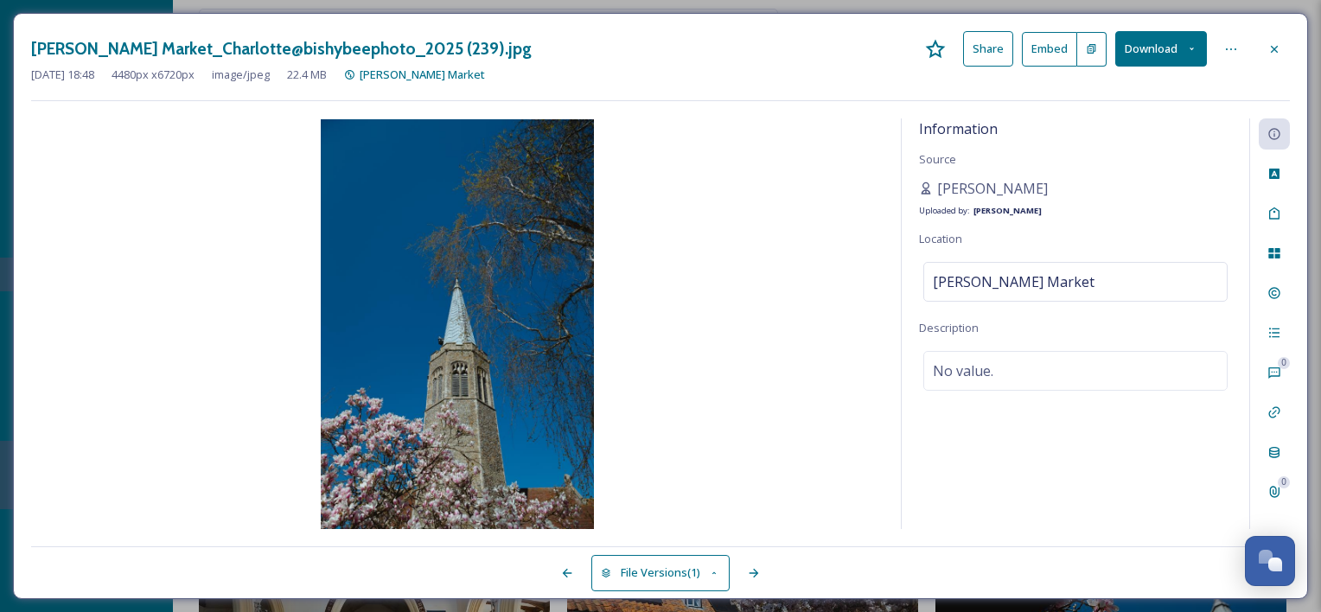
click at [1171, 45] on button "Download" at bounding box center [1161, 48] width 92 height 35
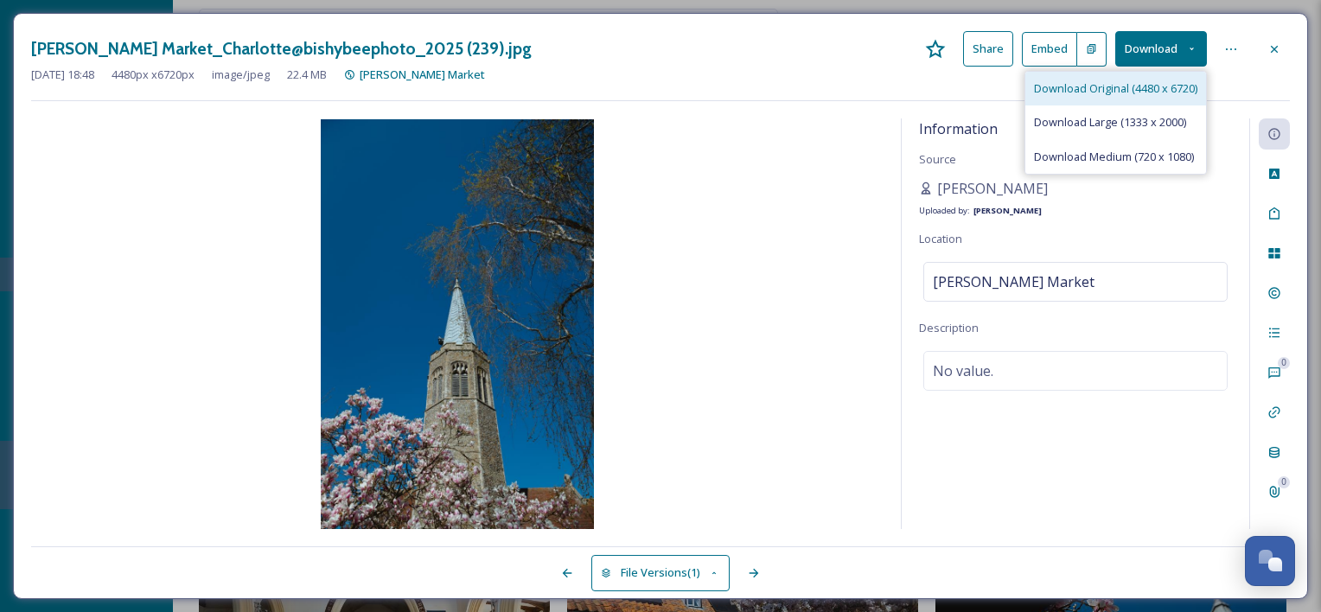
click at [1091, 83] on span "Download Original (4480 x 6720)" at bounding box center [1115, 88] width 163 height 16
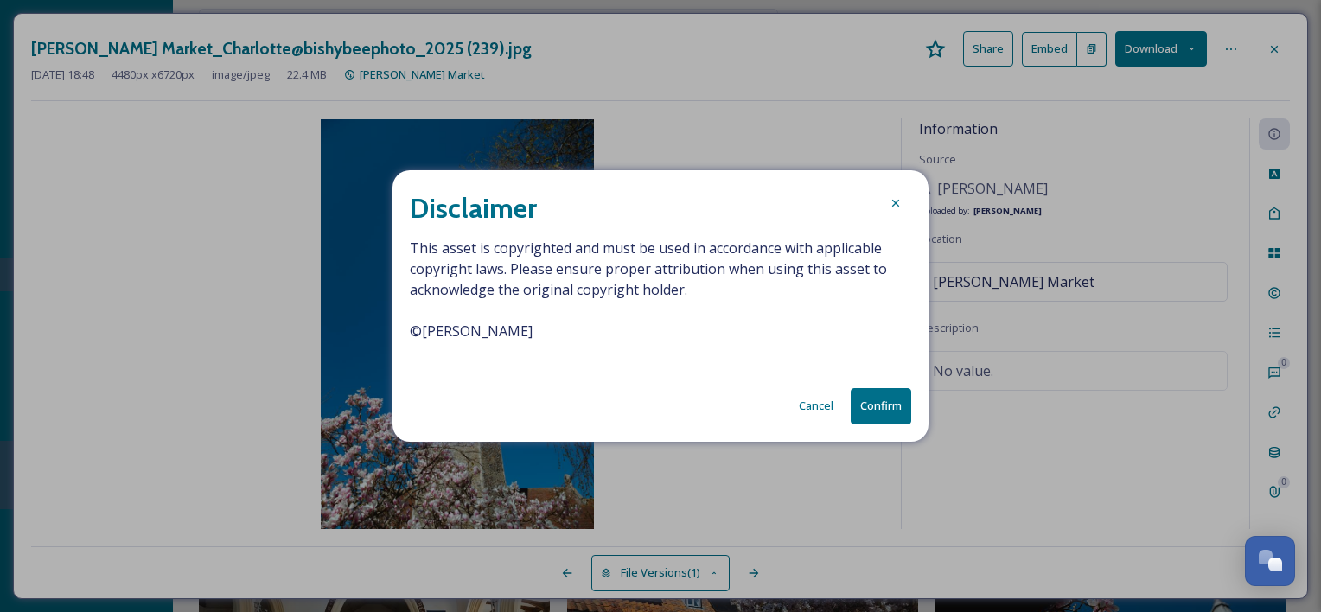
drag, startPoint x: 575, startPoint y: 332, endPoint x: 364, endPoint y: 339, distance: 211.1
click at [364, 339] on div "Disclaimer This asset is copyrighted and must be used in accordance with applic…" at bounding box center [660, 306] width 1321 height 612
copy span "© [PERSON_NAME]"
click at [880, 406] on button "Confirm" at bounding box center [881, 405] width 61 height 35
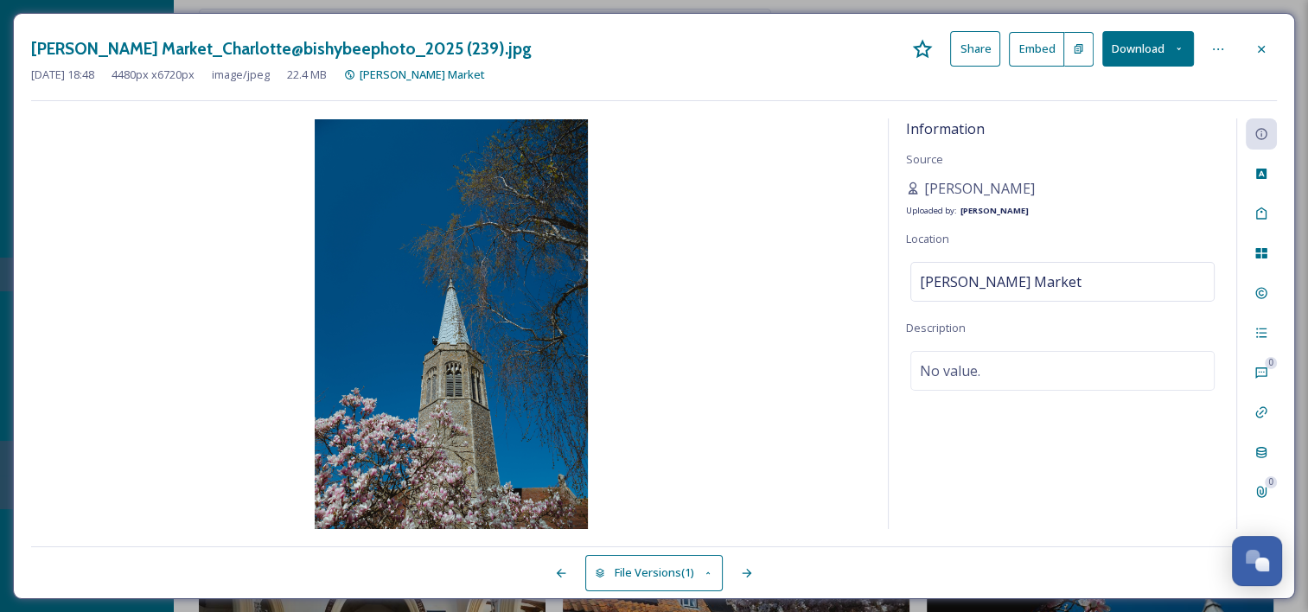
drag, startPoint x: 831, startPoint y: 52, endPoint x: 912, endPoint y: 40, distance: 82.2
click at [831, 52] on div "[PERSON_NAME] Market_Charlotte@bishybeephoto_2025 (239).jpg Share Embed Download" at bounding box center [654, 48] width 1246 height 35
drag, startPoint x: 1267, startPoint y: 48, endPoint x: 1212, endPoint y: 54, distance: 54.8
click at [1266, 48] on icon at bounding box center [1262, 49] width 14 height 14
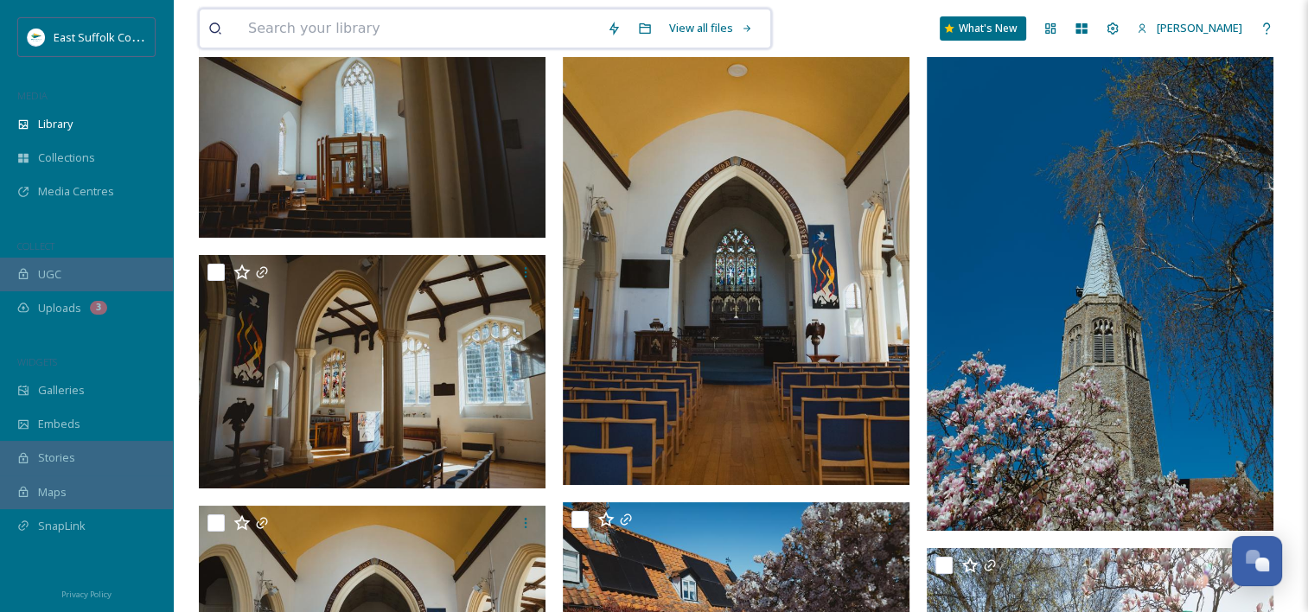
click at [387, 28] on input at bounding box center [419, 29] width 359 height 38
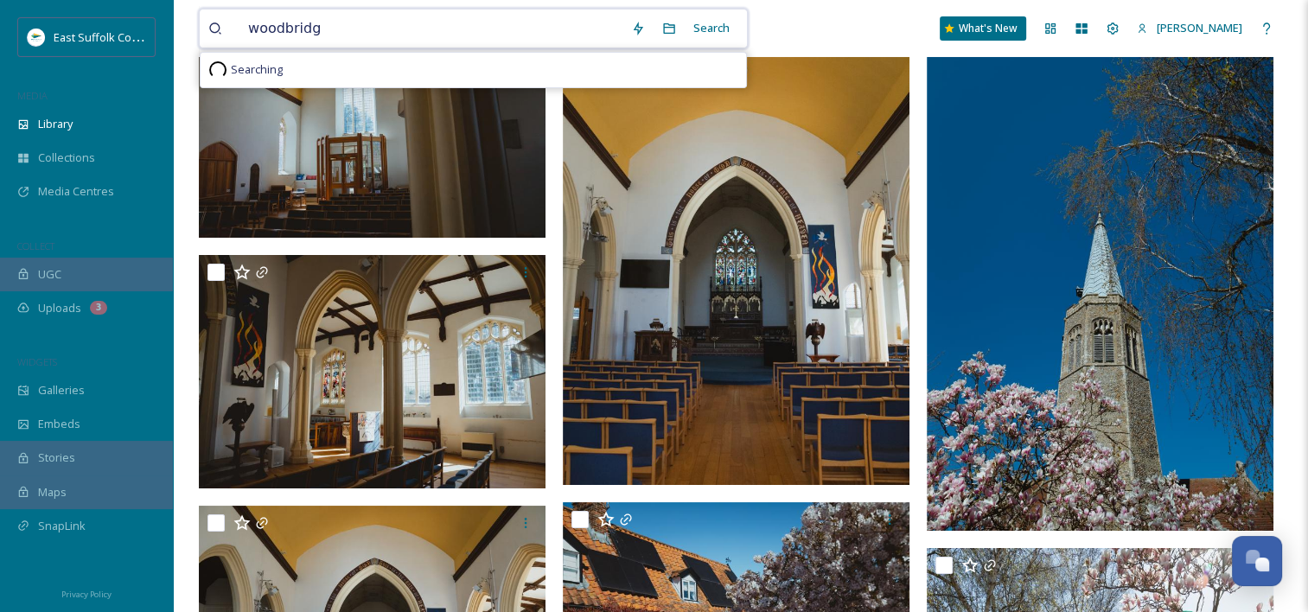
type input "woodbridge"
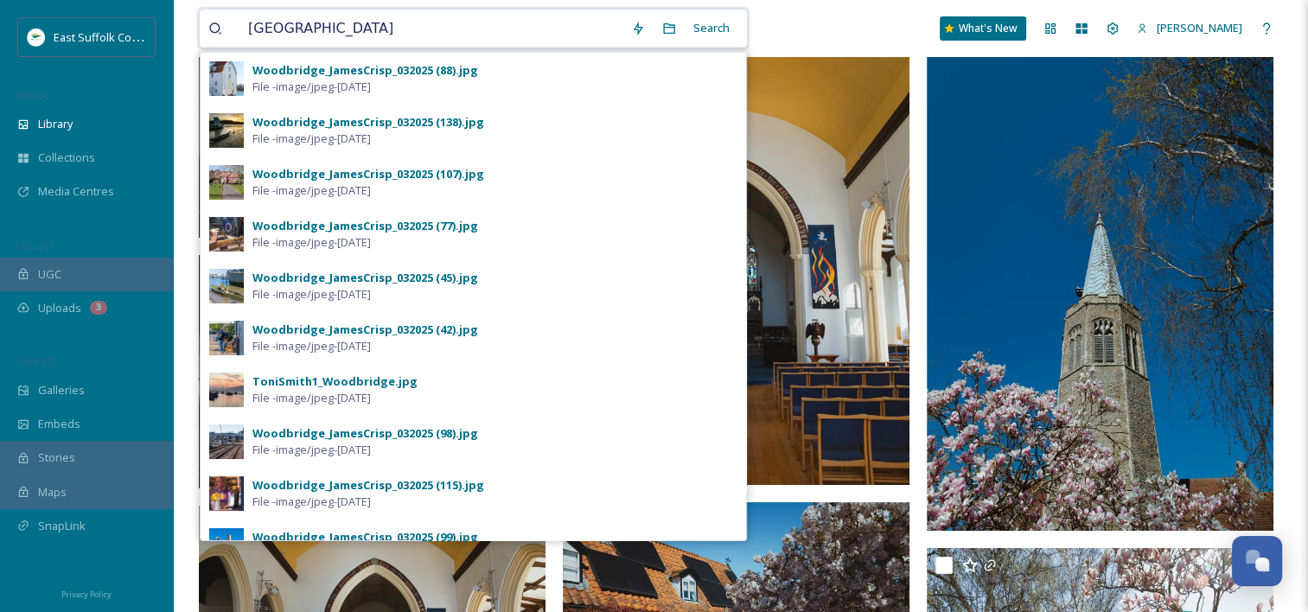
type input "[GEOGRAPHIC_DATA]#"
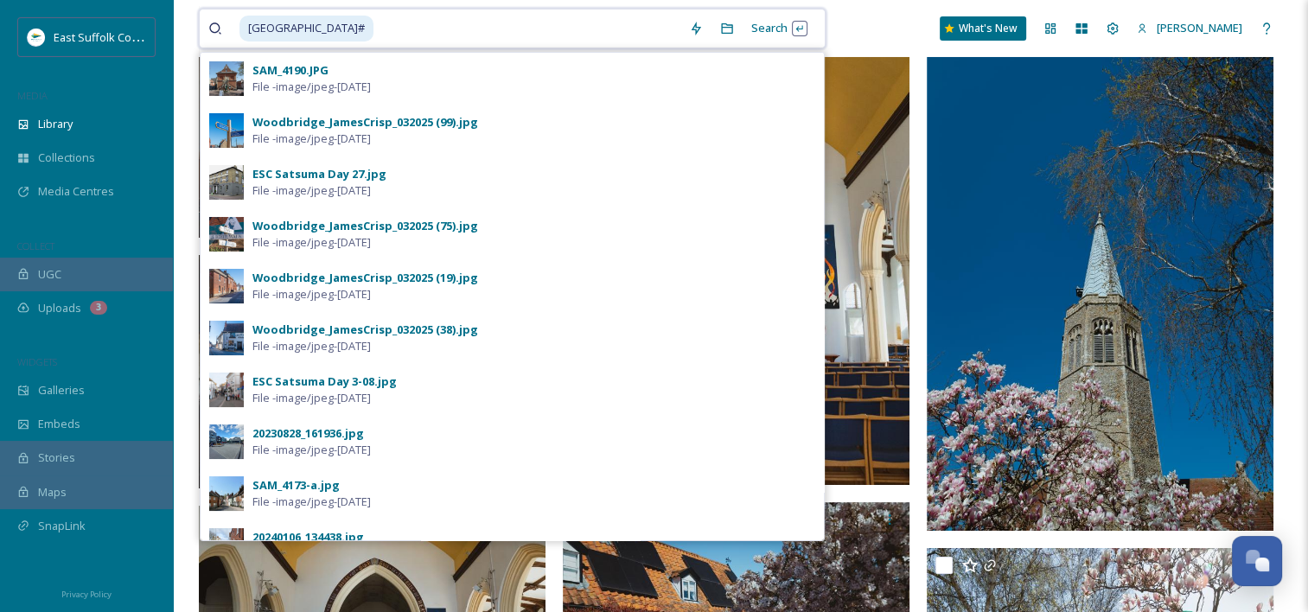
type input "[GEOGRAPHIC_DATA]"
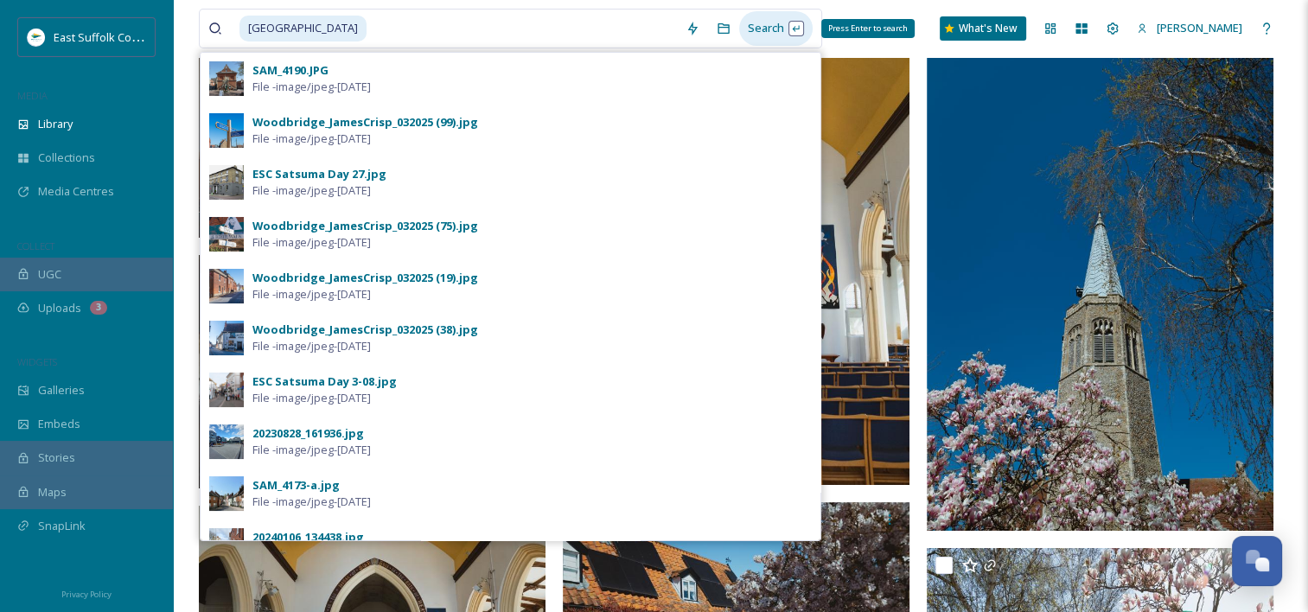
click at [752, 32] on div "Search Press Enter to search" at bounding box center [776, 28] width 74 height 34
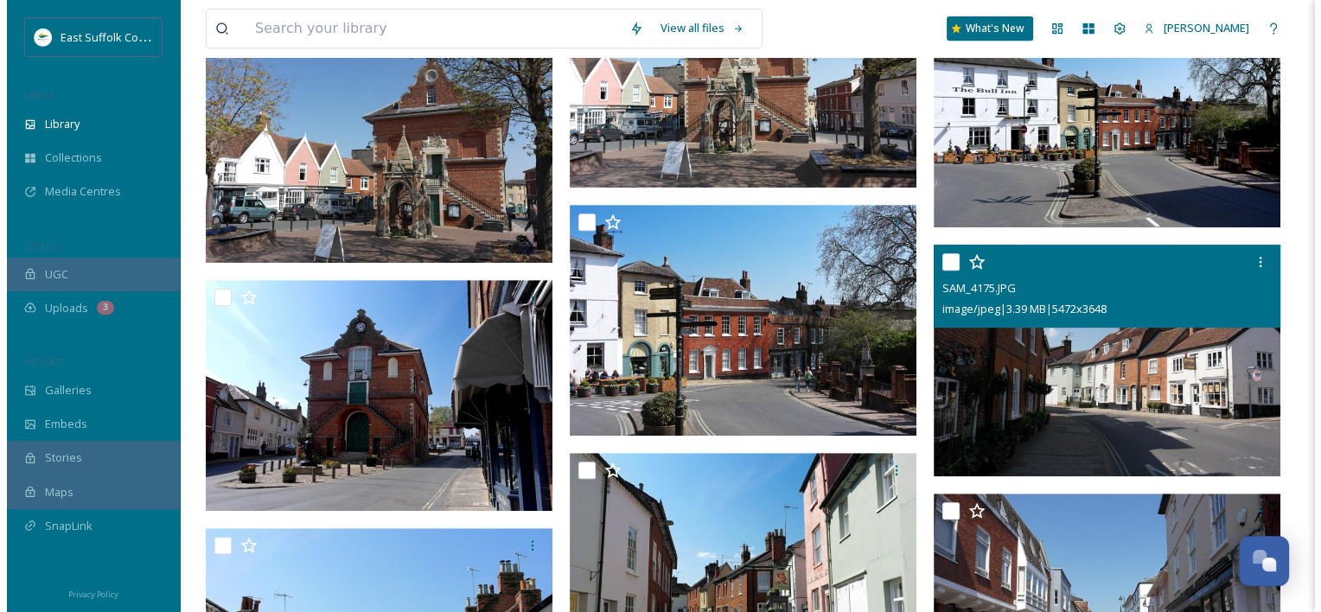
scroll to position [692, 0]
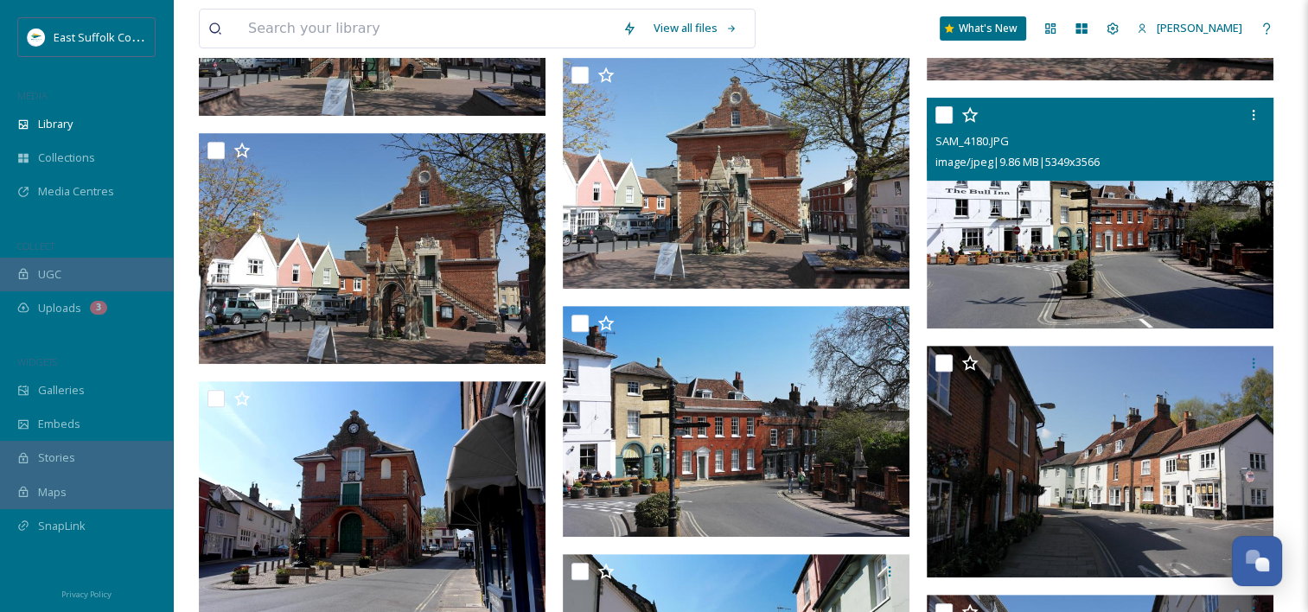
click at [1030, 243] on img at bounding box center [1100, 214] width 347 height 232
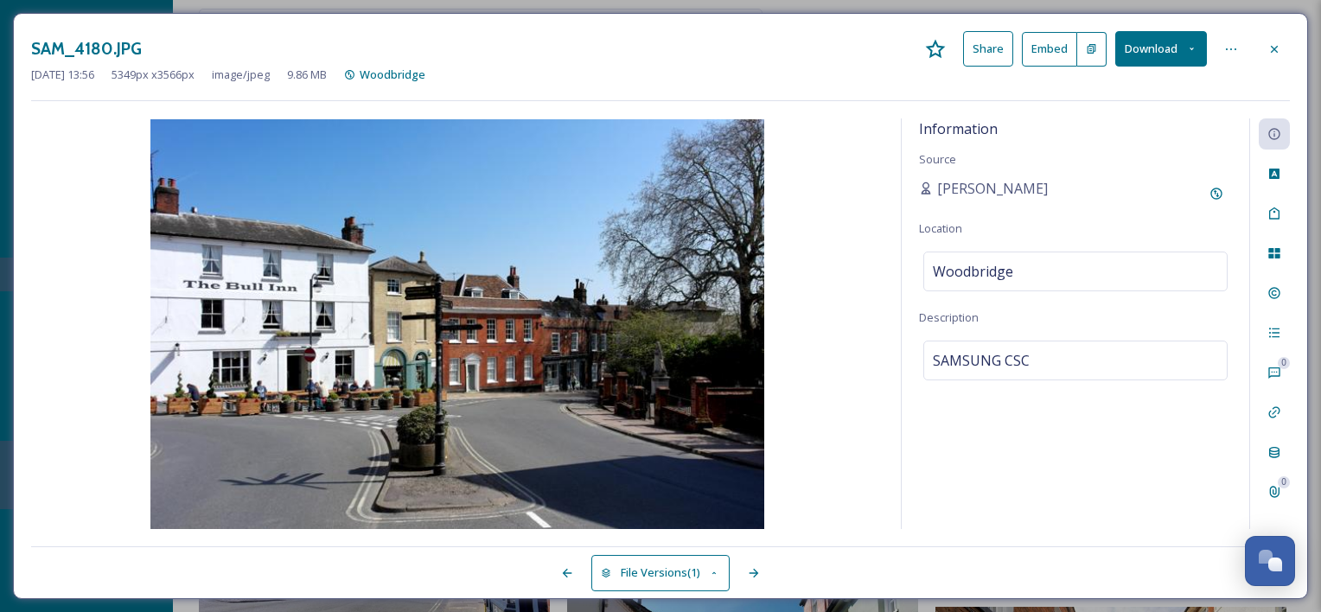
click at [1160, 46] on button "Download" at bounding box center [1161, 48] width 92 height 35
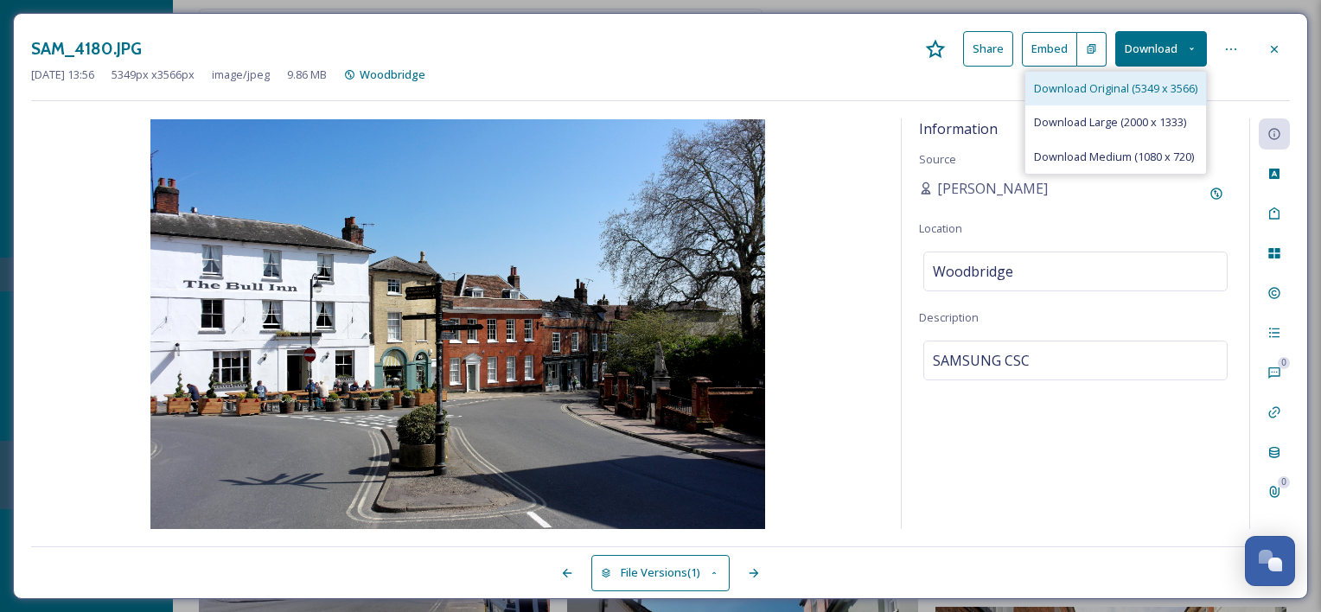
click at [1117, 93] on span "Download Original (5349 x 3566)" at bounding box center [1115, 88] width 163 height 16
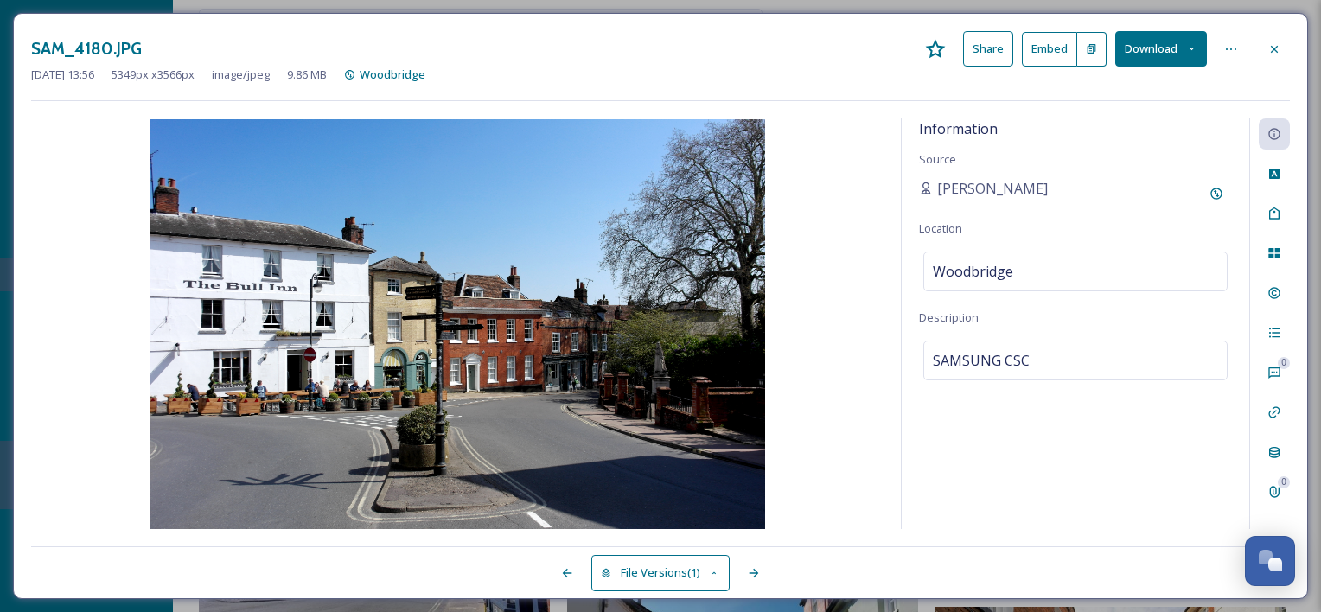
click at [1287, 76] on div "[DATE] 13:56 5349 px x 3566 px image/jpeg 9.86 MB [GEOGRAPHIC_DATA]" at bounding box center [660, 75] width 1259 height 16
click at [1021, 362] on span "SAMSUNG CSC" at bounding box center [981, 360] width 97 height 21
click at [1038, 361] on textarea "SAMSUNG CSC" at bounding box center [1075, 413] width 313 height 144
click at [1206, 109] on div "SAM_4180.JPG Share Embed Download [DATE] 13:56 5349 px x 3566 px image/jpeg 9.8…" at bounding box center [660, 306] width 1295 height 586
